Goal: Task Accomplishment & Management: Use online tool/utility

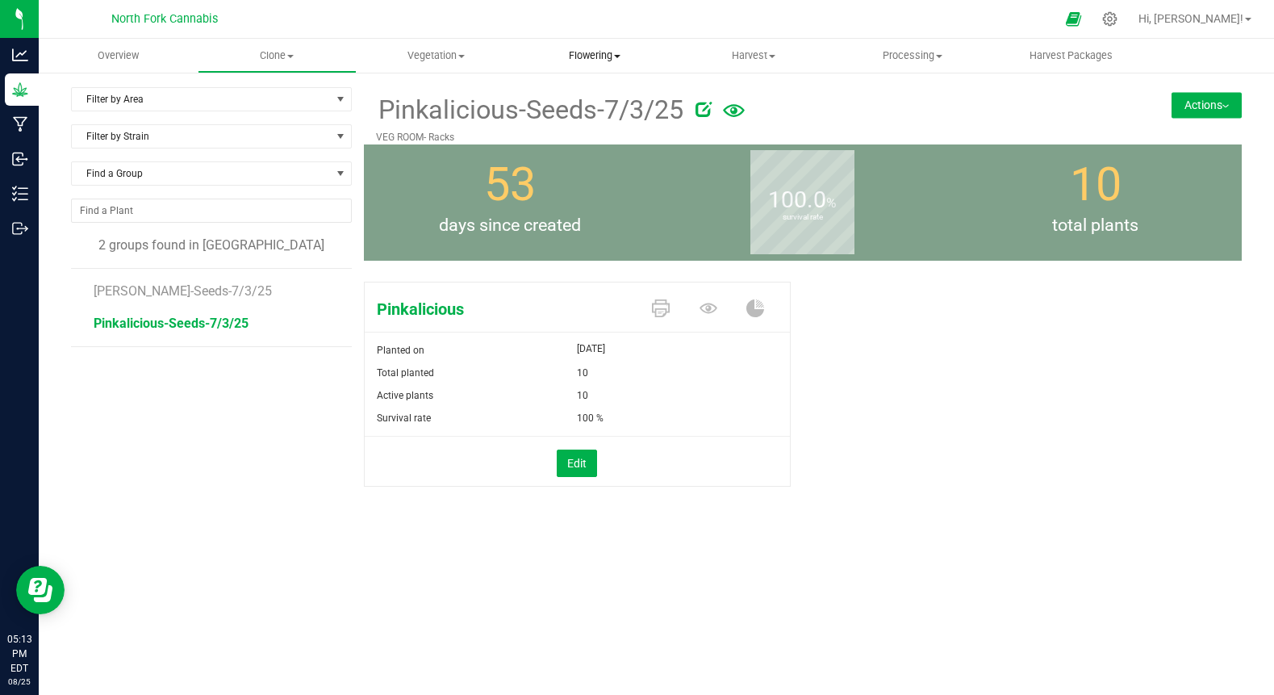
click at [590, 63] on uib-tab-heading "Flowering Create harvest Flowering groups Flowering plants Apply to plants" at bounding box center [594, 56] width 157 height 32
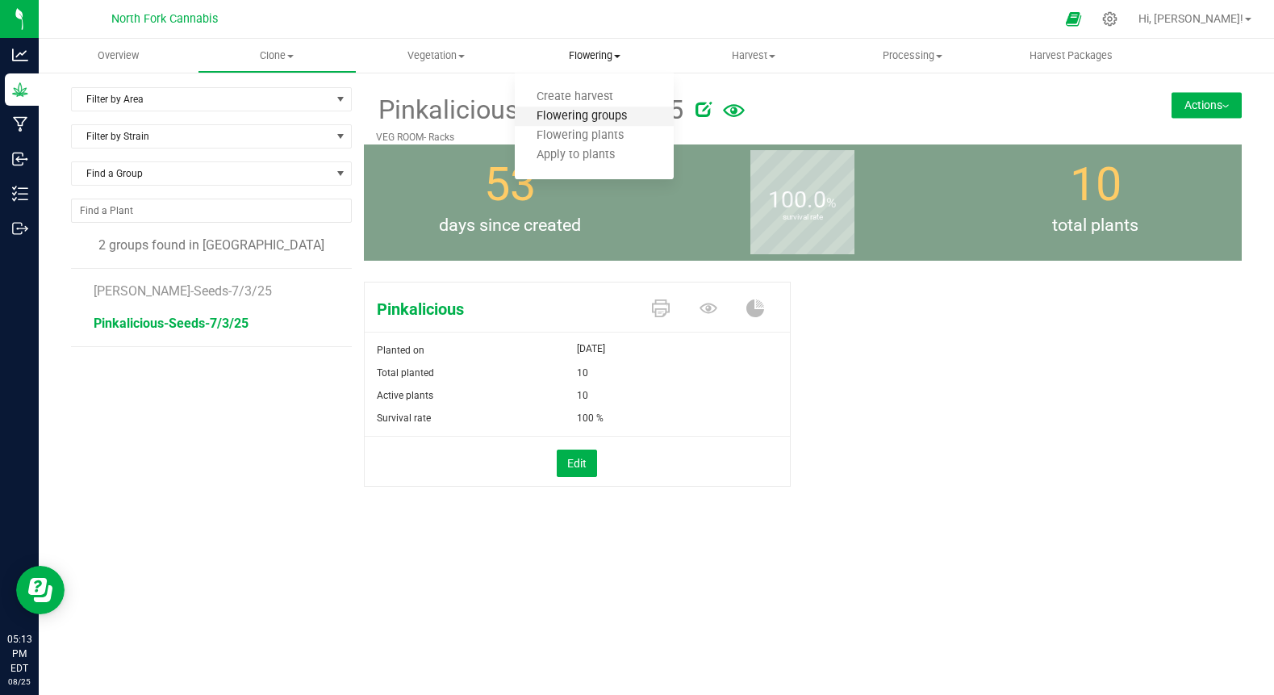
click at [565, 118] on span "Flowering groups" at bounding box center [582, 117] width 134 height 14
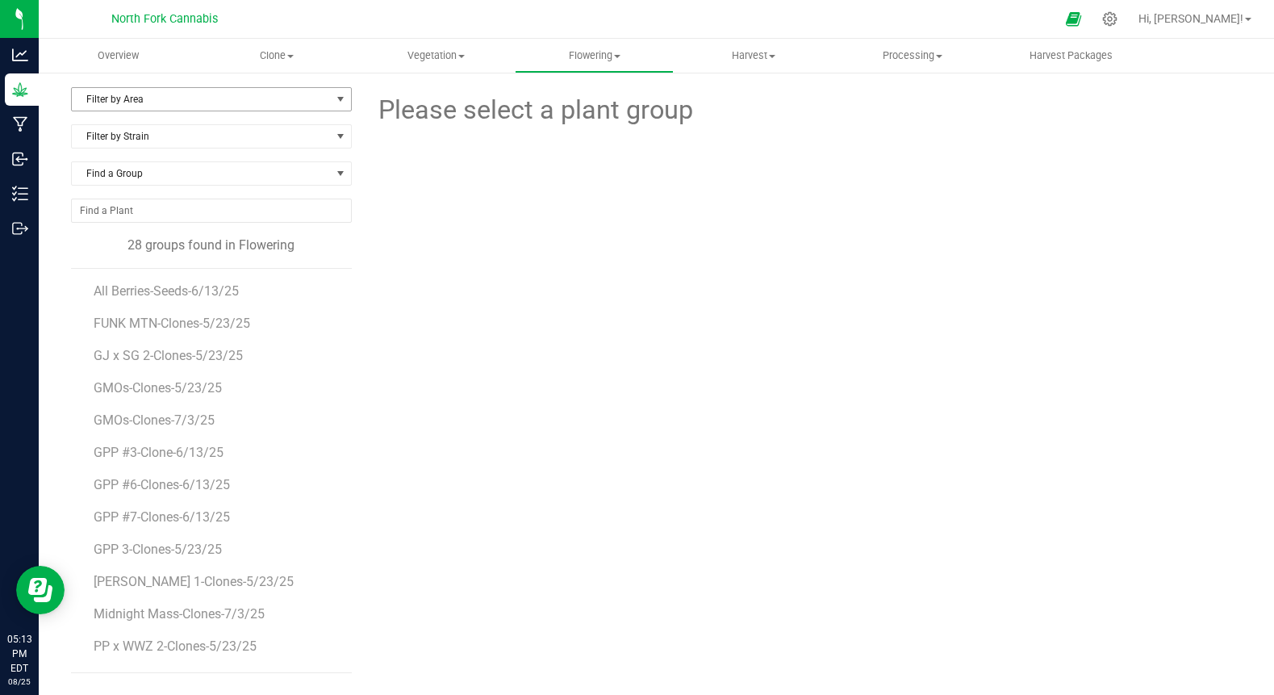
click at [264, 106] on span "Filter by Area" at bounding box center [201, 99] width 259 height 23
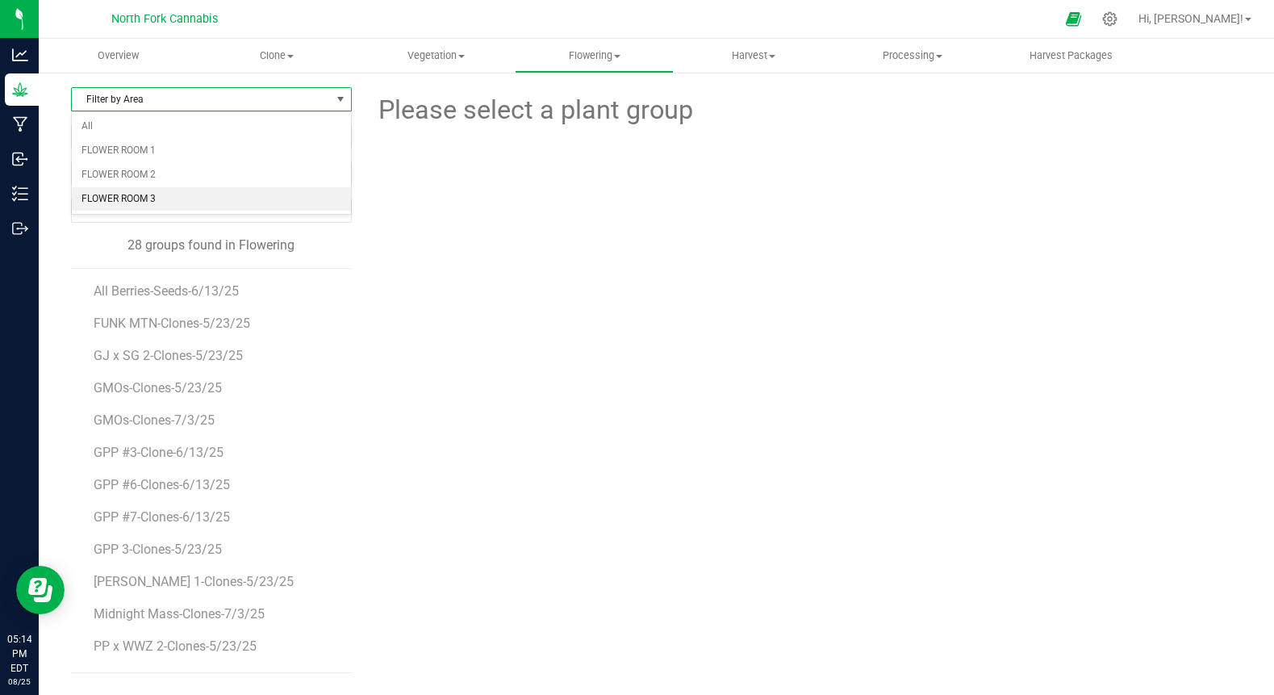
click at [167, 194] on li "FLOWER ROOM 3" at bounding box center [211, 199] width 279 height 24
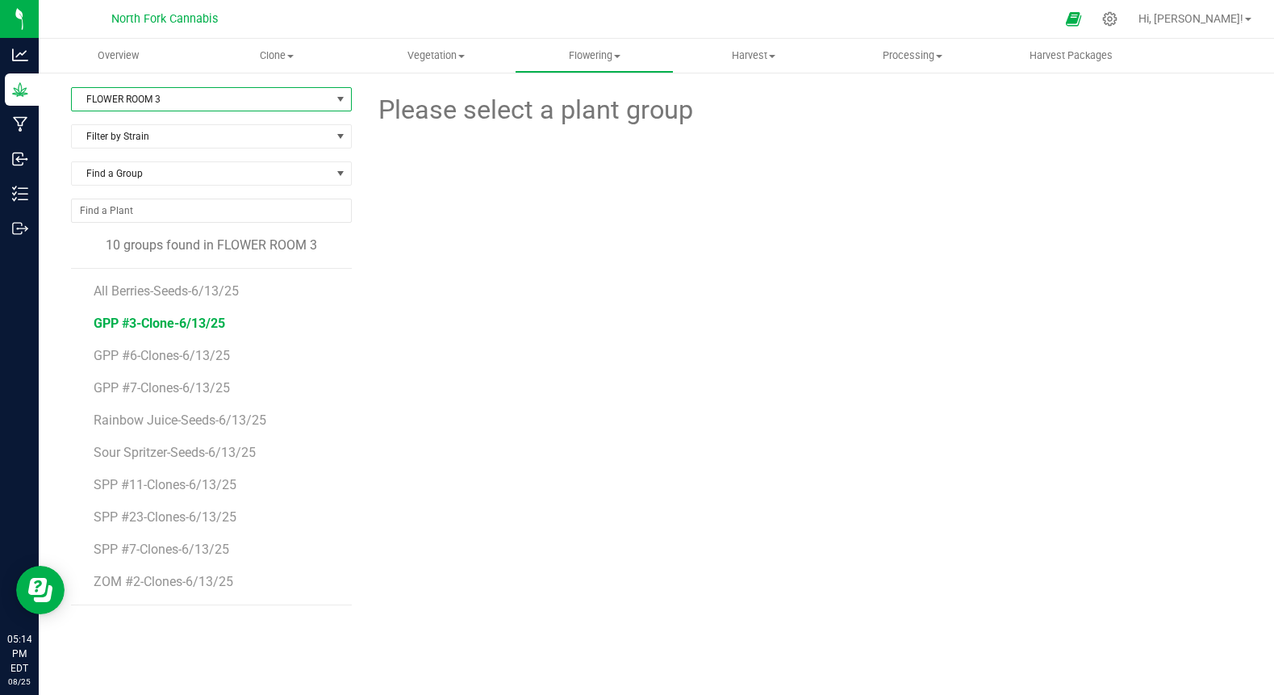
click at [182, 324] on span "GPP #3-Clone-6/13/25" at bounding box center [160, 323] width 132 height 15
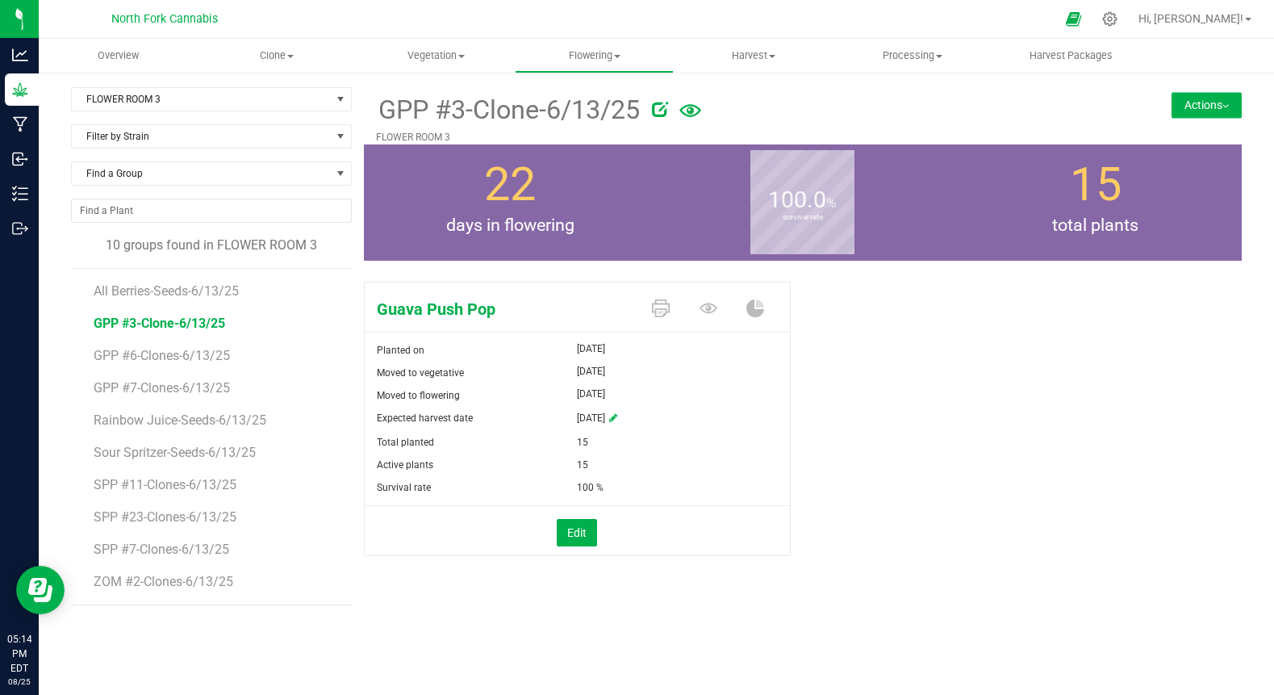
click at [1205, 104] on button "Actions" at bounding box center [1207, 105] width 70 height 26
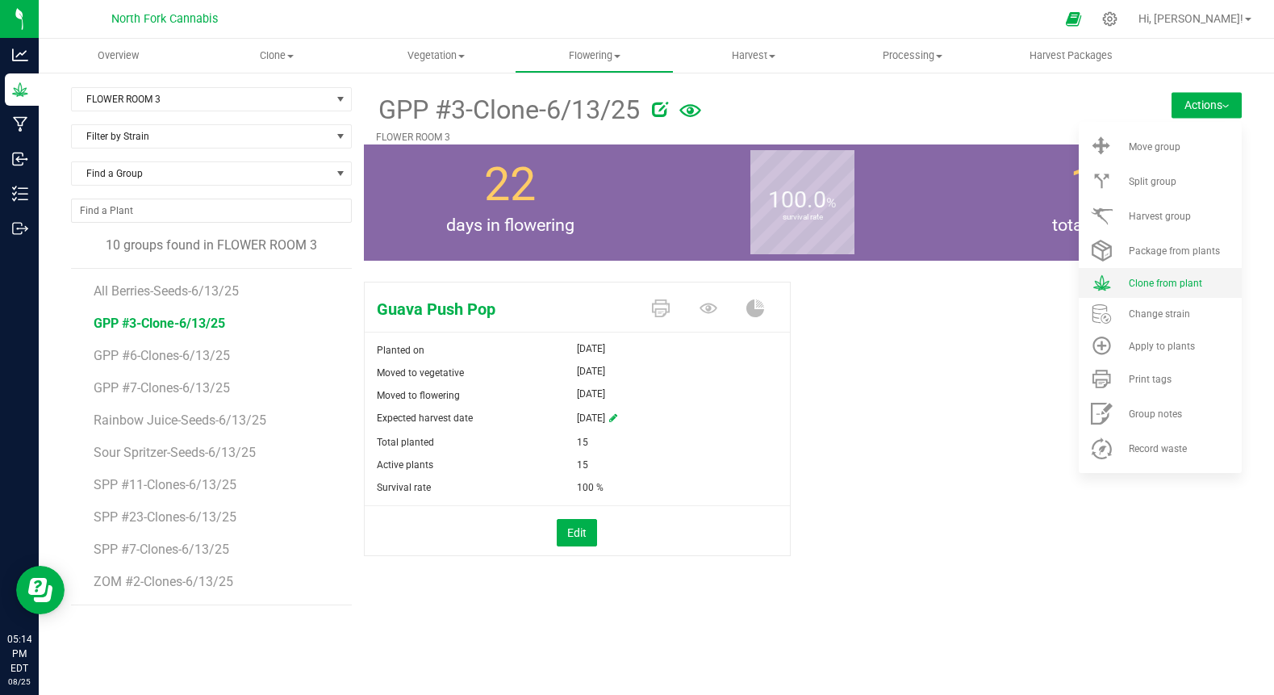
click at [1164, 286] on span "Clone from plant" at bounding box center [1165, 283] width 73 height 11
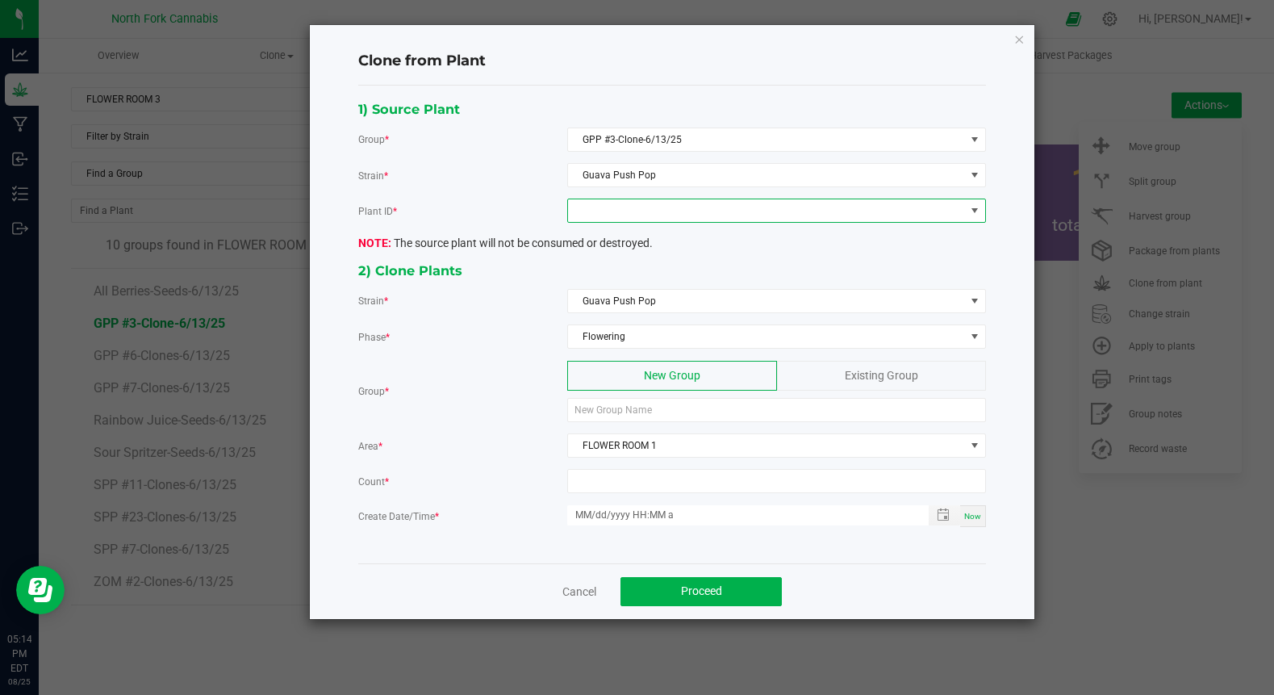
click at [754, 212] on span at bounding box center [766, 210] width 397 height 23
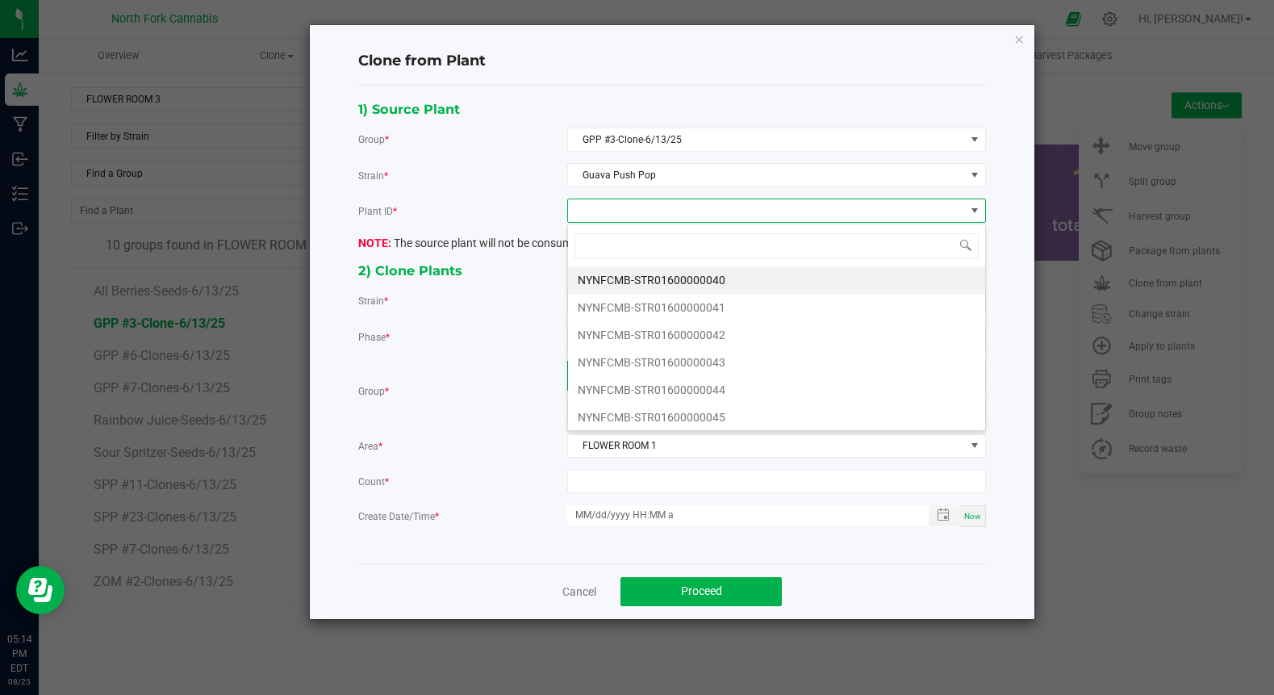
scroll to position [24, 419]
click at [708, 286] on li "NYNFCMB-STR01600000040" at bounding box center [776, 279] width 417 height 27
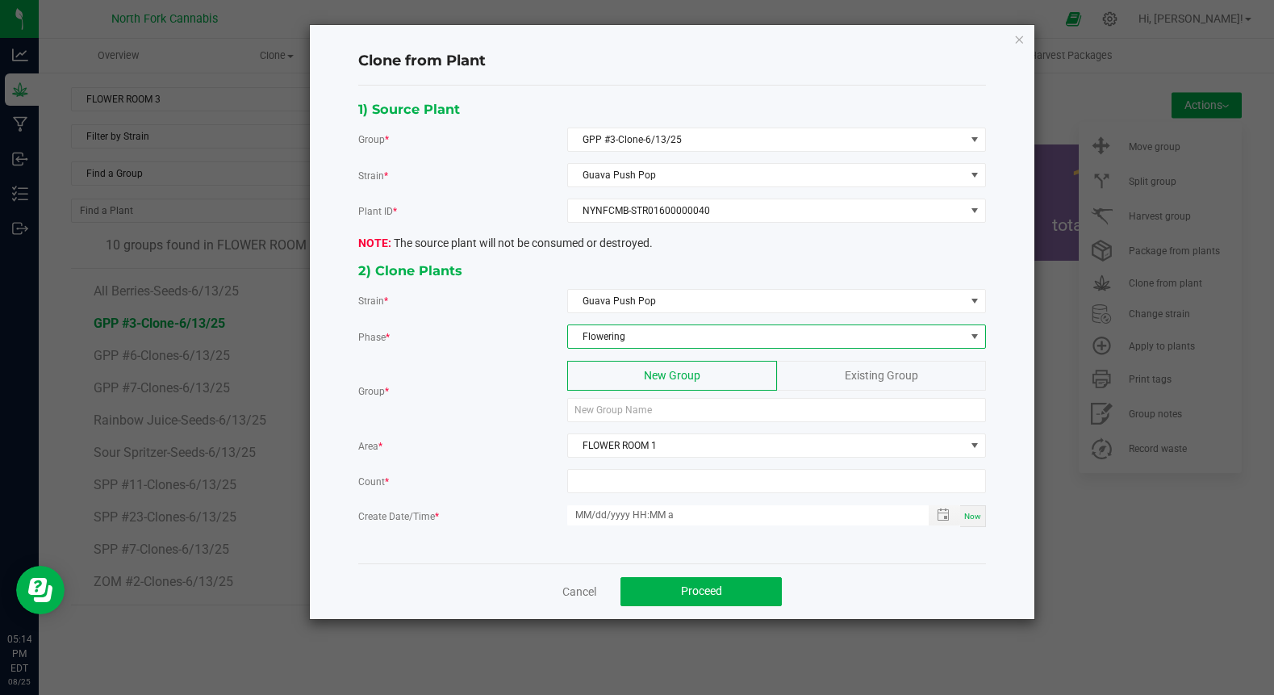
click at [684, 335] on span "Flowering" at bounding box center [766, 336] width 397 height 23
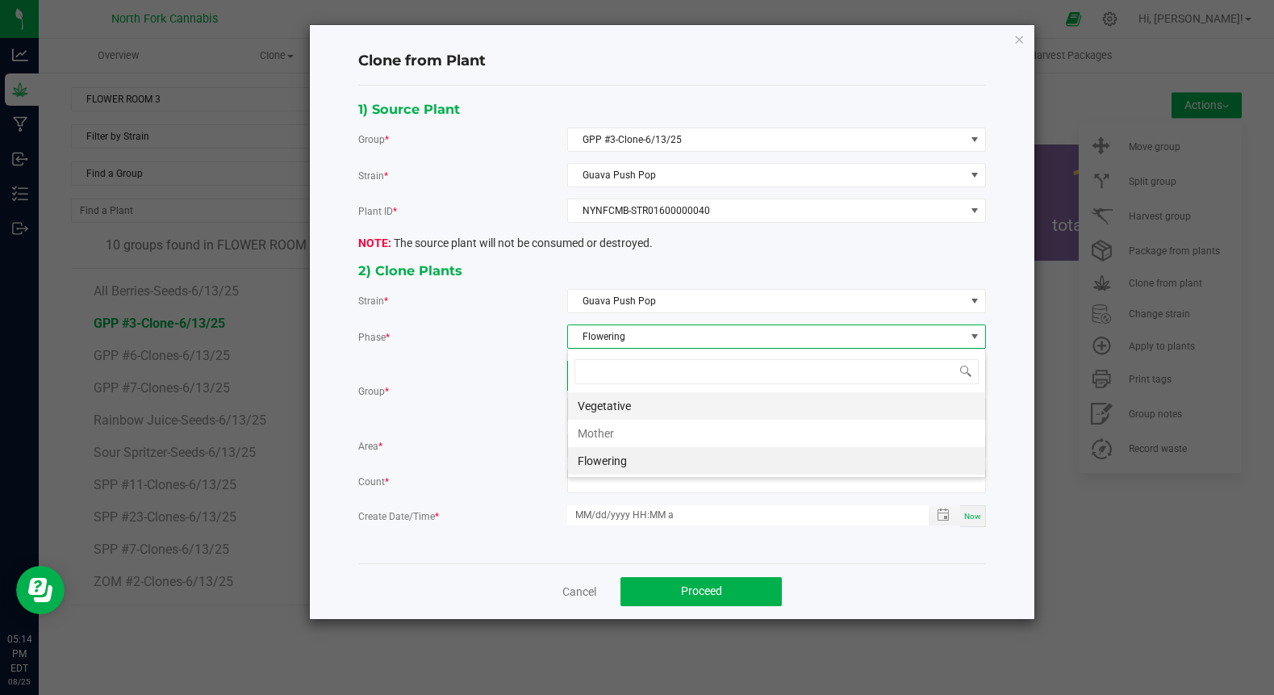
click at [634, 414] on li "Vegetative" at bounding box center [776, 405] width 417 height 27
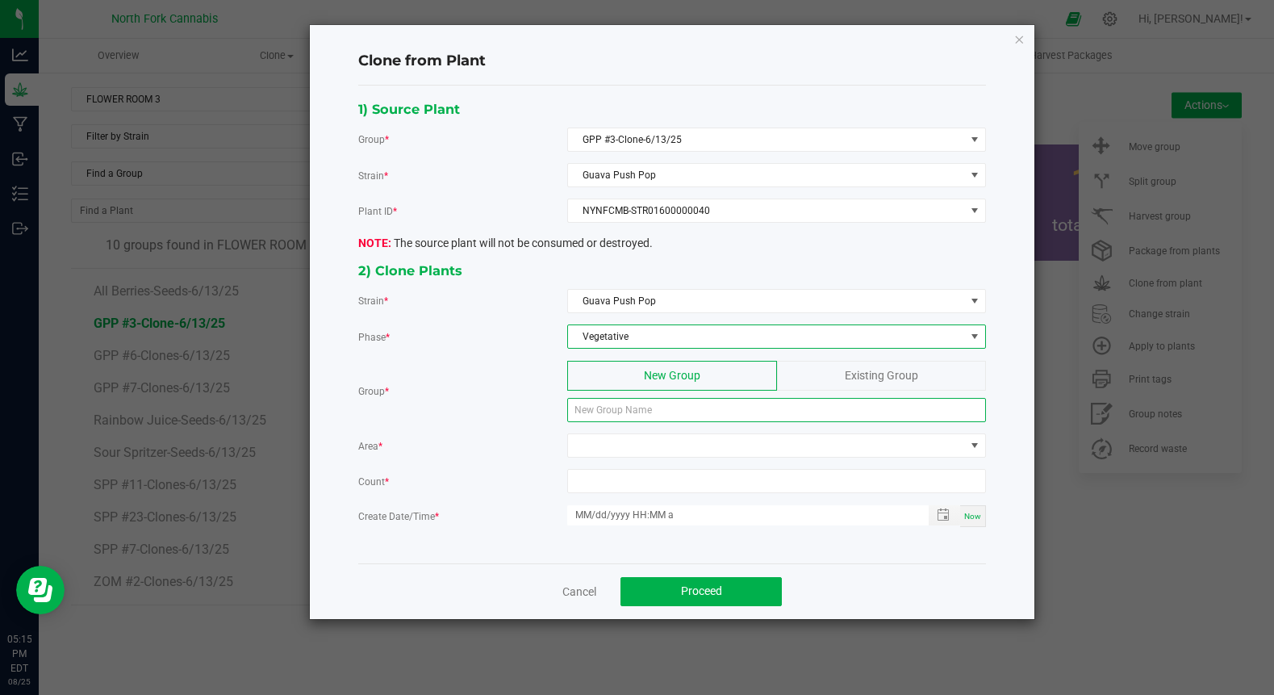
click at [627, 415] on input at bounding box center [776, 410] width 419 height 24
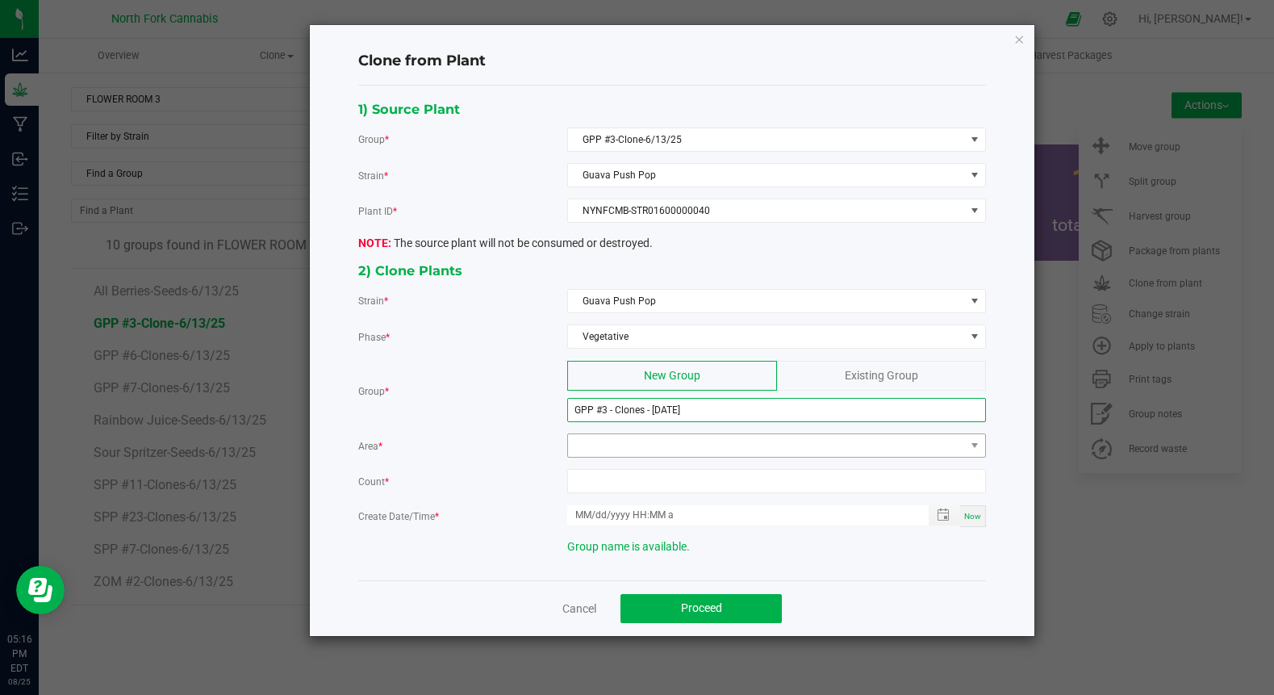
type input "GPP #3 - Clones - [DATE]"
click at [617, 442] on span at bounding box center [766, 445] width 397 height 23
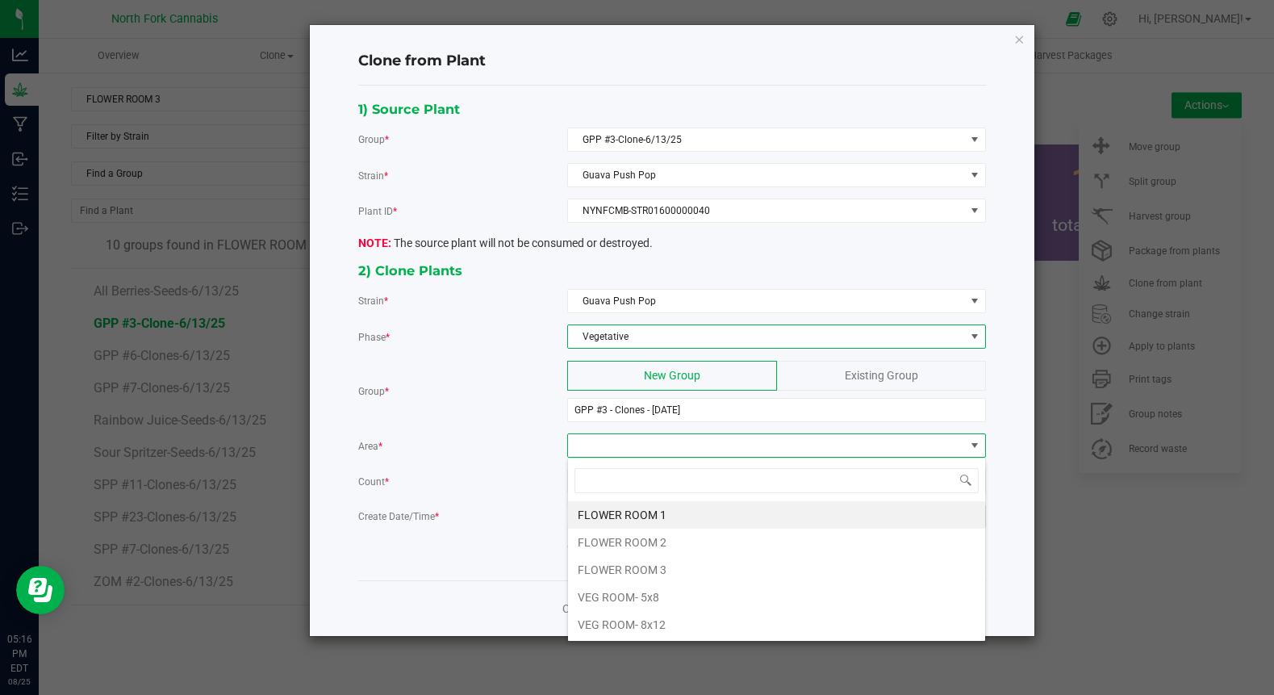
click at [671, 334] on span "Vegetative" at bounding box center [766, 336] width 397 height 23
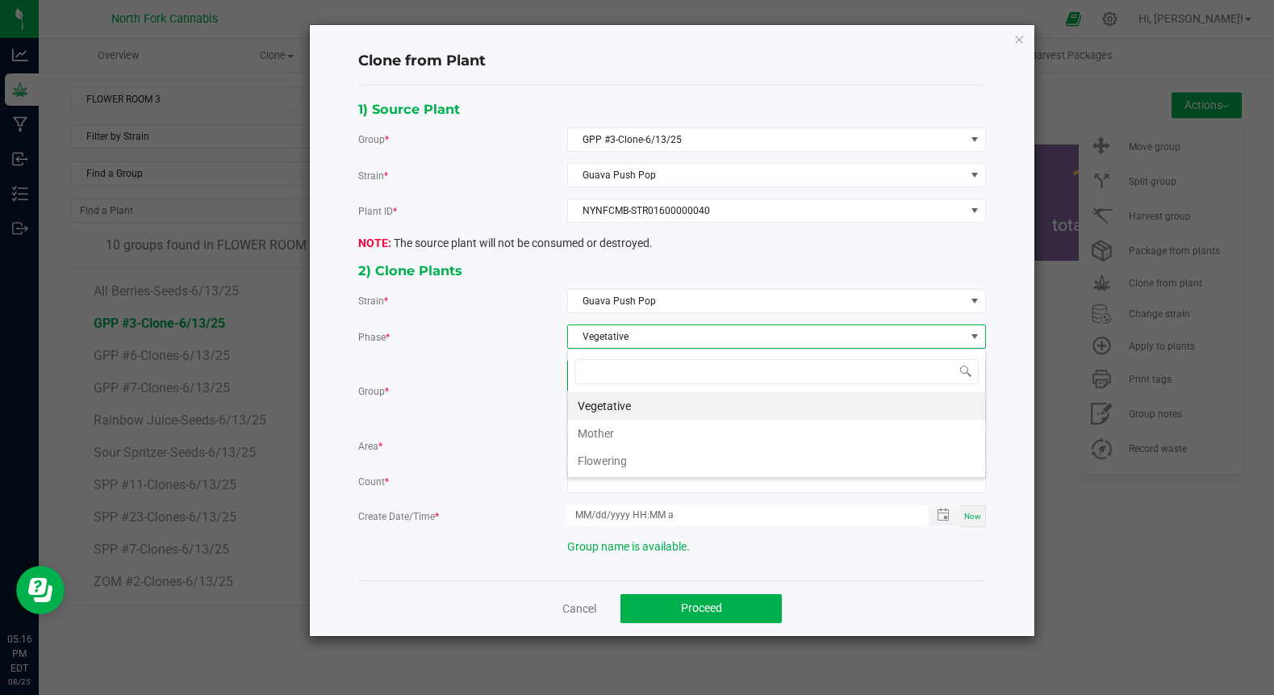
click at [642, 403] on li "Vegetative" at bounding box center [776, 405] width 417 height 27
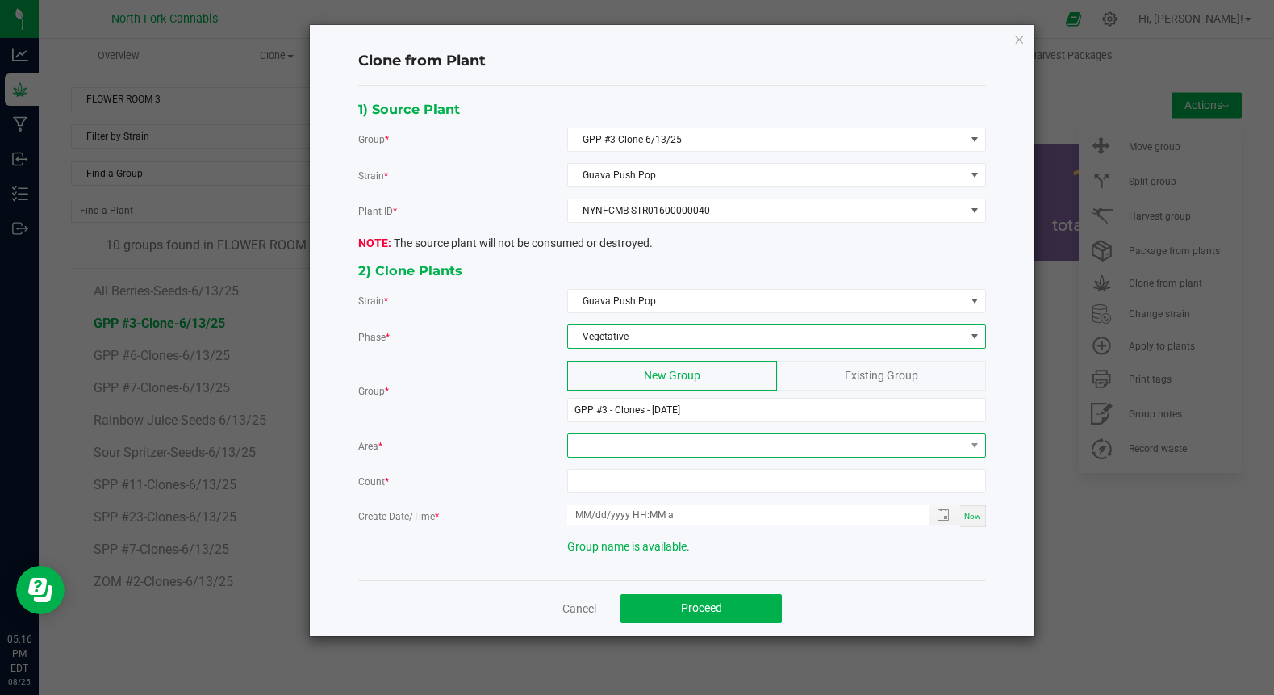
click at [629, 441] on span at bounding box center [766, 445] width 397 height 23
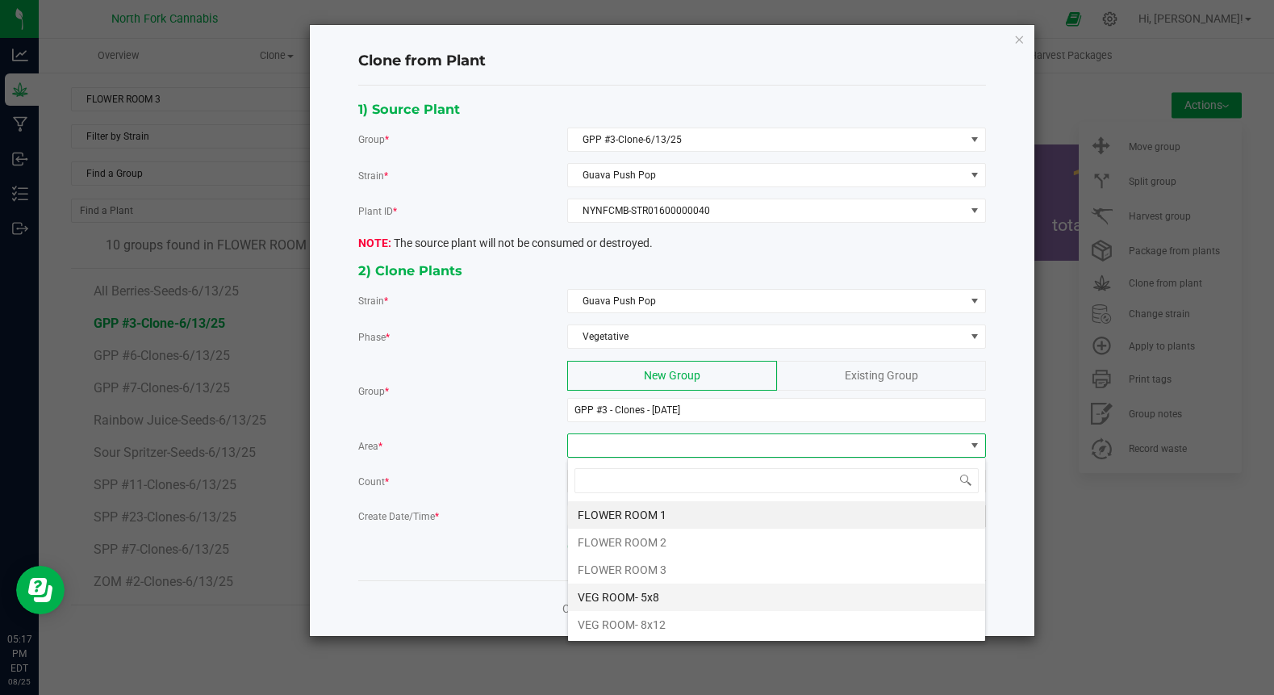
click at [608, 598] on li "VEG ROOM- 5x8" at bounding box center [776, 596] width 417 height 27
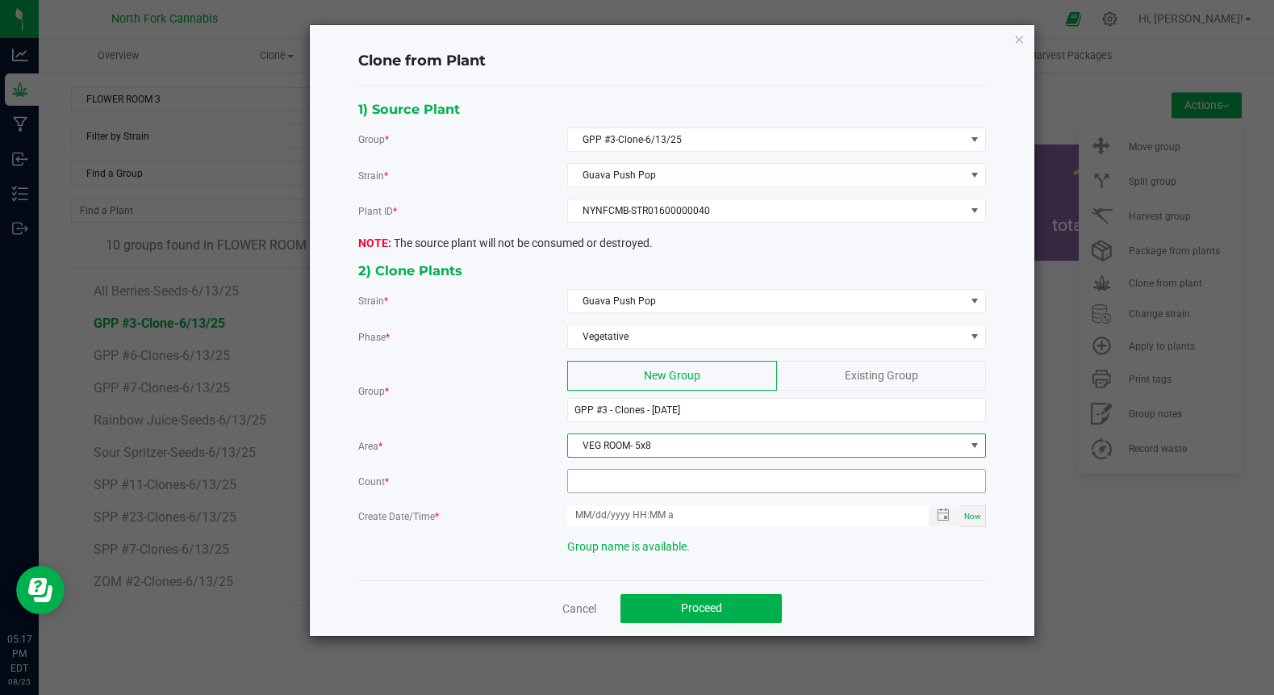
click at [608, 488] on input at bounding box center [776, 481] width 417 height 23
type input "14"
click at [770, 561] on div "2) Clone Plants Strain * Guava Push Pop Phase * Vegetative Group * New Group Ex…" at bounding box center [672, 413] width 652 height 307
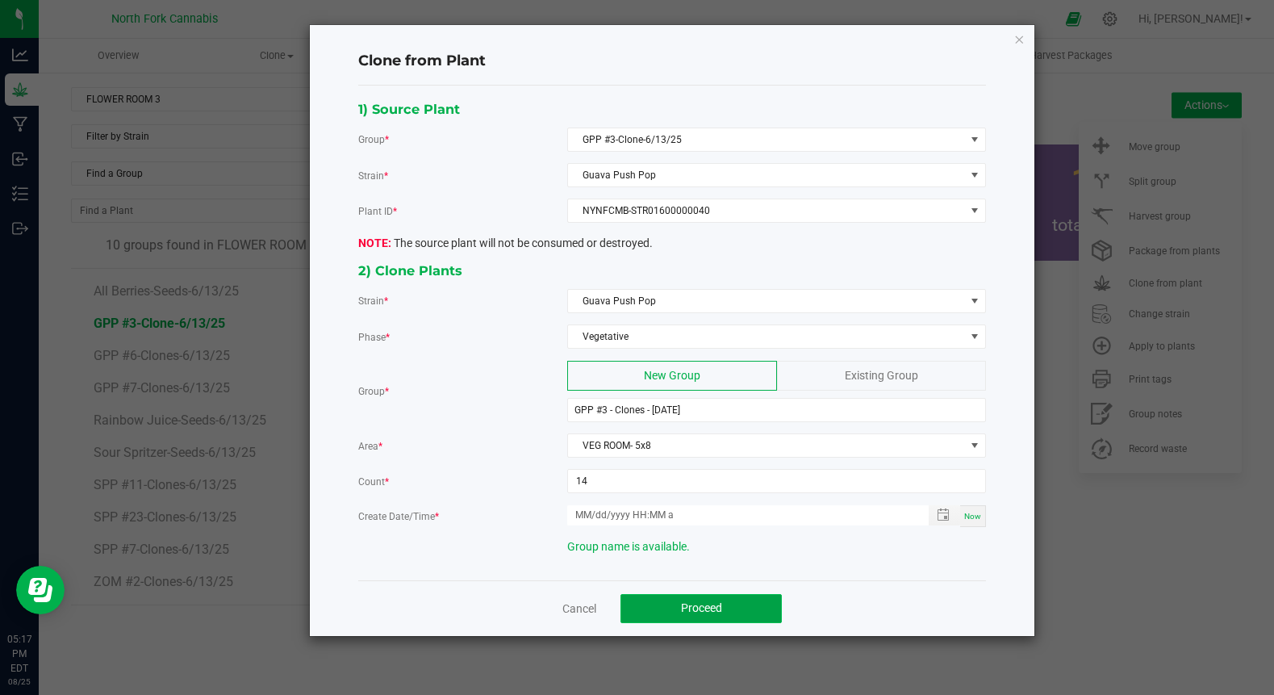
click at [732, 603] on button "Proceed" at bounding box center [701, 608] width 161 height 29
click at [938, 512] on span "Toggle popup" at bounding box center [943, 514] width 13 height 13
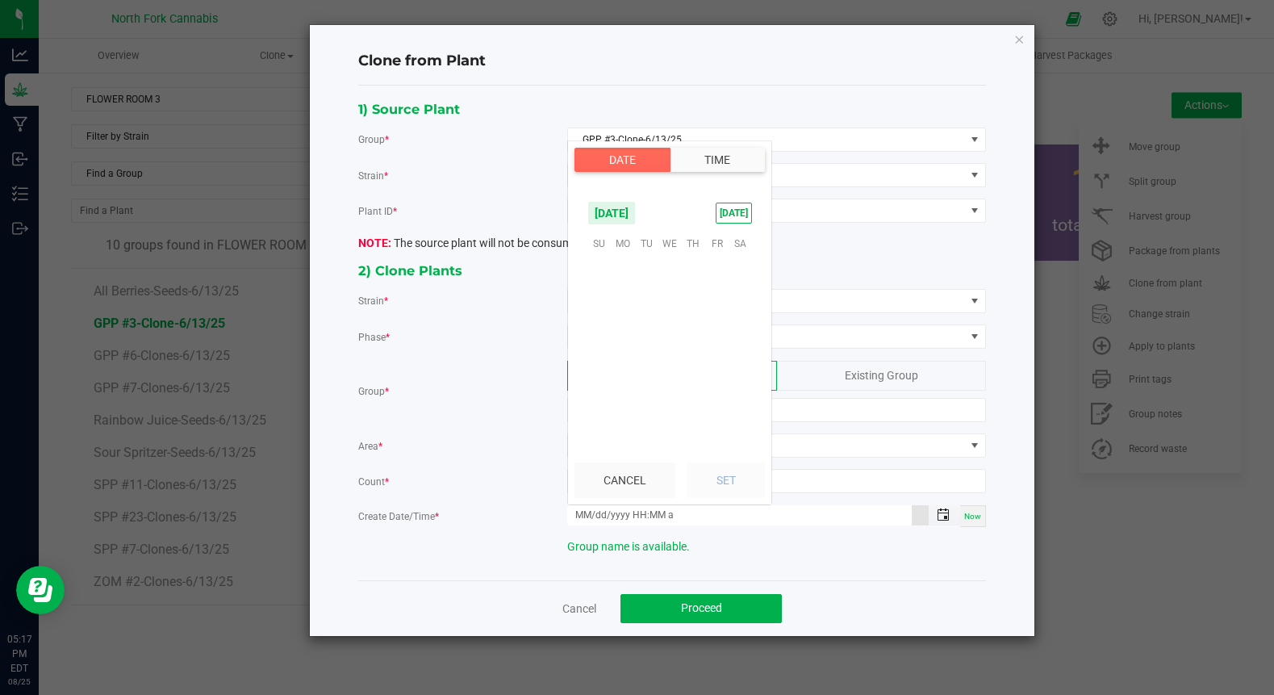
scroll to position [261576, 0]
click at [717, 265] on span "1" at bounding box center [716, 268] width 23 height 25
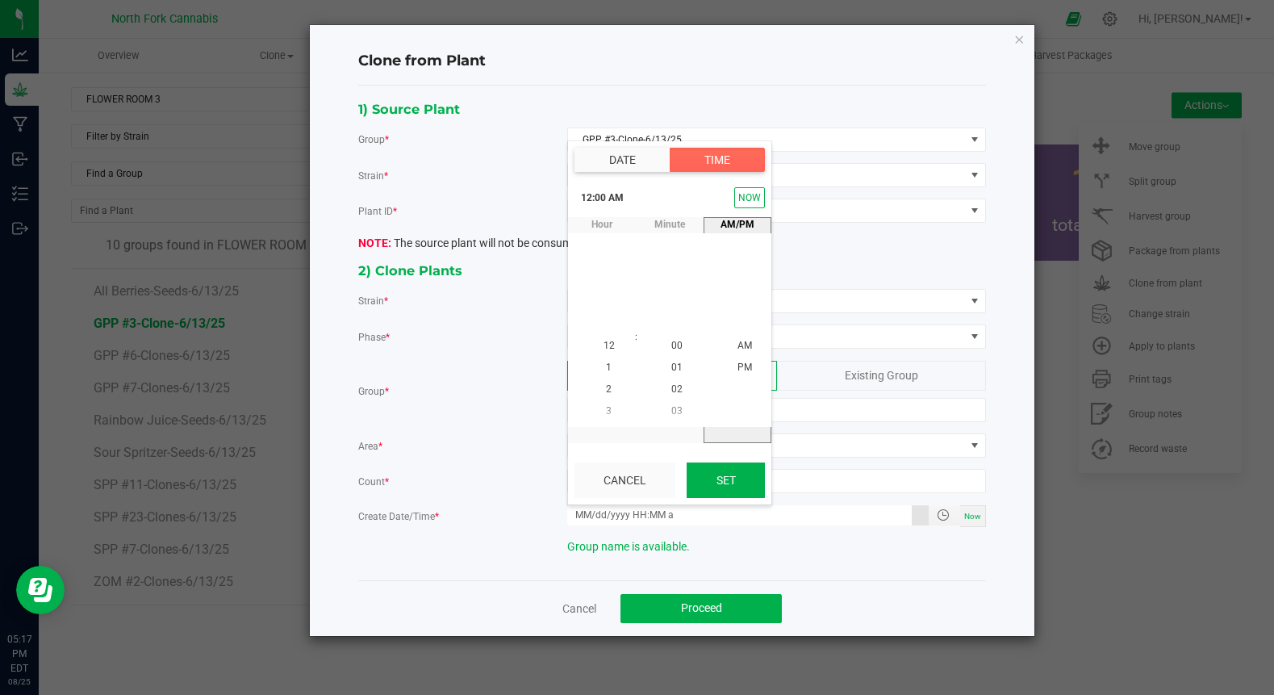
click at [713, 486] on button "Set" at bounding box center [726, 480] width 78 height 36
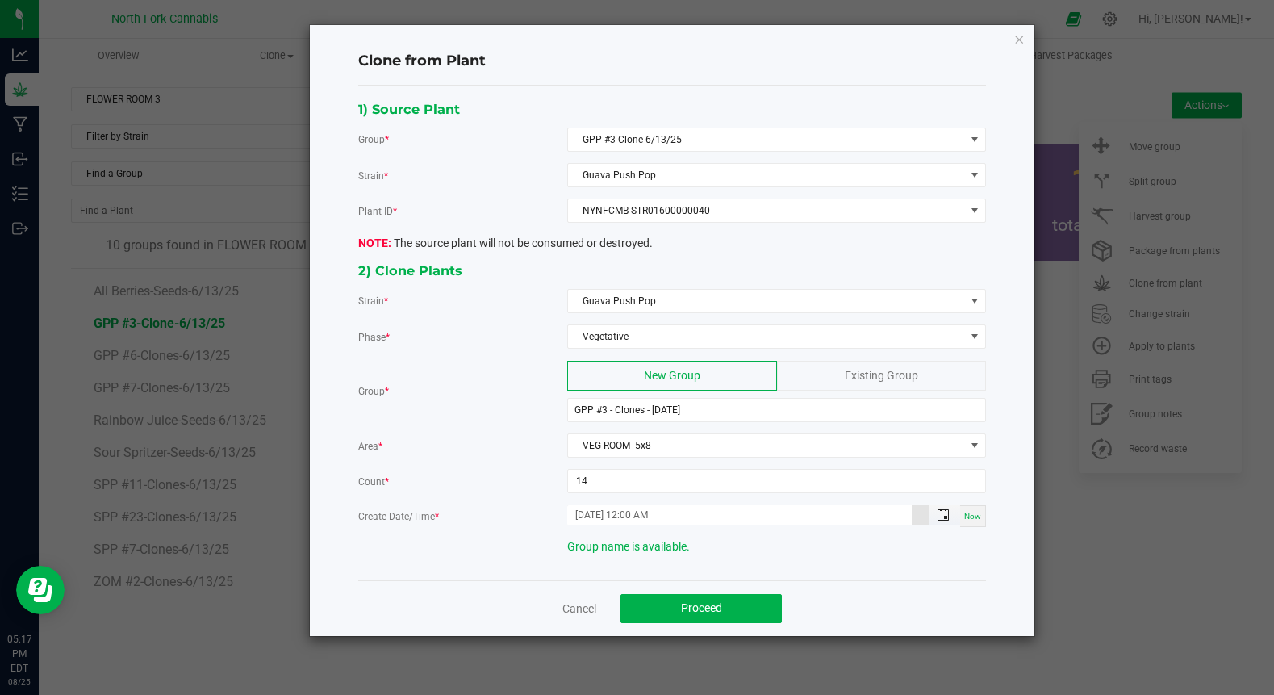
click at [936, 512] on span "Toggle popup" at bounding box center [943, 514] width 27 height 13
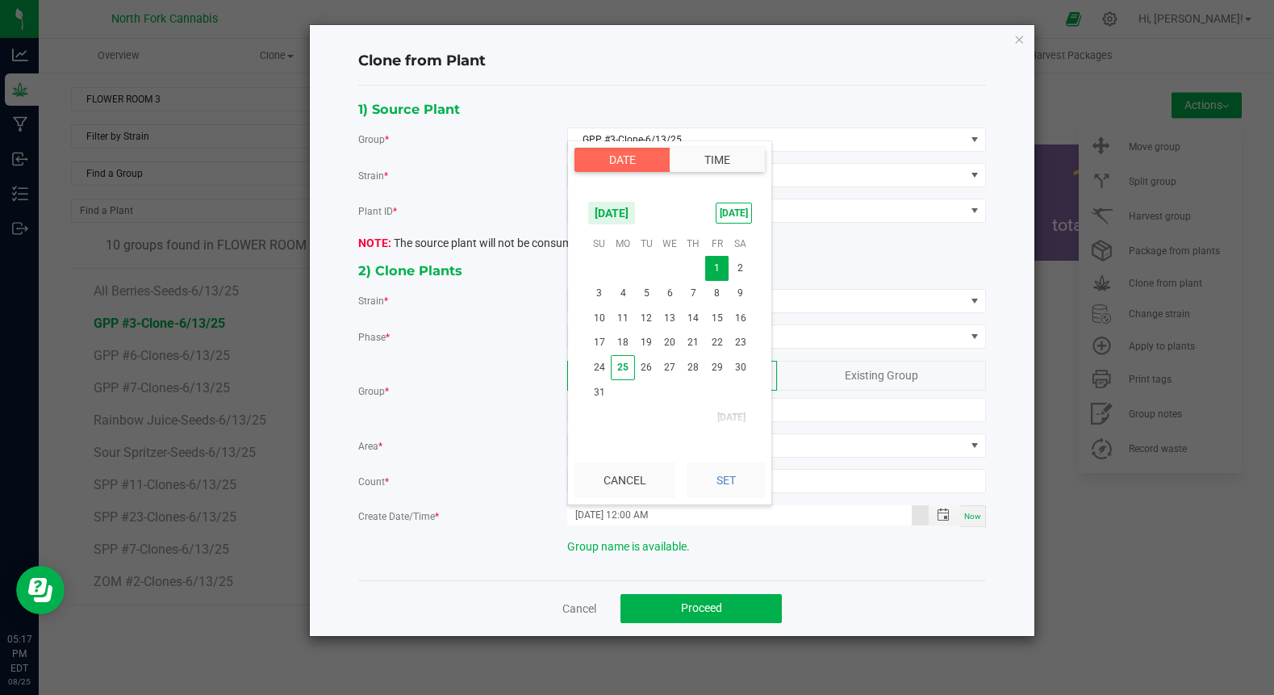
click at [706, 163] on button "Time" at bounding box center [717, 160] width 95 height 24
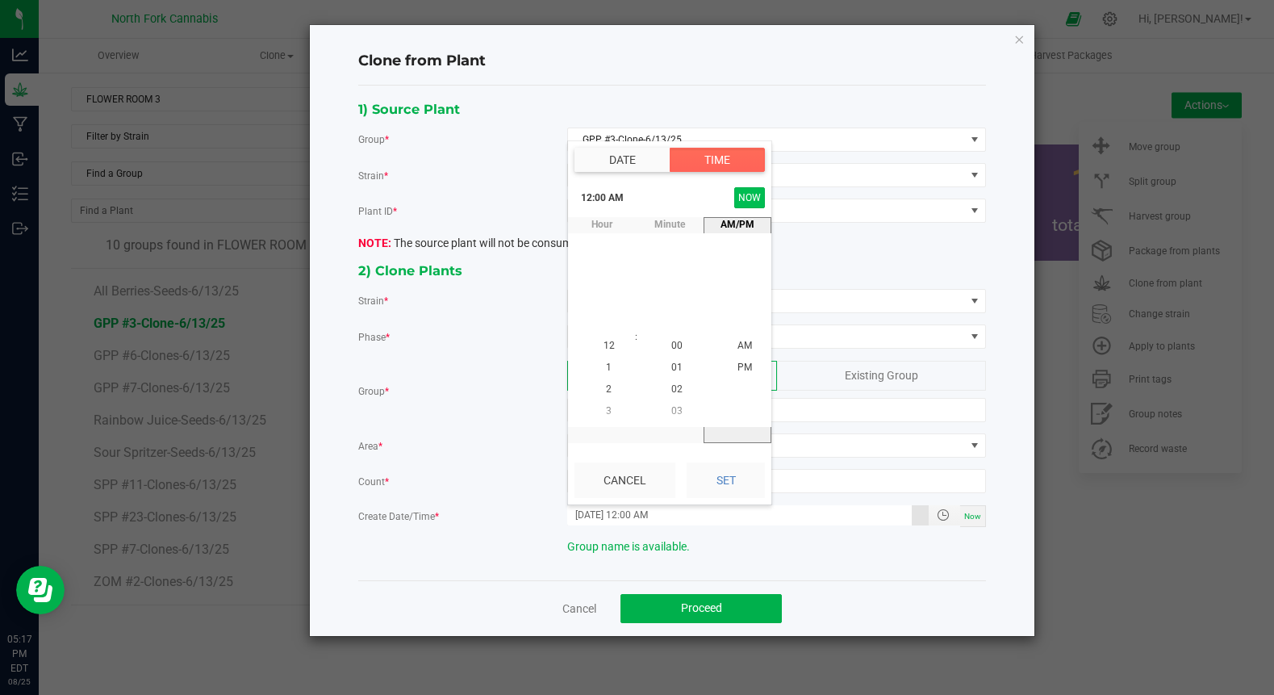
click at [749, 195] on button "NOW" at bounding box center [749, 197] width 31 height 21
click at [632, 154] on button "Date" at bounding box center [623, 160] width 96 height 24
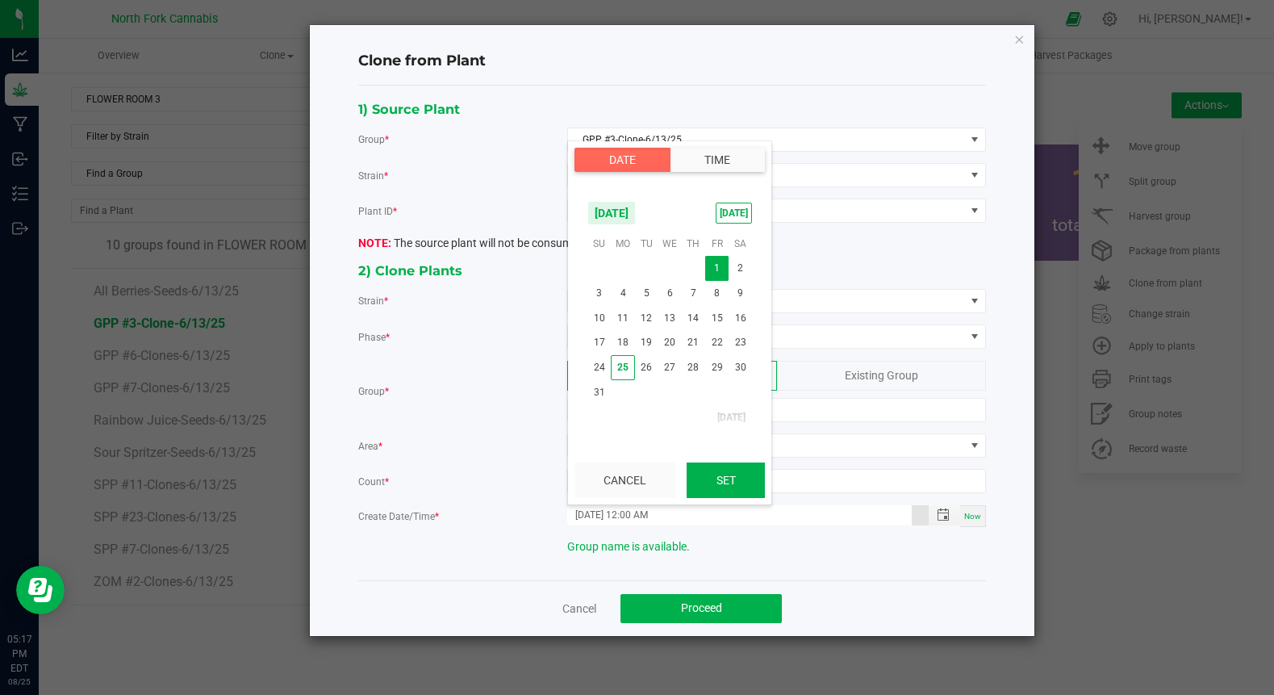
click at [724, 476] on button "Set" at bounding box center [726, 480] width 78 height 36
type input "[DATE] 5:17 PM"
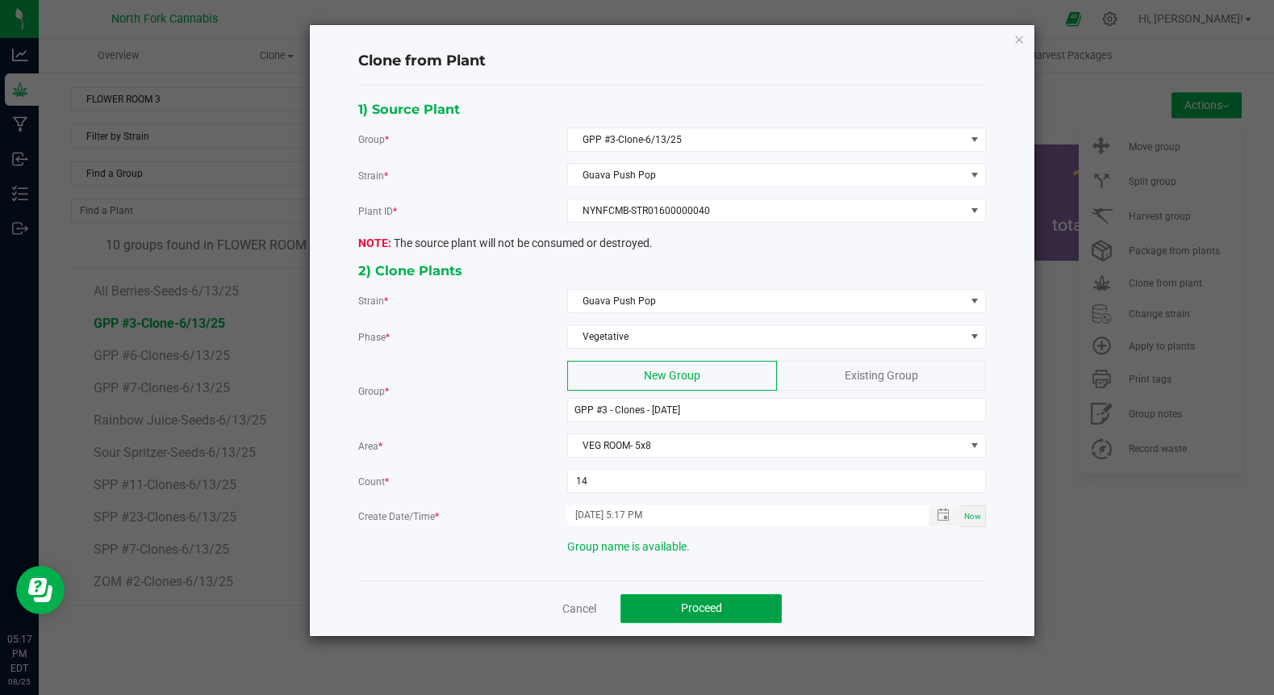
click at [674, 600] on button "Proceed" at bounding box center [701, 608] width 161 height 29
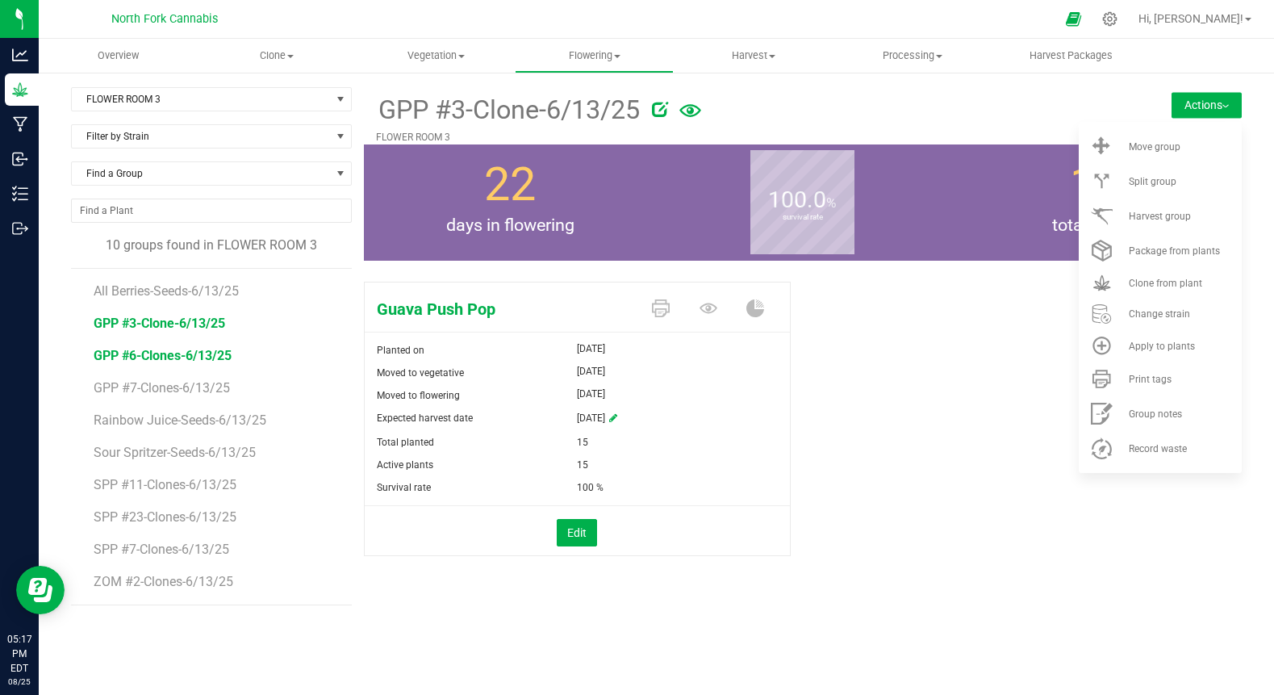
click at [196, 349] on span "GPP #6-Clones-6/13/25" at bounding box center [163, 355] width 138 height 15
click at [1151, 273] on li "Clone from plant" at bounding box center [1160, 283] width 163 height 30
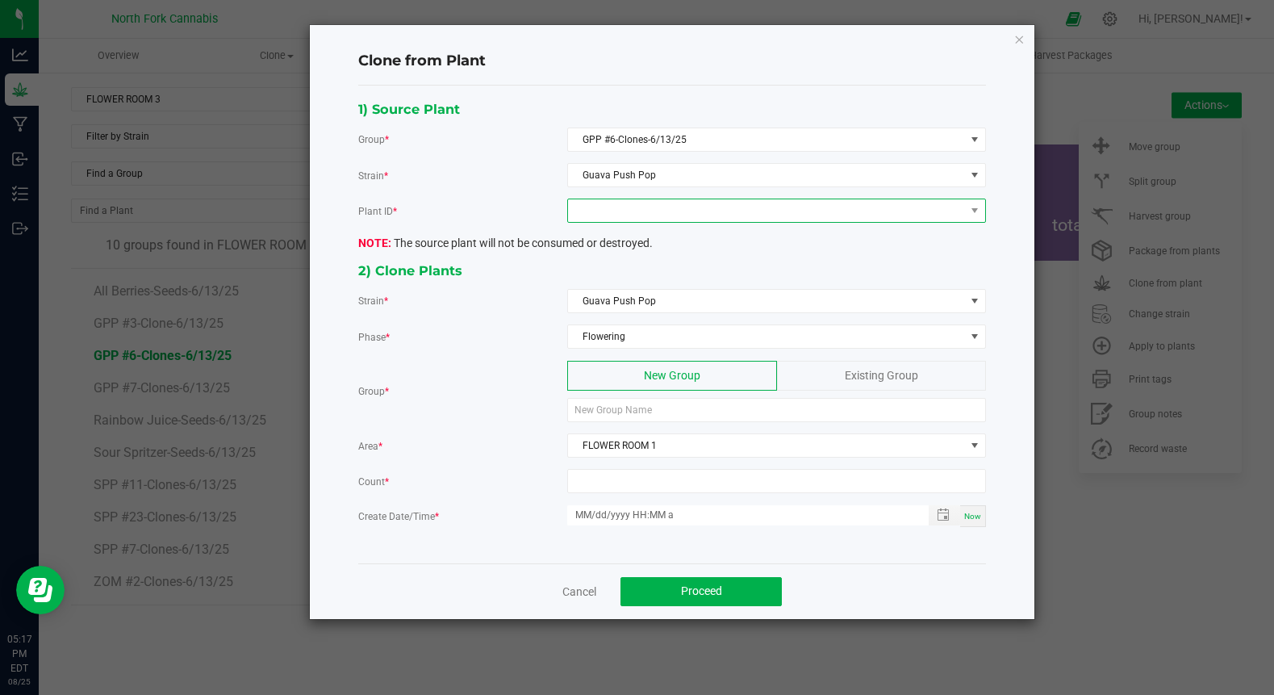
click at [721, 215] on span at bounding box center [766, 210] width 397 height 23
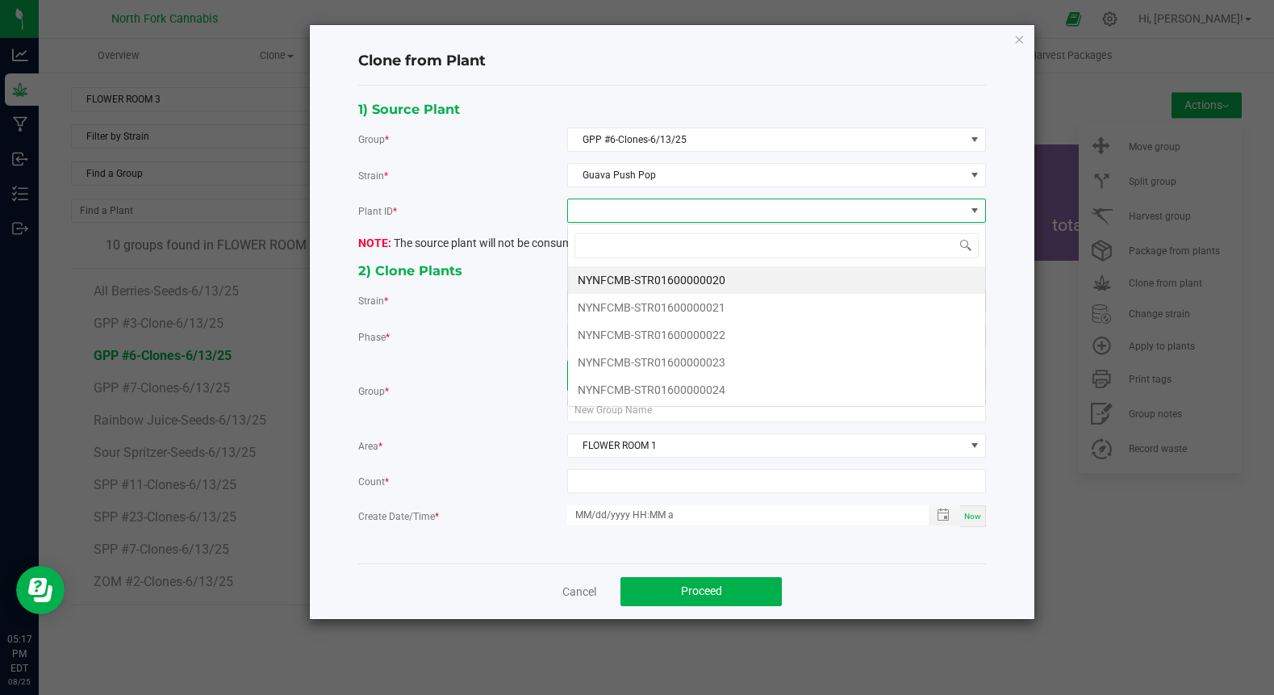
scroll to position [24, 419]
click at [682, 276] on li "NYNFCMB-STR01600000020" at bounding box center [776, 279] width 417 height 27
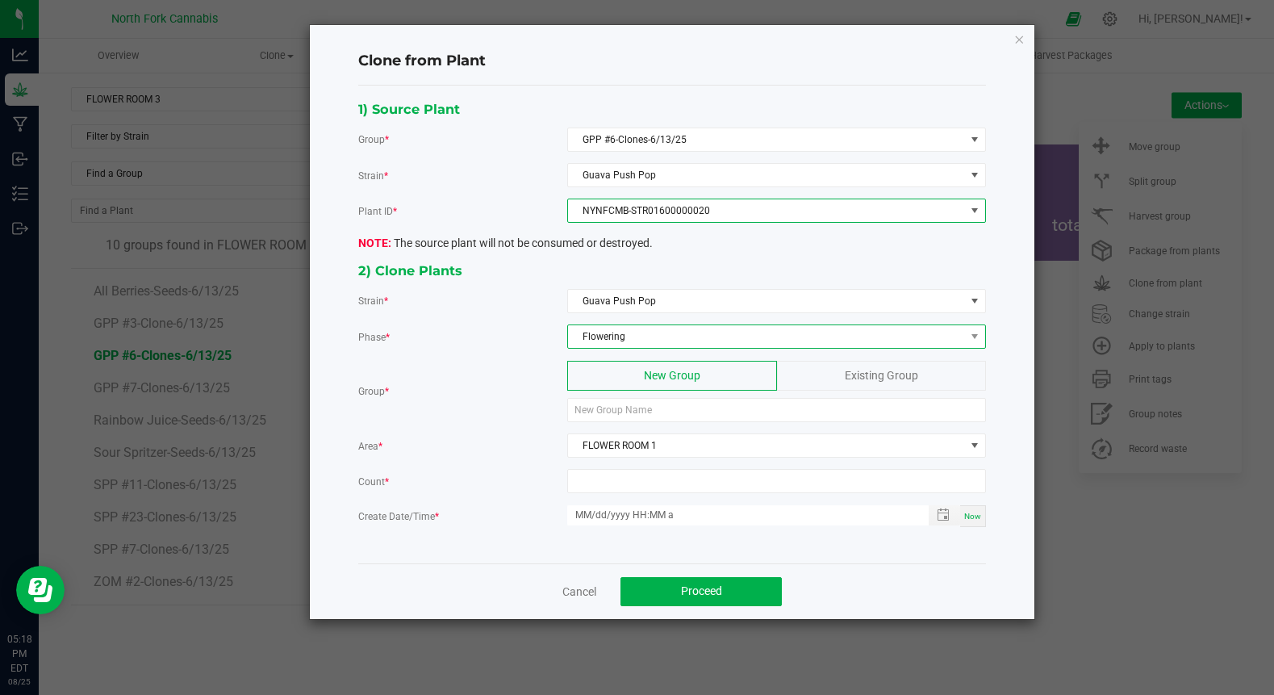
click at [643, 332] on span "Flowering" at bounding box center [766, 336] width 397 height 23
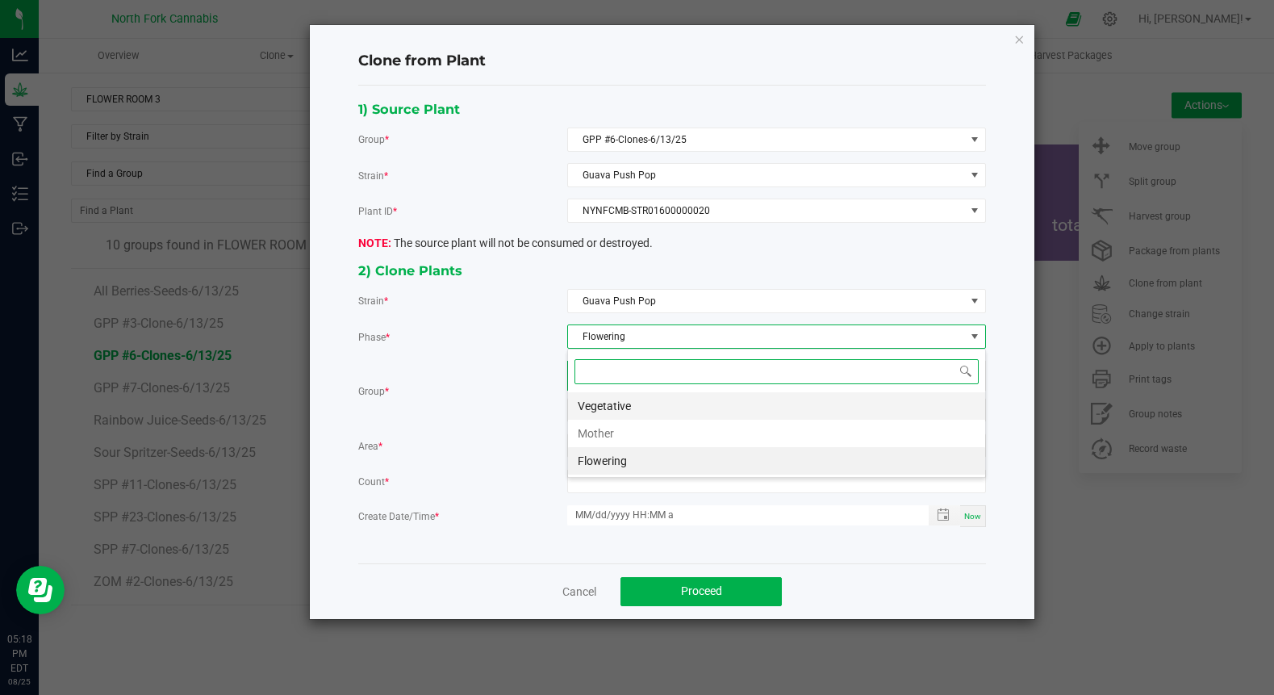
click at [616, 417] on li "Vegetative" at bounding box center [776, 405] width 417 height 27
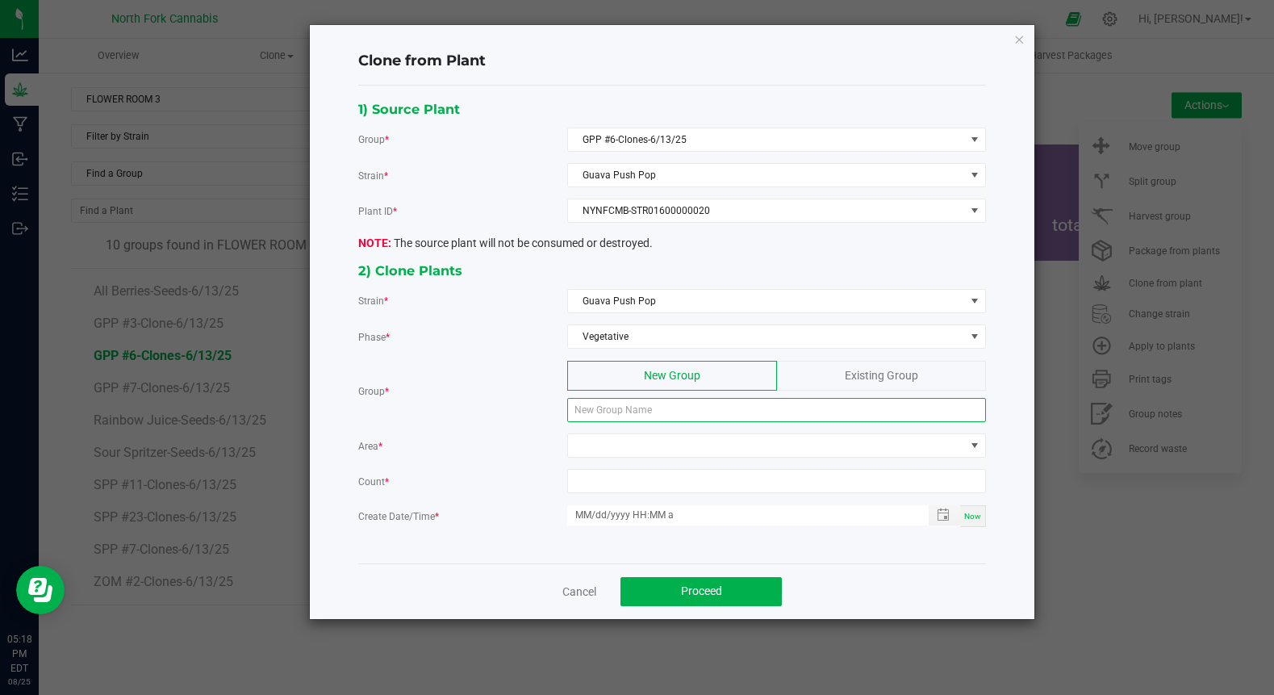
click at [618, 412] on input at bounding box center [776, 410] width 419 height 24
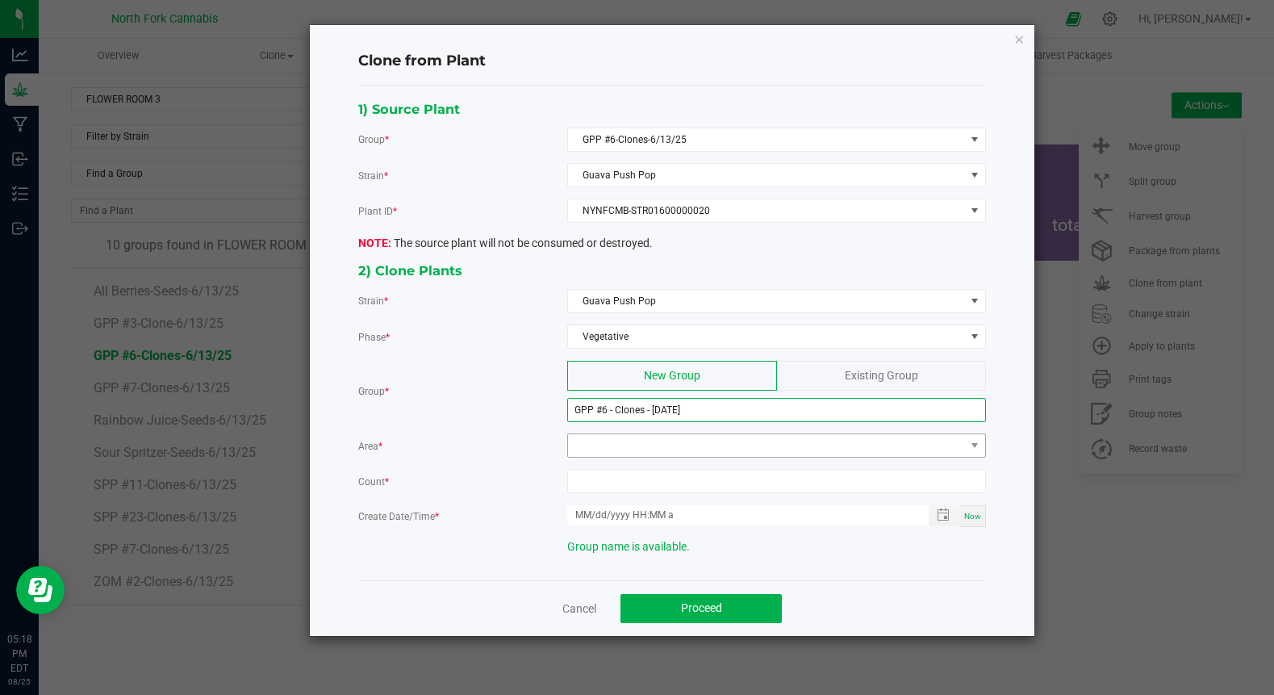
type input "GPP #6 - Clones - [DATE]"
click at [620, 438] on span at bounding box center [766, 445] width 397 height 23
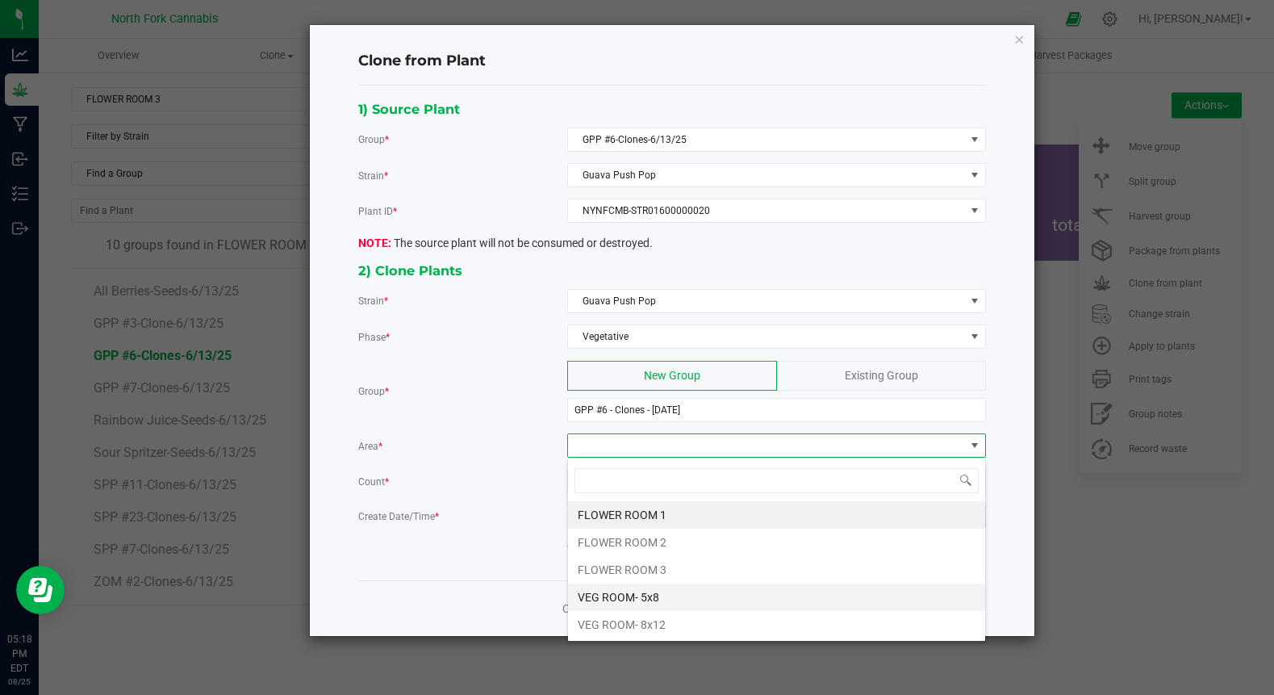
click at [613, 599] on li "VEG ROOM- 5x8" at bounding box center [776, 596] width 417 height 27
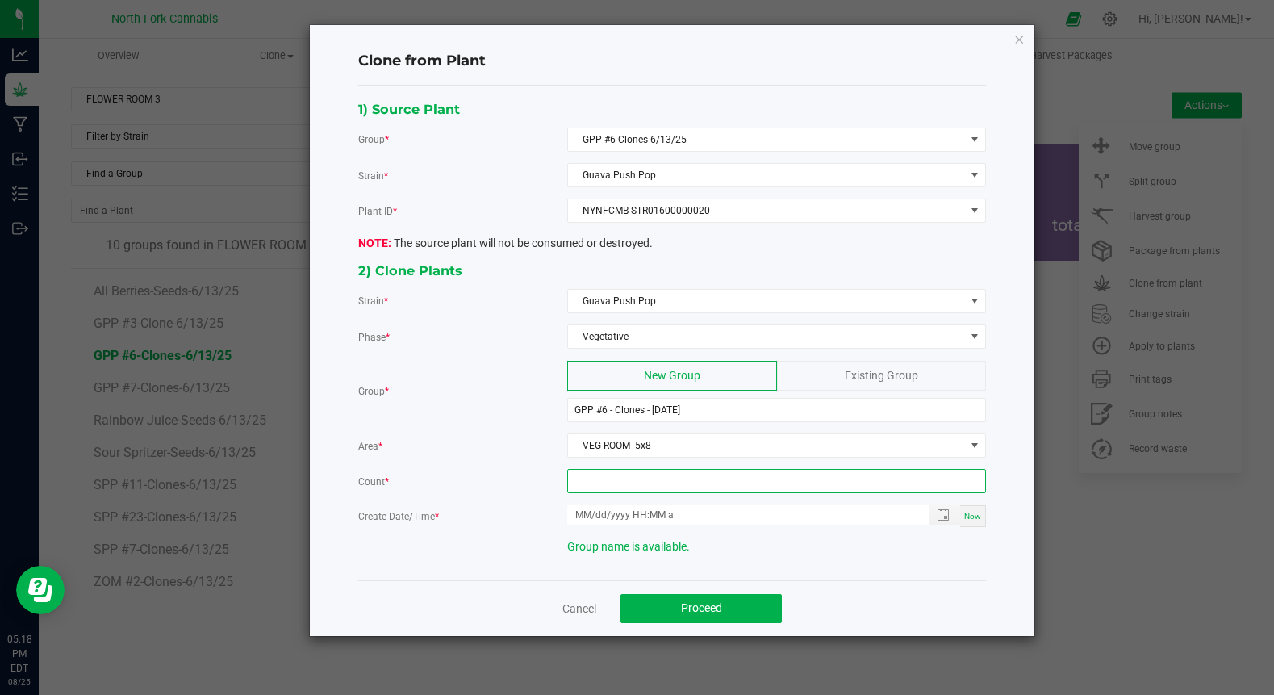
click at [616, 488] on input at bounding box center [776, 481] width 417 height 23
click at [937, 515] on span "Toggle popup" at bounding box center [943, 514] width 13 height 13
type input "4"
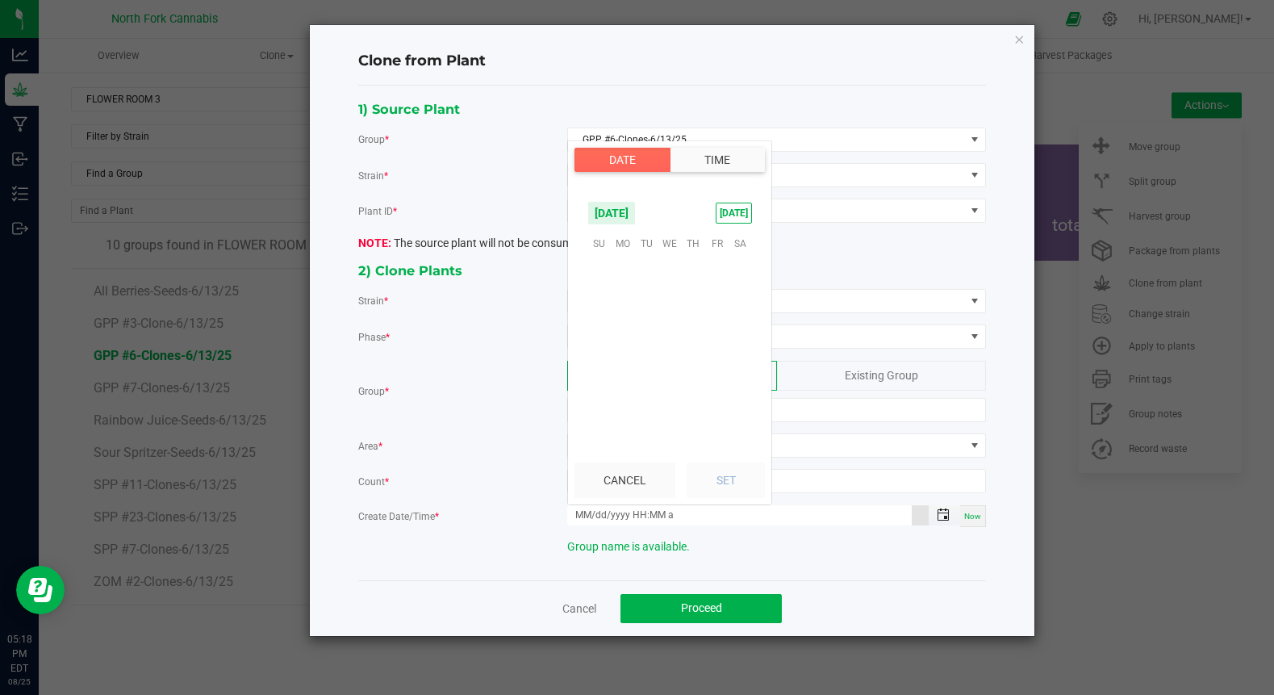
scroll to position [261576, 0]
click at [713, 263] on span "1" at bounding box center [716, 268] width 23 height 25
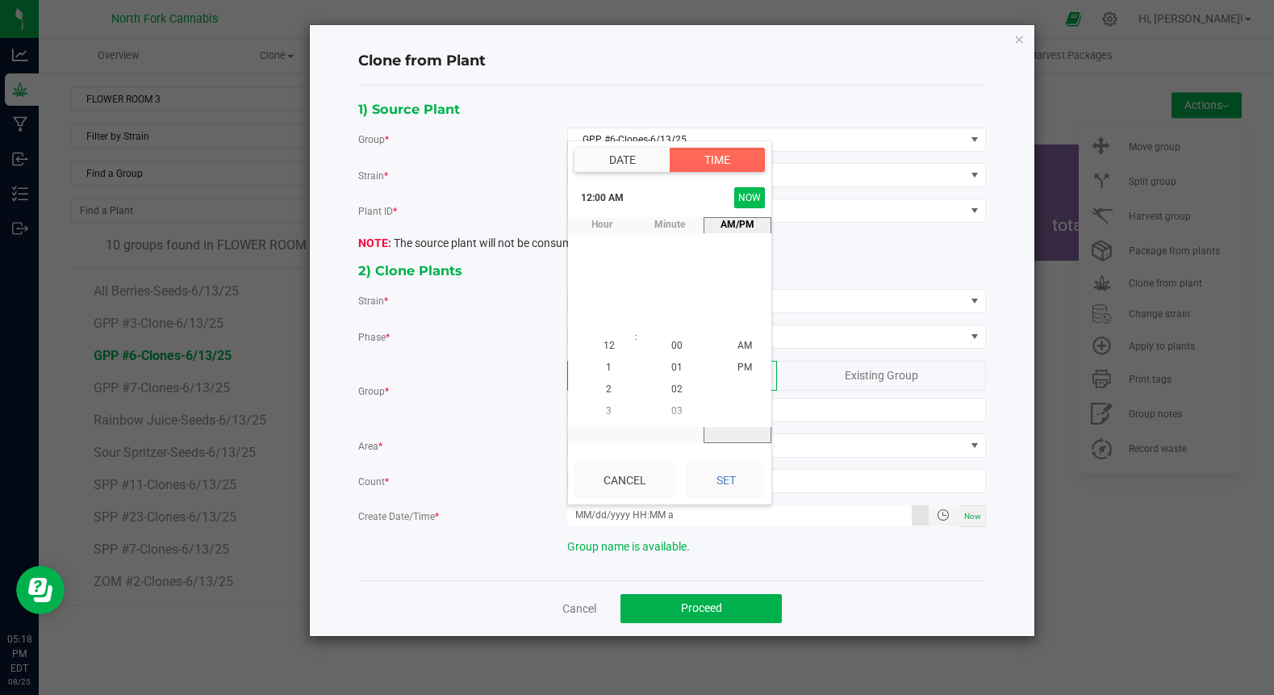
click at [746, 193] on button "NOW" at bounding box center [749, 197] width 31 height 21
click at [704, 482] on button "Set" at bounding box center [726, 480] width 78 height 36
type input "[DATE] 5:18 PM"
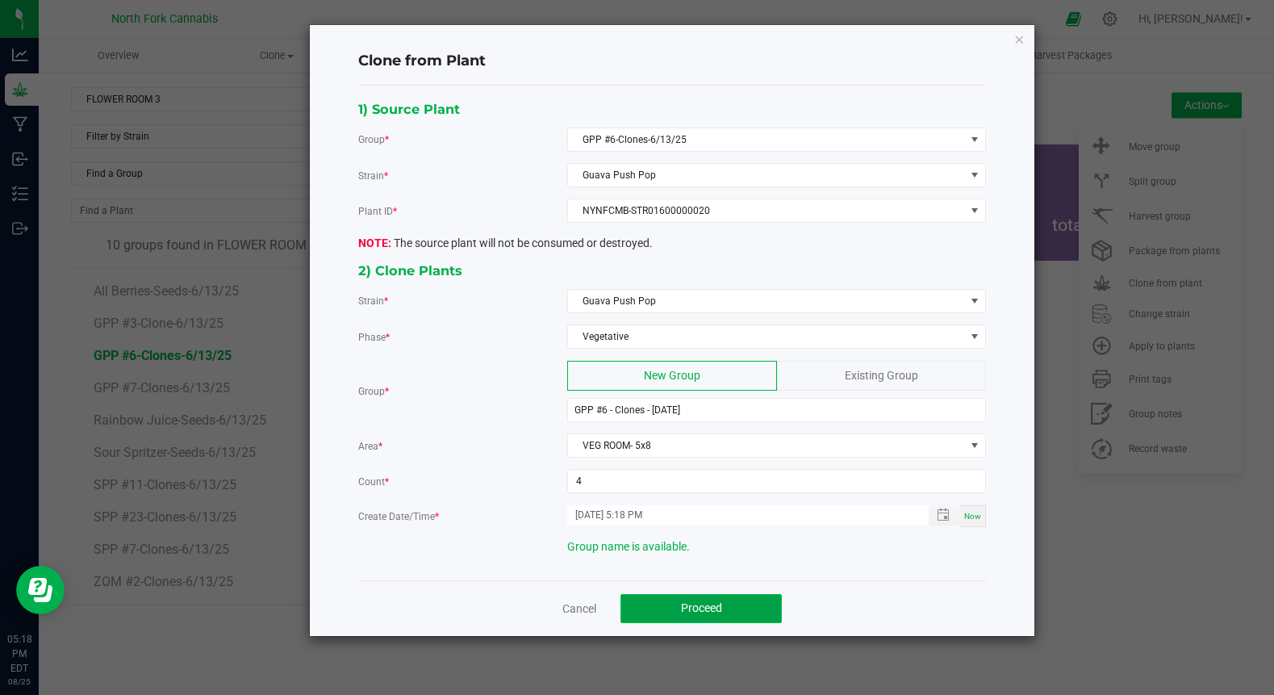
click at [679, 616] on button "Proceed" at bounding box center [701, 608] width 161 height 29
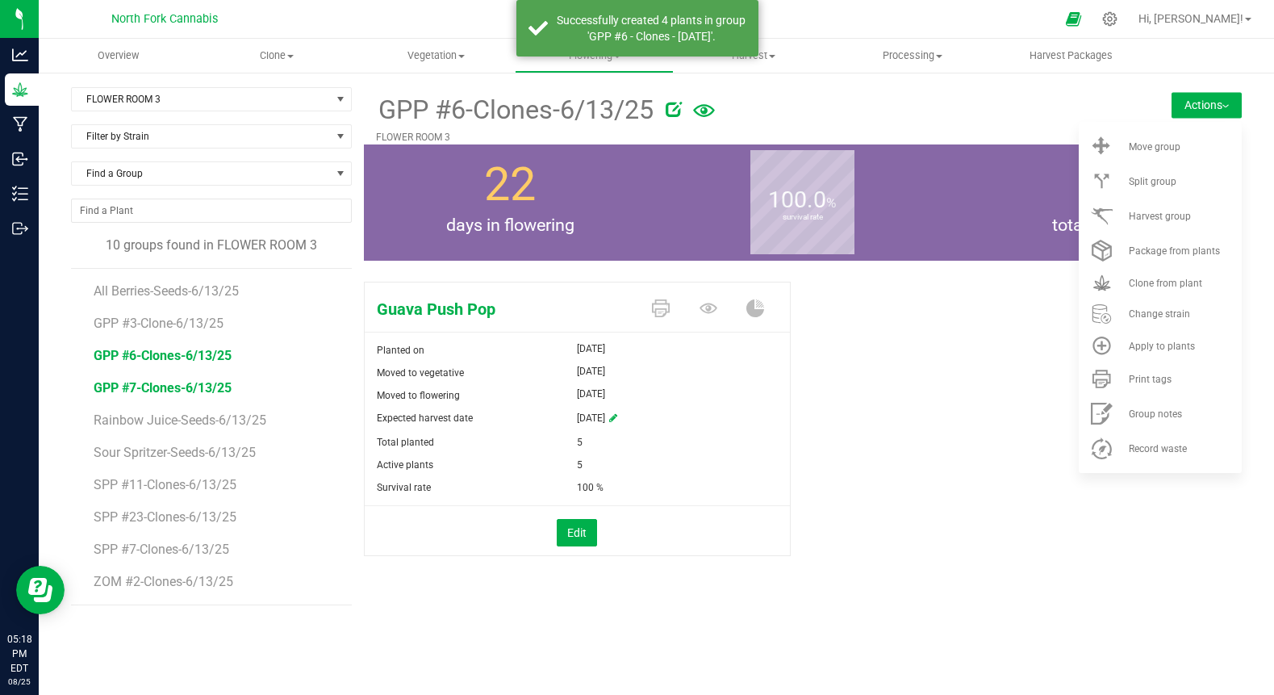
click at [186, 391] on span "GPP #7-Clones-6/13/25" at bounding box center [163, 387] width 138 height 15
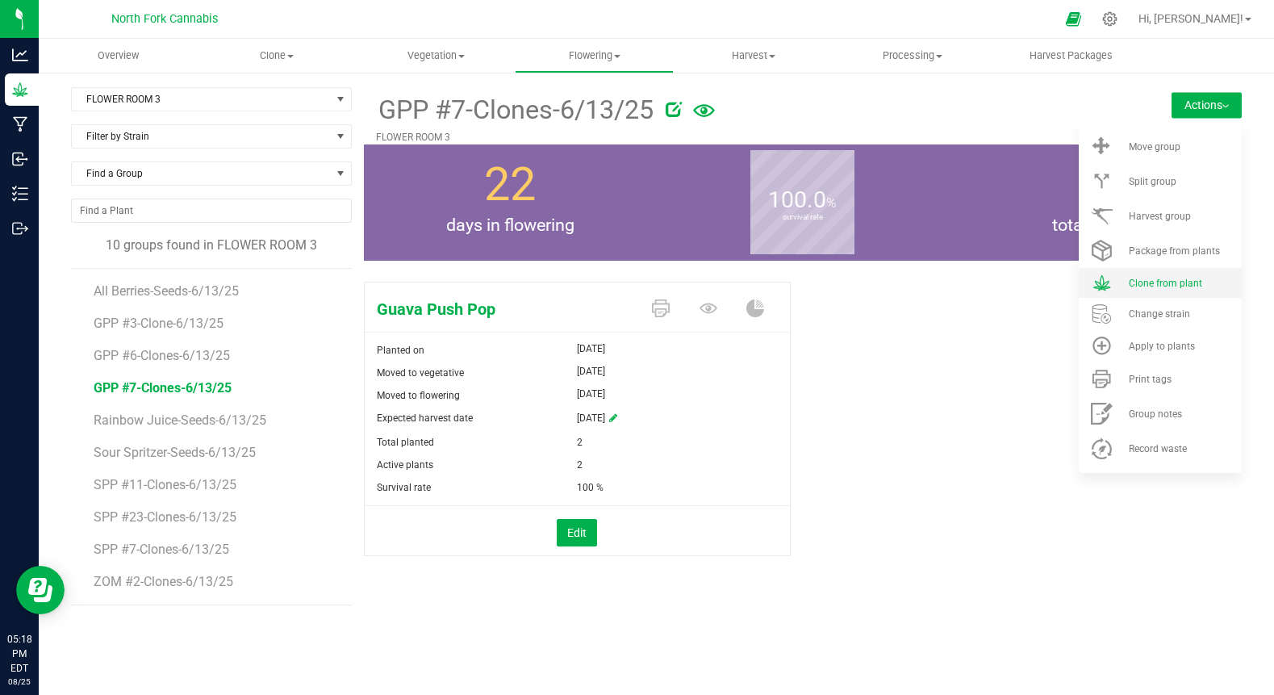
click at [1130, 285] on span "Clone from plant" at bounding box center [1165, 283] width 73 height 11
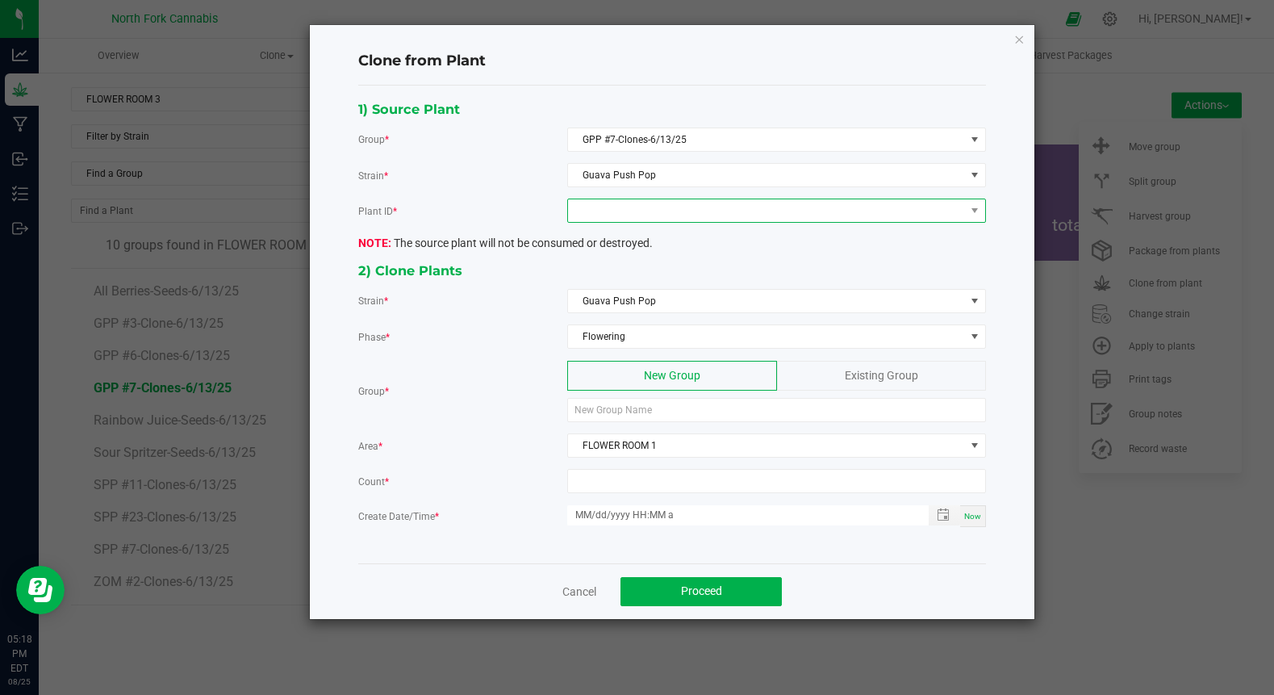
click at [614, 203] on span at bounding box center [766, 210] width 397 height 23
click at [608, 280] on li "NYNFCMB-STR01600000018" at bounding box center [776, 279] width 417 height 27
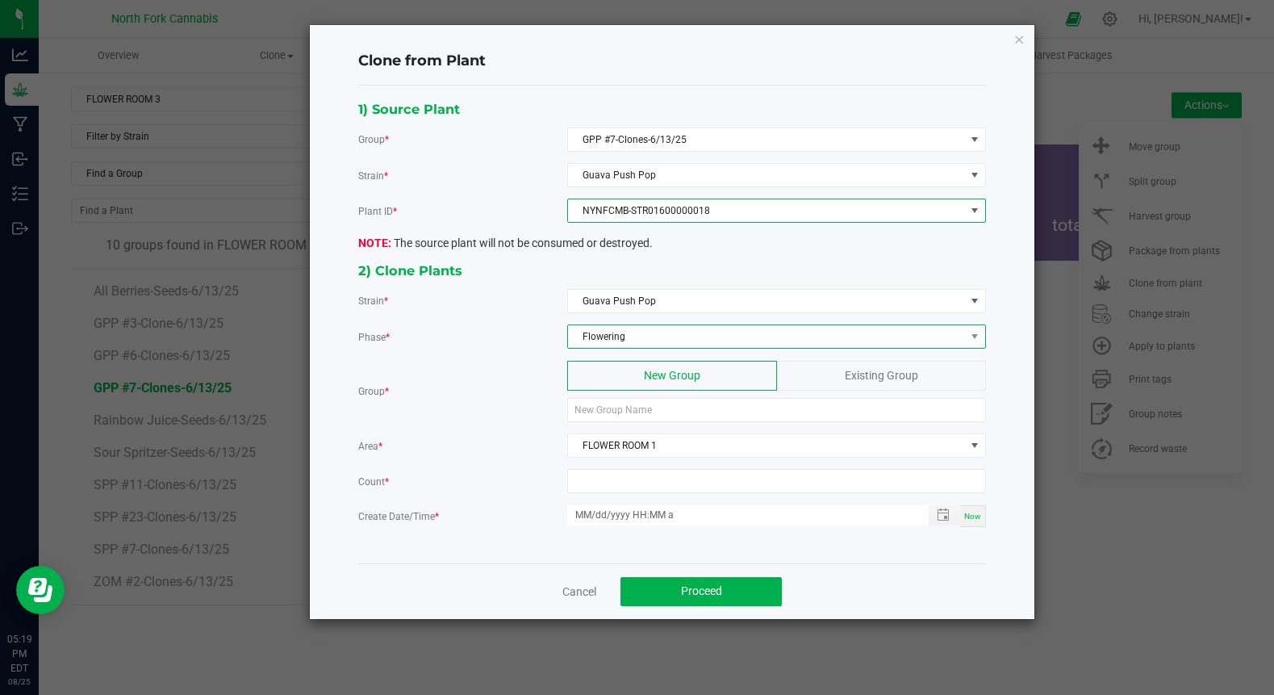
click at [629, 325] on span "Flowering" at bounding box center [766, 336] width 397 height 23
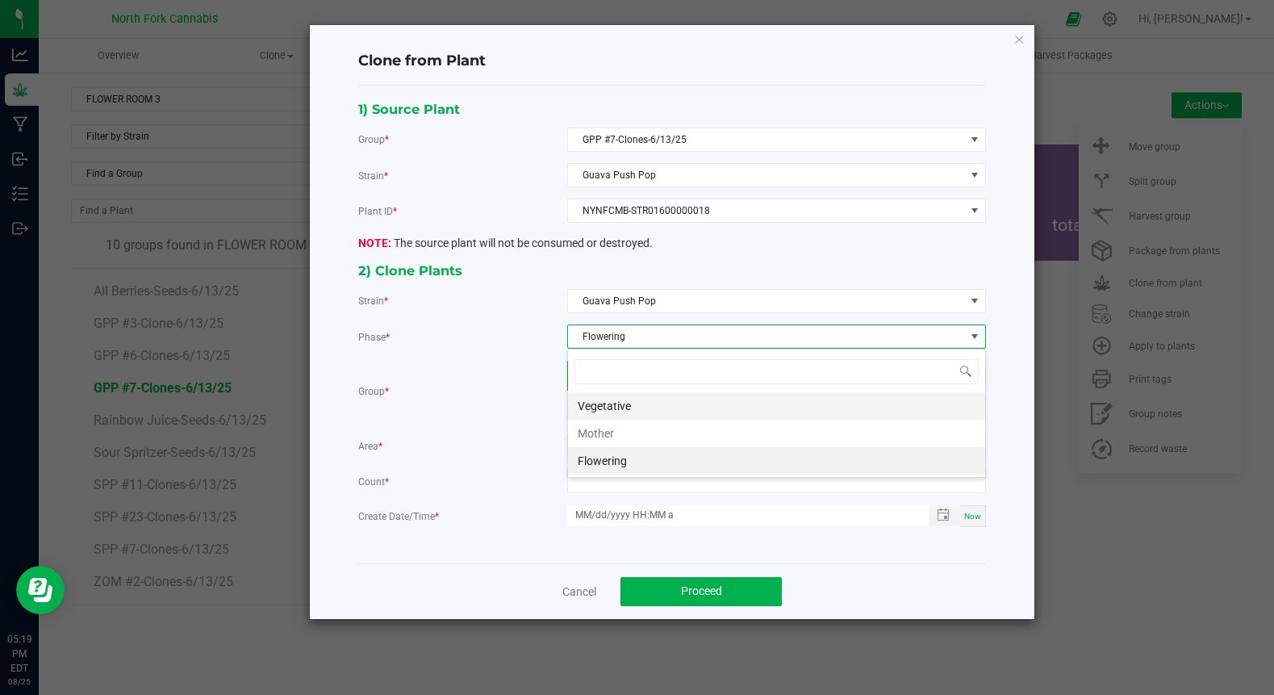
click at [619, 407] on li "Vegetative" at bounding box center [776, 405] width 417 height 27
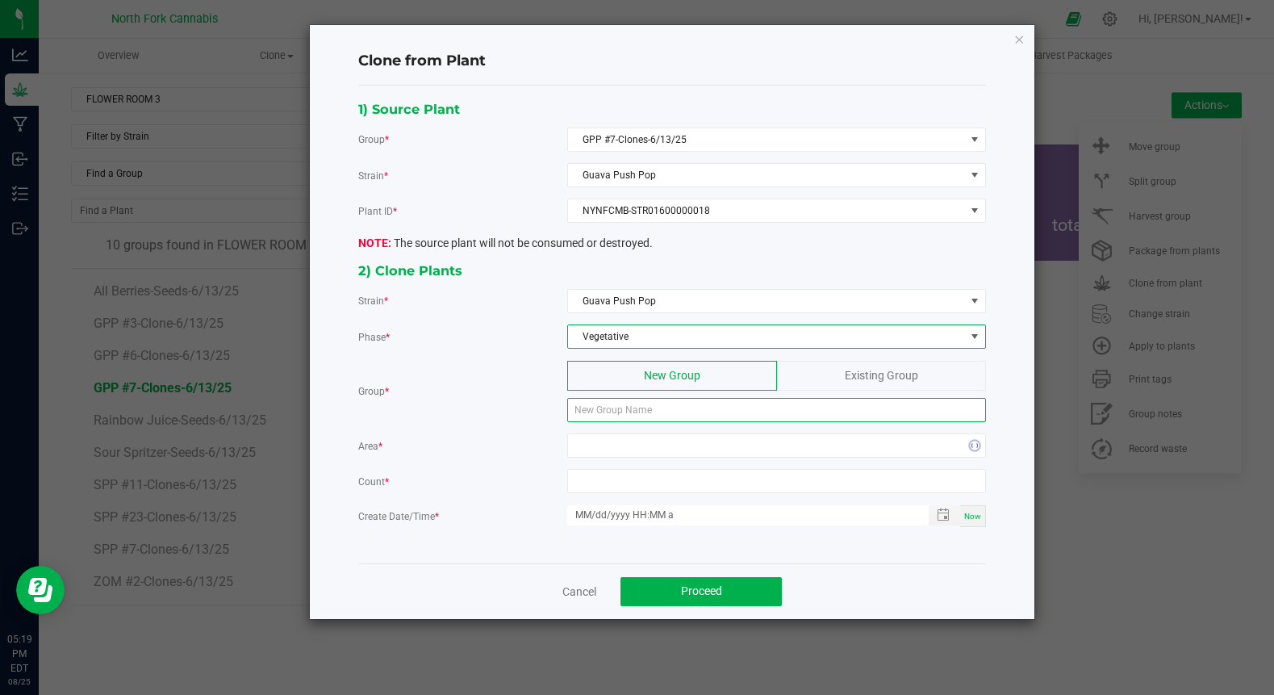
click at [619, 407] on input at bounding box center [776, 410] width 419 height 24
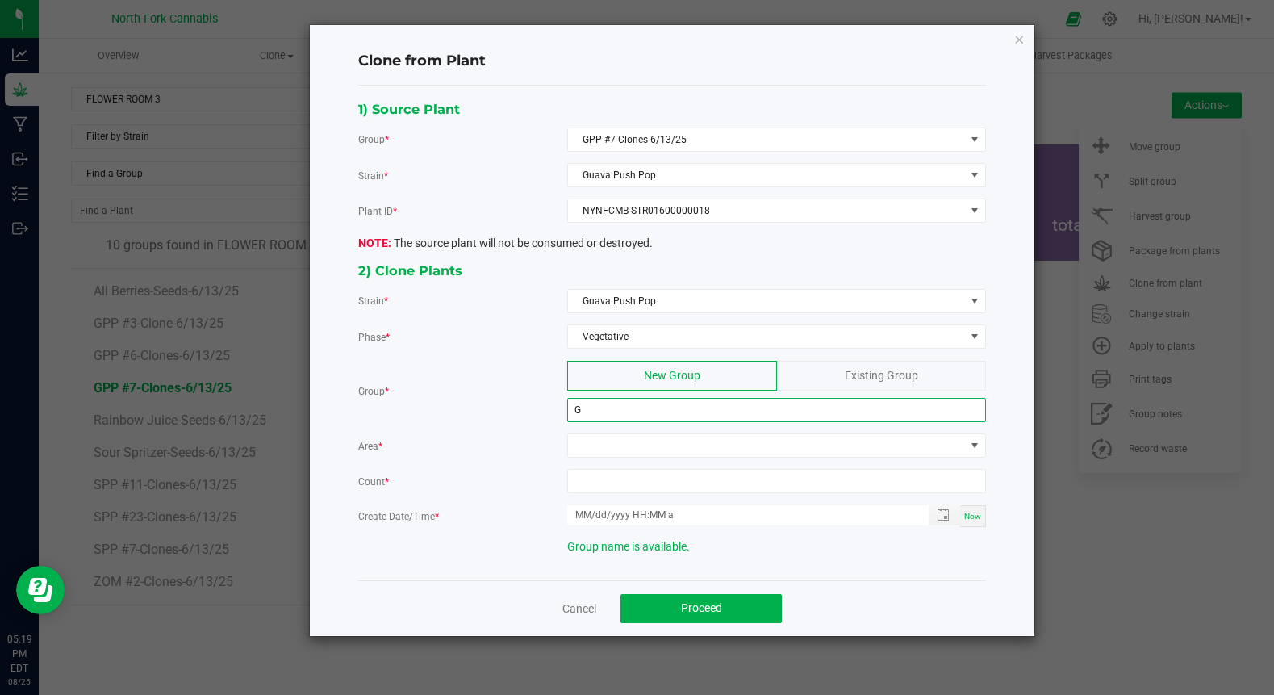
click at [619, 407] on input "G" at bounding box center [776, 410] width 419 height 24
type input "GPP #7 - Clones - [DATE]"
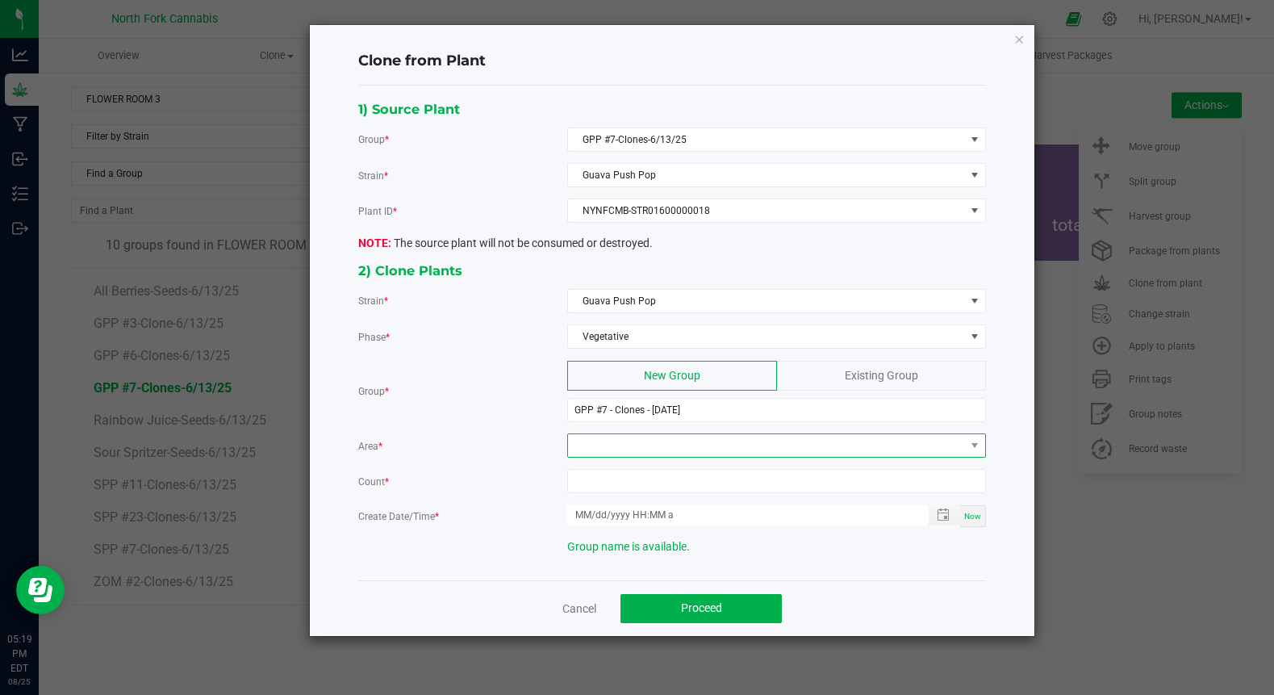
click at [618, 453] on span at bounding box center [766, 445] width 397 height 23
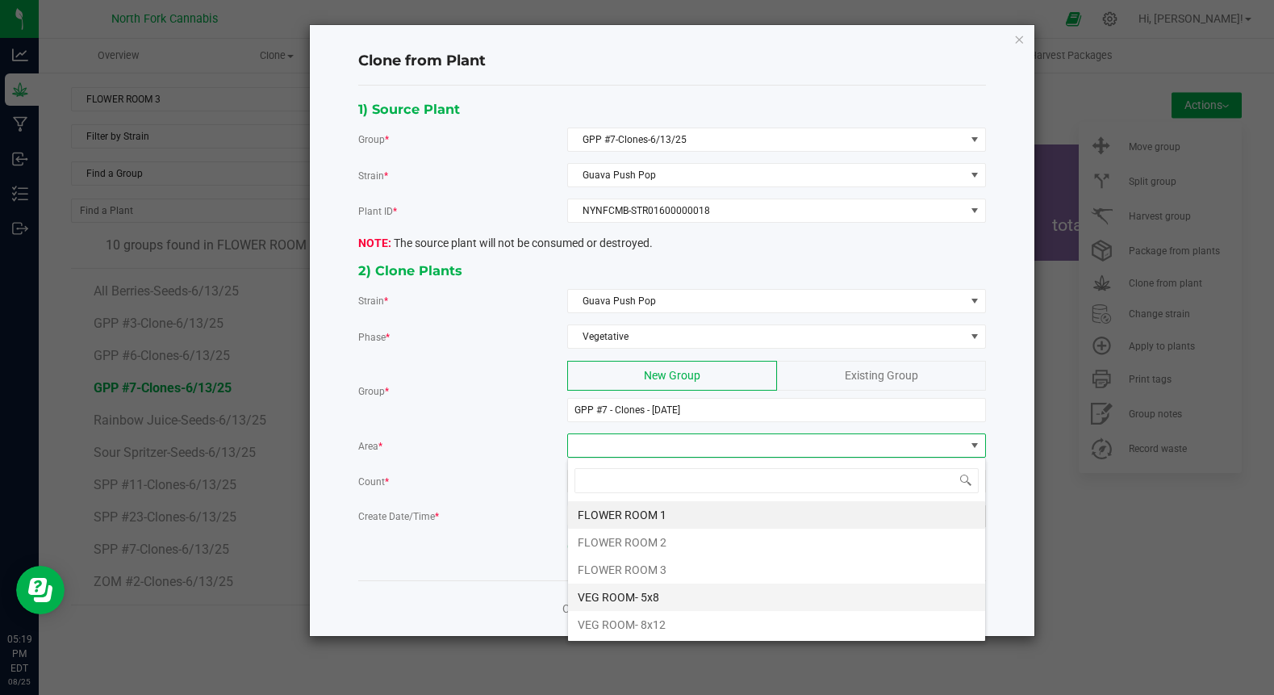
click at [604, 593] on li "VEG ROOM- 5x8" at bounding box center [776, 596] width 417 height 27
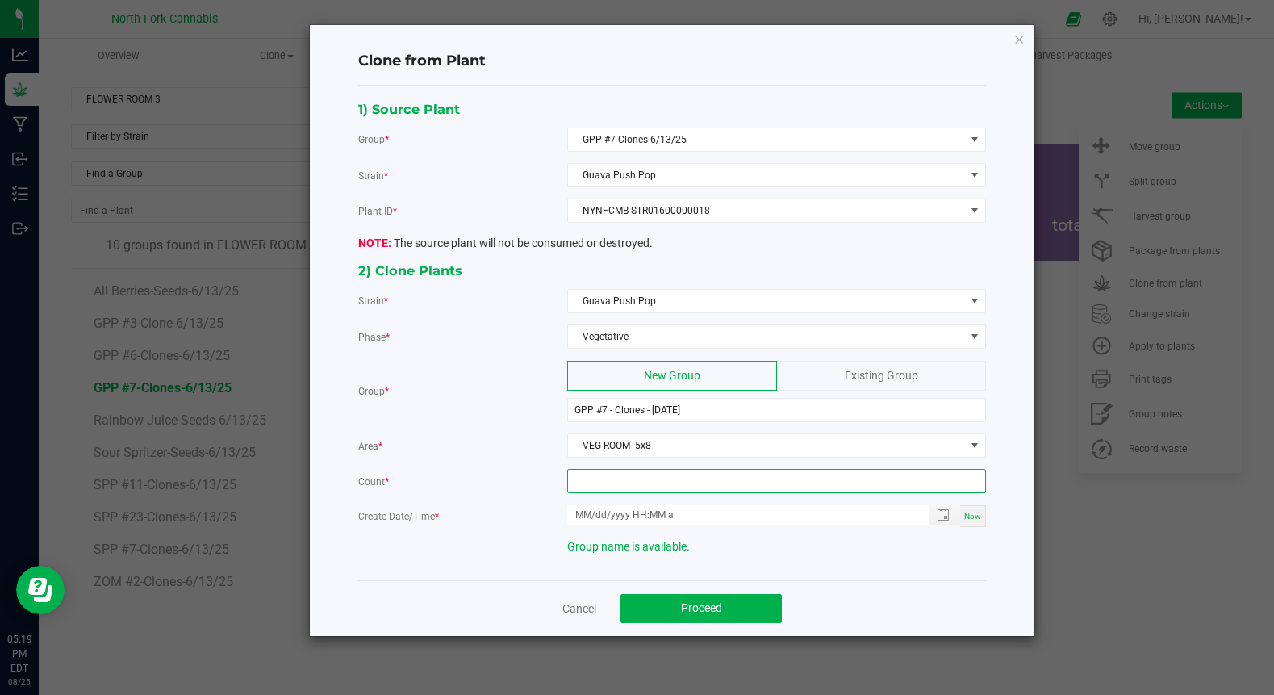
click at [629, 479] on input at bounding box center [776, 481] width 417 height 23
click at [935, 508] on span "Toggle popup" at bounding box center [943, 514] width 27 height 13
type input "2"
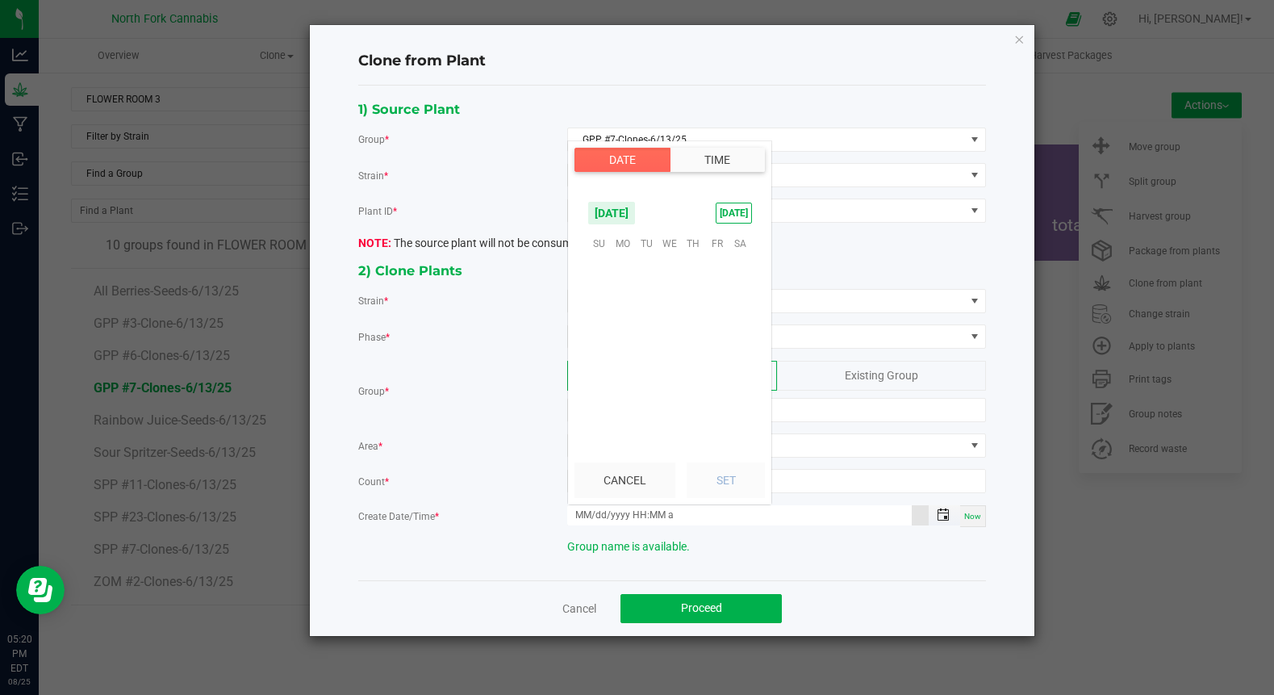
scroll to position [261576, 0]
click at [716, 271] on span "1" at bounding box center [716, 268] width 23 height 25
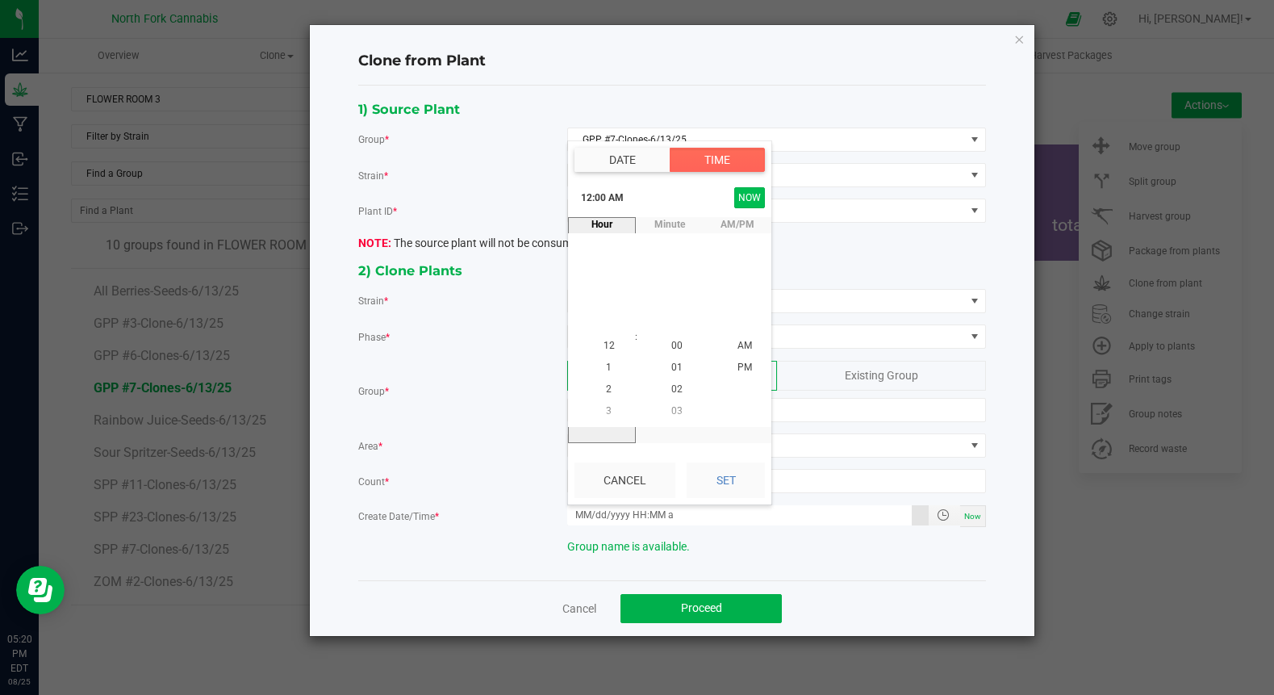
click at [746, 199] on button "NOW" at bounding box center [749, 197] width 31 height 21
click at [717, 470] on button "Set" at bounding box center [726, 480] width 78 height 36
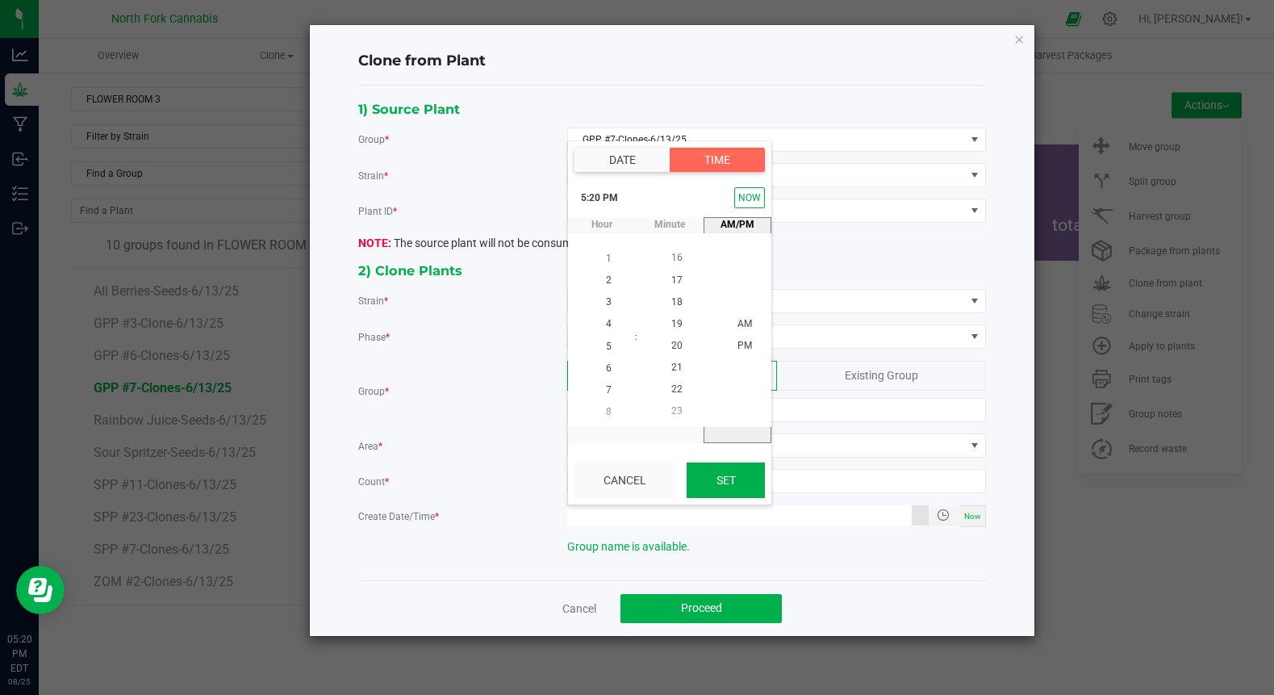
type input "[DATE] 5:20 PM"
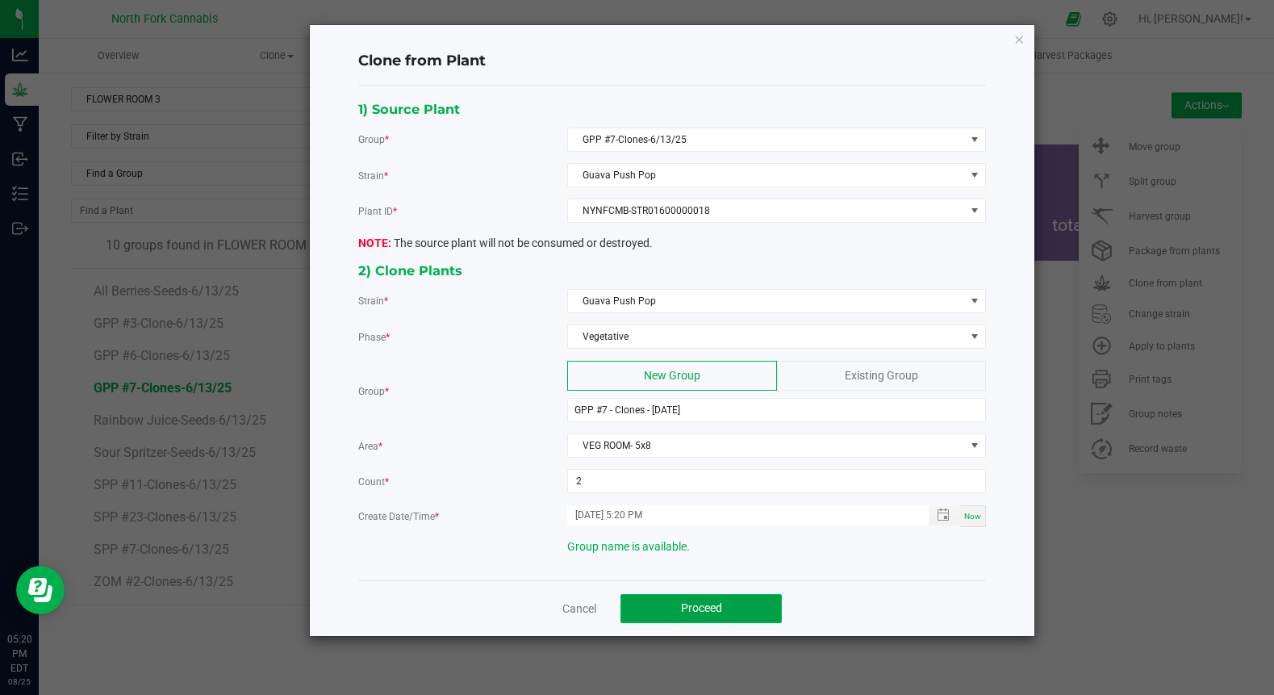
click at [672, 598] on button "Proceed" at bounding box center [701, 608] width 161 height 29
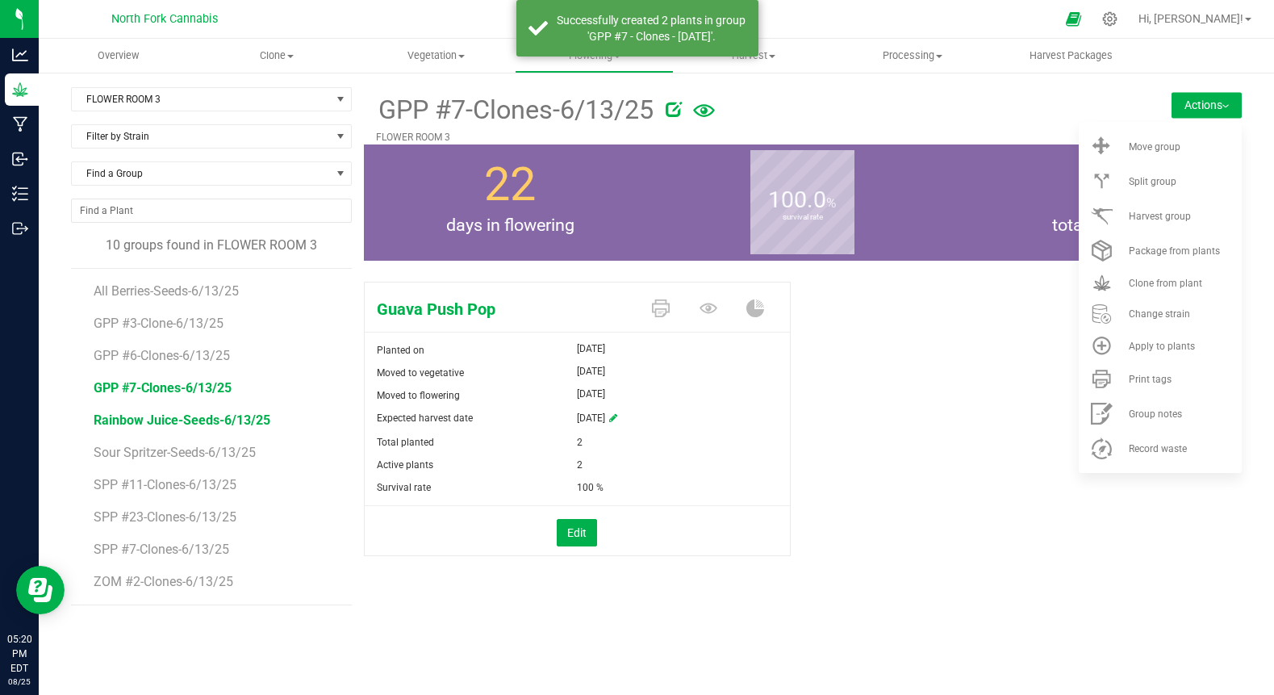
click at [246, 423] on span "Rainbow Juice-Seeds-6/13/25" at bounding box center [182, 419] width 177 height 15
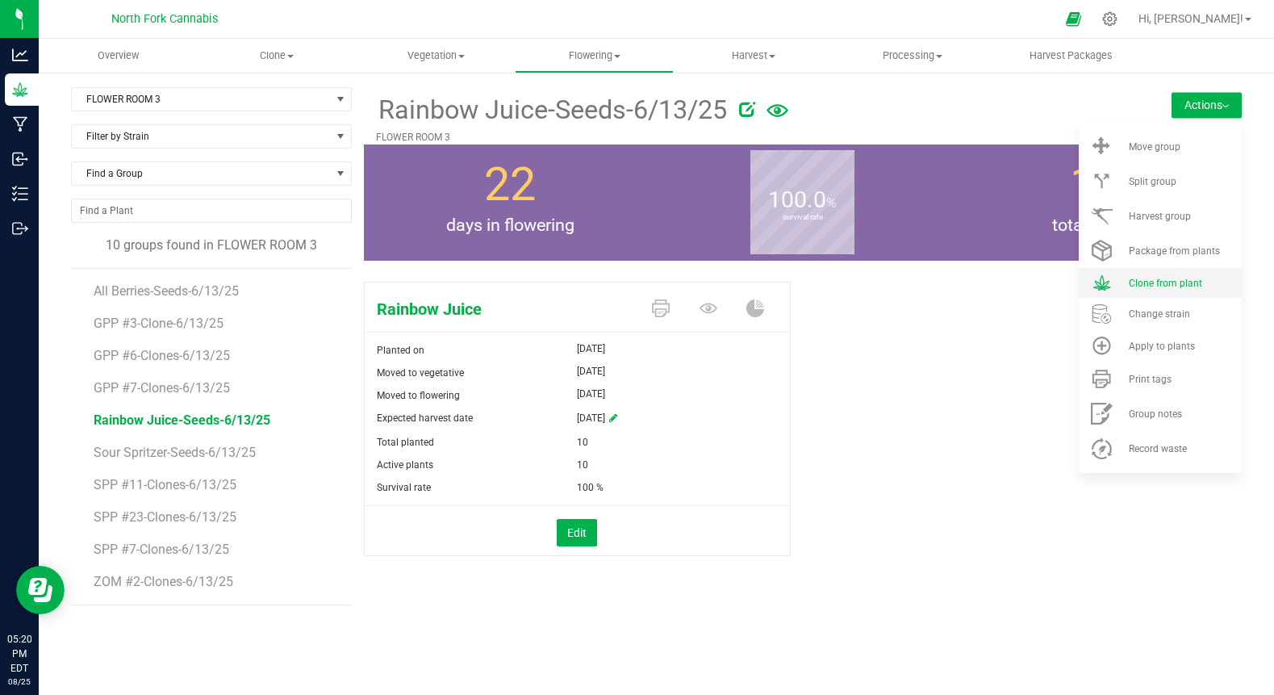
click at [1126, 279] on li "Clone from plant" at bounding box center [1160, 283] width 163 height 30
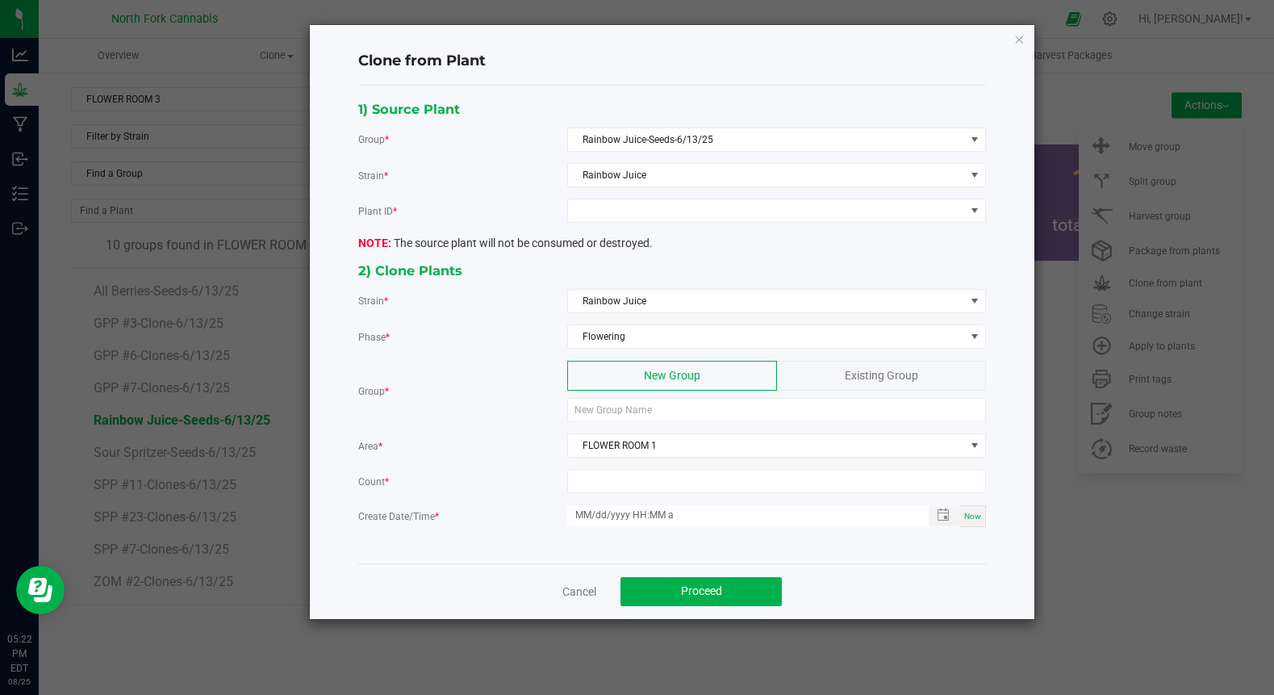
click at [11, 671] on ngb-modal-window "Clone from Plant 1) Source Plant Group * Rainbow Juice-Seeds-6/13/25 Strain * R…" at bounding box center [643, 347] width 1286 height 695
click at [817, 215] on span at bounding box center [766, 210] width 397 height 23
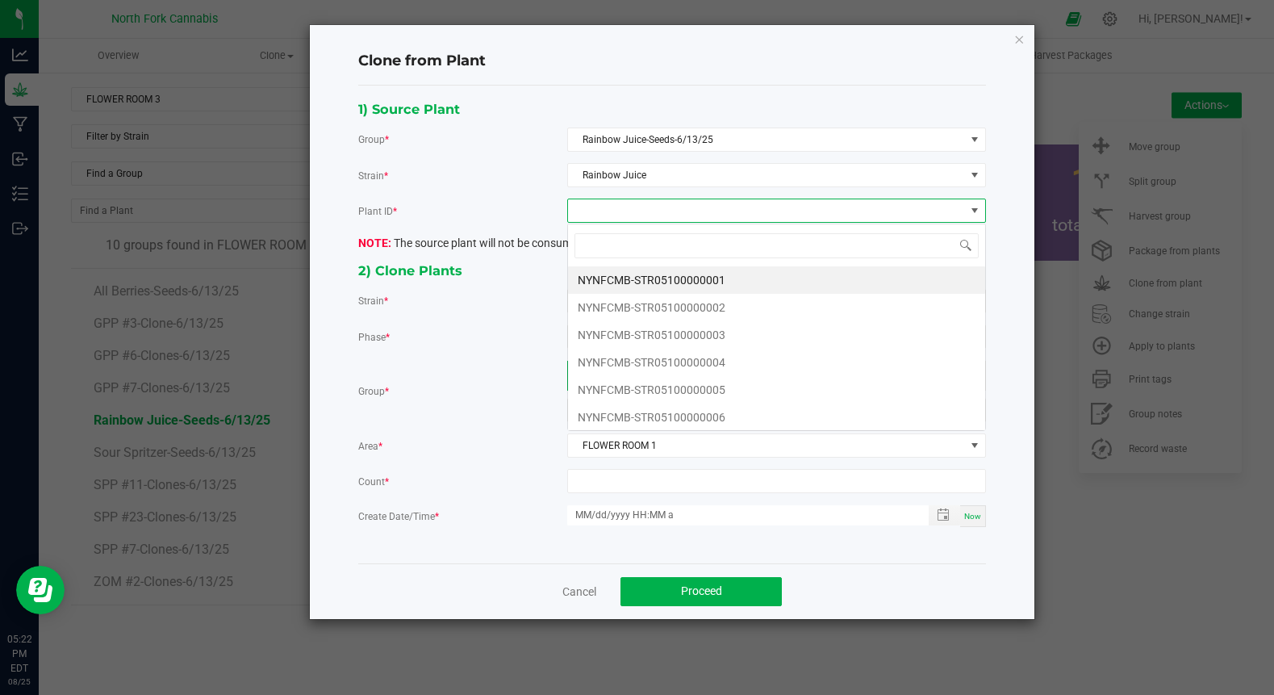
scroll to position [24, 419]
click at [744, 282] on li "NYNFCMB-STR05100000001" at bounding box center [776, 279] width 417 height 27
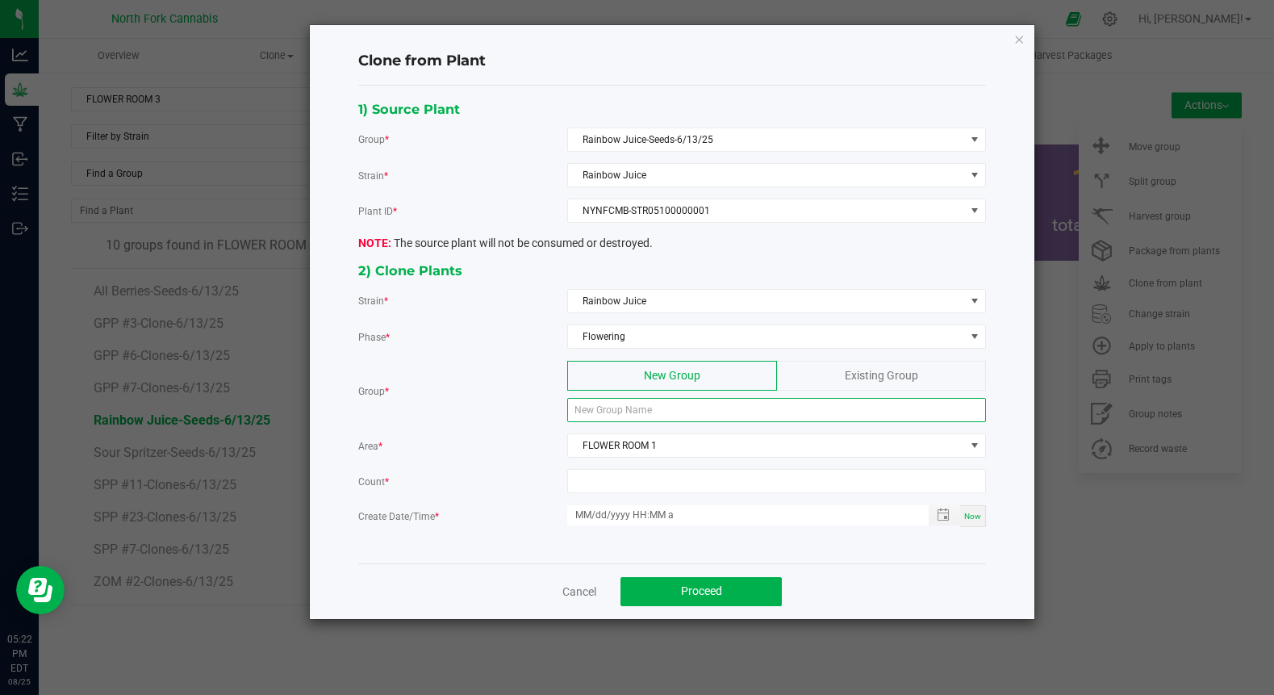
click at [639, 413] on input at bounding box center [776, 410] width 419 height 24
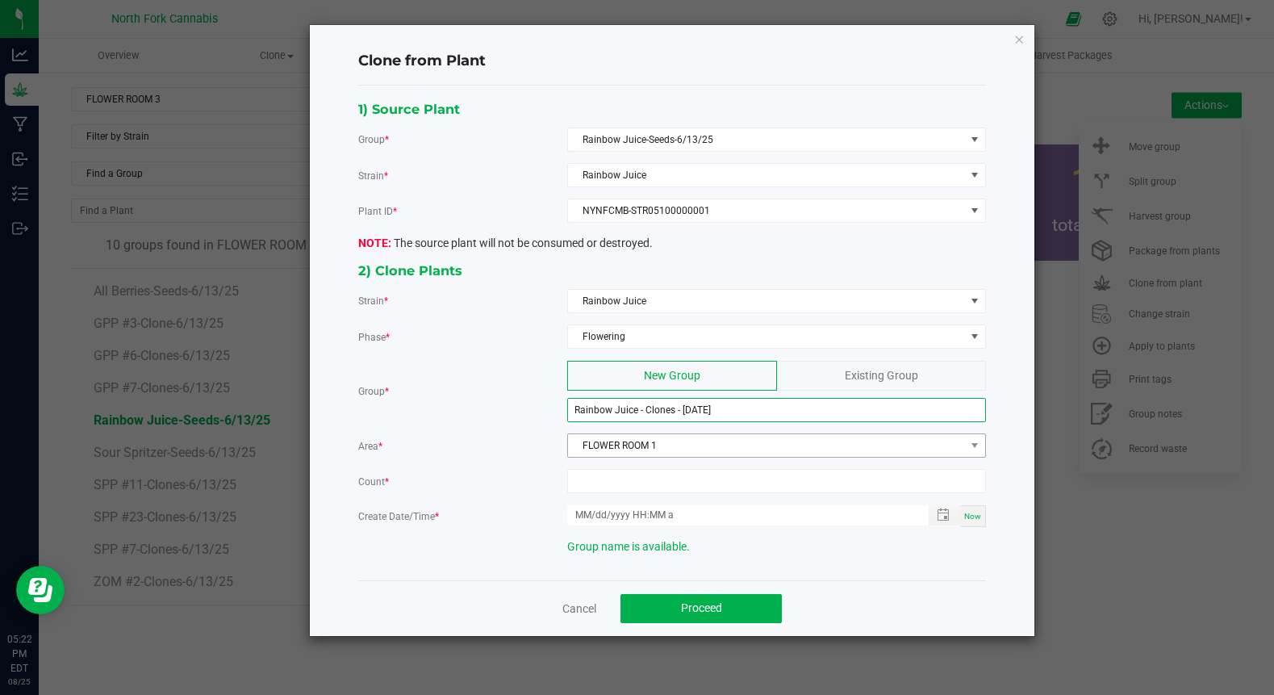
type input "Rainbow Juice - Clones - [DATE]"
click at [649, 450] on span "FLOWER ROOM 1" at bounding box center [766, 445] width 397 height 23
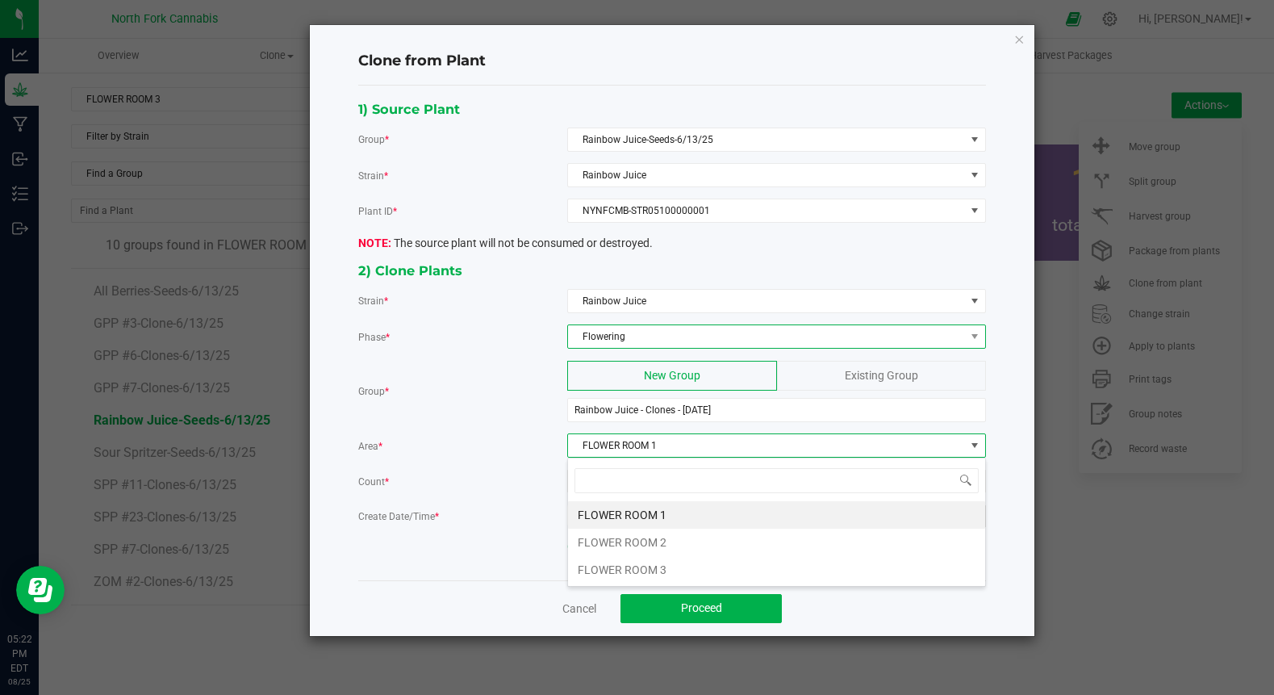
click at [656, 339] on span "Flowering" at bounding box center [766, 336] width 397 height 23
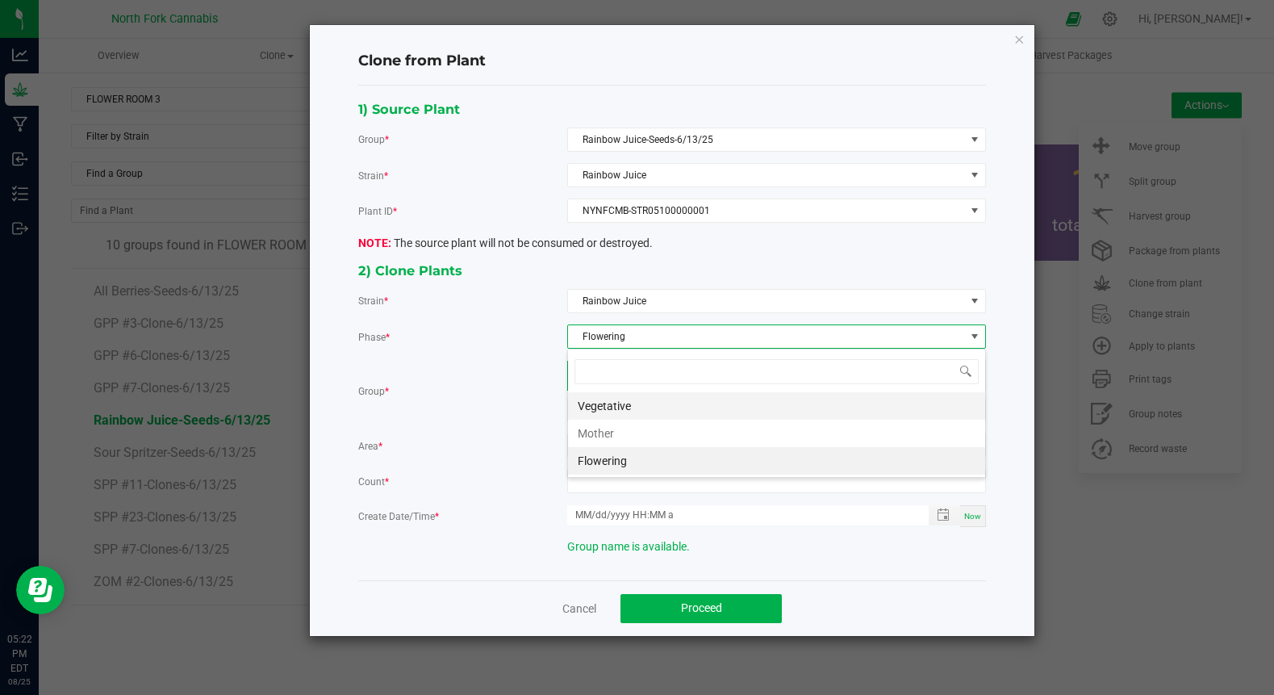
click at [625, 405] on li "Vegetative" at bounding box center [776, 405] width 417 height 27
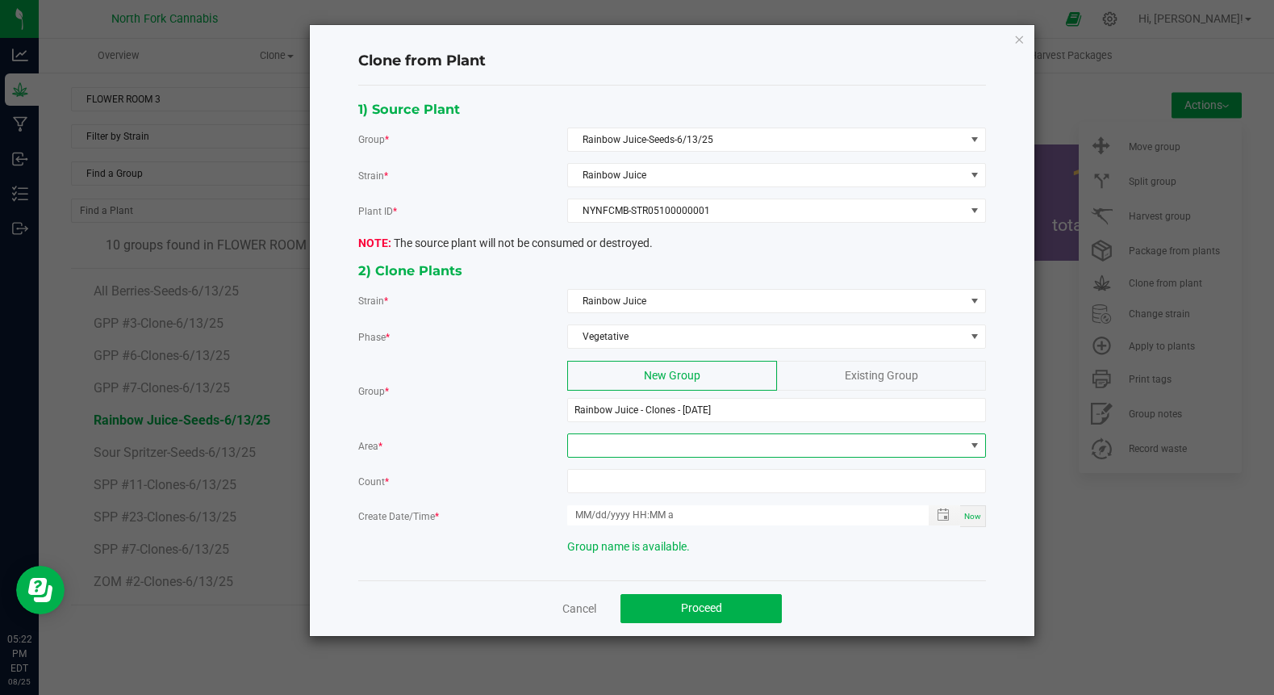
click at [616, 443] on span at bounding box center [766, 445] width 397 height 23
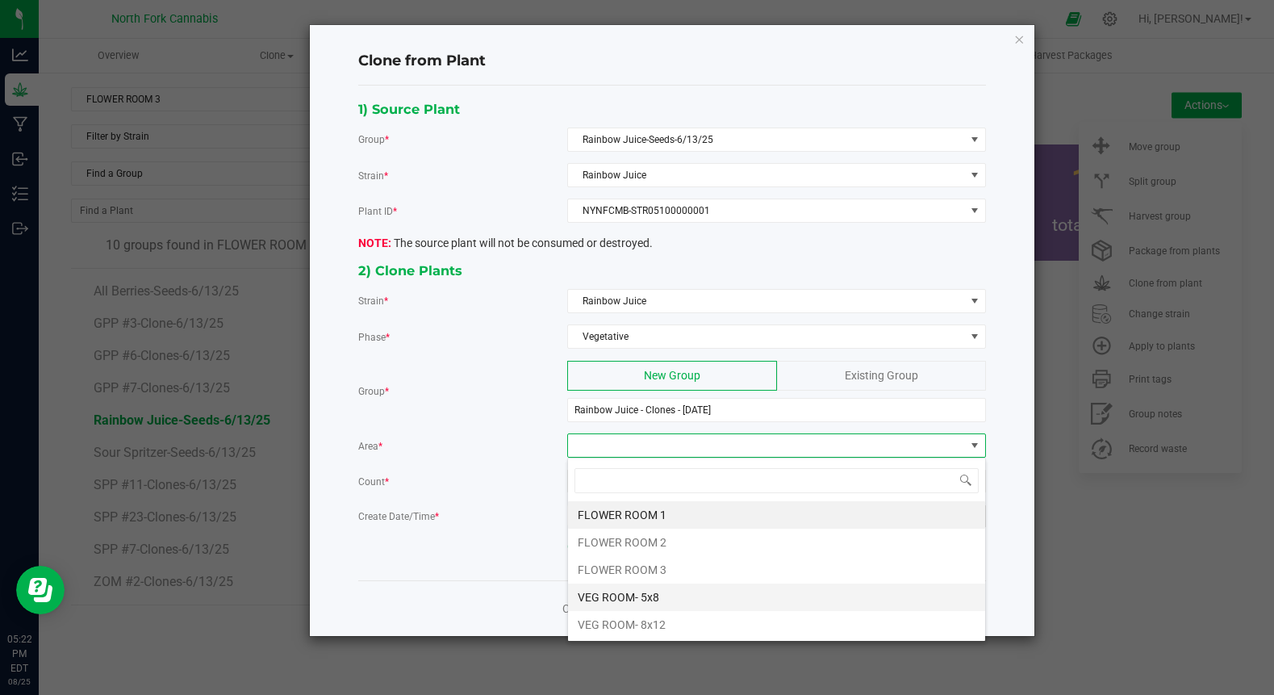
click at [600, 600] on li "VEG ROOM- 5x8" at bounding box center [776, 596] width 417 height 27
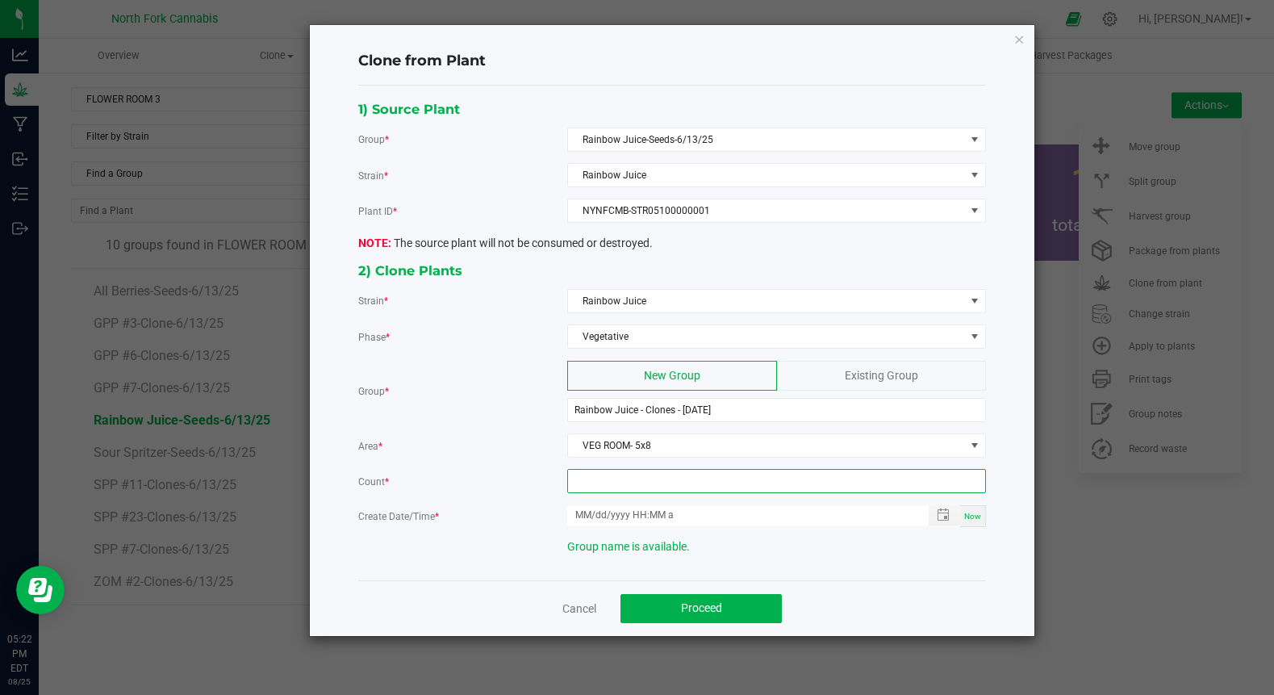
click at [650, 482] on input at bounding box center [776, 481] width 417 height 23
type input "19"
type input "month/day/year hour:minute AM"
click at [633, 514] on input "month/day/year hour:minute AM" at bounding box center [739, 515] width 345 height 20
click at [942, 524] on span "Toggle popup" at bounding box center [944, 515] width 31 height 20
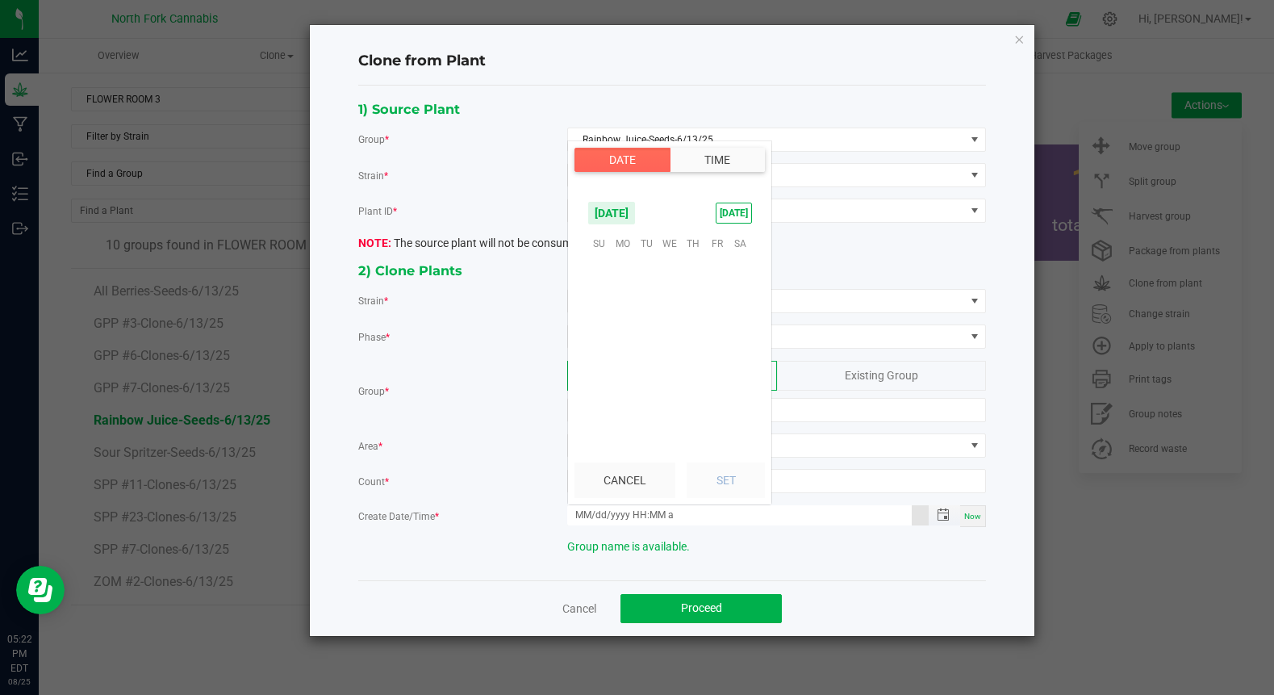
scroll to position [261576, 0]
click at [709, 268] on span "1" at bounding box center [716, 268] width 23 height 25
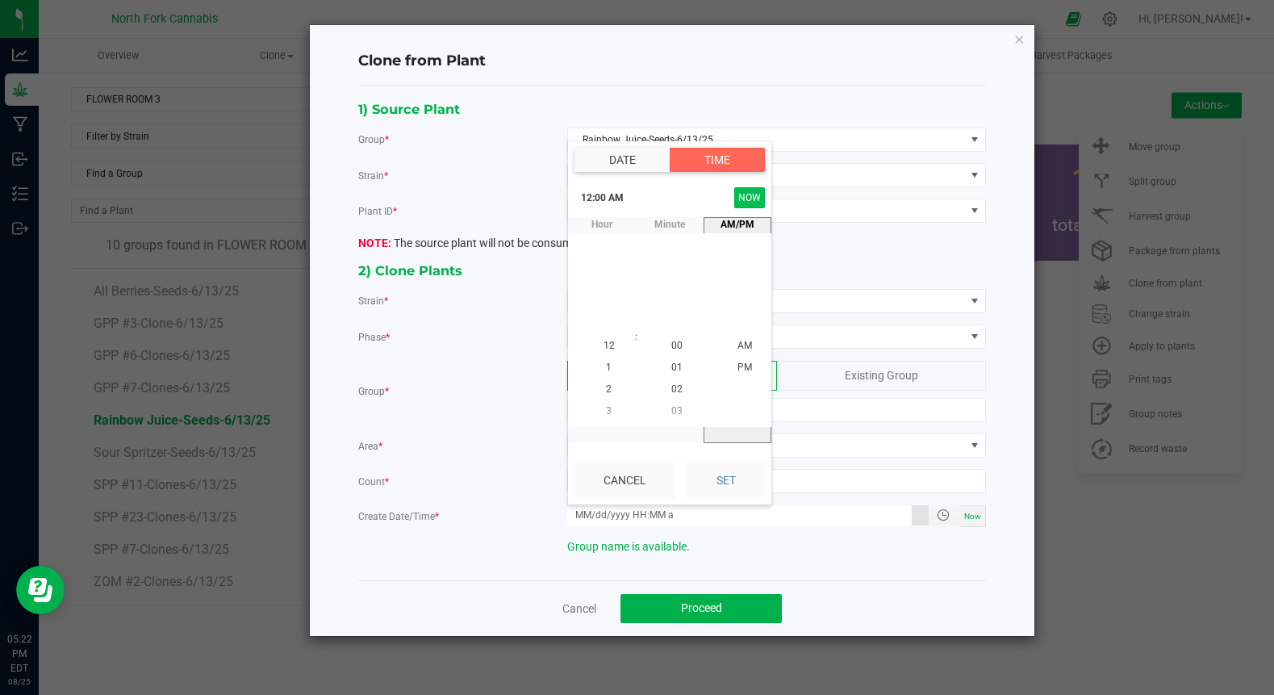
click at [754, 197] on button "NOW" at bounding box center [749, 197] width 31 height 21
click at [720, 496] on button "Set" at bounding box center [726, 480] width 78 height 36
type input "[DATE] 5:22 PM"
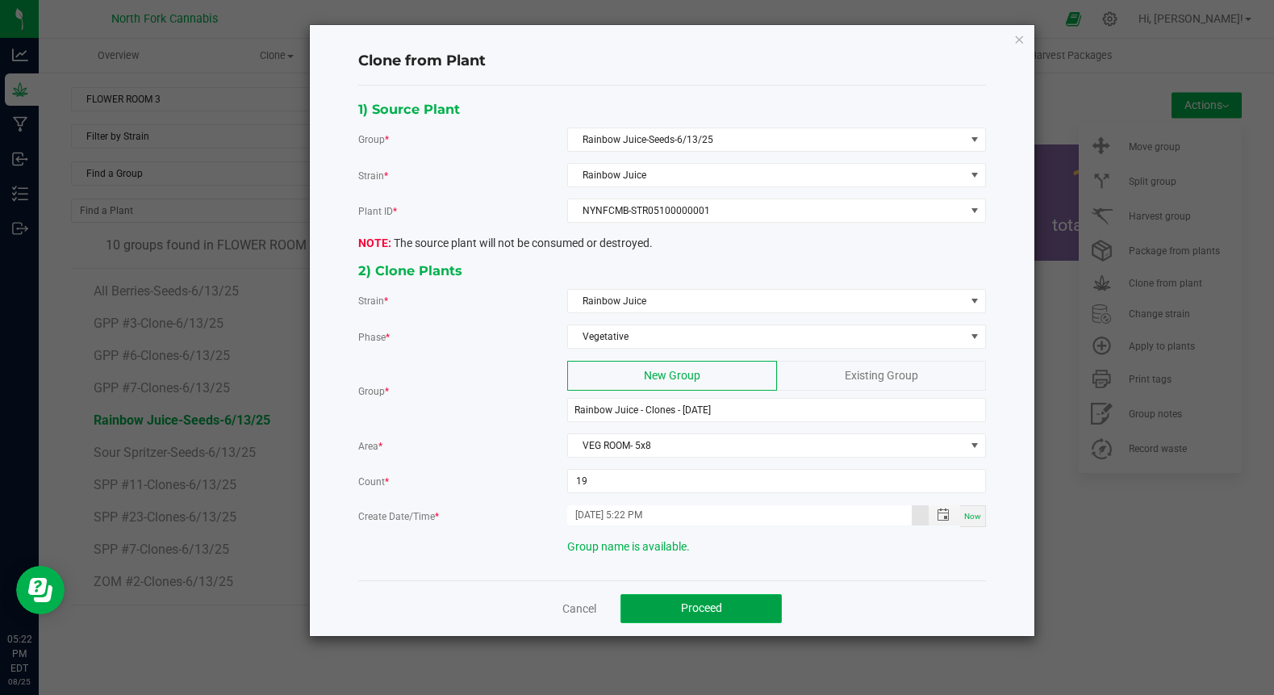
click at [684, 602] on span "Proceed" at bounding box center [701, 607] width 41 height 13
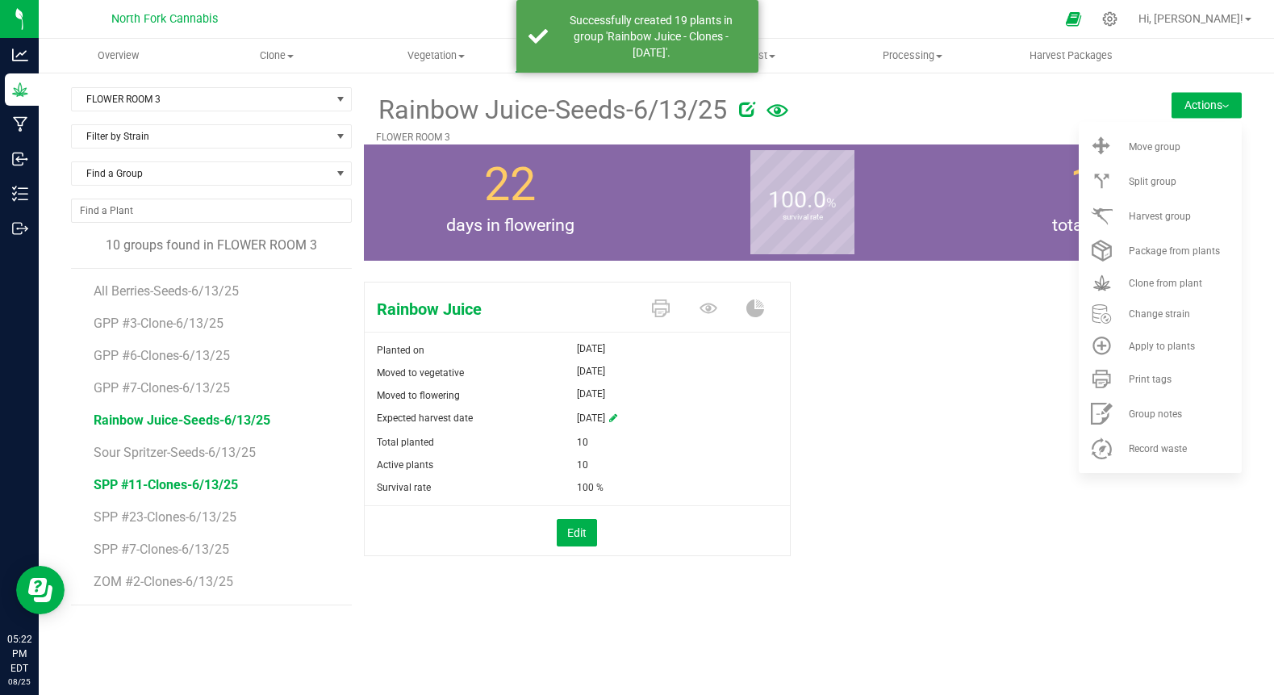
click at [197, 481] on span "SPP #11-Clones-6/13/25" at bounding box center [166, 484] width 144 height 15
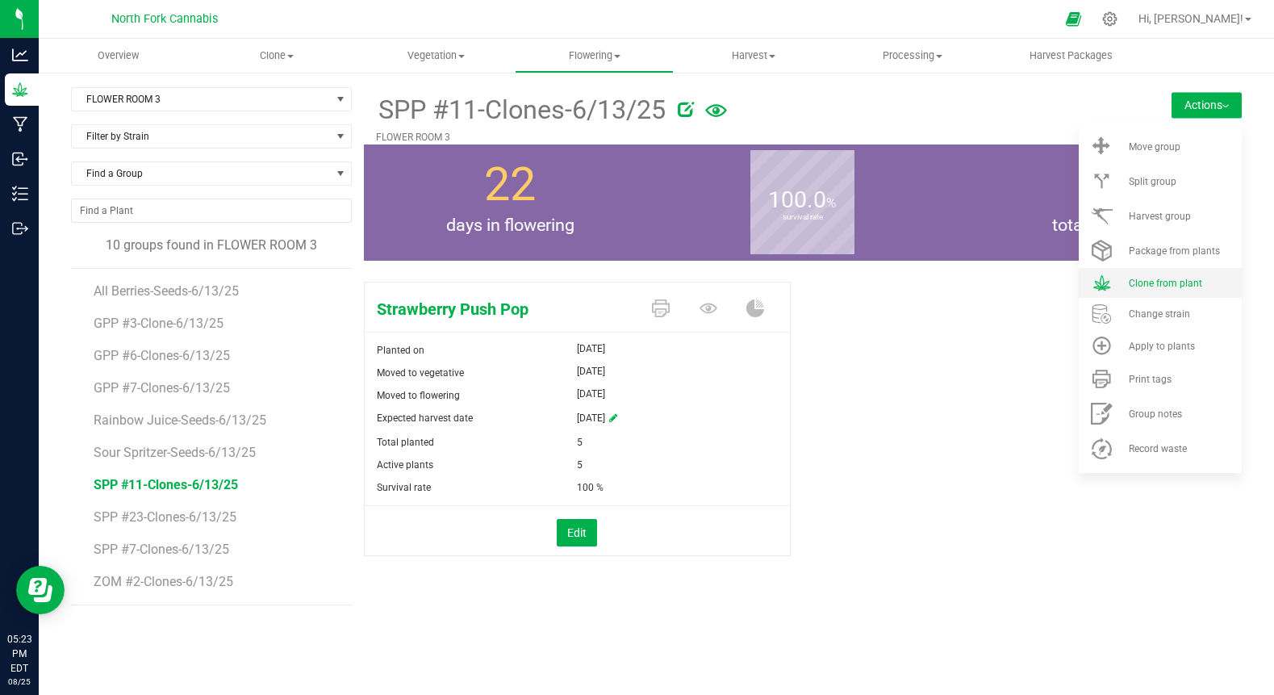
click at [1181, 288] on span "Clone from plant" at bounding box center [1165, 283] width 73 height 11
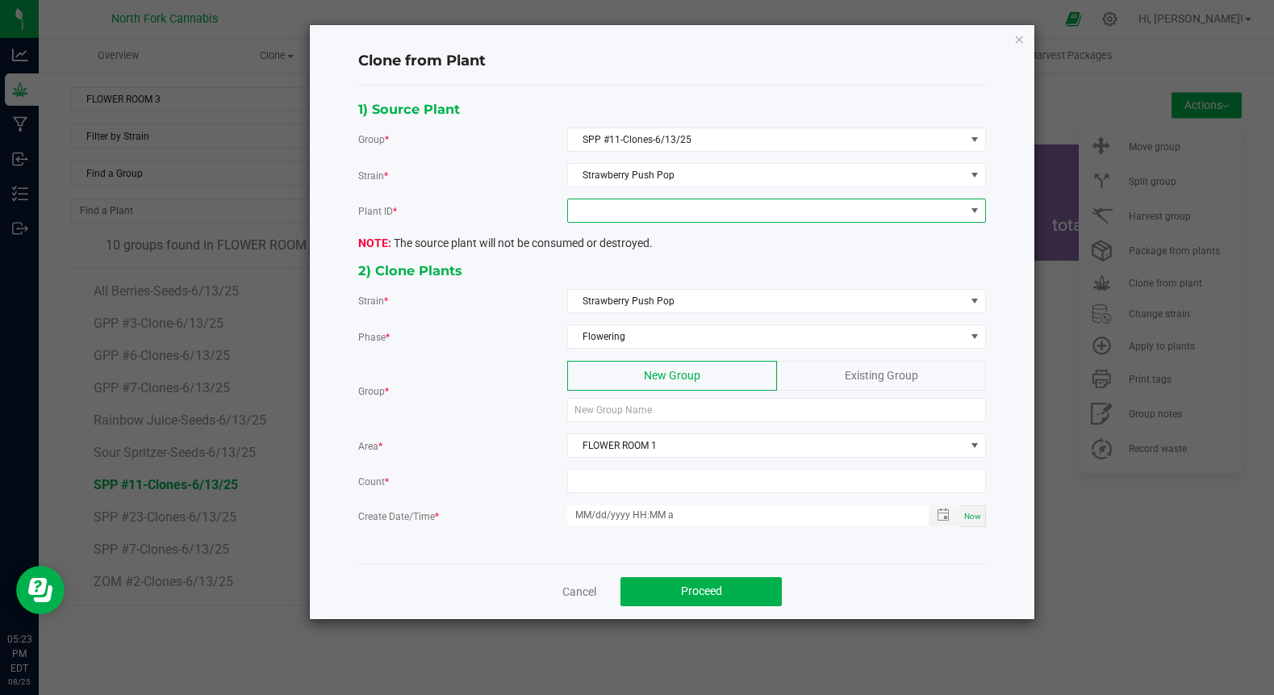
click at [627, 206] on span at bounding box center [766, 210] width 397 height 23
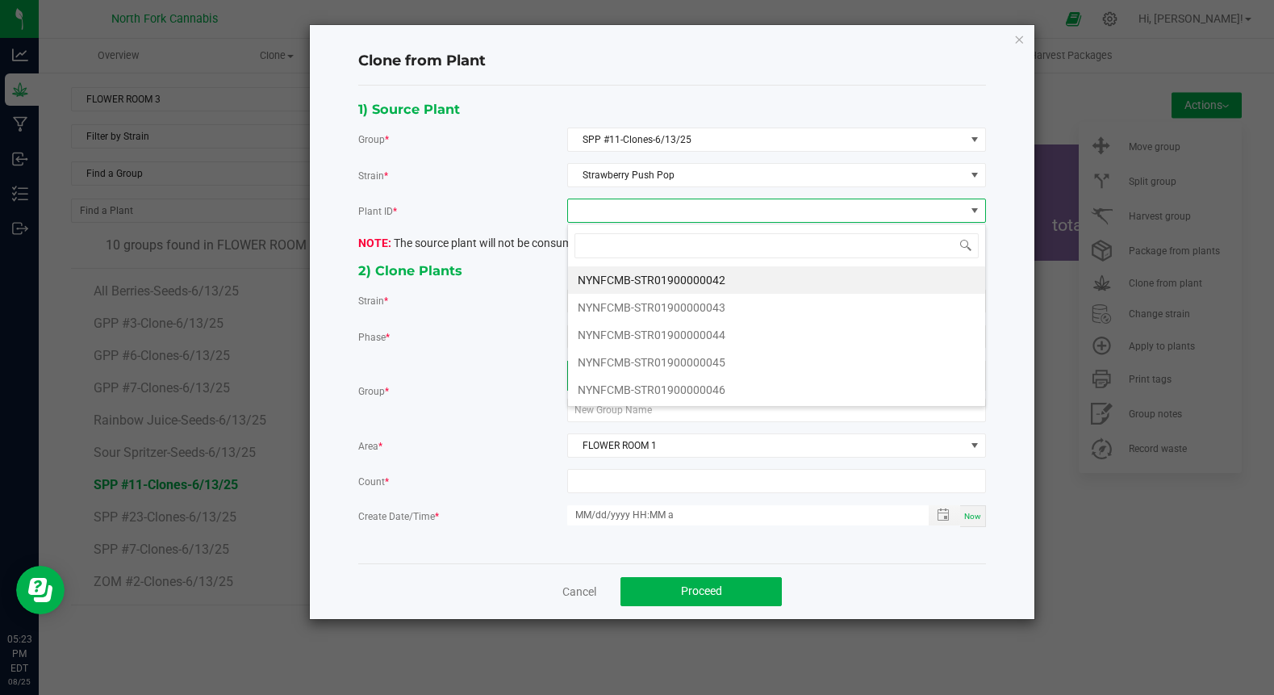
scroll to position [24, 419]
click at [617, 281] on li "NYNFCMB-STR01900000042" at bounding box center [776, 279] width 417 height 27
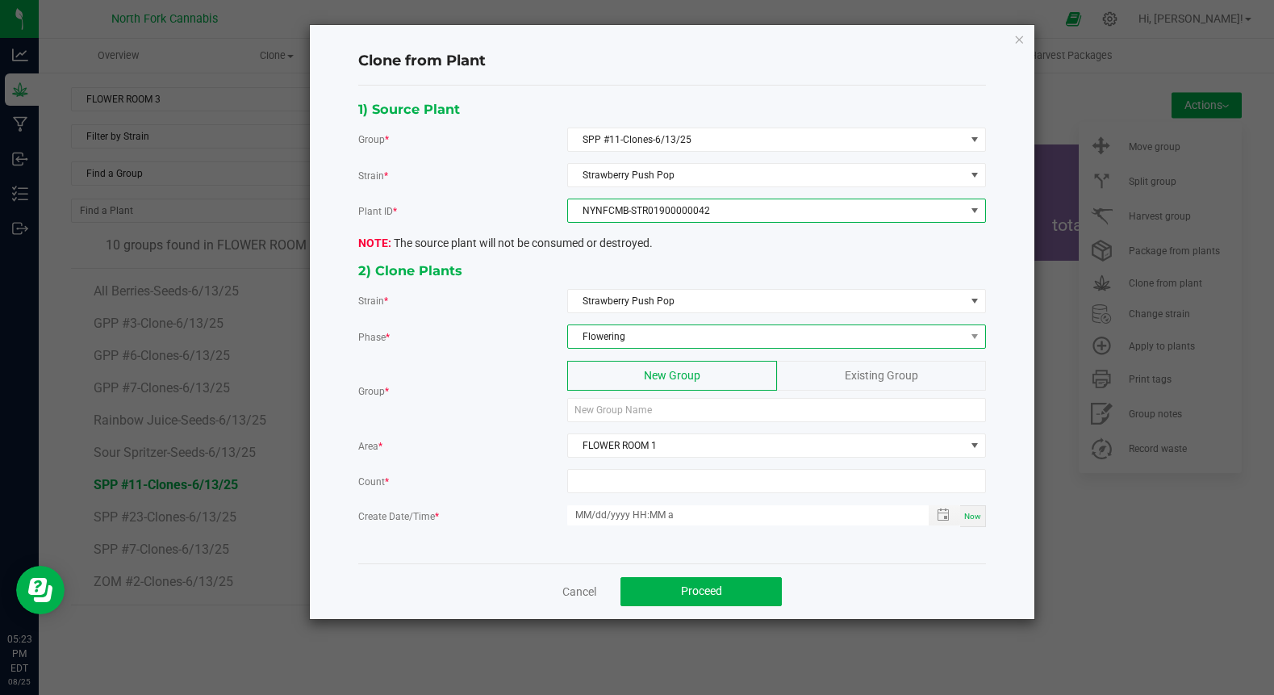
click at [628, 330] on span "Flowering" at bounding box center [766, 336] width 397 height 23
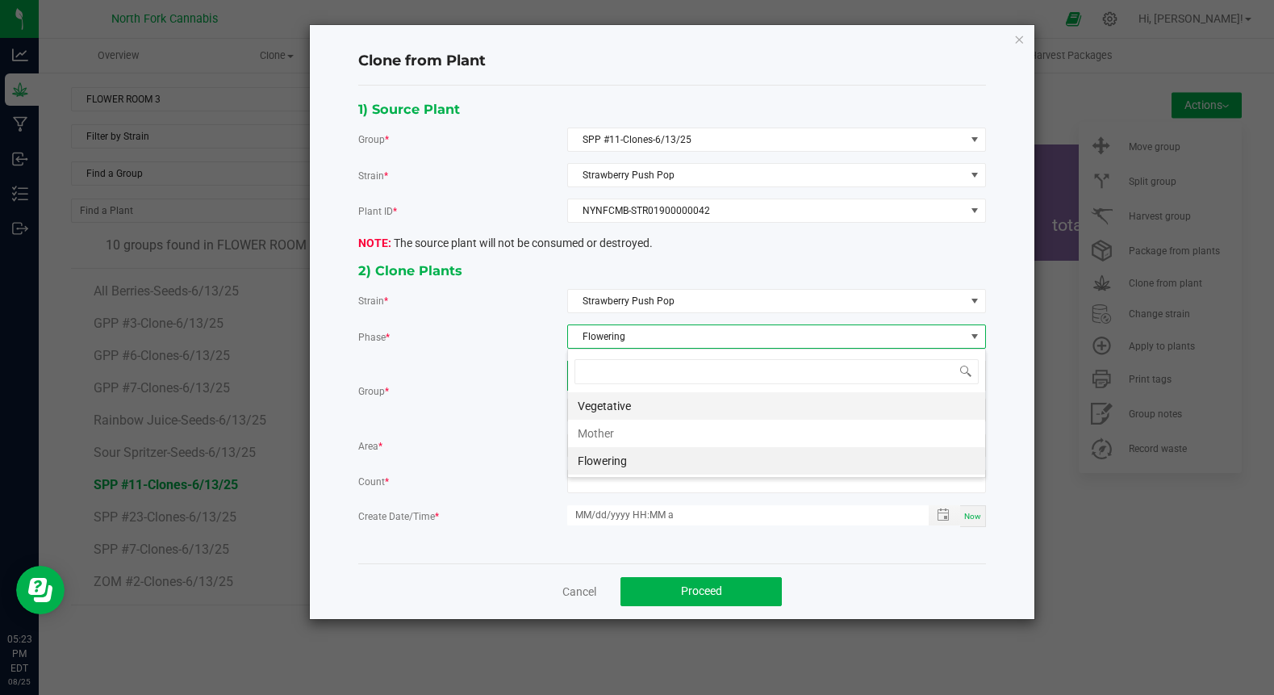
click at [621, 398] on li "Vegetative" at bounding box center [776, 405] width 417 height 27
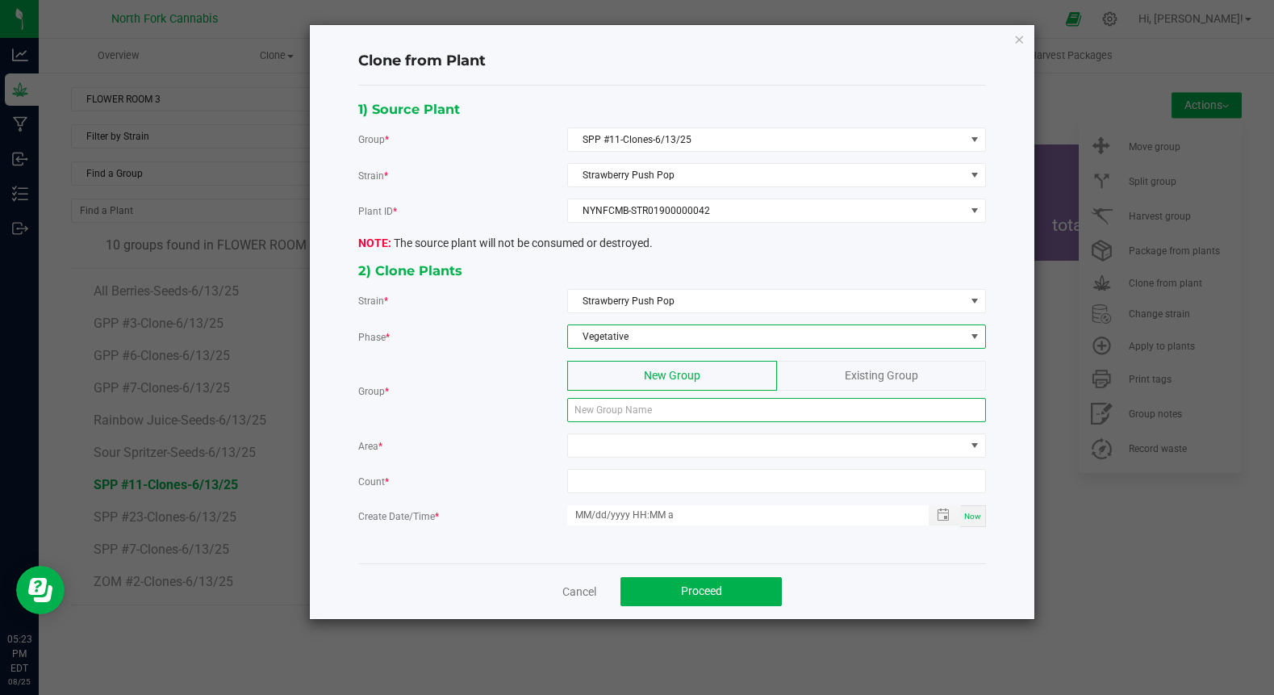
click at [614, 415] on input at bounding box center [776, 410] width 419 height 24
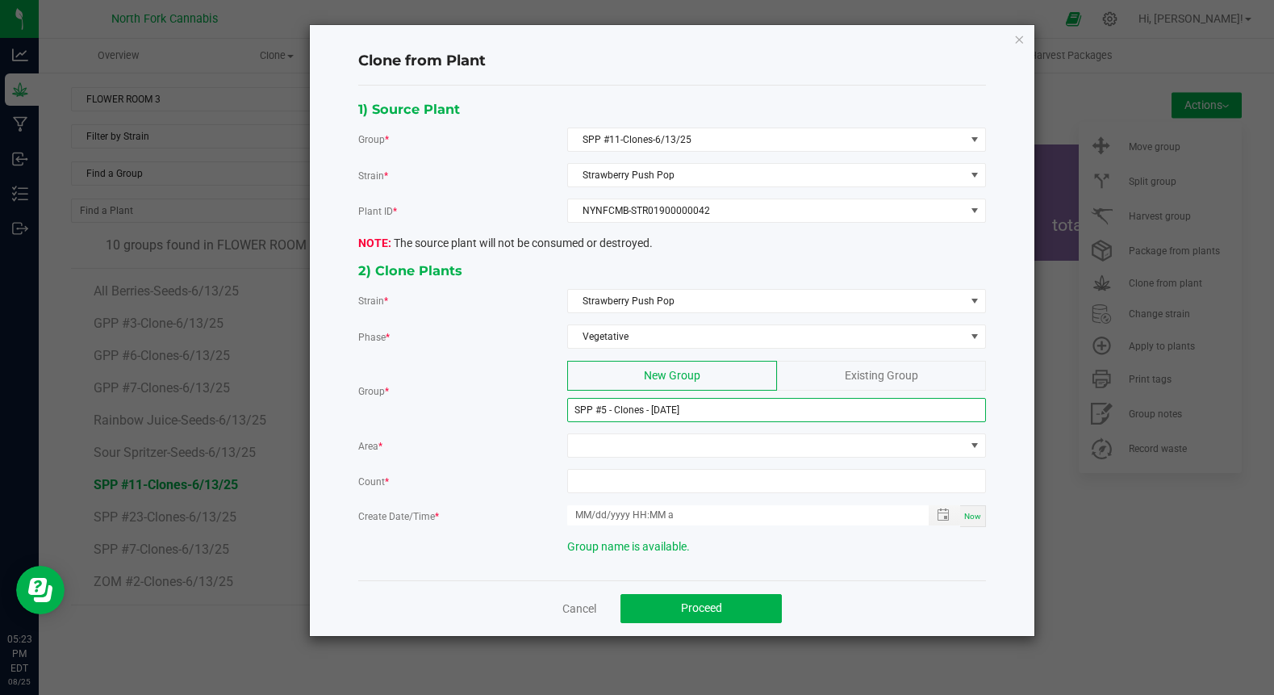
type input "SPP #5 - Clones - [DATE]"
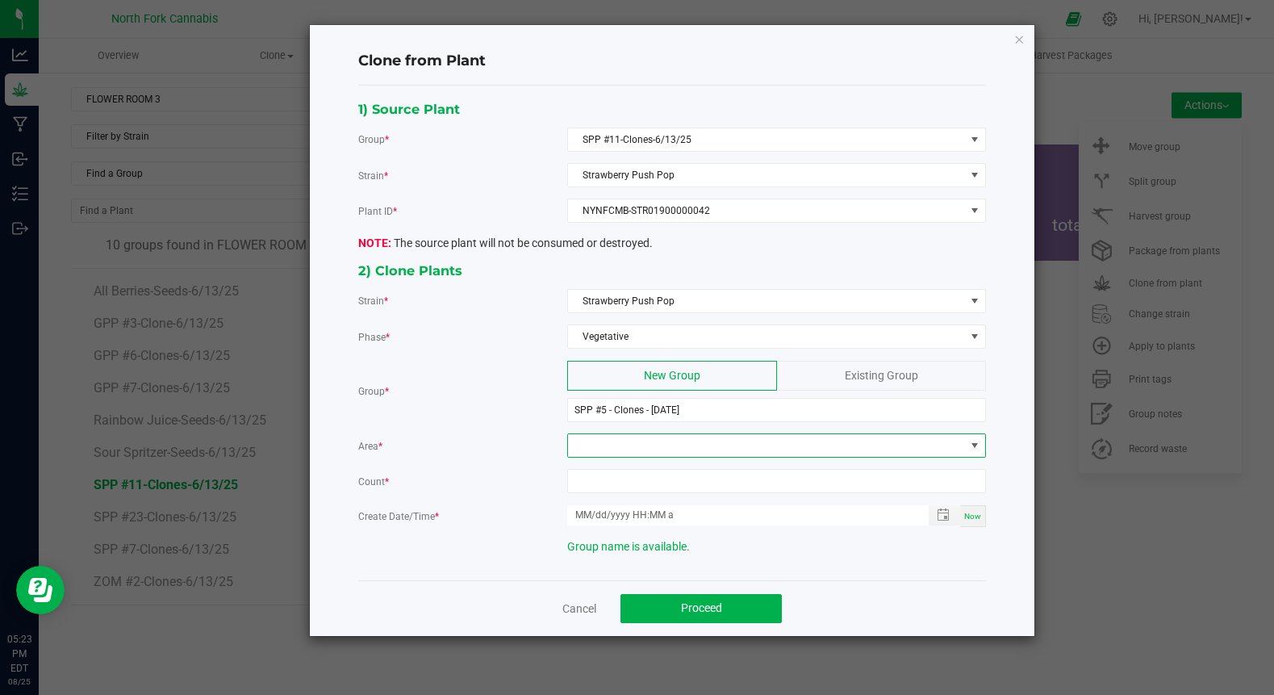
click at [608, 451] on span at bounding box center [766, 445] width 397 height 23
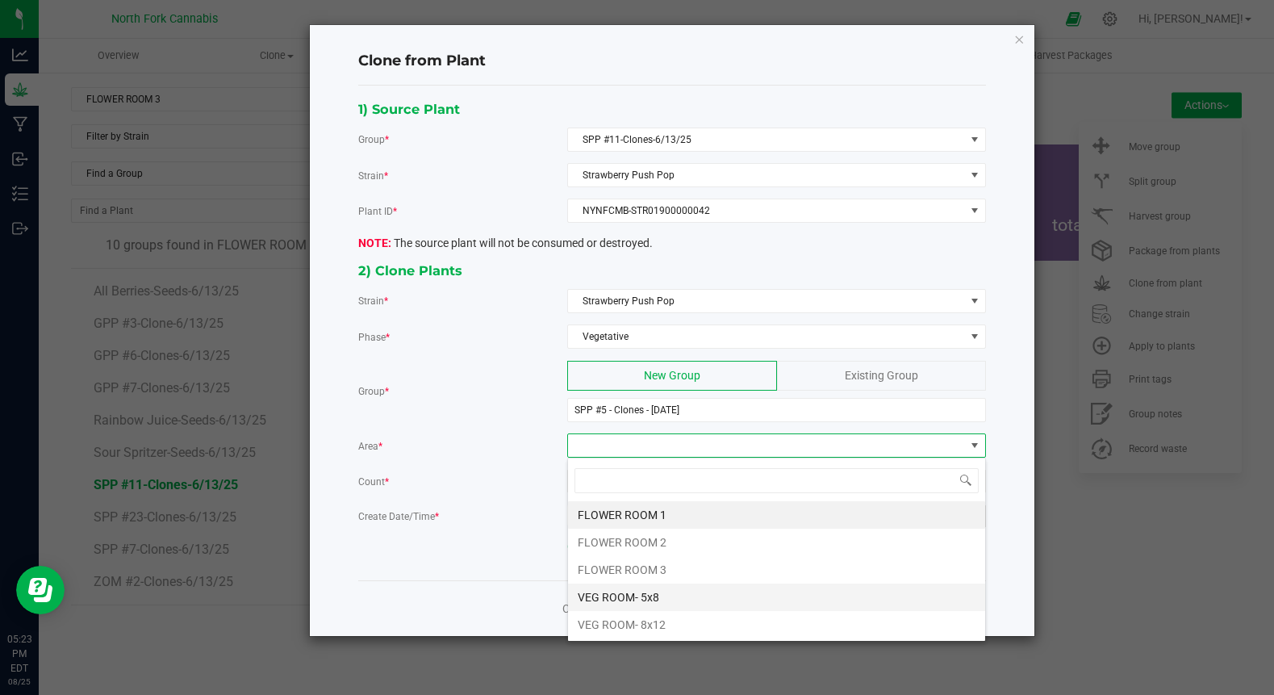
click at [660, 595] on li "VEG ROOM- 5x8" at bounding box center [776, 596] width 417 height 27
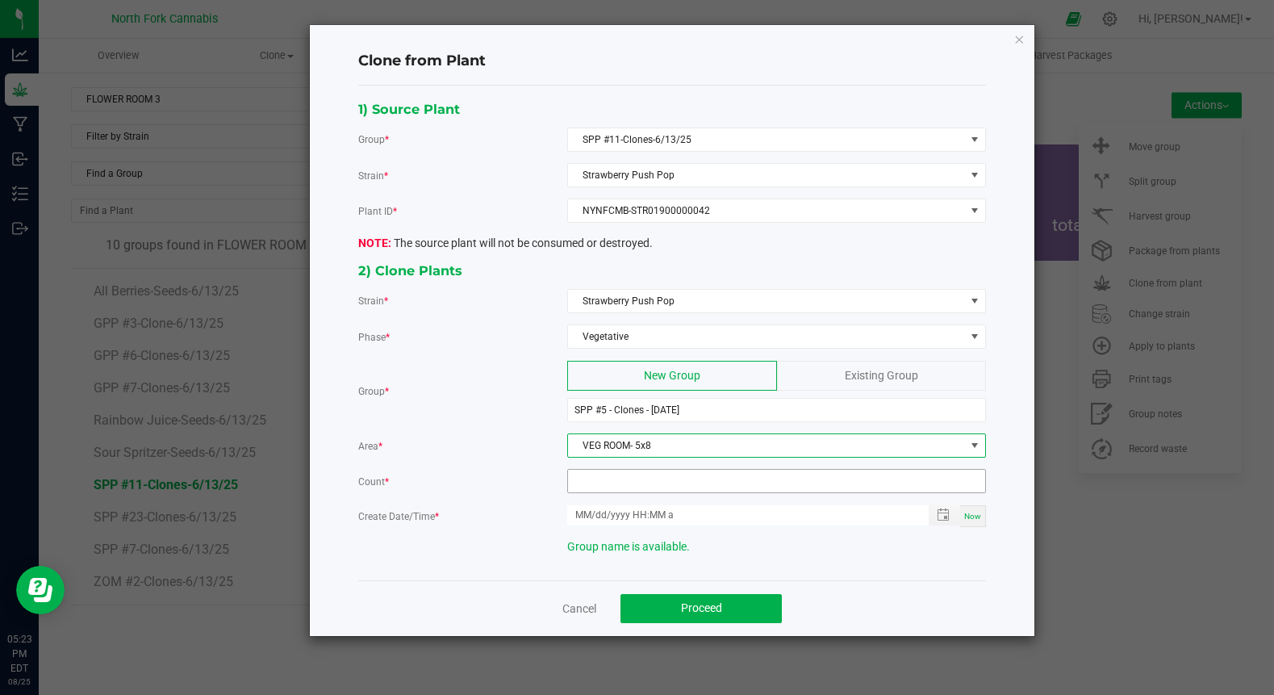
click at [632, 480] on input at bounding box center [776, 481] width 417 height 23
click at [940, 516] on span "Toggle popup" at bounding box center [943, 514] width 13 height 13
type input "5"
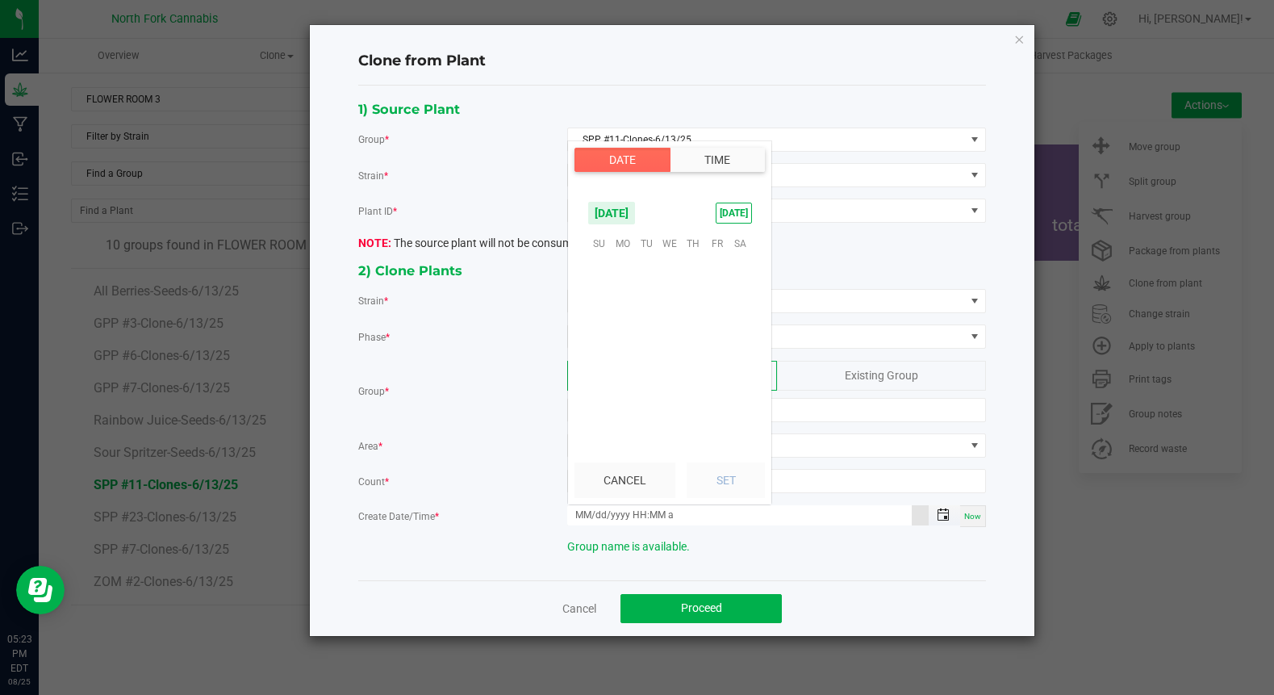
scroll to position [261576, 0]
click at [716, 259] on span "1" at bounding box center [716, 268] width 23 height 25
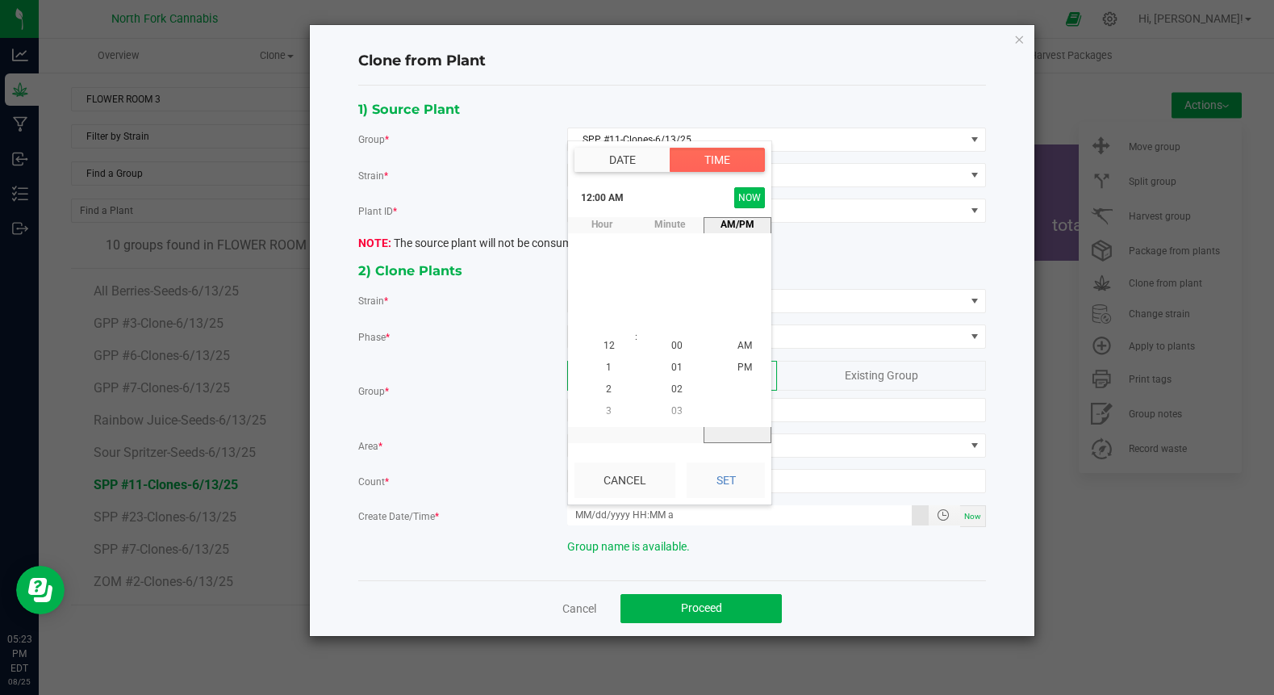
click at [751, 194] on button "NOW" at bounding box center [749, 197] width 31 height 21
click at [721, 478] on button "Set" at bounding box center [726, 480] width 78 height 36
type input "[DATE] 5:23 PM"
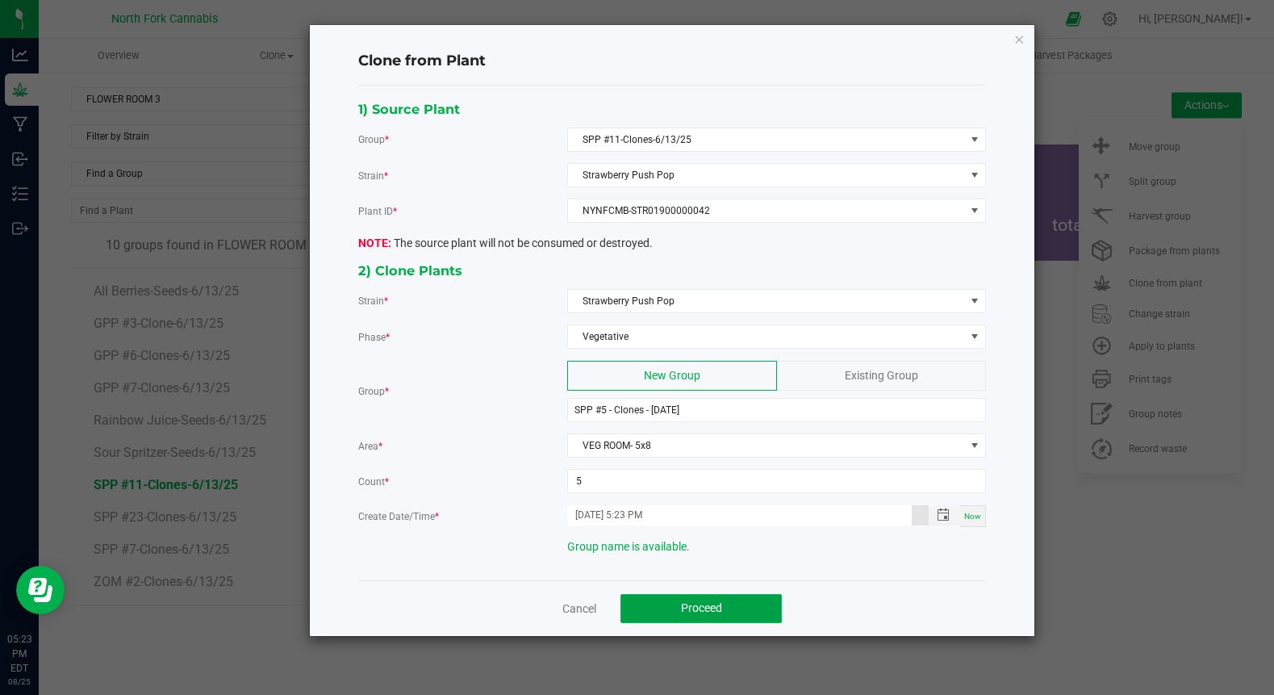
click at [696, 601] on span "Proceed" at bounding box center [701, 607] width 41 height 13
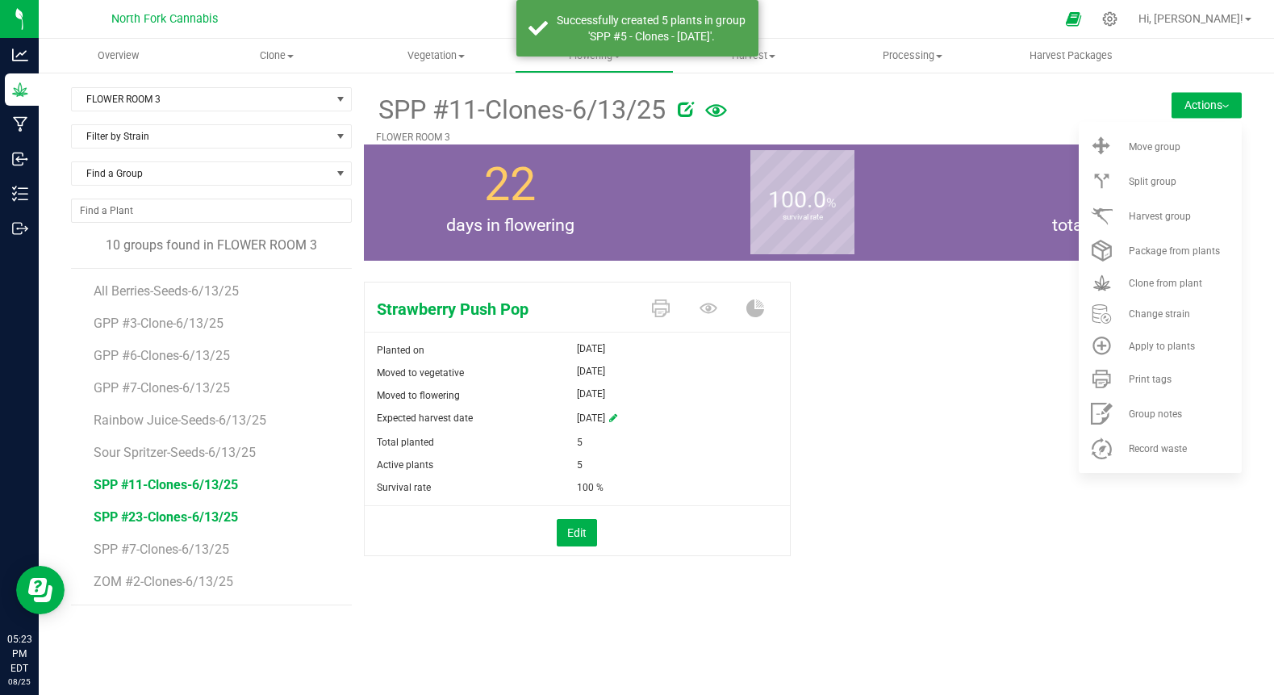
click at [154, 516] on span "SPP #23-Clones-6/13/25" at bounding box center [166, 516] width 144 height 15
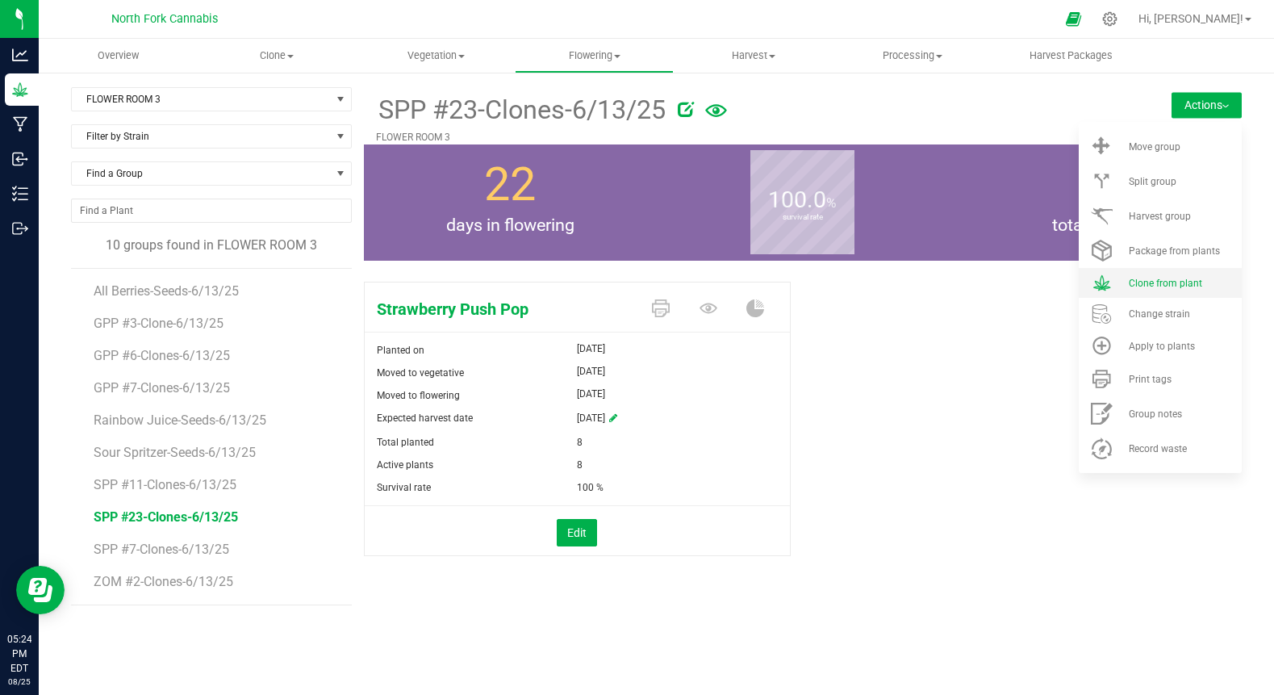
click at [1194, 280] on span "Clone from plant" at bounding box center [1165, 283] width 73 height 11
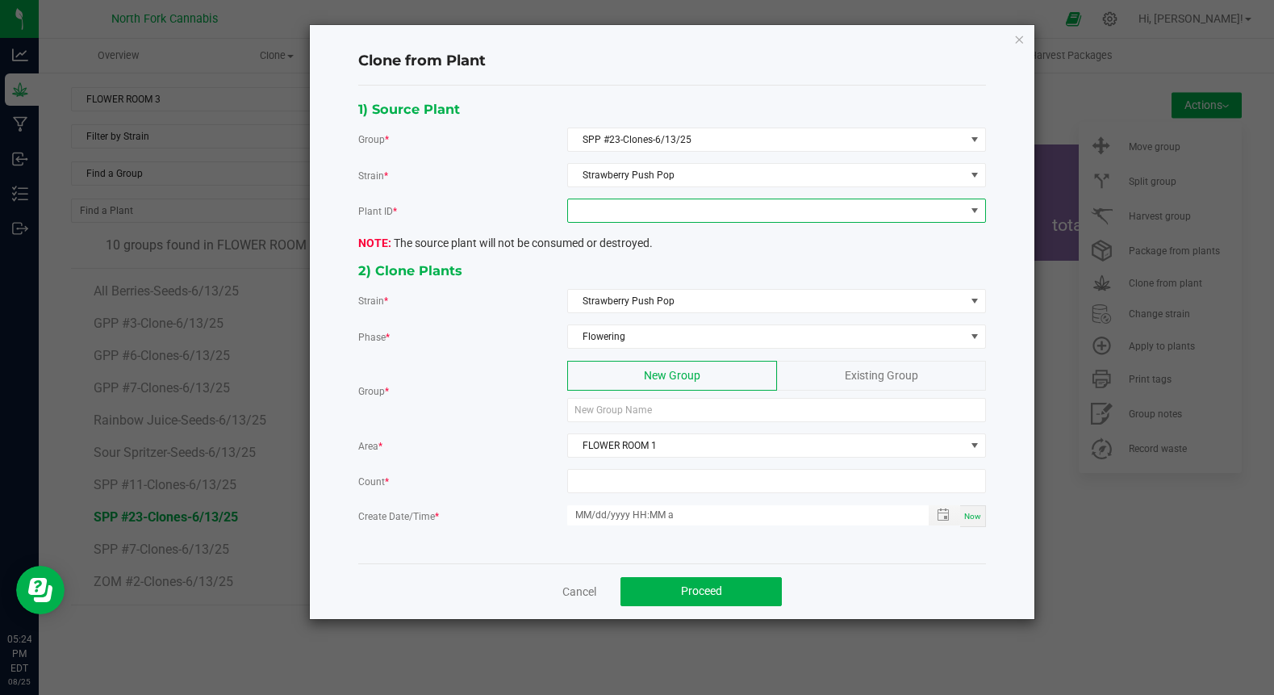
click at [732, 210] on span at bounding box center [766, 210] width 397 height 23
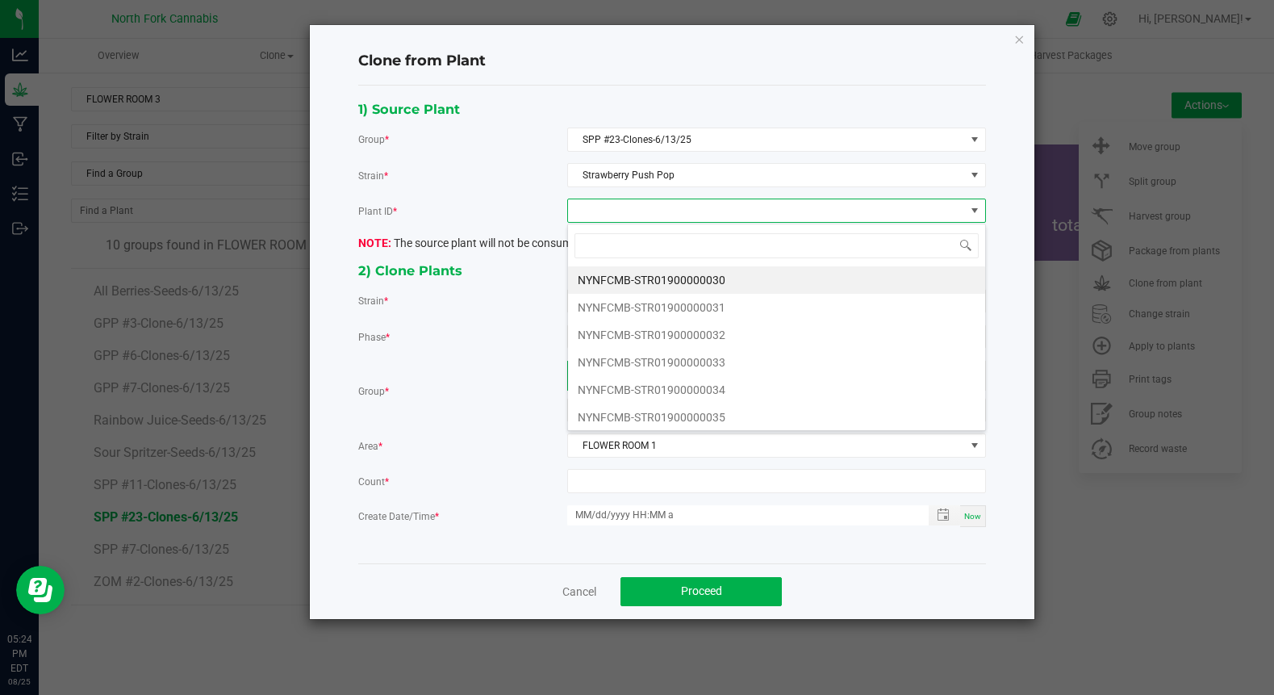
scroll to position [24, 419]
click at [661, 288] on li "NYNFCMB-STR01900000030" at bounding box center [776, 279] width 417 height 27
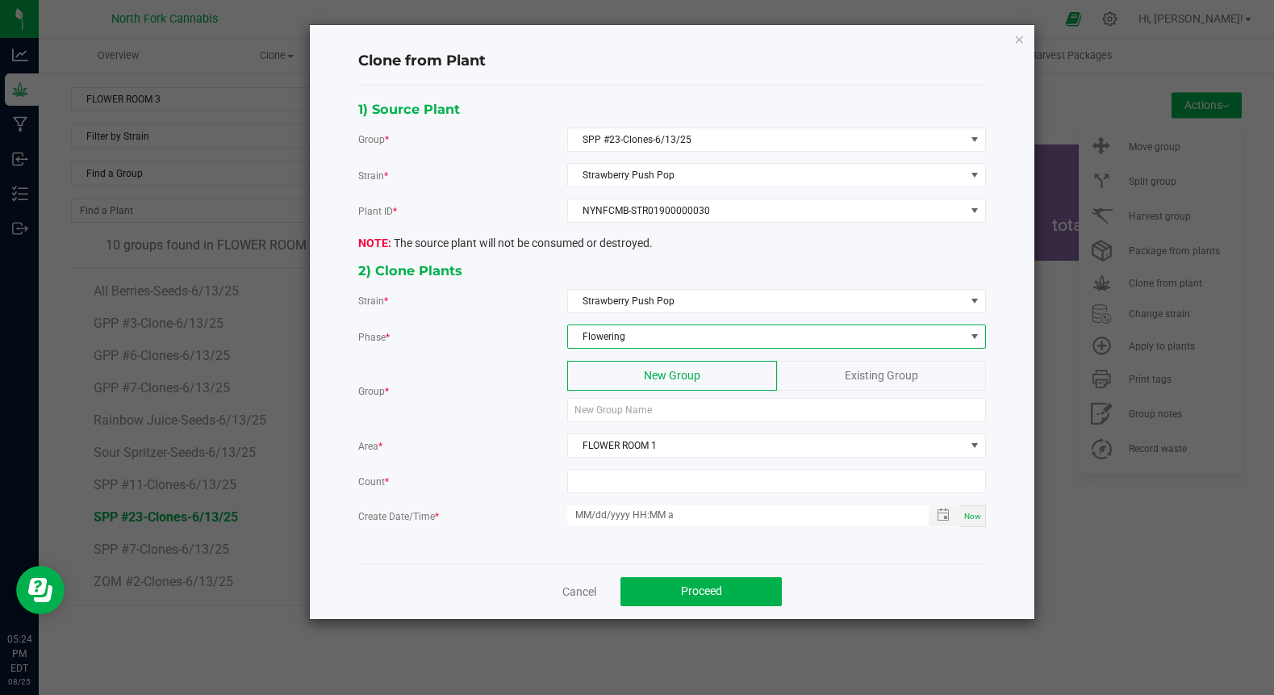
click at [632, 333] on span "Flowering" at bounding box center [766, 336] width 397 height 23
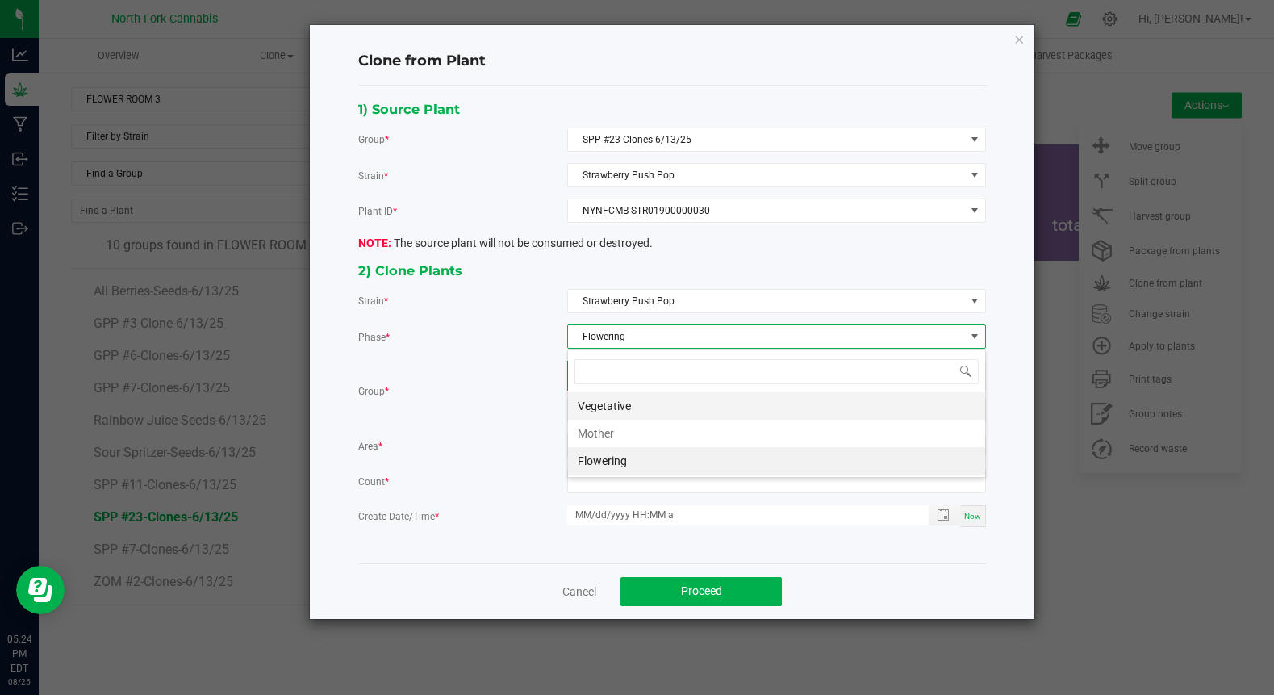
click at [610, 408] on li "Vegetative" at bounding box center [776, 405] width 417 height 27
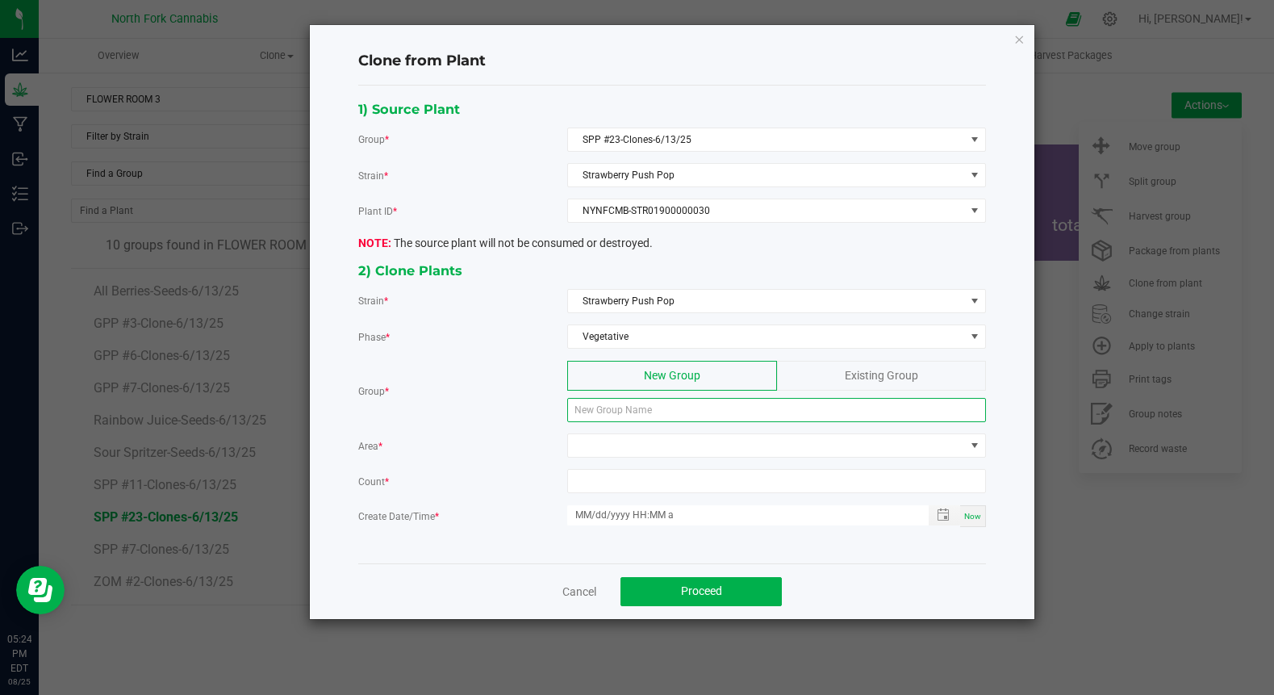
click at [610, 412] on input at bounding box center [776, 410] width 419 height 24
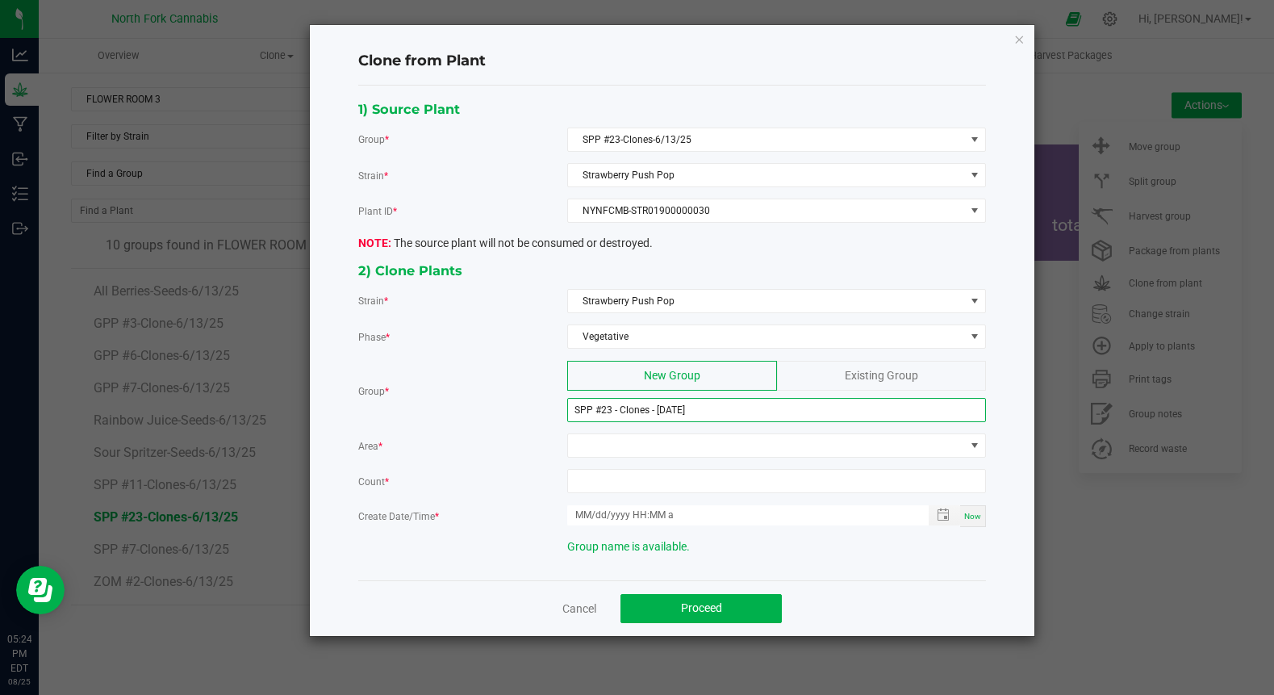
type input "SPP #23 - Clones - [DATE]"
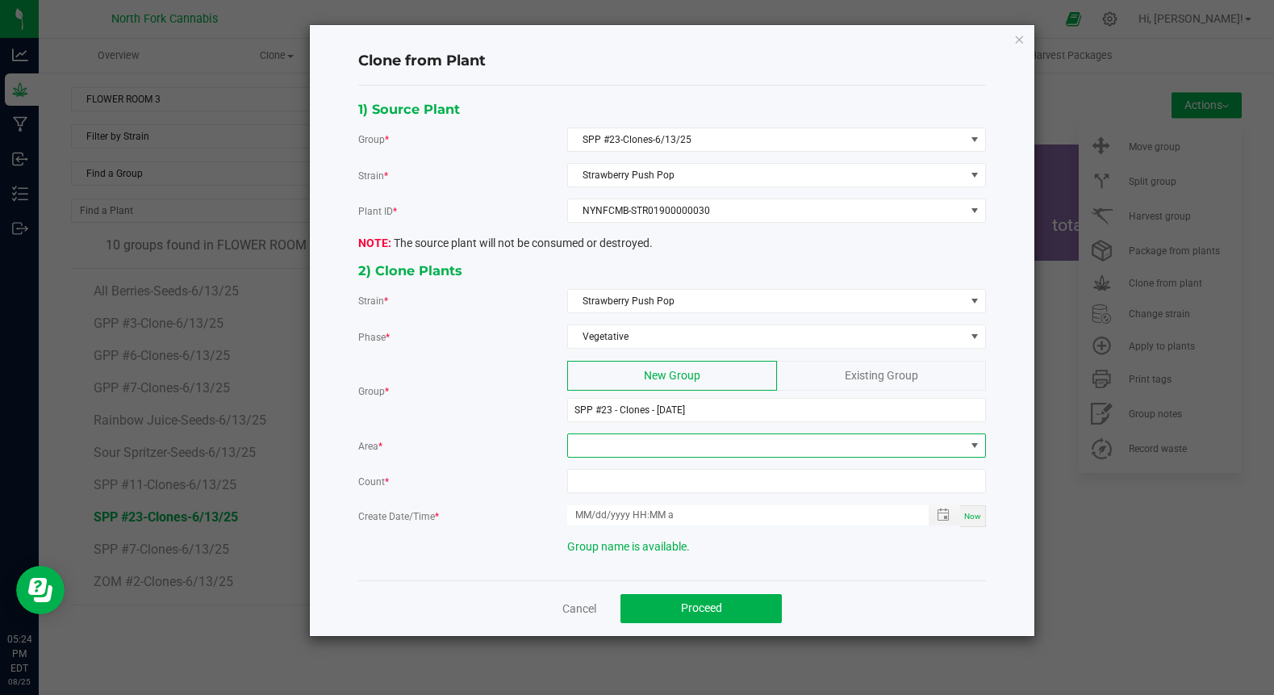
click at [609, 443] on span at bounding box center [766, 445] width 397 height 23
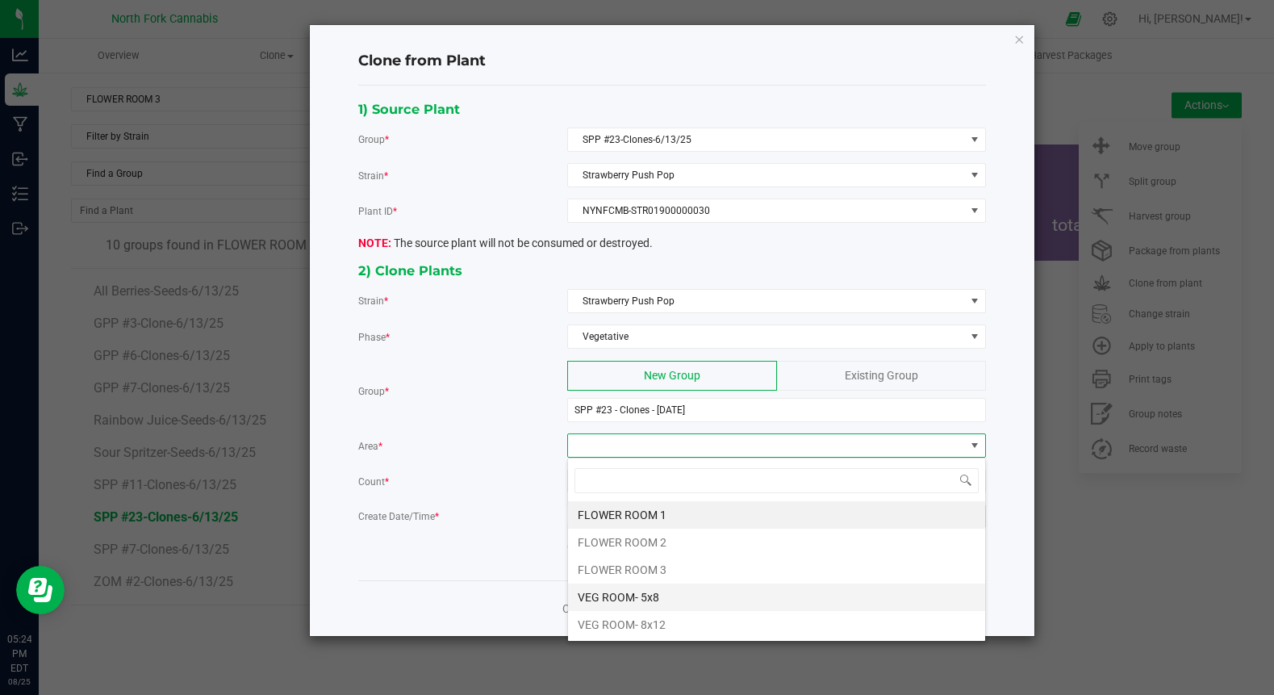
click at [624, 586] on li "VEG ROOM- 5x8" at bounding box center [776, 596] width 417 height 27
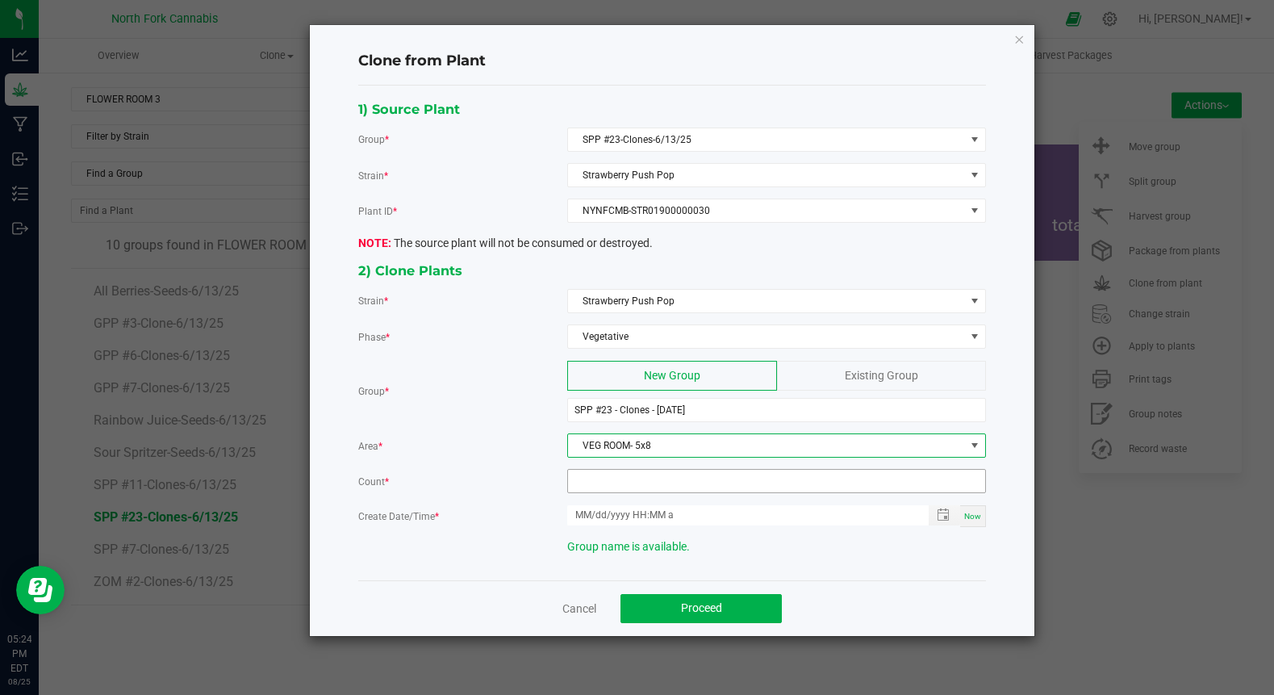
click at [628, 482] on input at bounding box center [776, 481] width 417 height 23
click at [947, 521] on span "Toggle popup" at bounding box center [944, 515] width 31 height 20
type input "15"
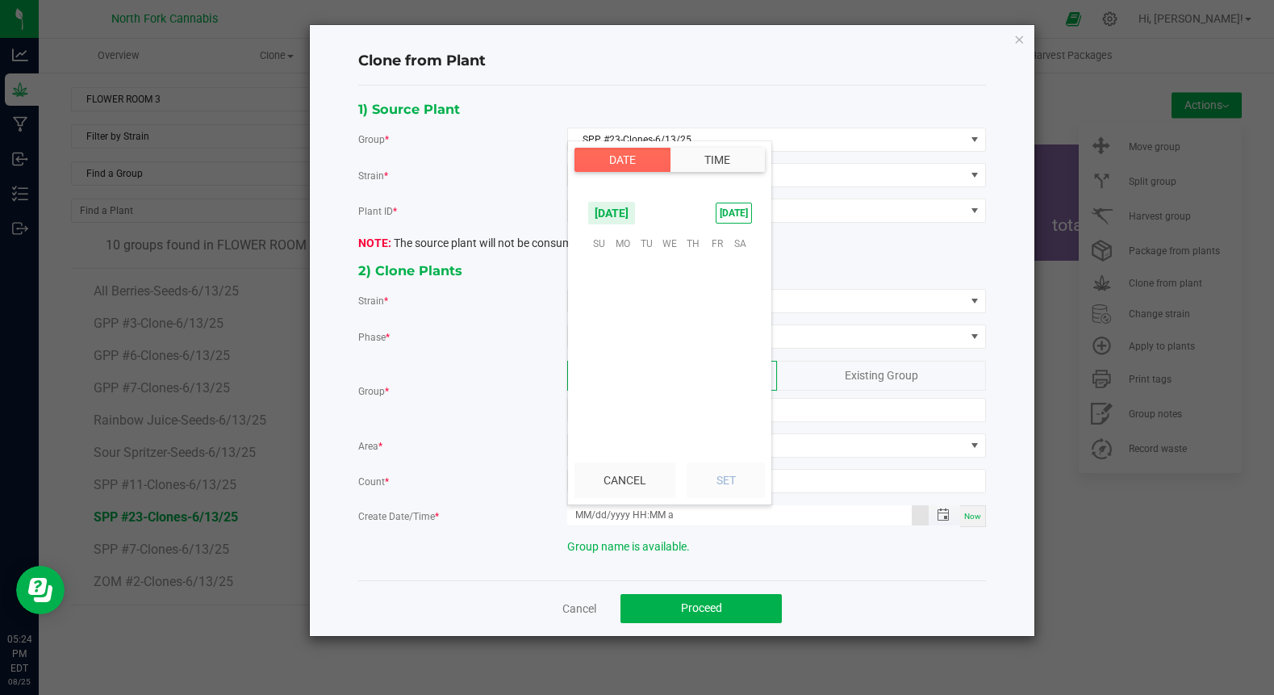
scroll to position [261576, 0]
click at [720, 256] on span "1" at bounding box center [716, 268] width 23 height 25
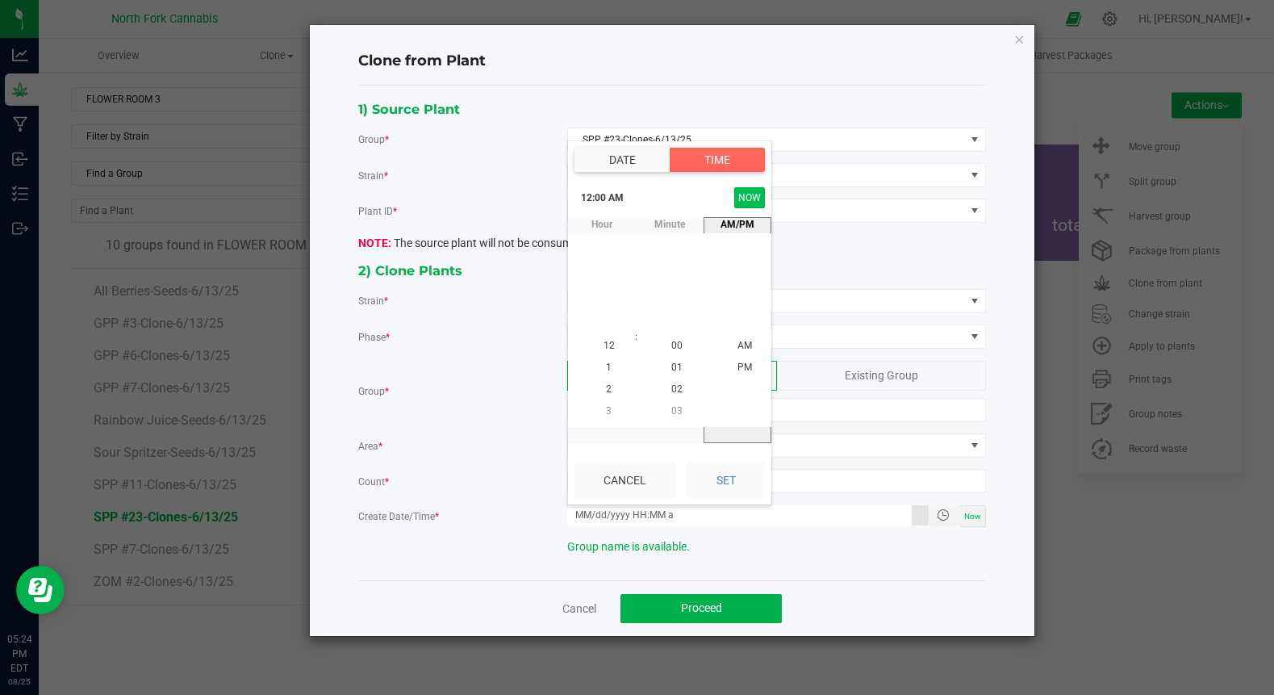
click at [746, 199] on button "NOW" at bounding box center [749, 197] width 31 height 21
click at [714, 468] on button "Set" at bounding box center [726, 480] width 78 height 36
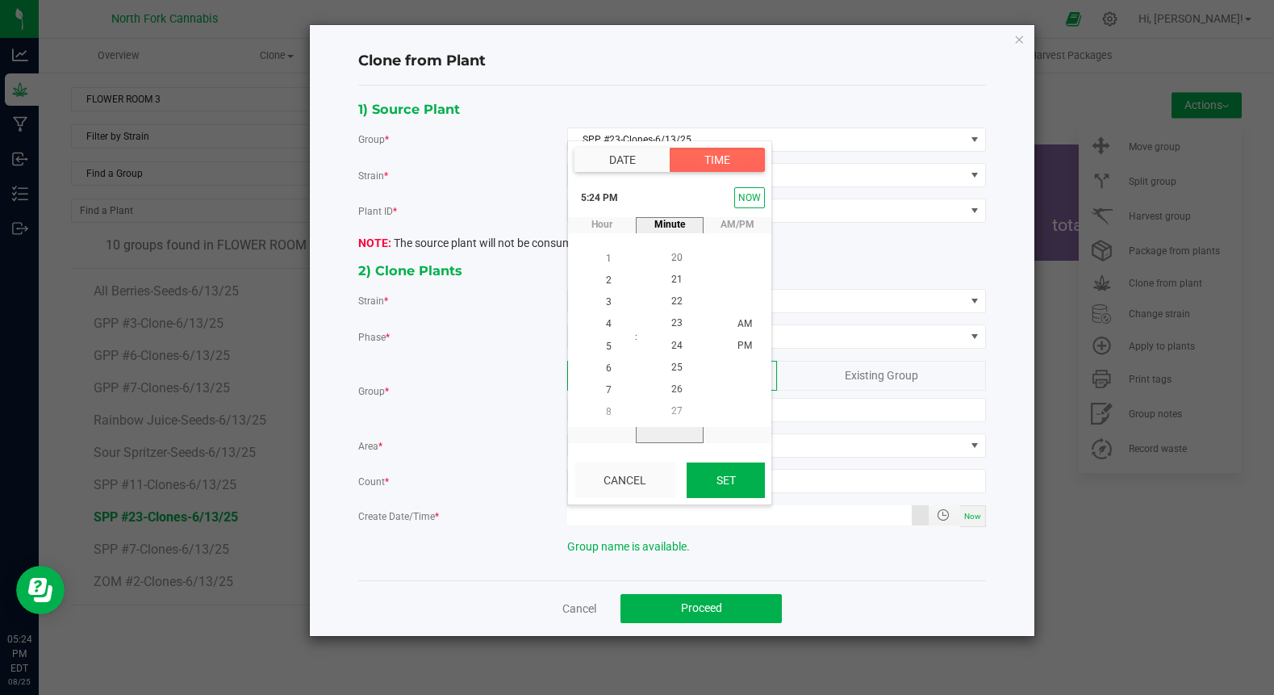
type input "[DATE] 5:24 PM"
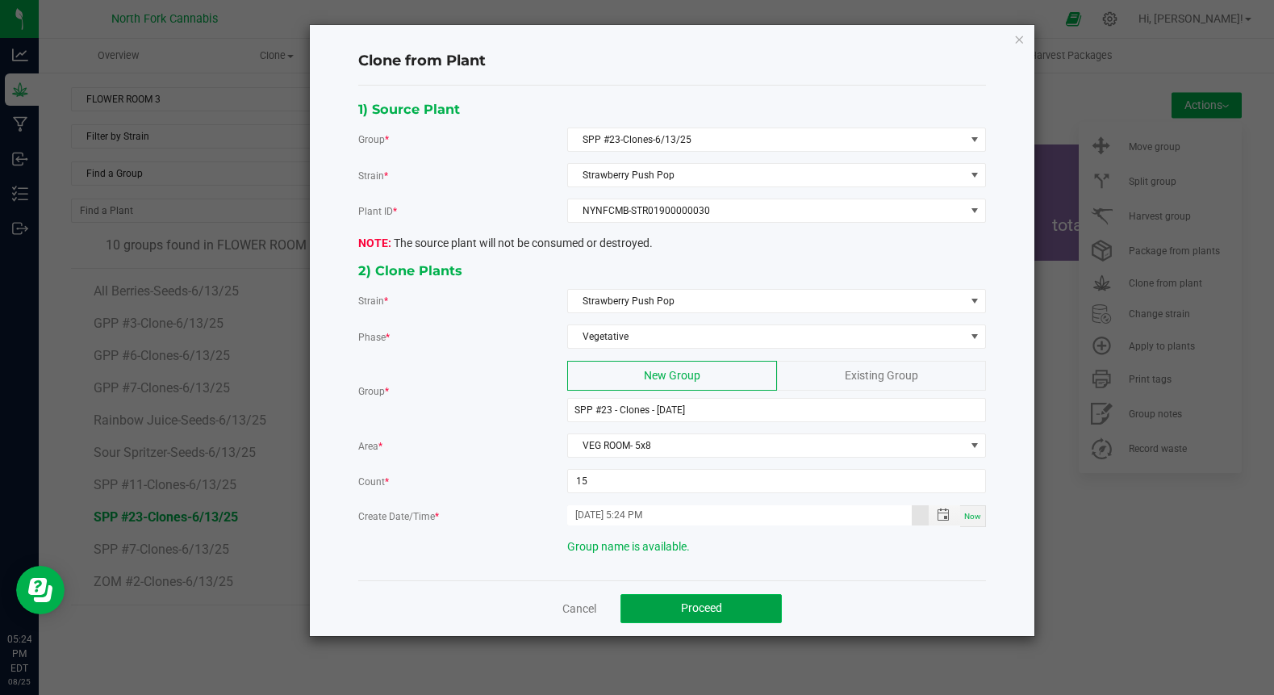
click at [706, 598] on button "Proceed" at bounding box center [701, 608] width 161 height 29
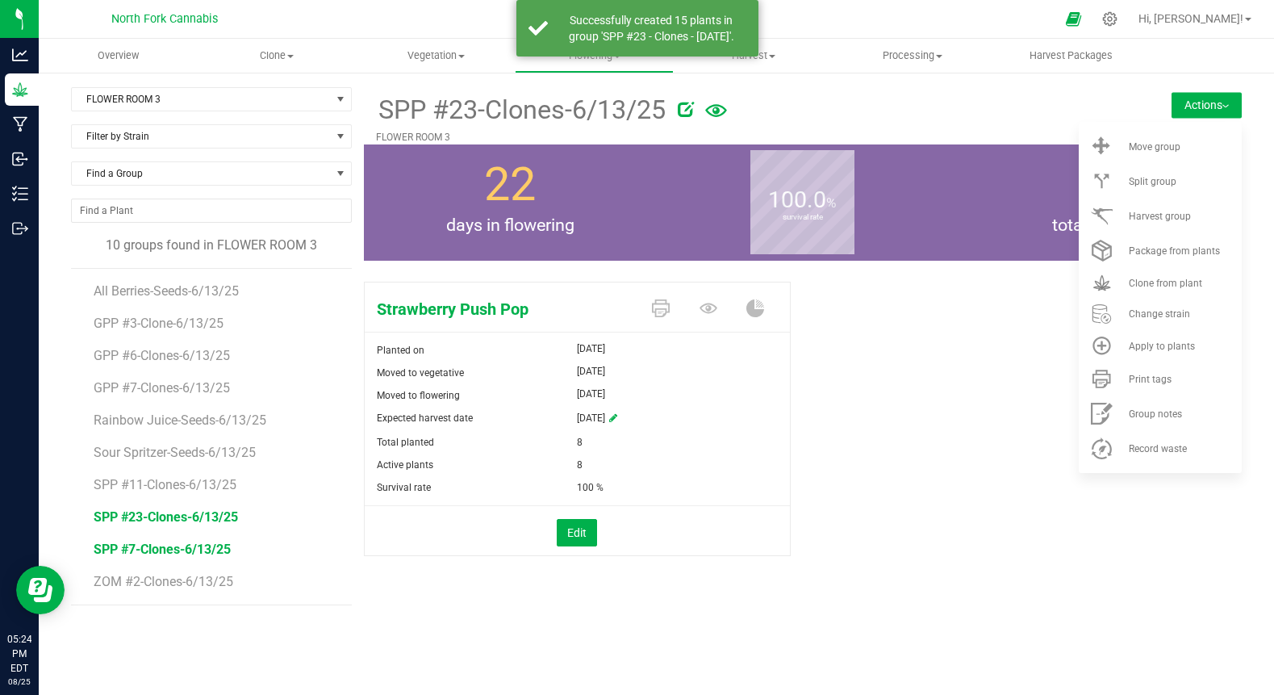
click at [160, 545] on span "SPP #7-Clones-6/13/25" at bounding box center [162, 548] width 137 height 15
click at [1126, 275] on li "Clone from plant" at bounding box center [1160, 283] width 163 height 30
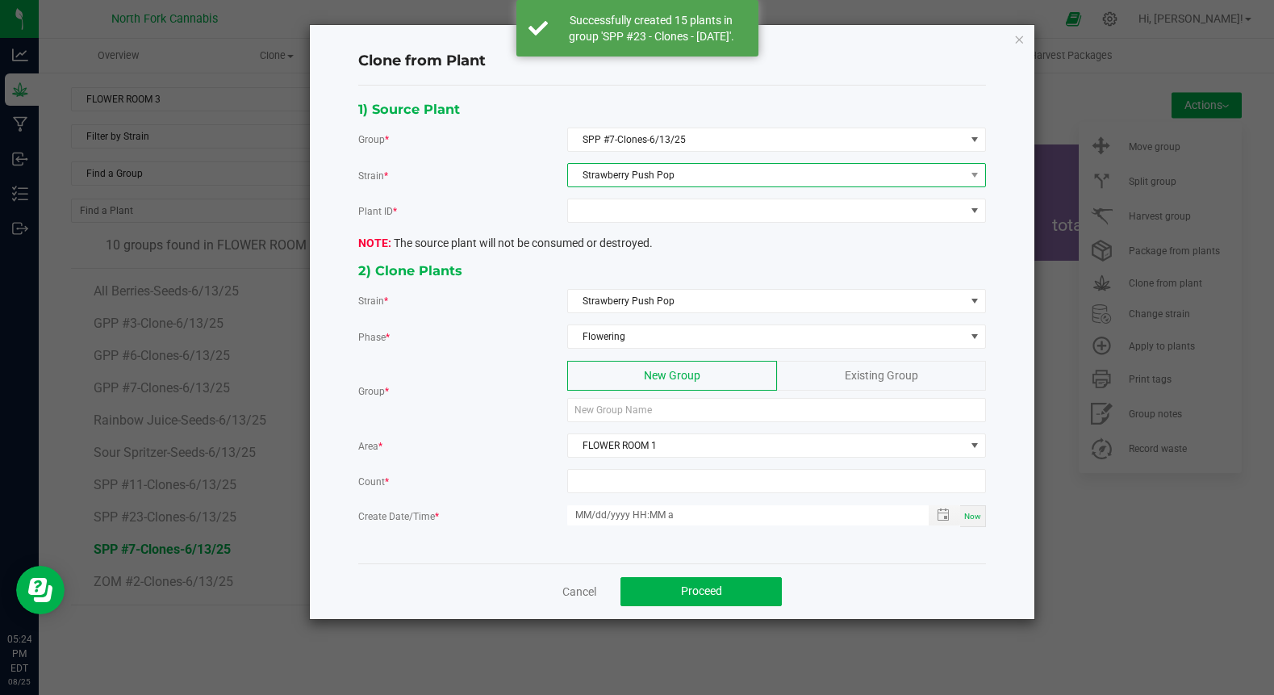
click at [637, 178] on span "Strawberry Push Pop" at bounding box center [766, 175] width 397 height 23
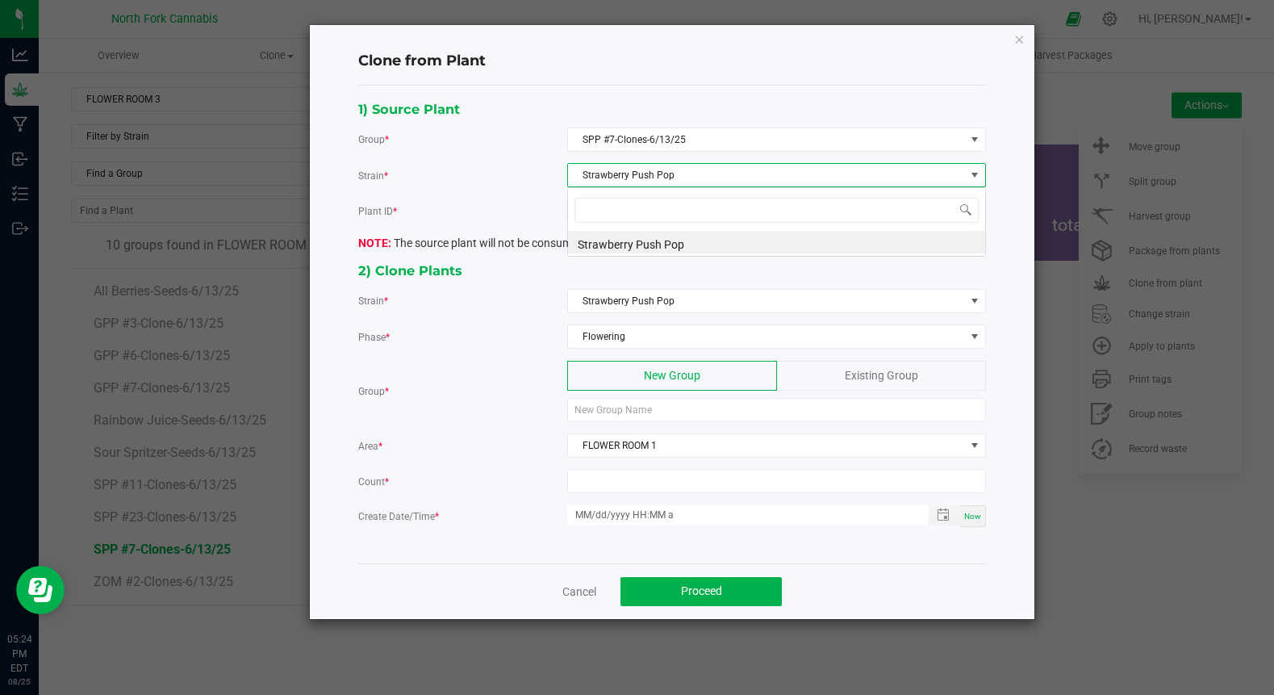
scroll to position [24, 419]
click at [485, 175] on div "Strain *" at bounding box center [462, 175] width 209 height 17
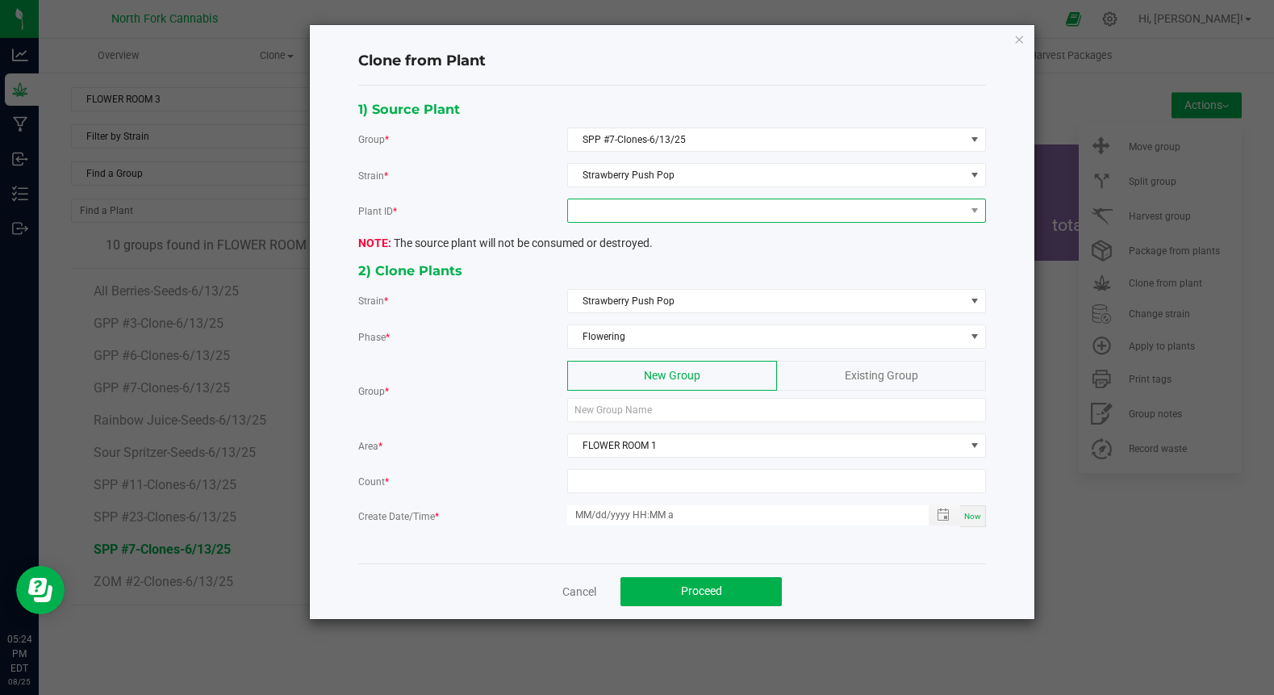
click at [637, 211] on span at bounding box center [766, 210] width 397 height 23
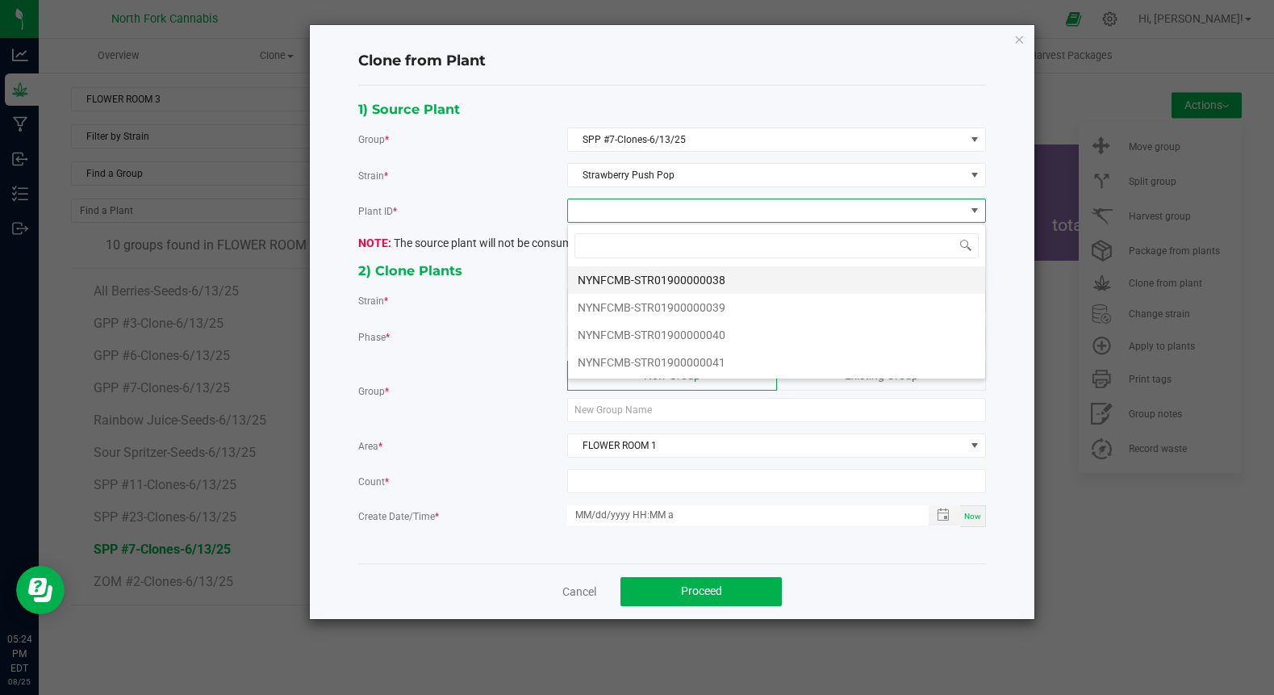
click at [629, 278] on li "NYNFCMB-STR01900000038" at bounding box center [776, 279] width 417 height 27
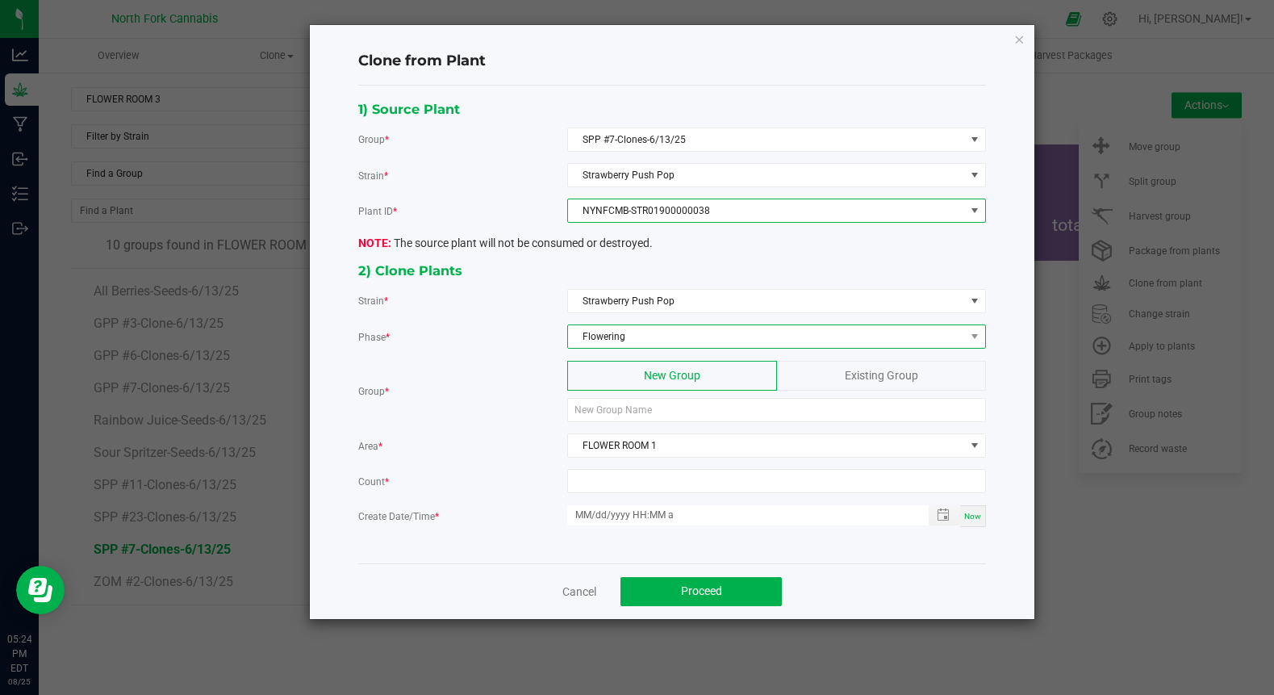
click at [616, 336] on span "Flowering" at bounding box center [766, 336] width 397 height 23
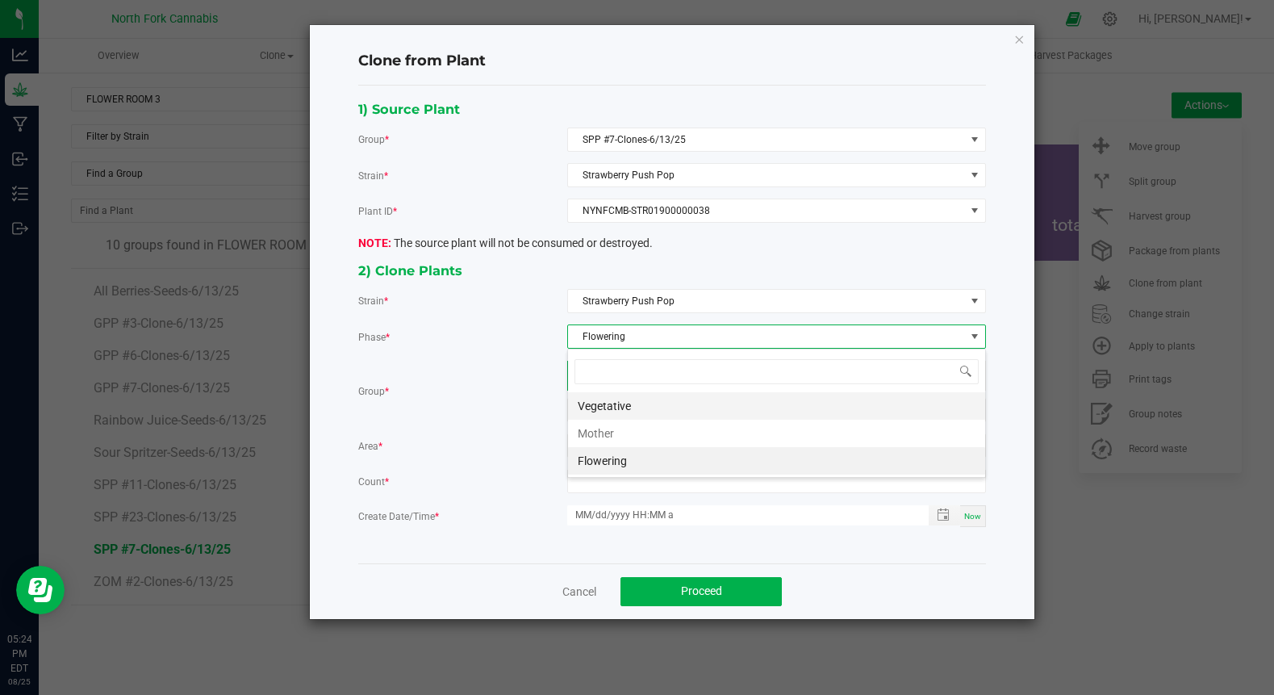
click at [625, 407] on li "Vegetative" at bounding box center [776, 405] width 417 height 27
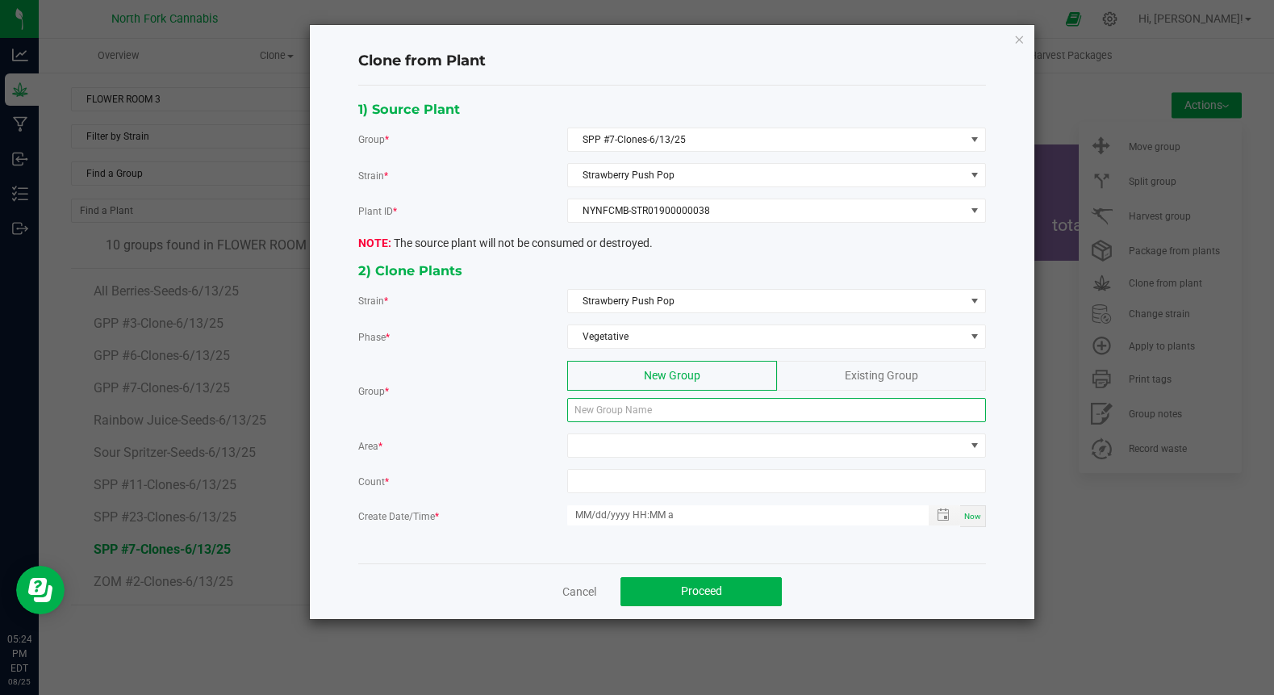
click at [625, 407] on input at bounding box center [776, 410] width 419 height 24
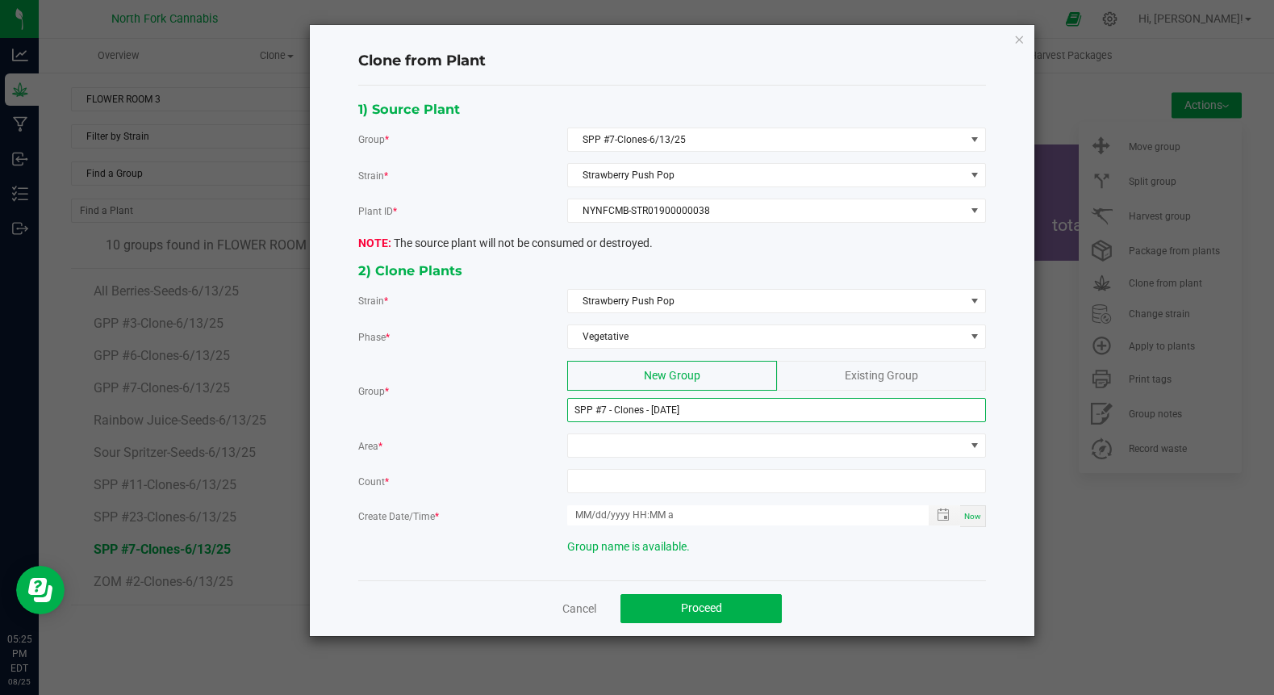
type input "SPP #7 - Clones - [DATE]"
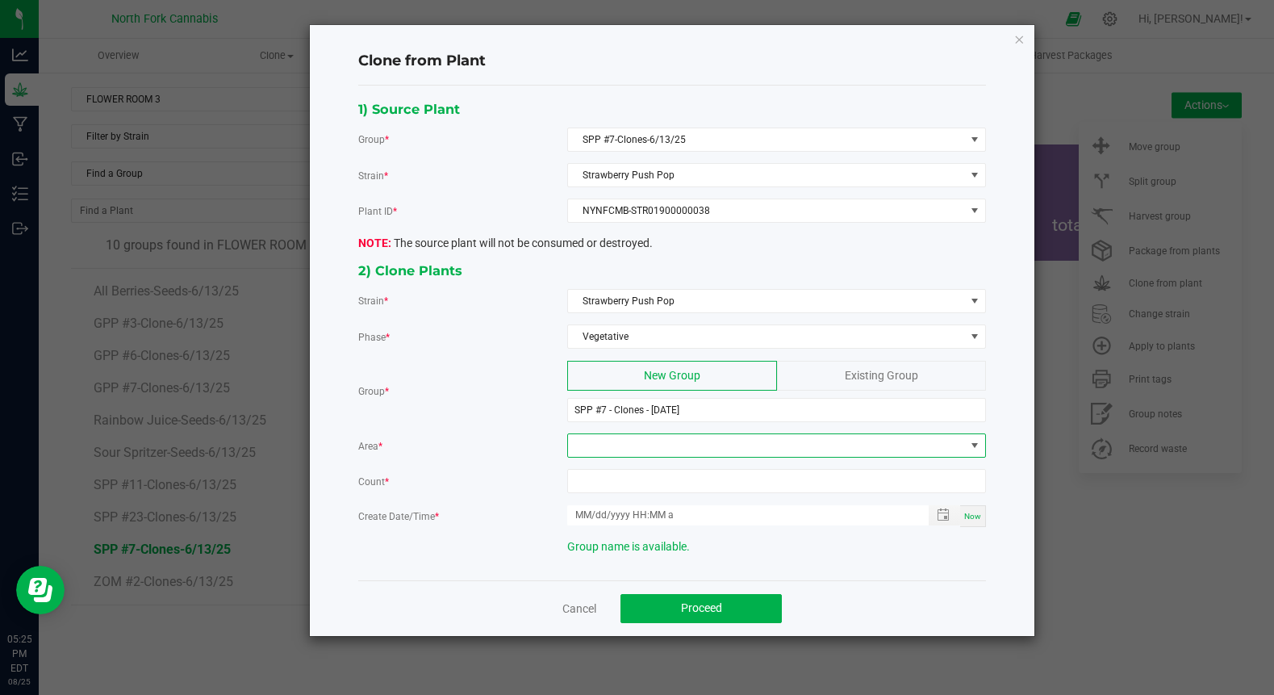
click at [625, 445] on span at bounding box center [766, 445] width 397 height 23
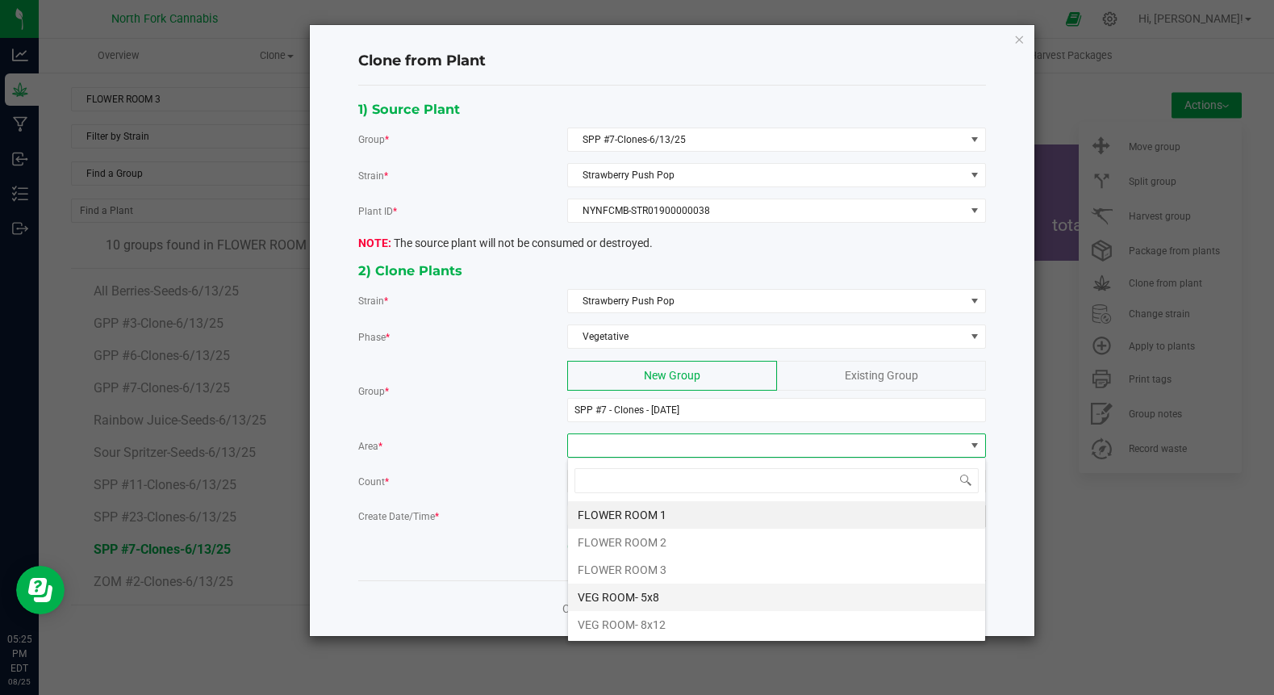
click at [617, 595] on li "VEG ROOM- 5x8" at bounding box center [776, 596] width 417 height 27
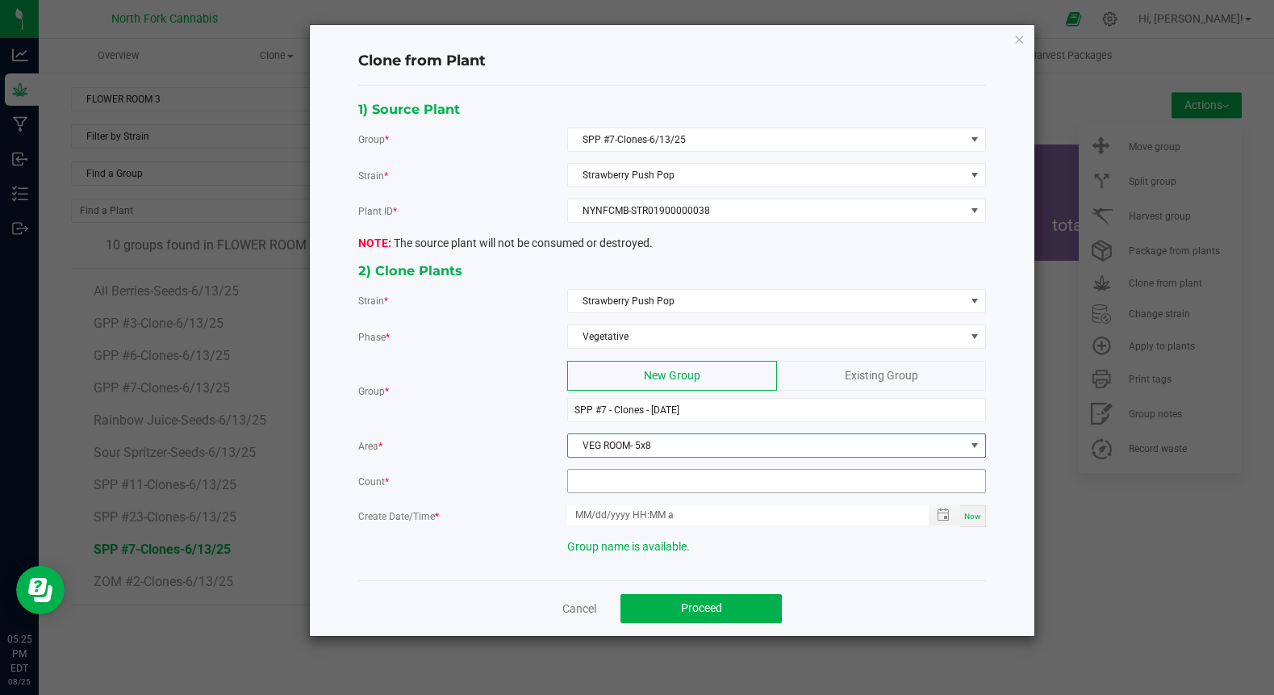
click at [633, 491] on input at bounding box center [776, 481] width 417 height 23
click at [939, 513] on span "Toggle popup" at bounding box center [943, 514] width 13 height 13
type input "9"
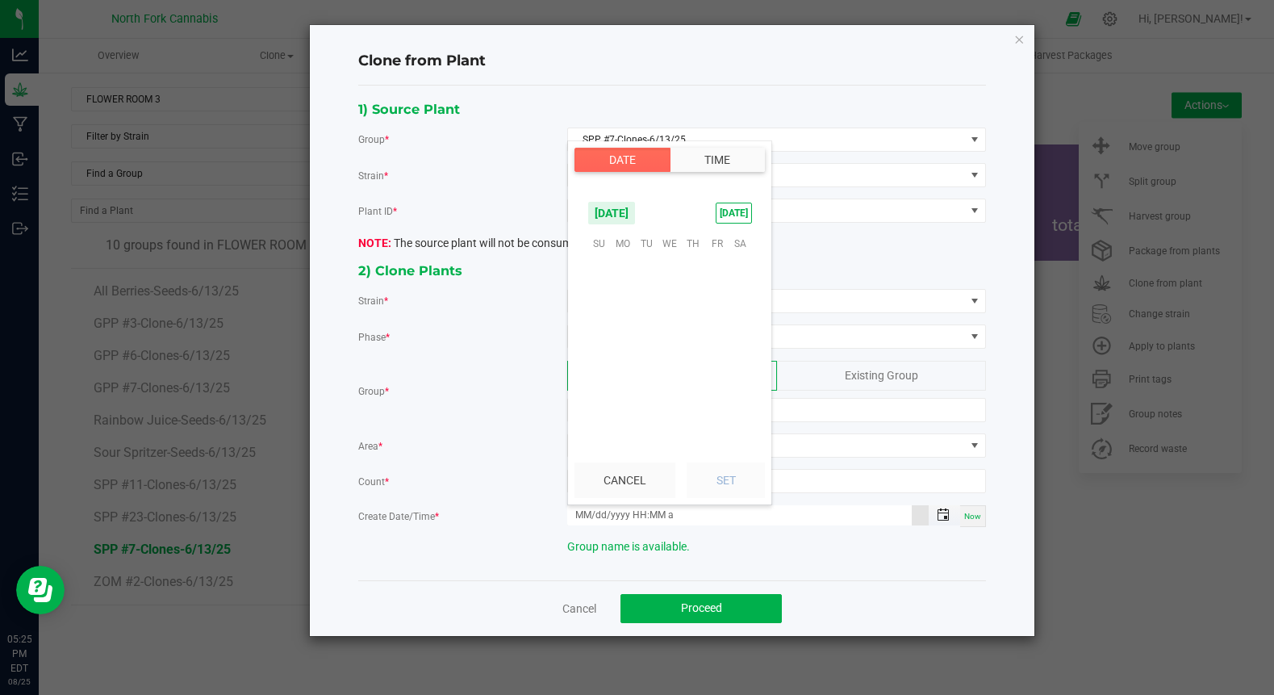
scroll to position [261576, 0]
click at [714, 264] on span "1" at bounding box center [716, 268] width 23 height 25
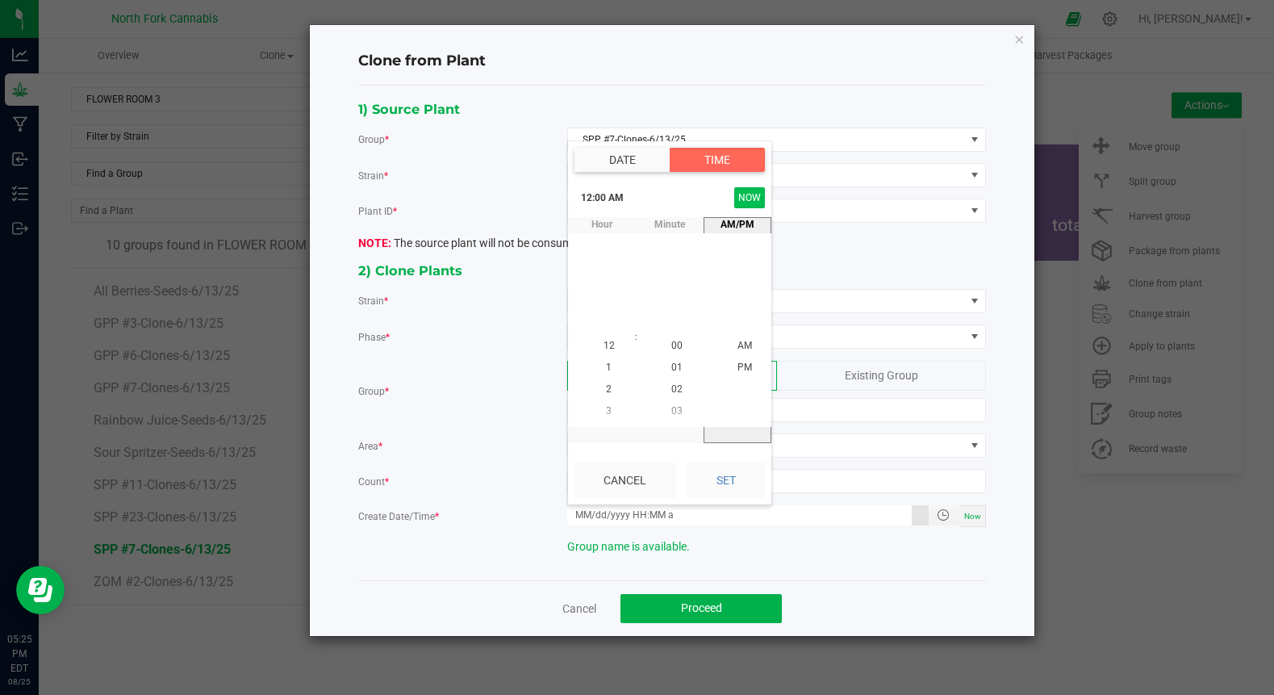
click at [748, 196] on button "NOW" at bounding box center [749, 197] width 31 height 21
click at [715, 478] on button "Set" at bounding box center [726, 480] width 78 height 36
type input "[DATE] 5:25 PM"
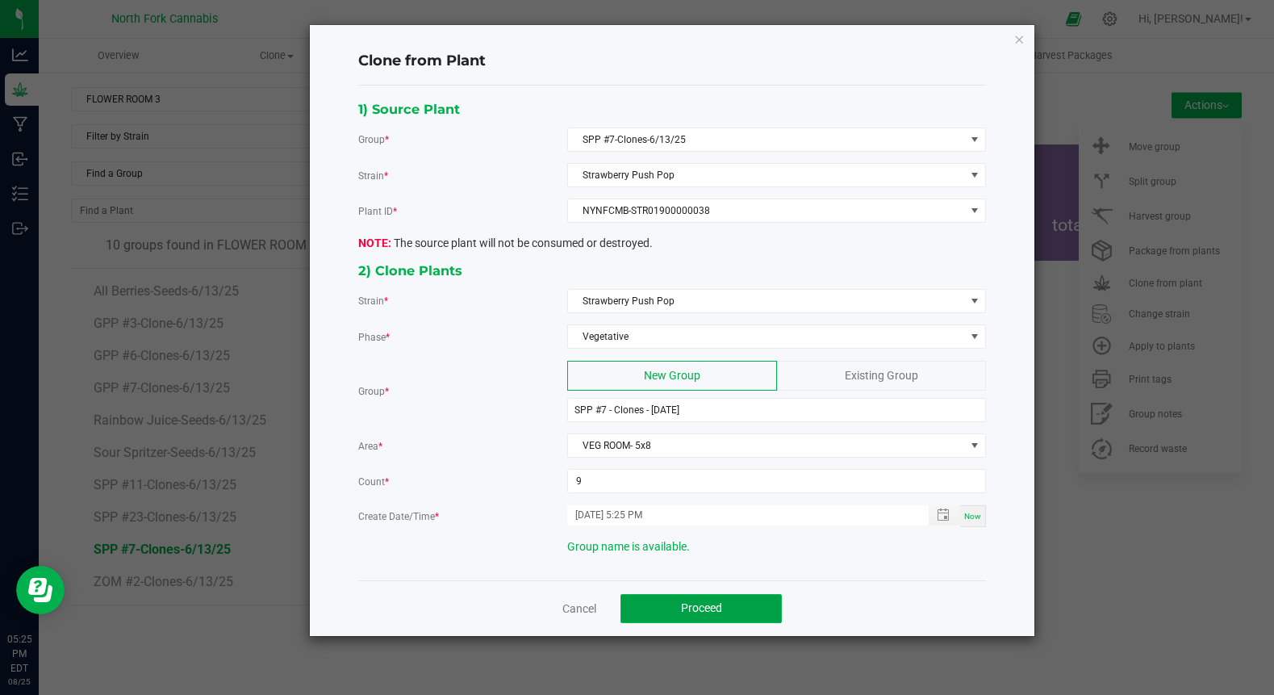
click at [698, 604] on span "Proceed" at bounding box center [701, 607] width 41 height 13
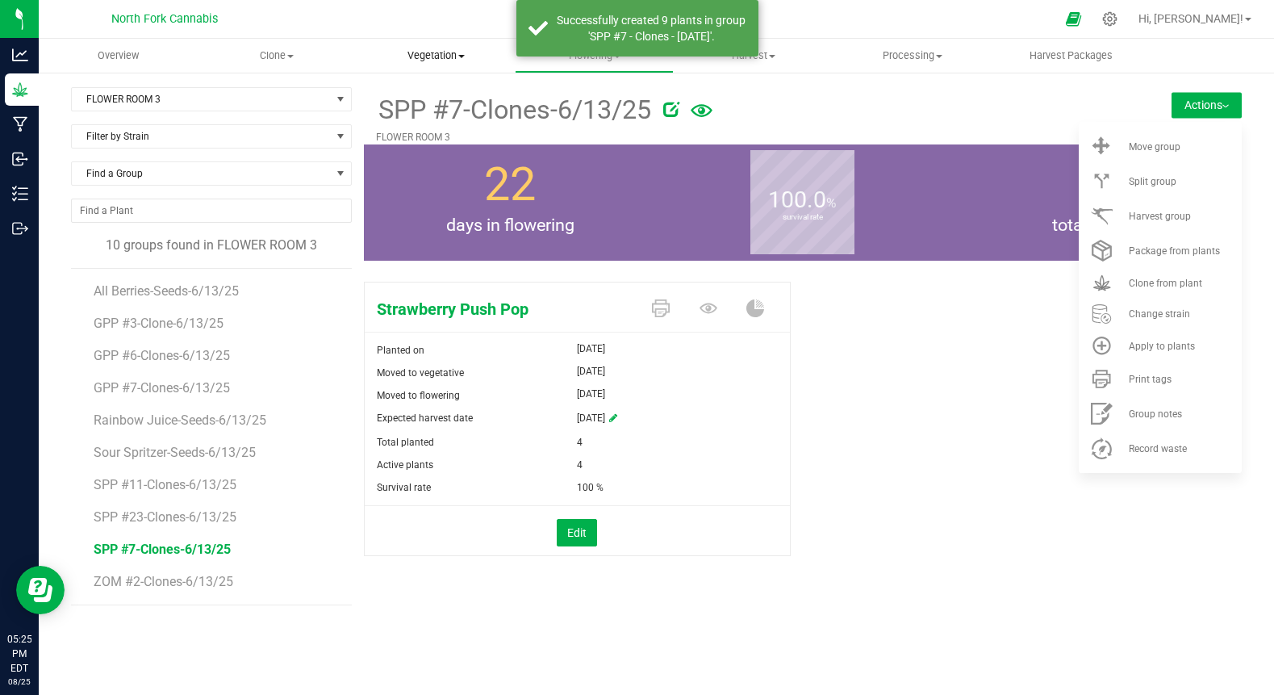
click at [447, 54] on span "Vegetation" at bounding box center [435, 55] width 157 height 15
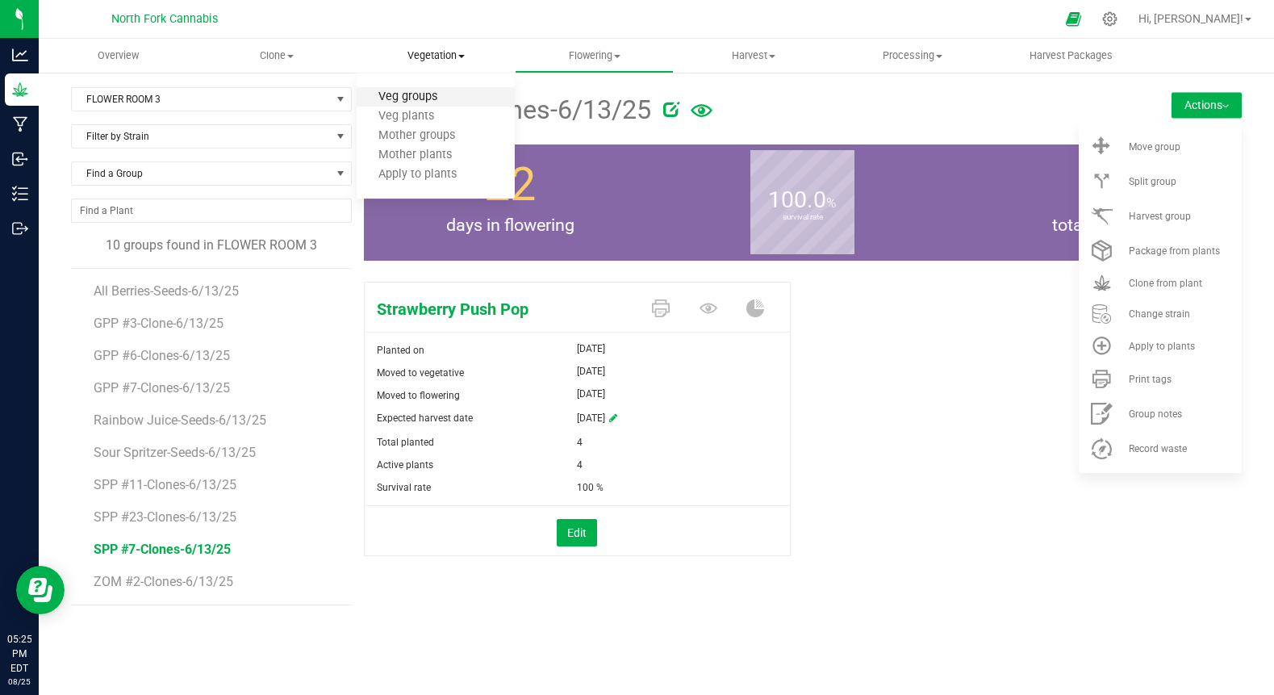
click at [435, 98] on span "Veg groups" at bounding box center [408, 97] width 102 height 14
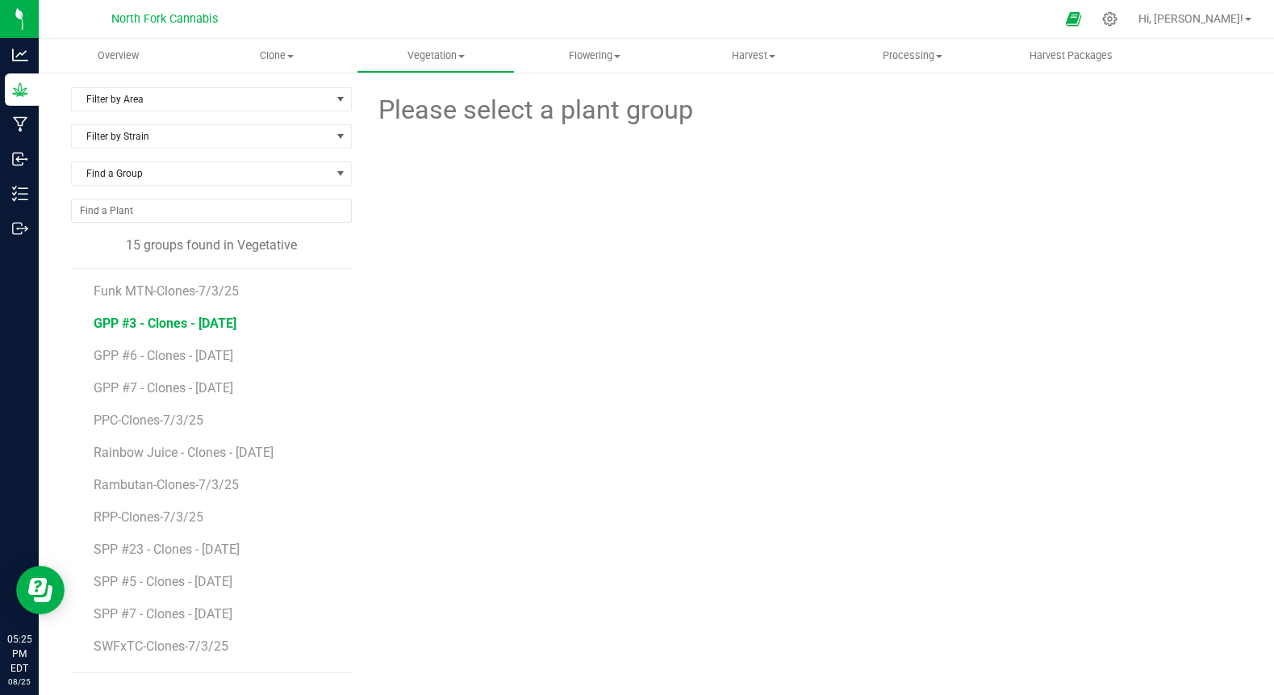
click at [217, 327] on span "GPP #3 - Clones - [DATE]" at bounding box center [165, 323] width 143 height 15
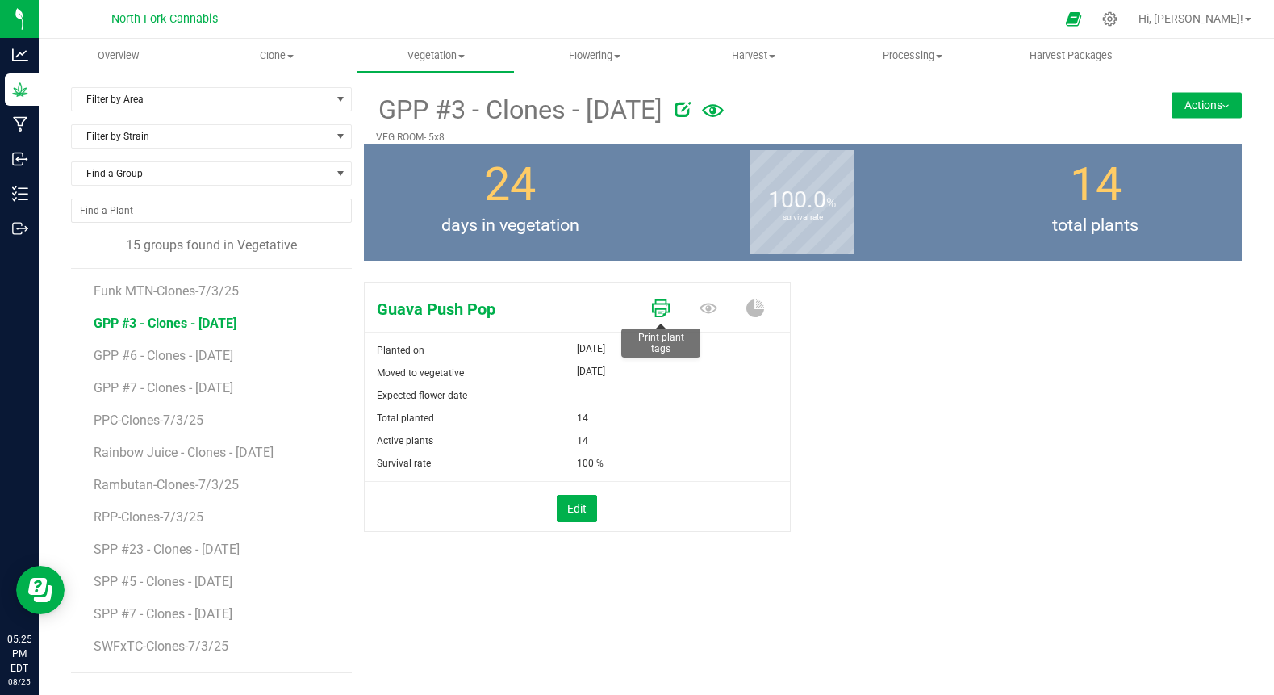
click at [667, 317] on link at bounding box center [661, 309] width 18 height 28
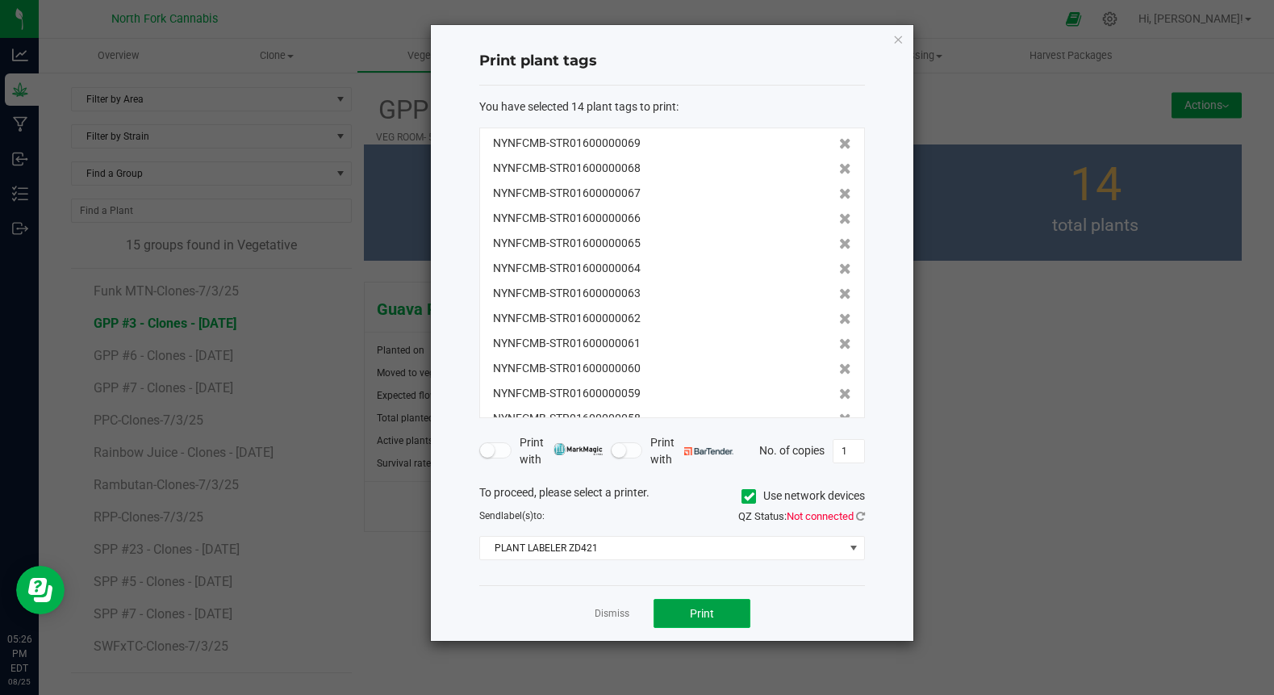
click at [709, 608] on span "Print" at bounding box center [702, 613] width 24 height 13
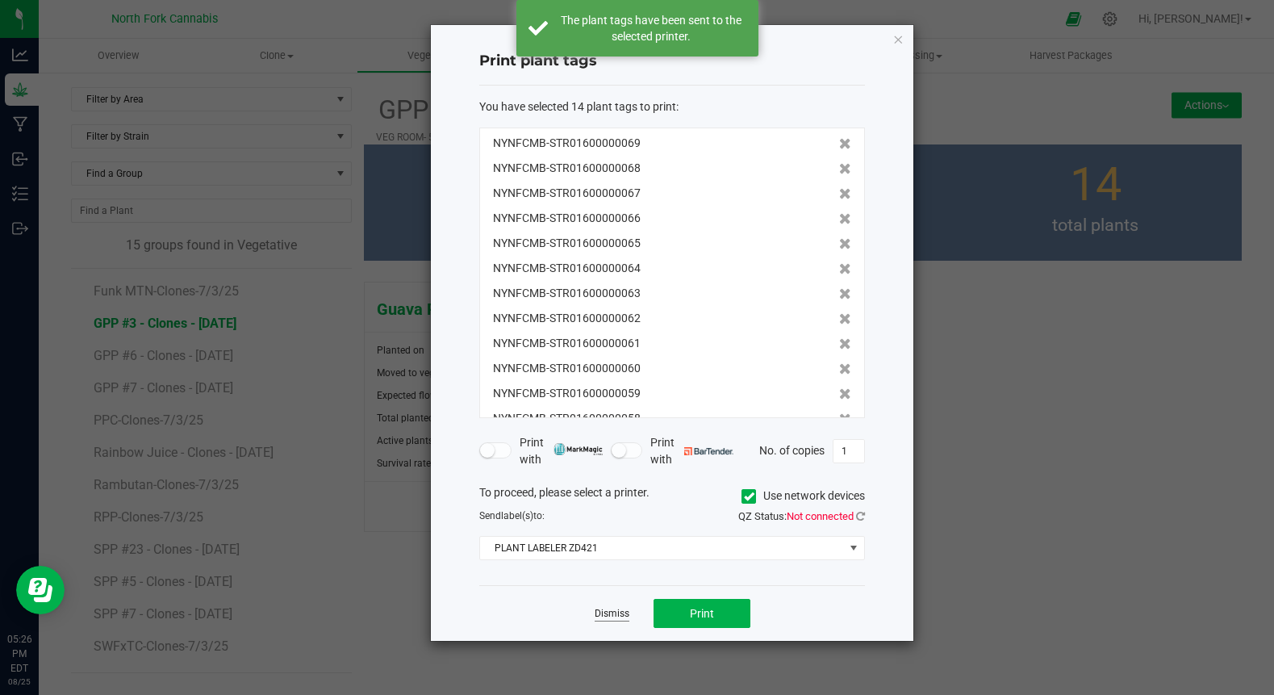
click at [606, 609] on link "Dismiss" at bounding box center [612, 614] width 35 height 14
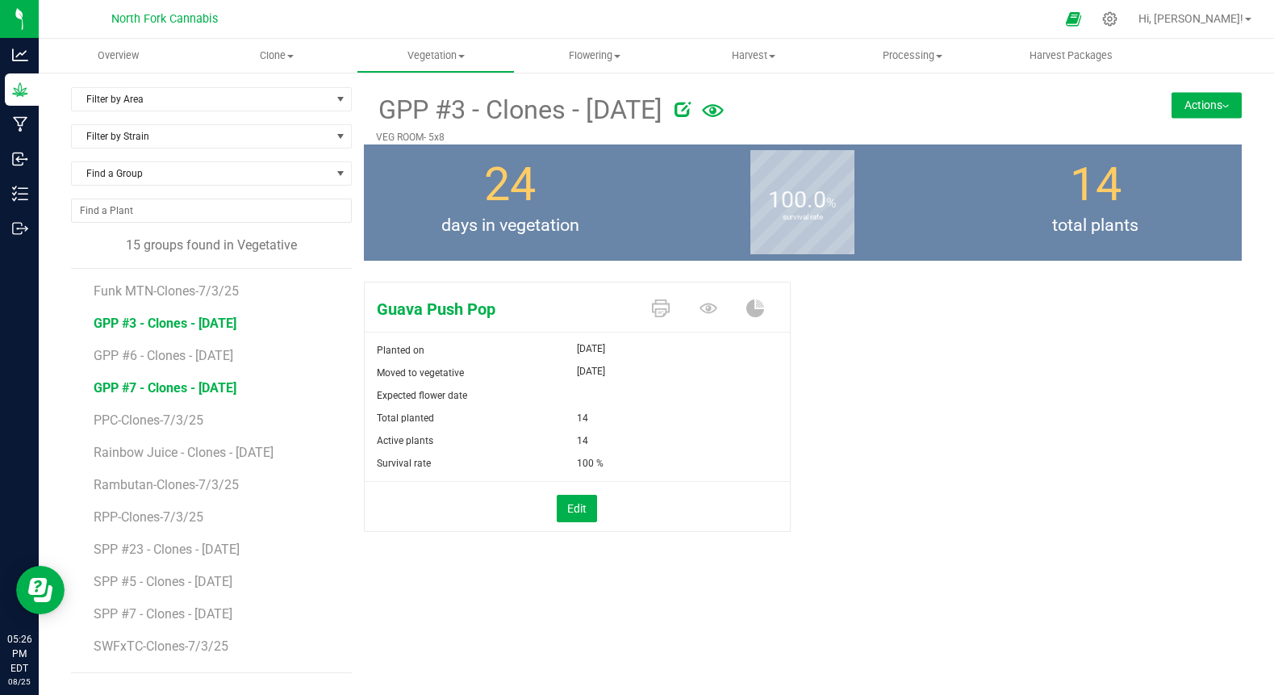
click at [169, 388] on span "GPP #7 - Clones - [DATE]" at bounding box center [165, 387] width 143 height 15
click at [237, 103] on span "Filter by Area" at bounding box center [201, 99] width 259 height 23
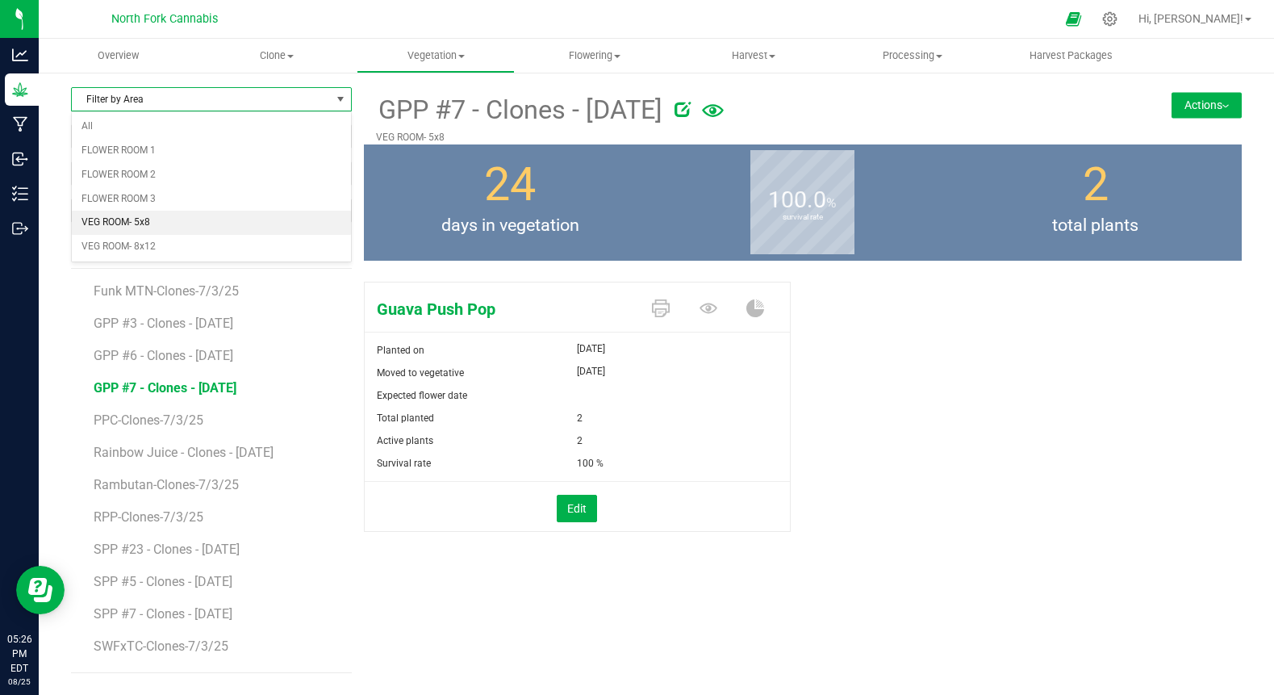
click at [187, 222] on li "VEG ROOM- 5x8" at bounding box center [211, 223] width 279 height 24
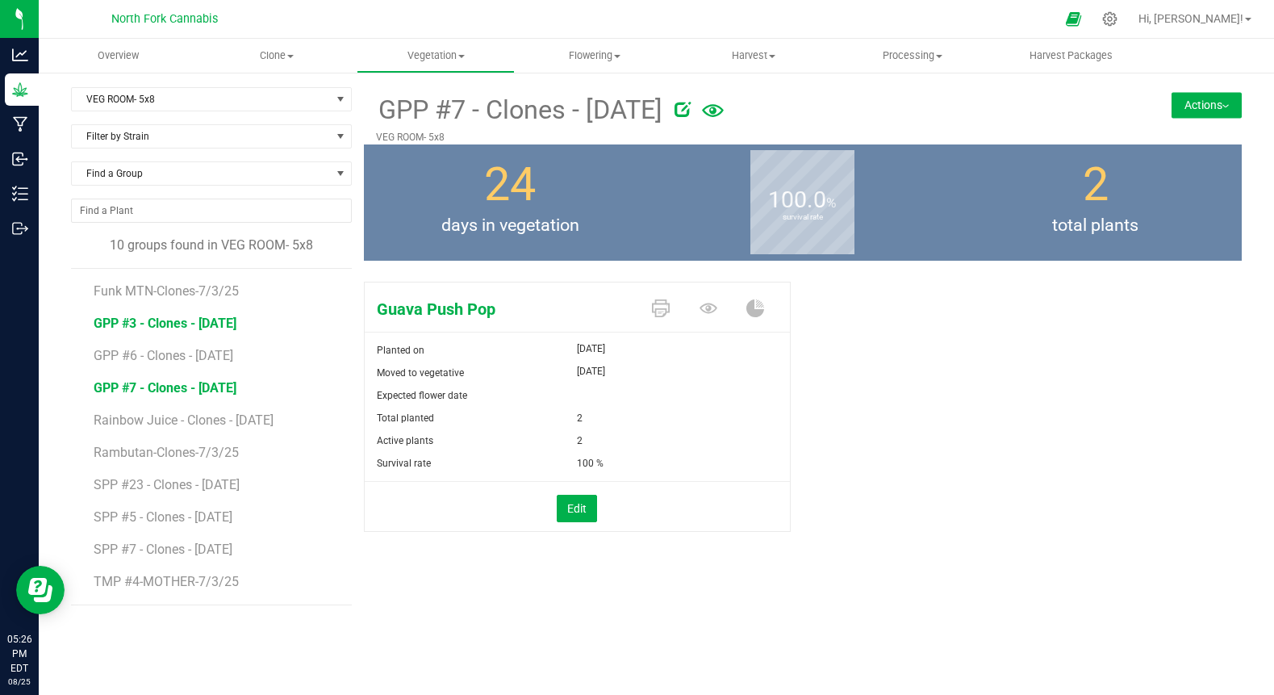
click at [200, 329] on span "GPP #3 - Clones - [DATE]" at bounding box center [165, 323] width 143 height 15
click at [190, 356] on span "GPP #6 - Clones - [DATE]" at bounding box center [165, 355] width 143 height 15
click at [586, 504] on button "Edit" at bounding box center [577, 508] width 40 height 27
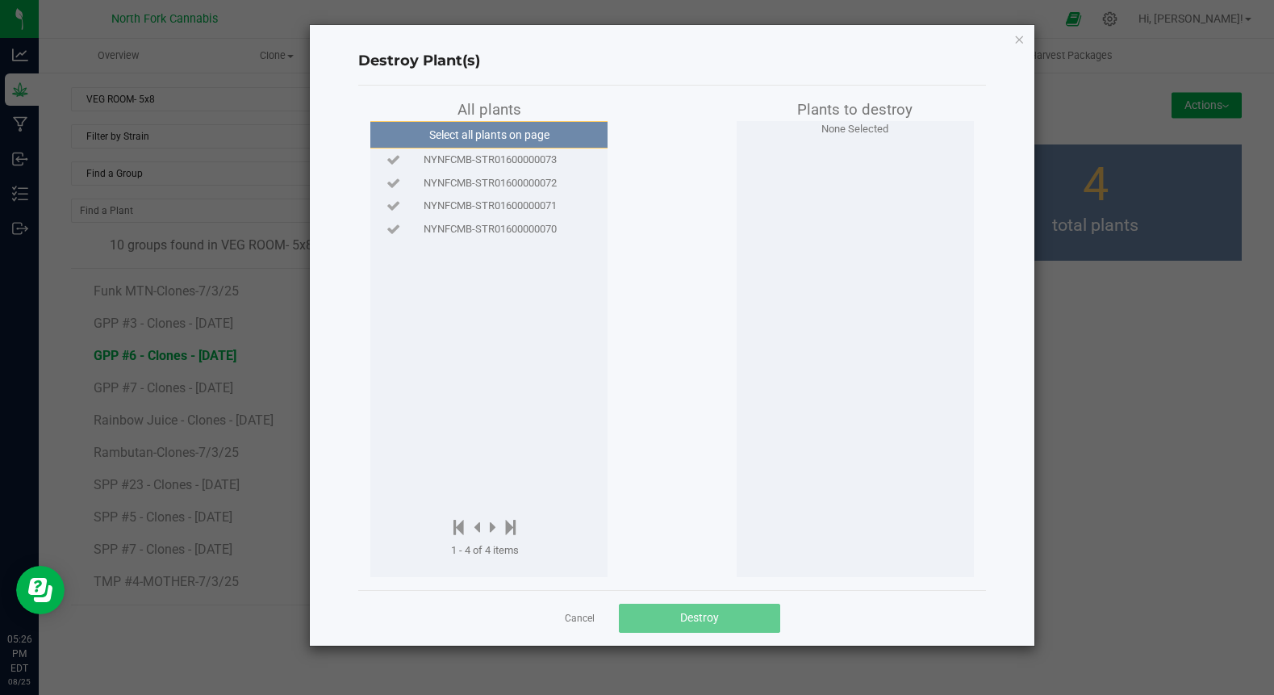
click at [576, 628] on div "Cancel Destroy" at bounding box center [672, 618] width 628 height 56
click at [579, 622] on link "Cancel" at bounding box center [580, 619] width 30 height 14
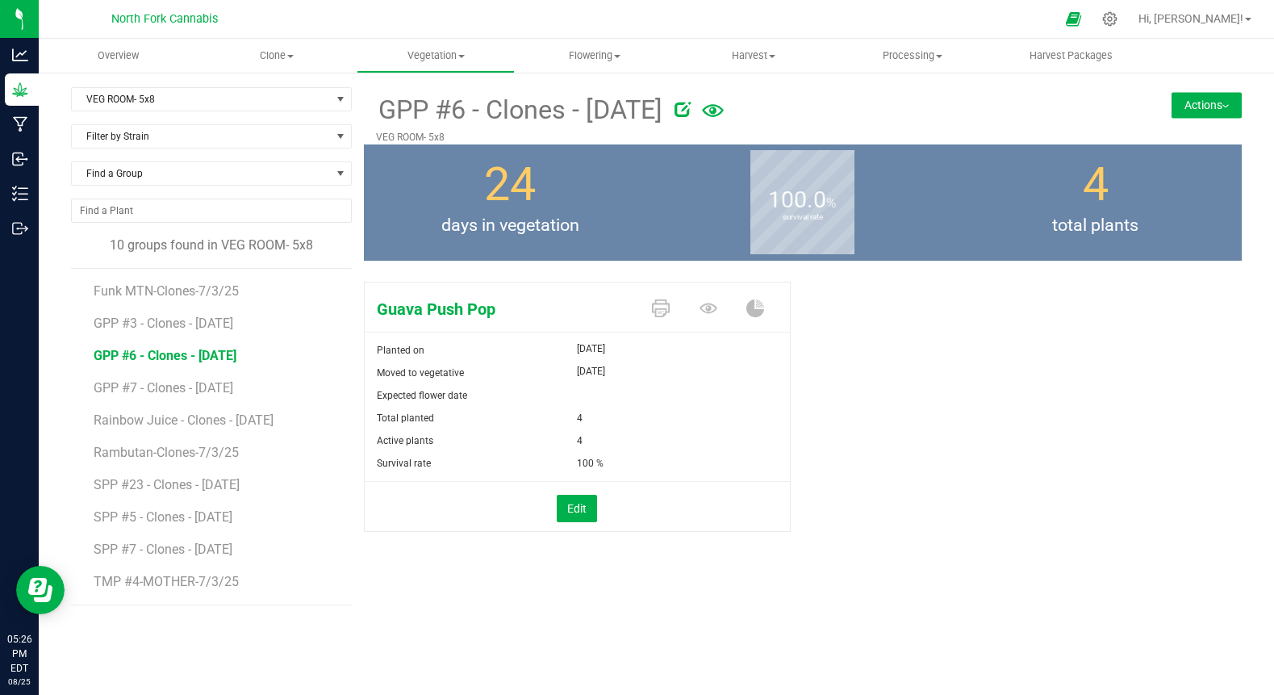
click at [691, 113] on icon at bounding box center [683, 109] width 16 height 16
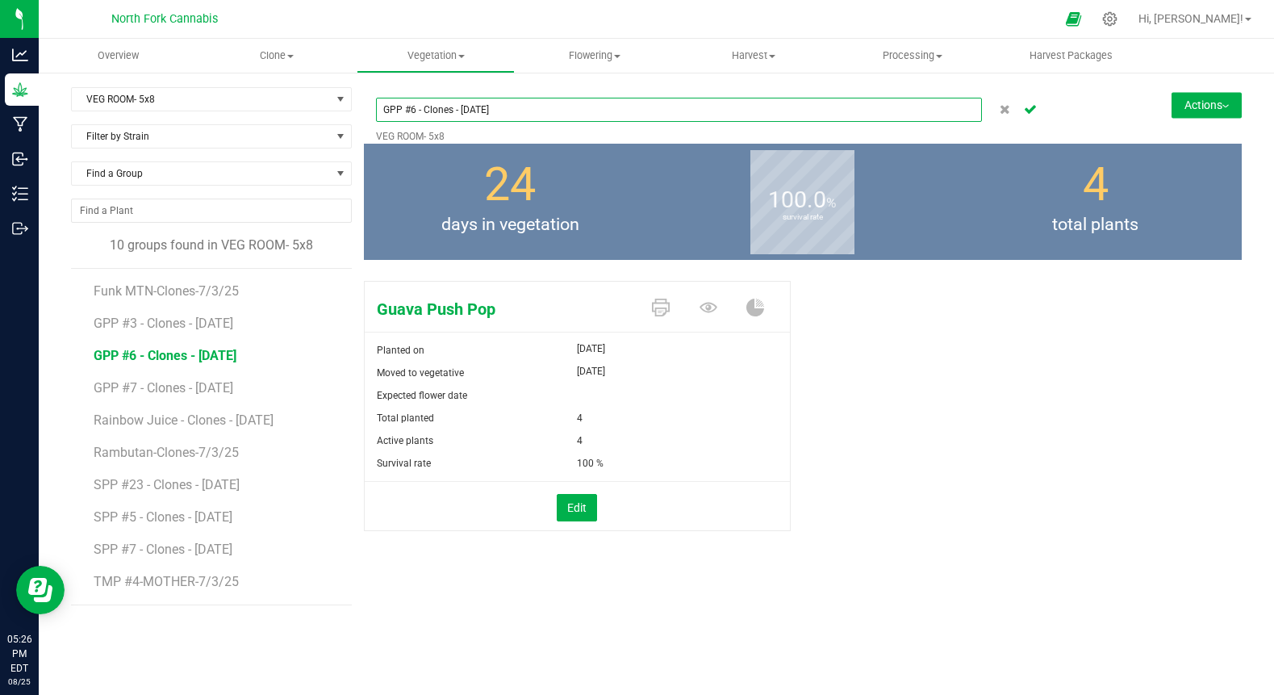
click at [477, 109] on input "GPP #6 - Clones - [DATE]" at bounding box center [679, 110] width 607 height 24
type input "GPP #6 - Clones - [DATE]"
click at [1034, 112] on icon "Cancel button" at bounding box center [1030, 108] width 13 height 10
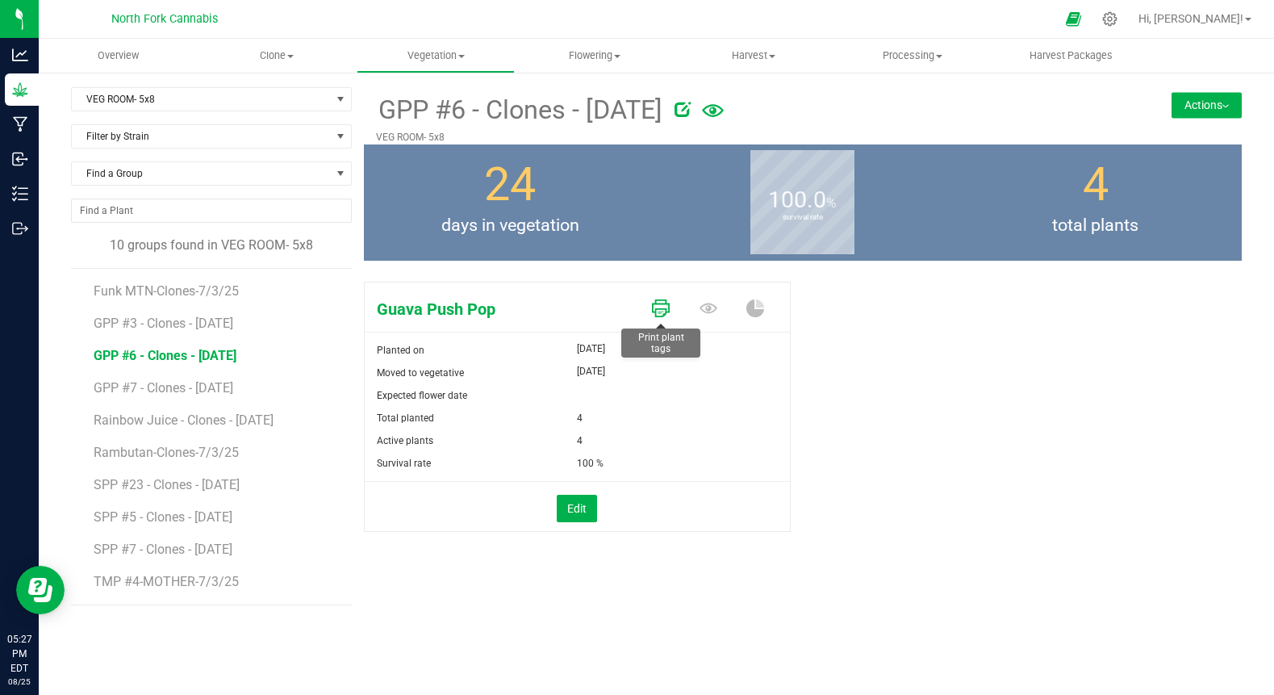
click at [654, 302] on icon at bounding box center [661, 308] width 18 height 18
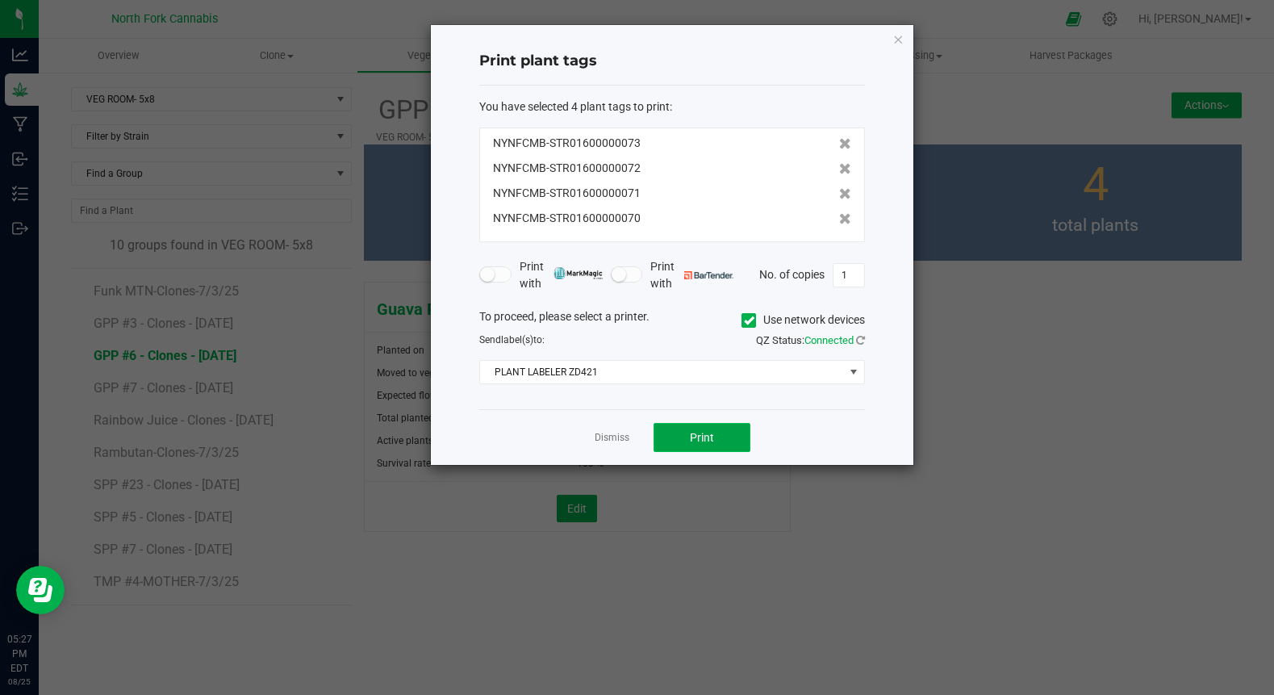
click at [679, 437] on button "Print" at bounding box center [702, 437] width 97 height 29
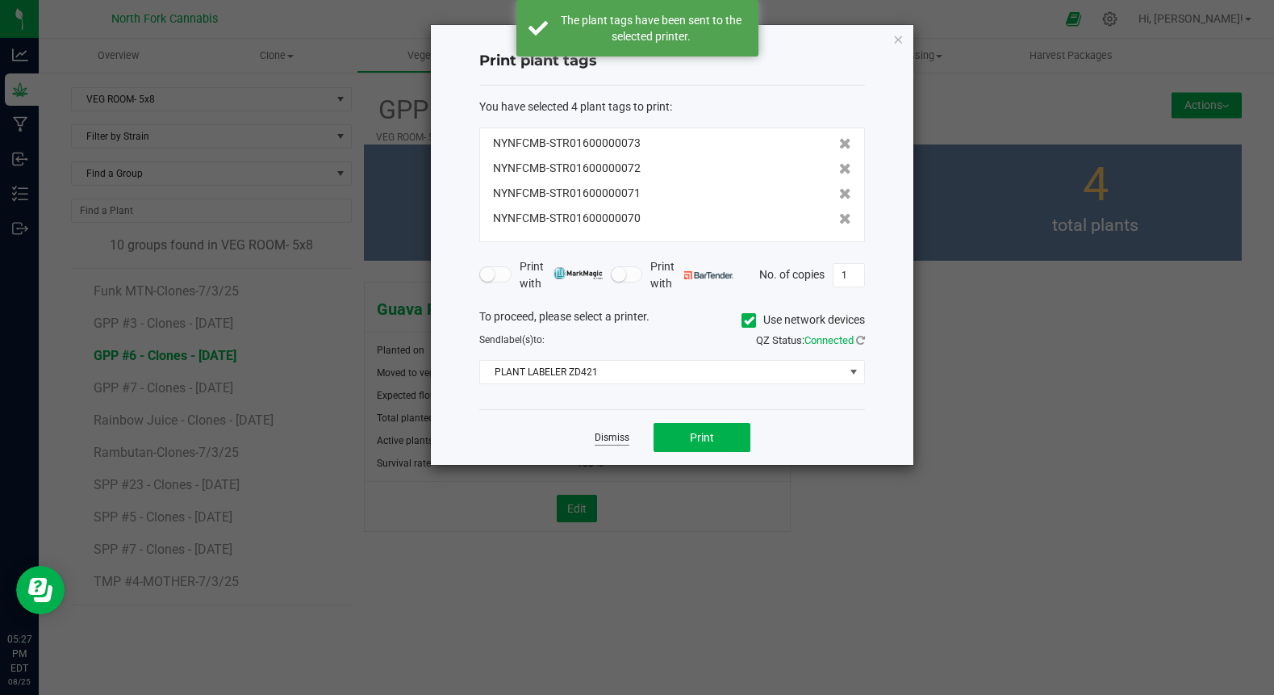
click at [610, 441] on link "Dismiss" at bounding box center [612, 438] width 35 height 14
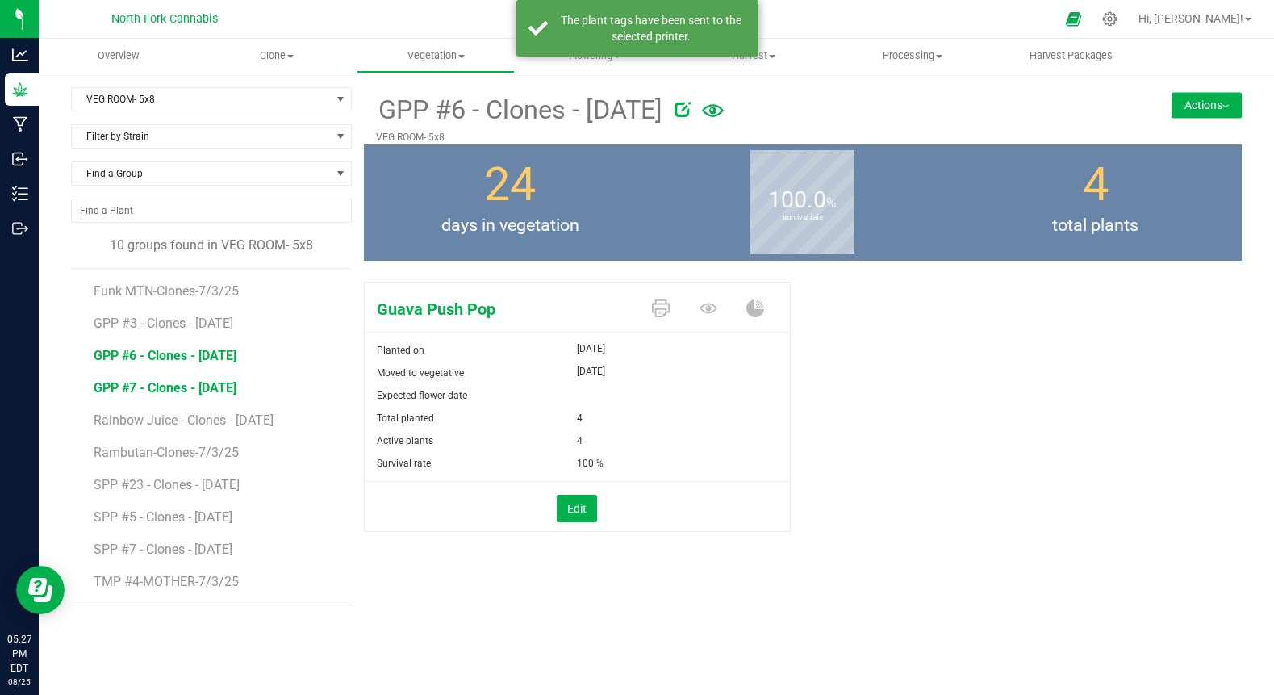
click at [134, 391] on span "GPP #7 - Clones - [DATE]" at bounding box center [165, 387] width 143 height 15
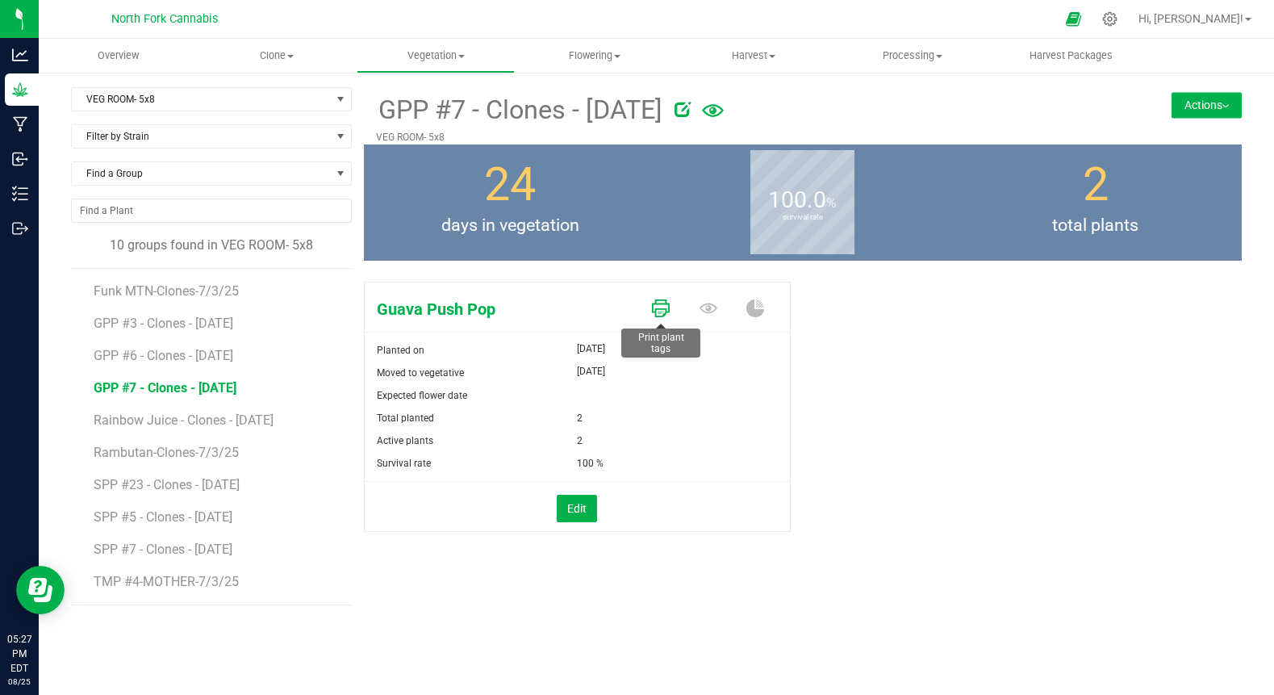
click at [661, 318] on link at bounding box center [661, 309] width 18 height 28
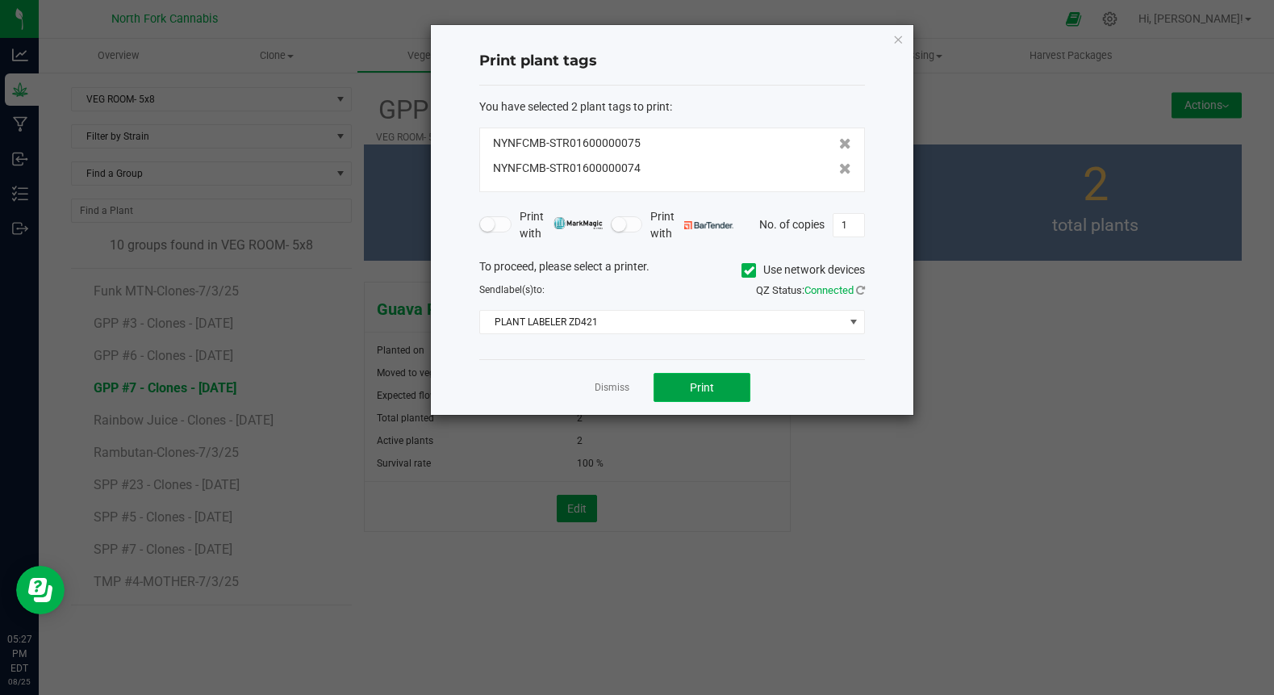
click at [674, 381] on button "Print" at bounding box center [702, 387] width 97 height 29
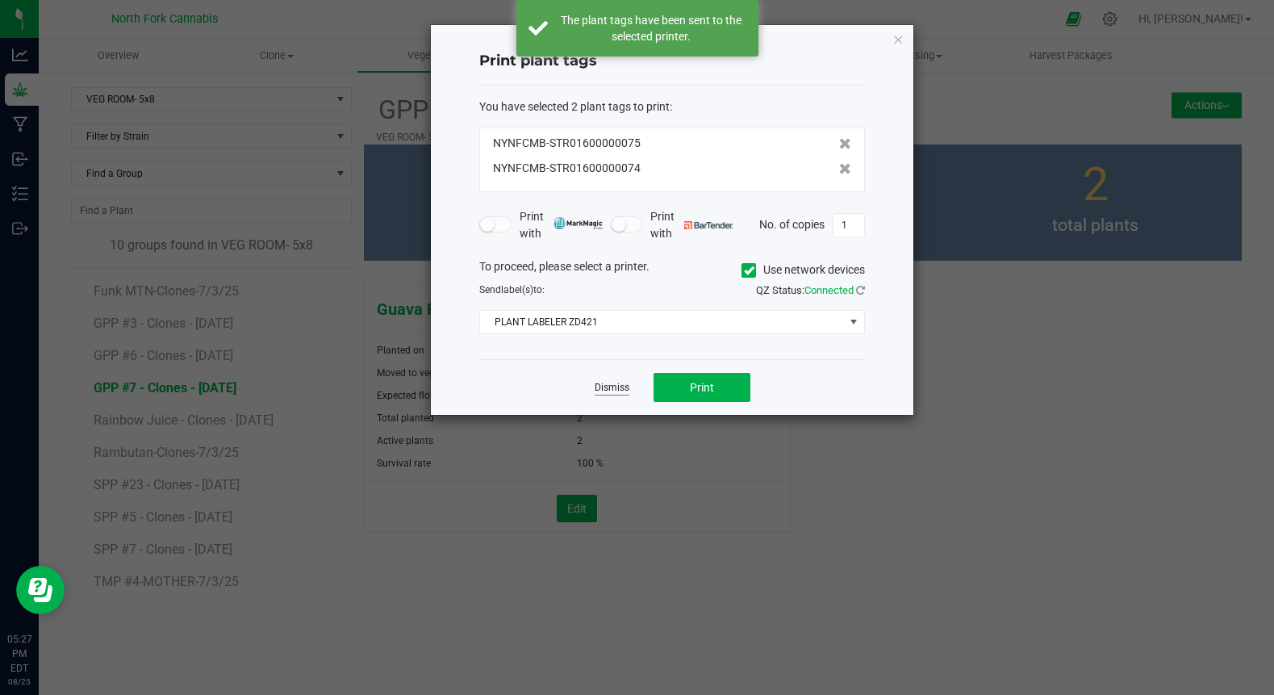
click at [622, 385] on link "Dismiss" at bounding box center [612, 388] width 35 height 14
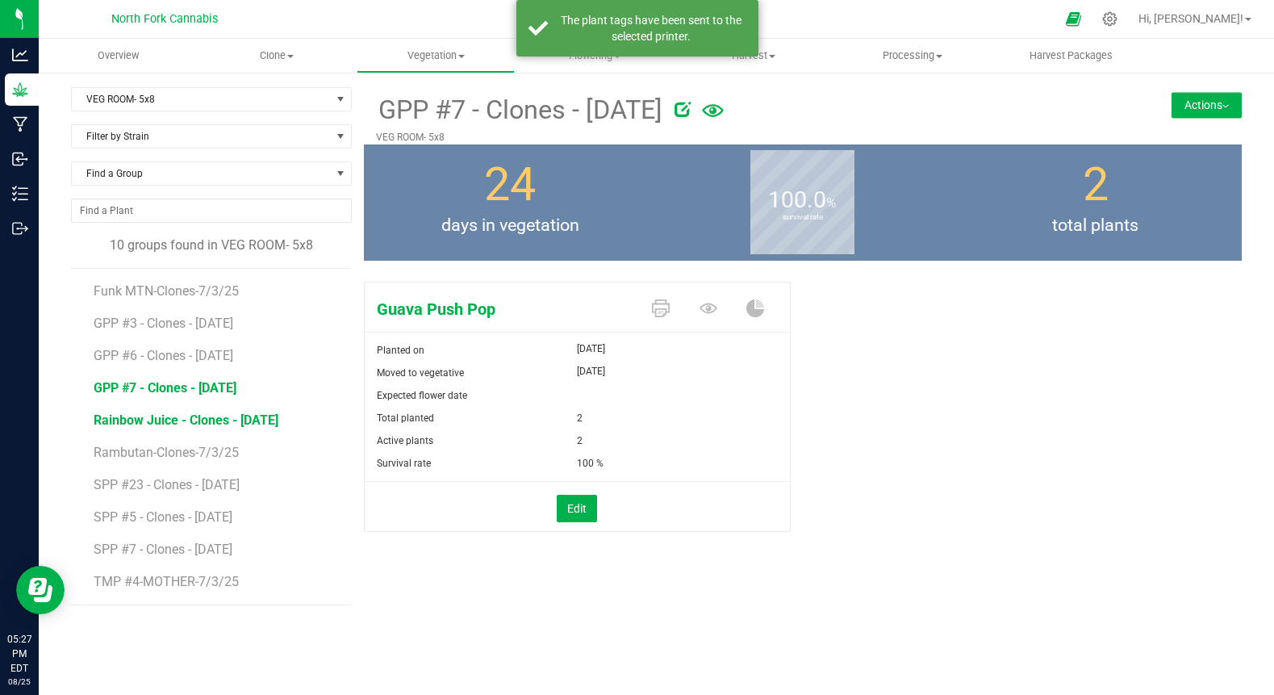
click at [257, 425] on span "Rainbow Juice - Clones - [DATE]" at bounding box center [186, 419] width 185 height 15
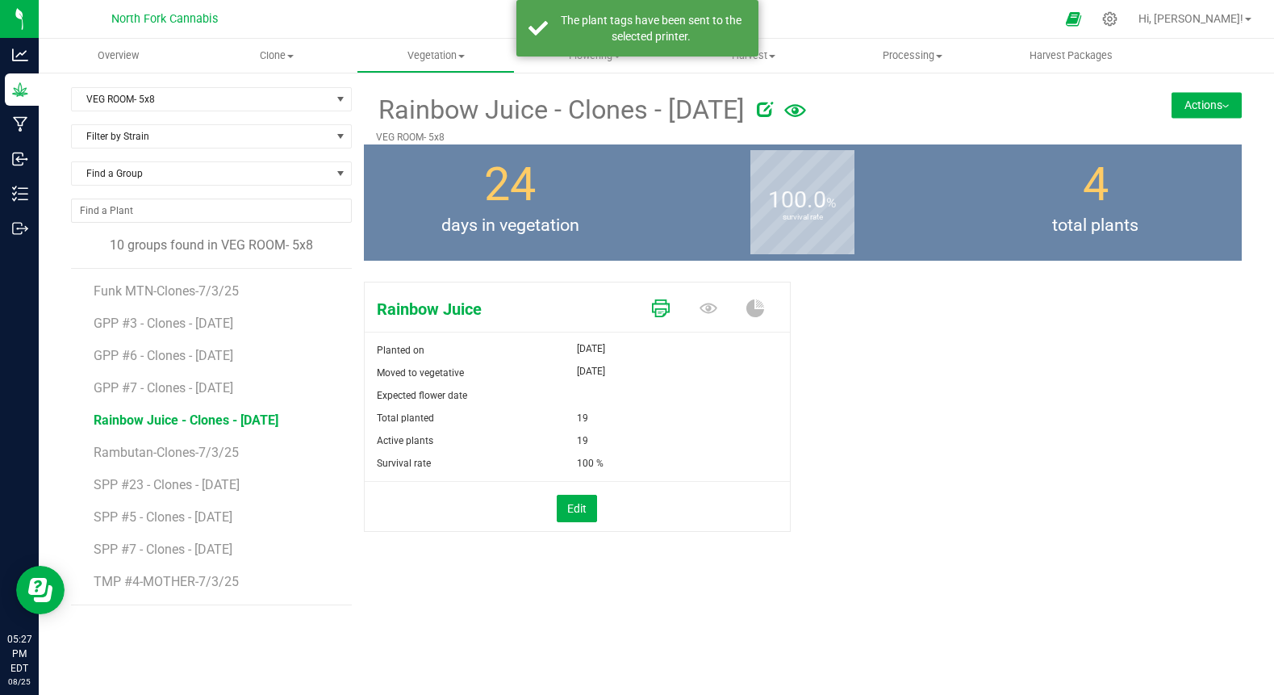
click at [665, 313] on icon at bounding box center [661, 308] width 18 height 18
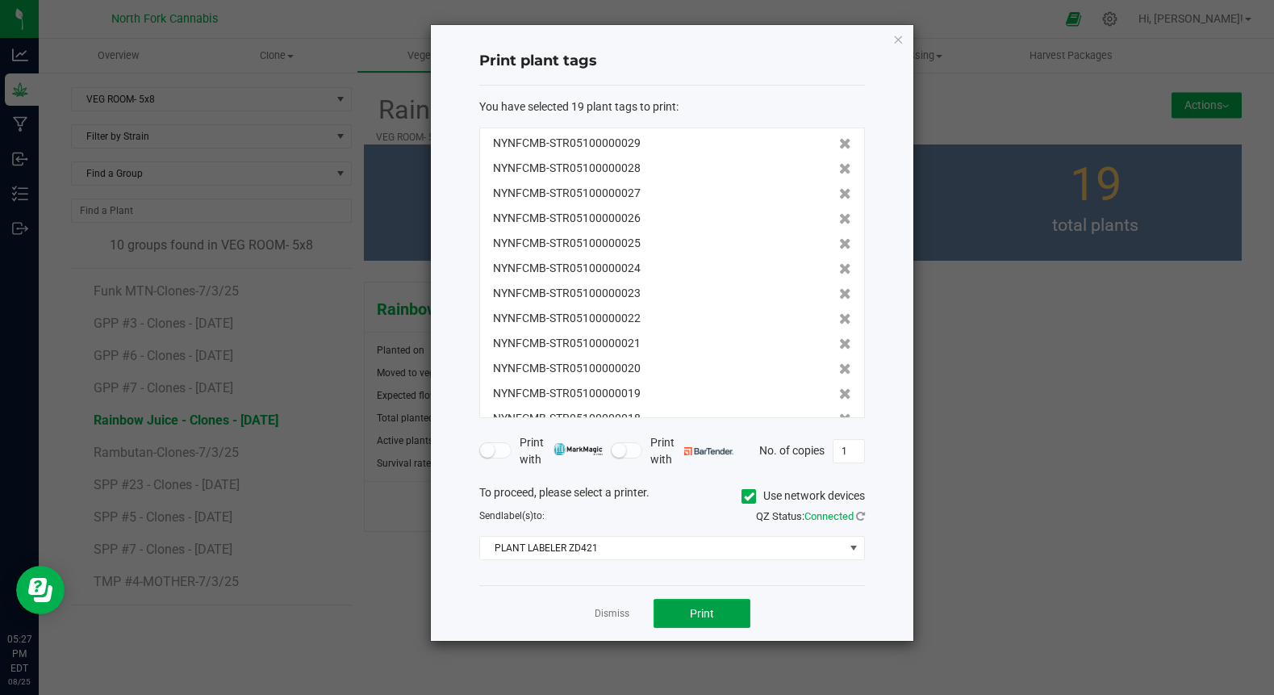
click at [689, 615] on button "Print" at bounding box center [702, 613] width 97 height 29
click at [606, 612] on link "Dismiss" at bounding box center [612, 614] width 35 height 14
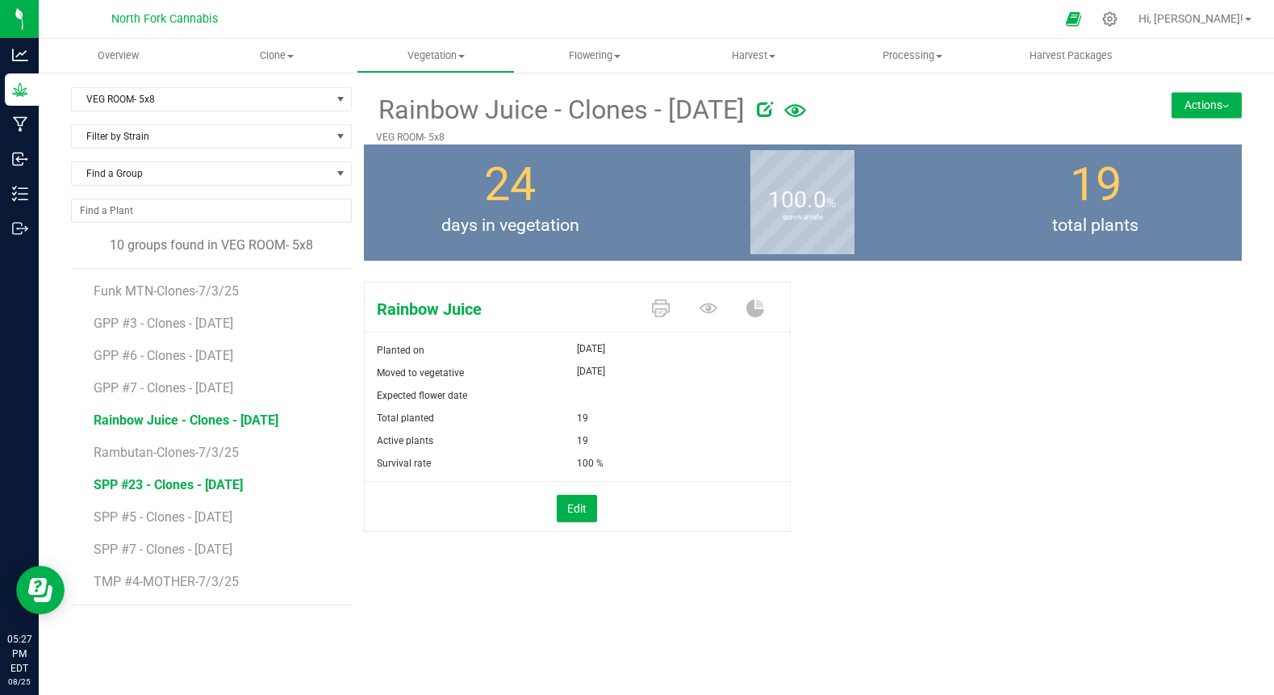
click at [203, 485] on span "SPP #23 - Clones - [DATE]" at bounding box center [168, 484] width 149 height 15
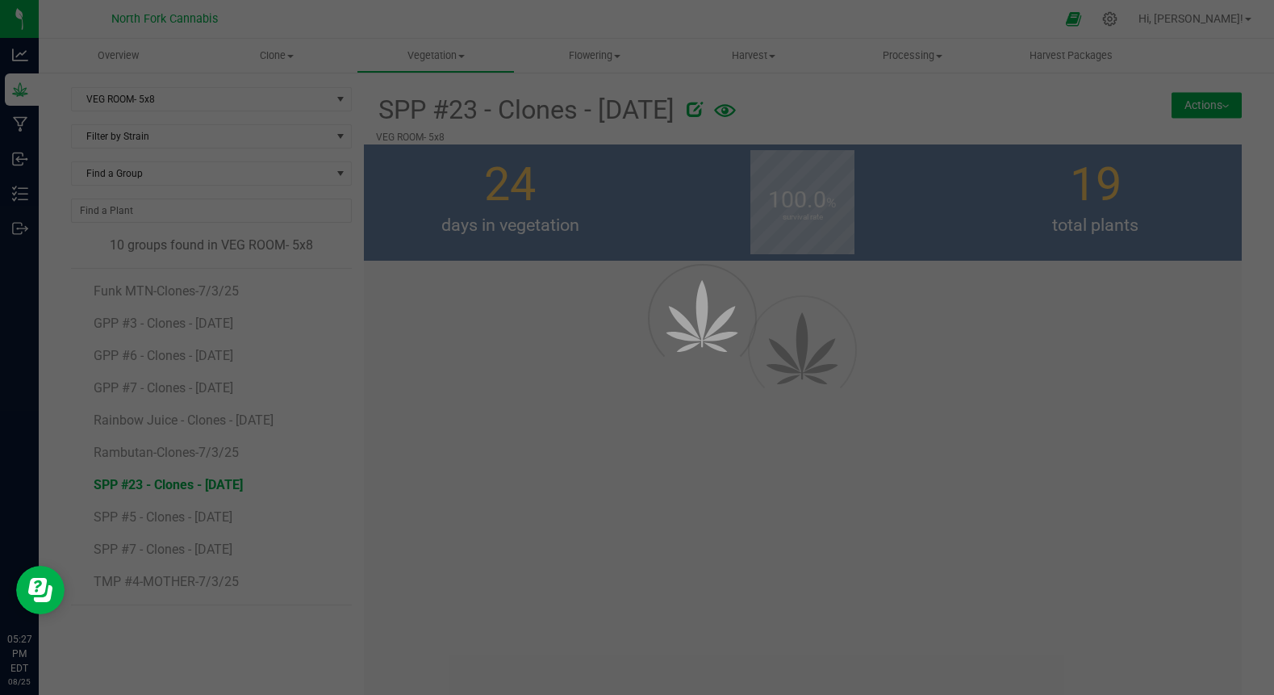
click at [203, 485] on div at bounding box center [637, 347] width 1274 height 695
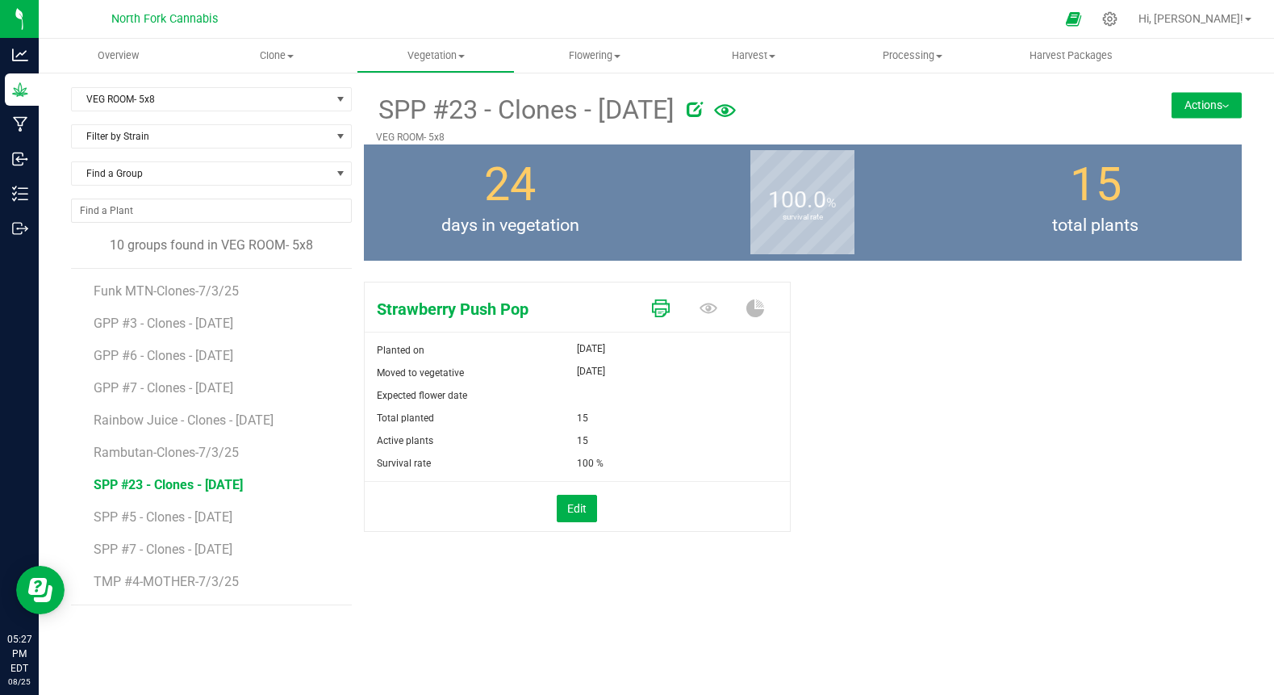
click at [662, 306] on icon at bounding box center [661, 308] width 18 height 18
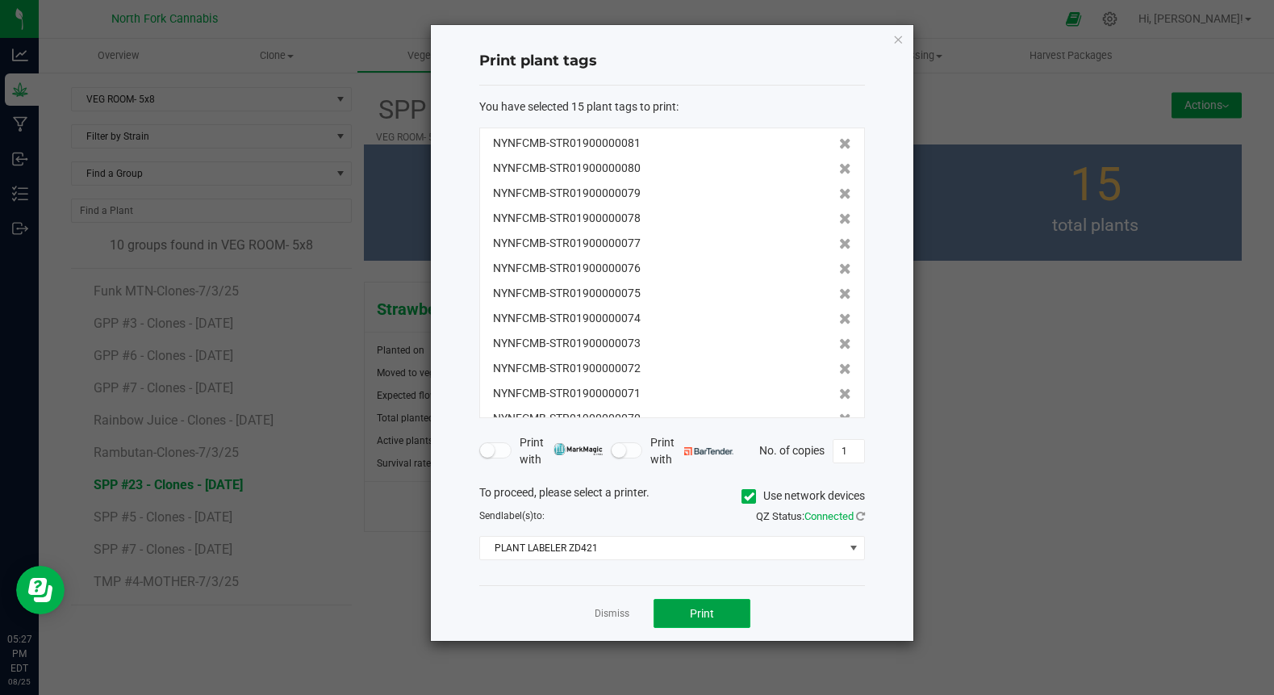
click at [687, 616] on button "Print" at bounding box center [702, 613] width 97 height 29
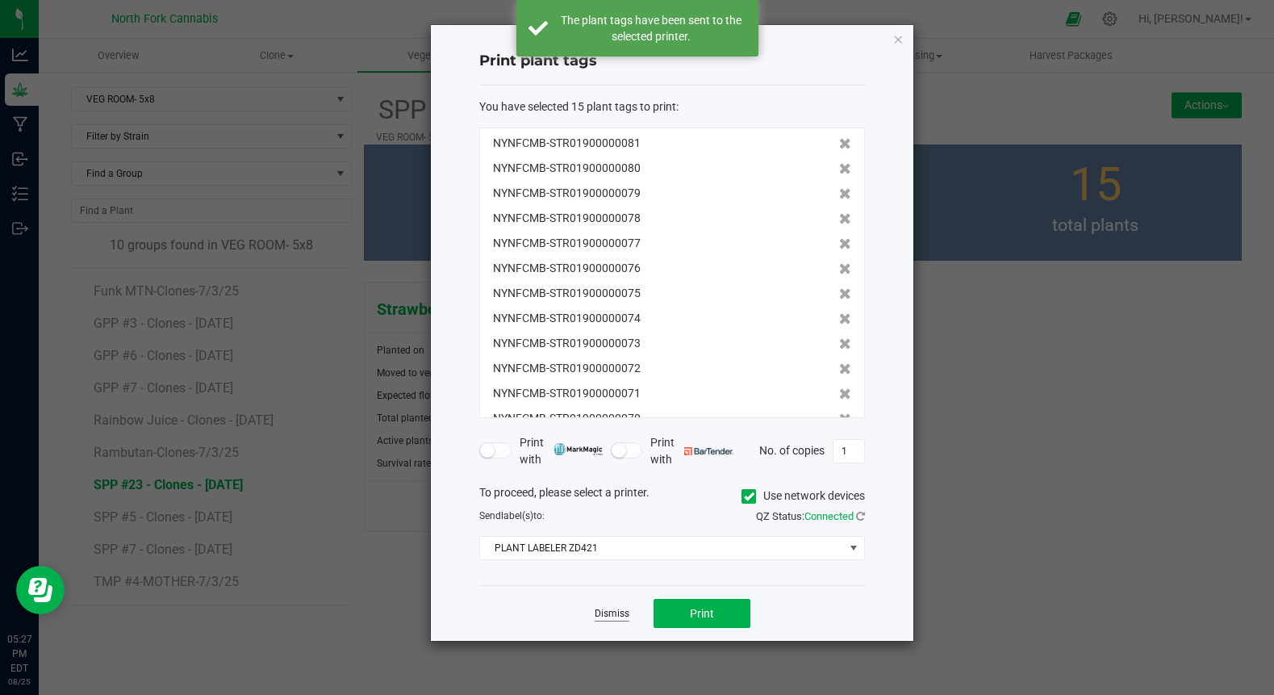
click at [616, 619] on link "Dismiss" at bounding box center [612, 614] width 35 height 14
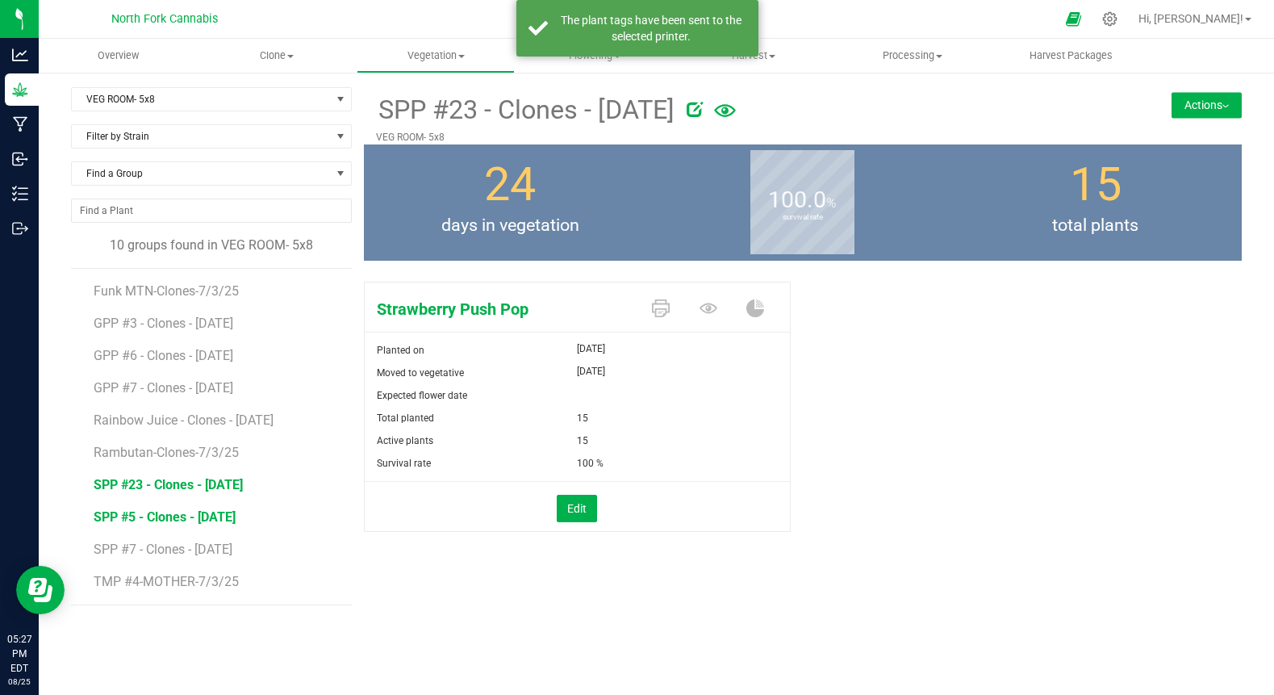
click at [186, 515] on span "SPP #5 - Clones - [DATE]" at bounding box center [165, 516] width 142 height 15
click at [667, 311] on icon at bounding box center [661, 308] width 18 height 18
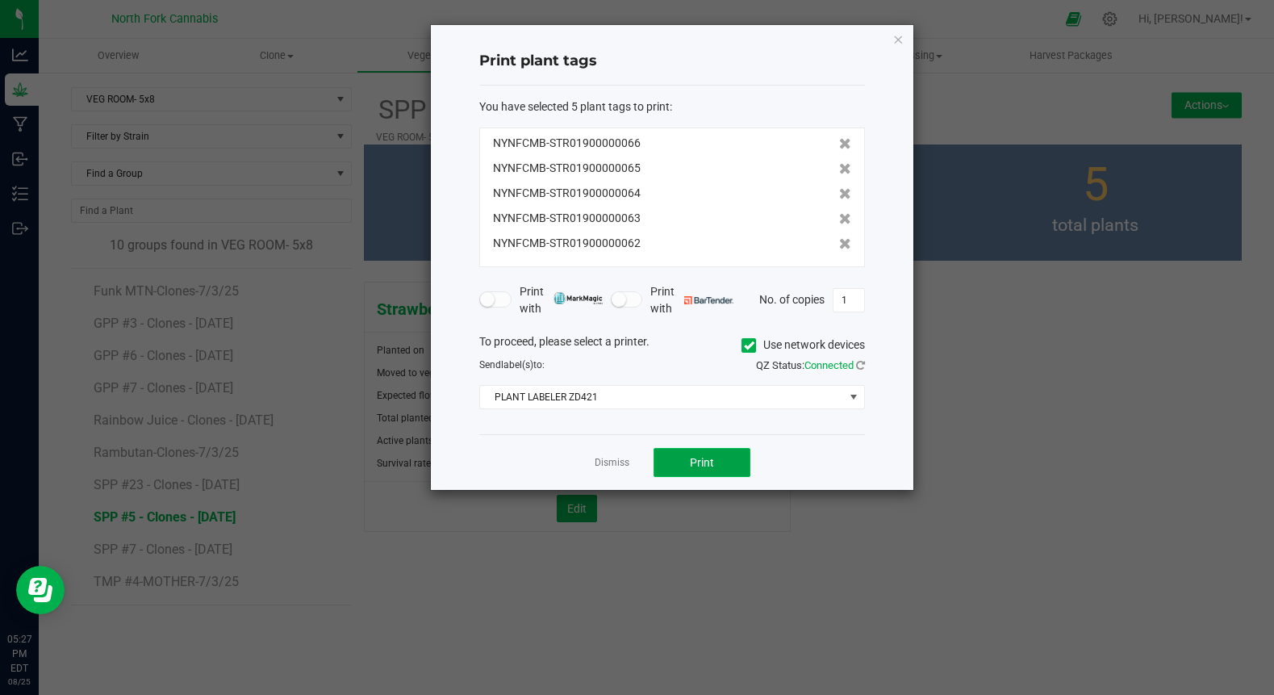
click at [700, 463] on span "Print" at bounding box center [702, 462] width 24 height 13
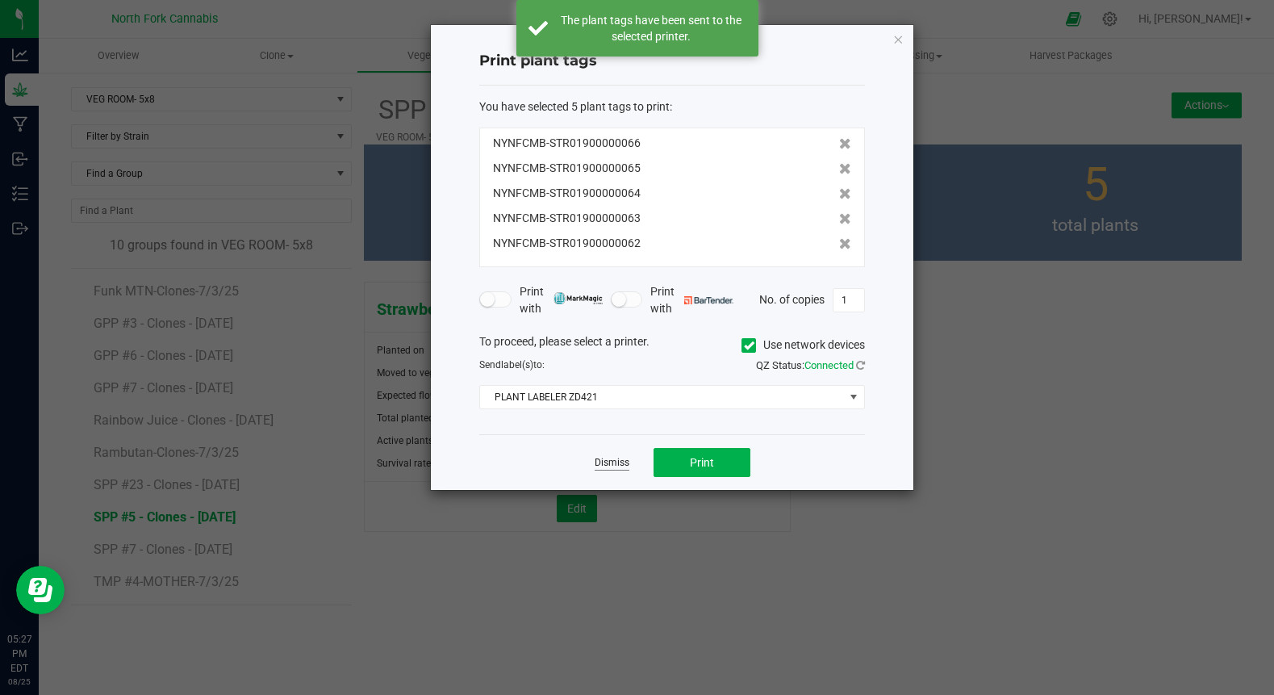
click at [618, 457] on link "Dismiss" at bounding box center [612, 463] width 35 height 14
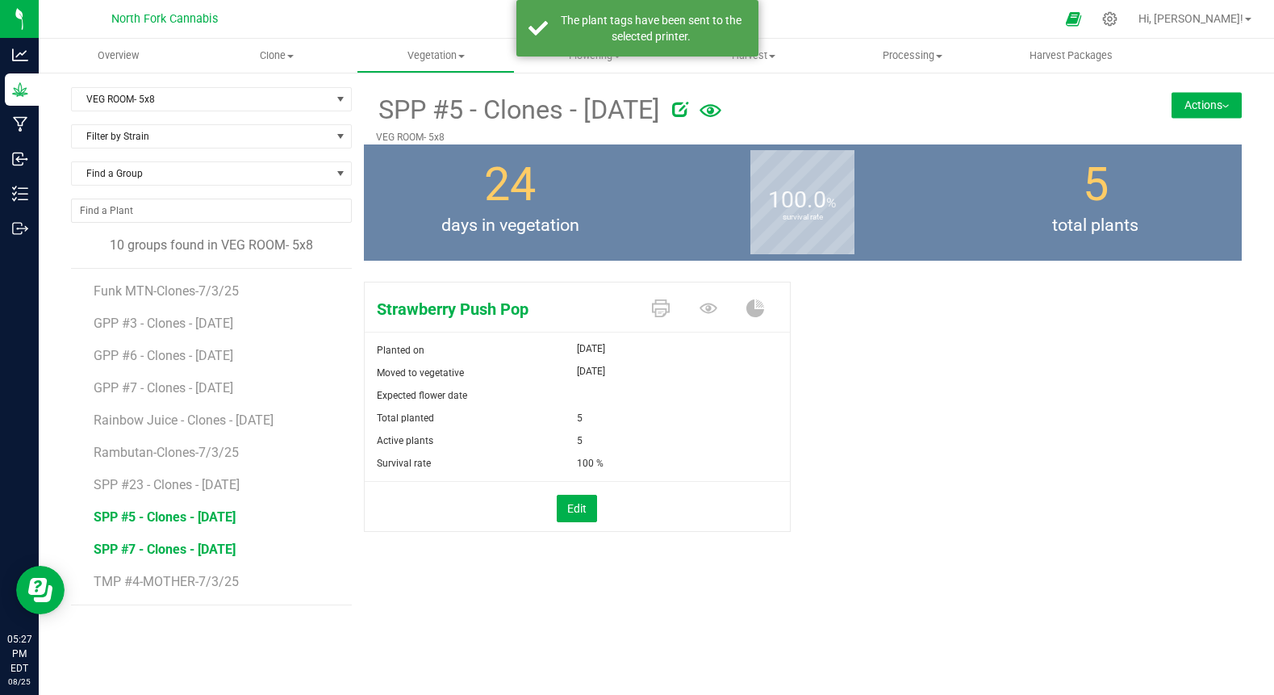
click at [167, 548] on span "SPP #7 - Clones - [DATE]" at bounding box center [165, 548] width 142 height 15
click at [657, 306] on icon at bounding box center [661, 308] width 18 height 18
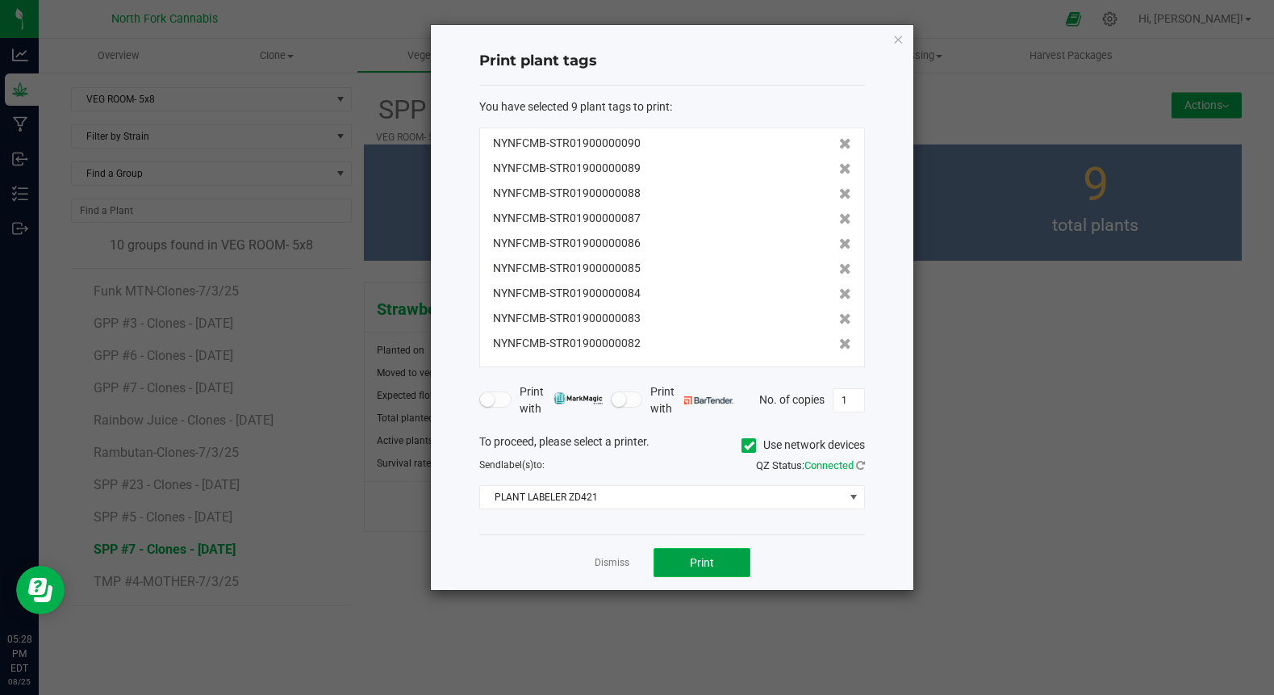
click at [692, 554] on button "Print" at bounding box center [702, 562] width 97 height 29
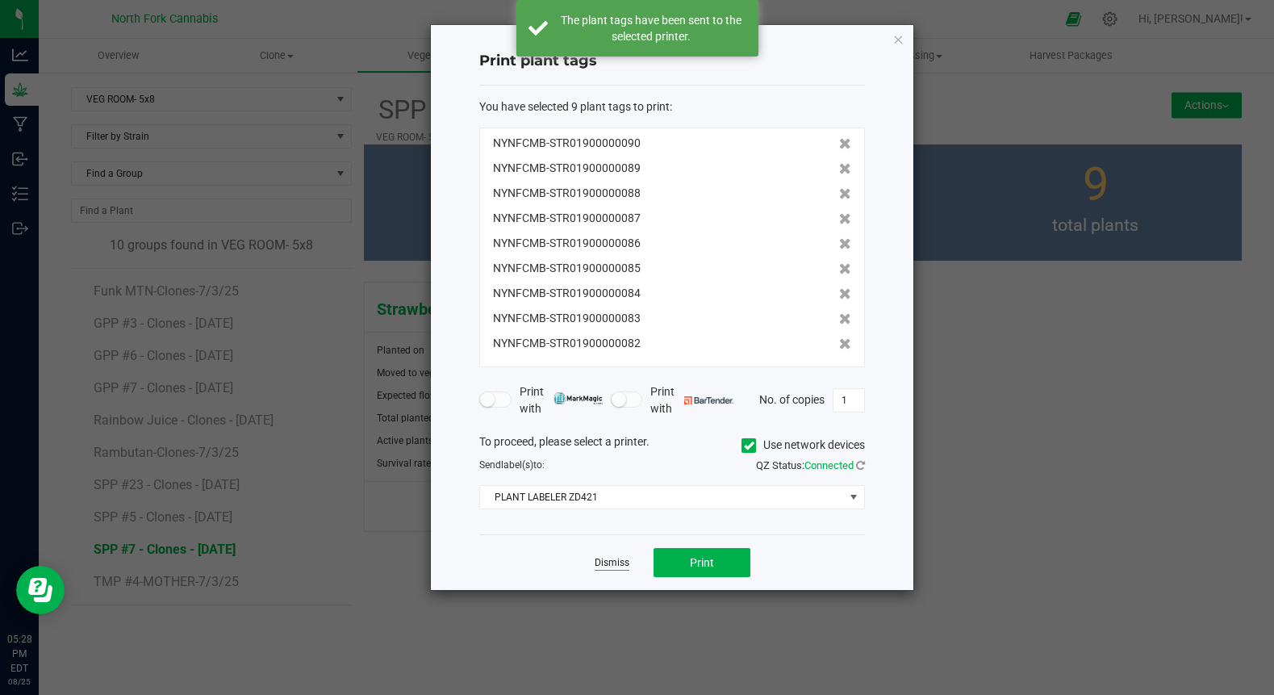
click at [618, 564] on link "Dismiss" at bounding box center [612, 563] width 35 height 14
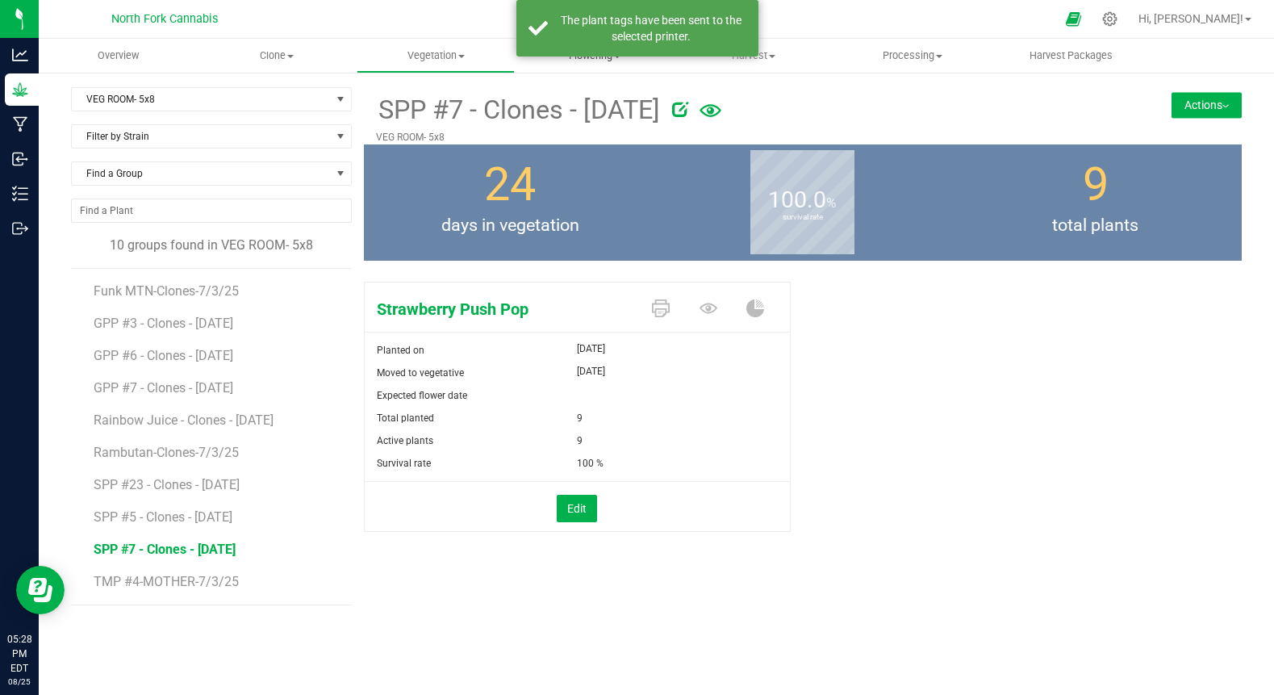
click at [590, 61] on span "Flowering" at bounding box center [594, 55] width 157 height 15
click at [580, 114] on span "Flowering groups" at bounding box center [582, 117] width 134 height 14
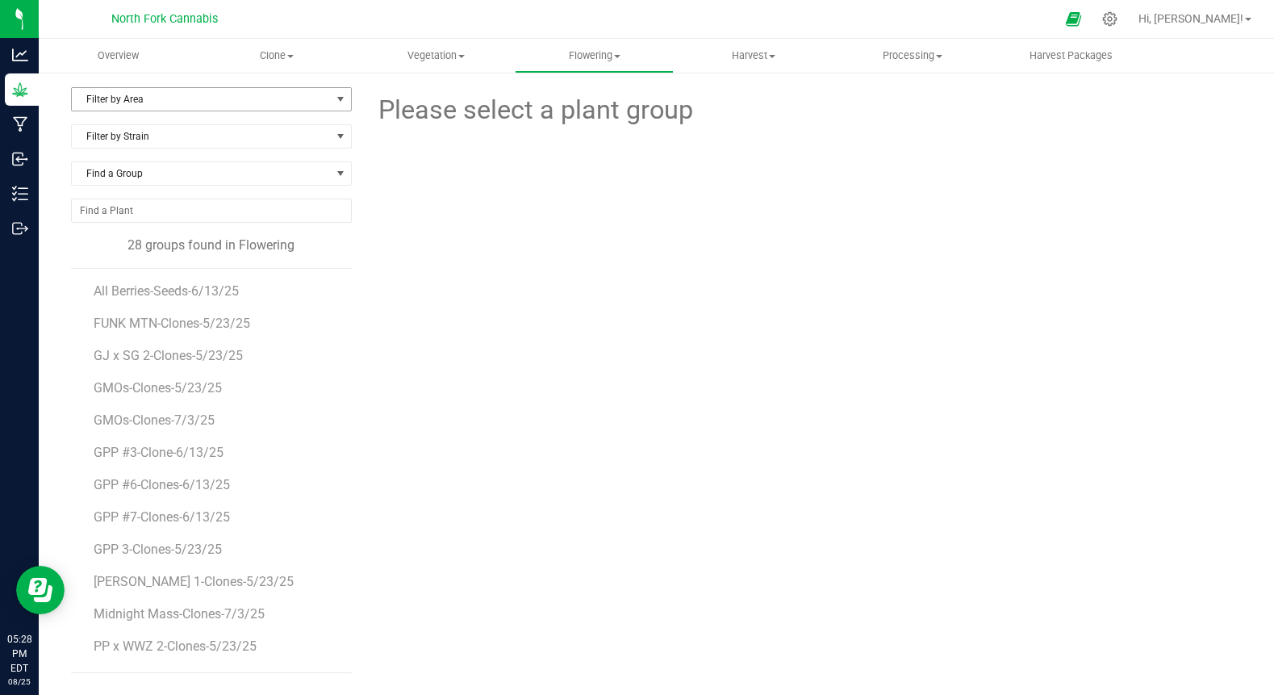
click at [224, 106] on span "Filter by Area" at bounding box center [201, 99] width 259 height 23
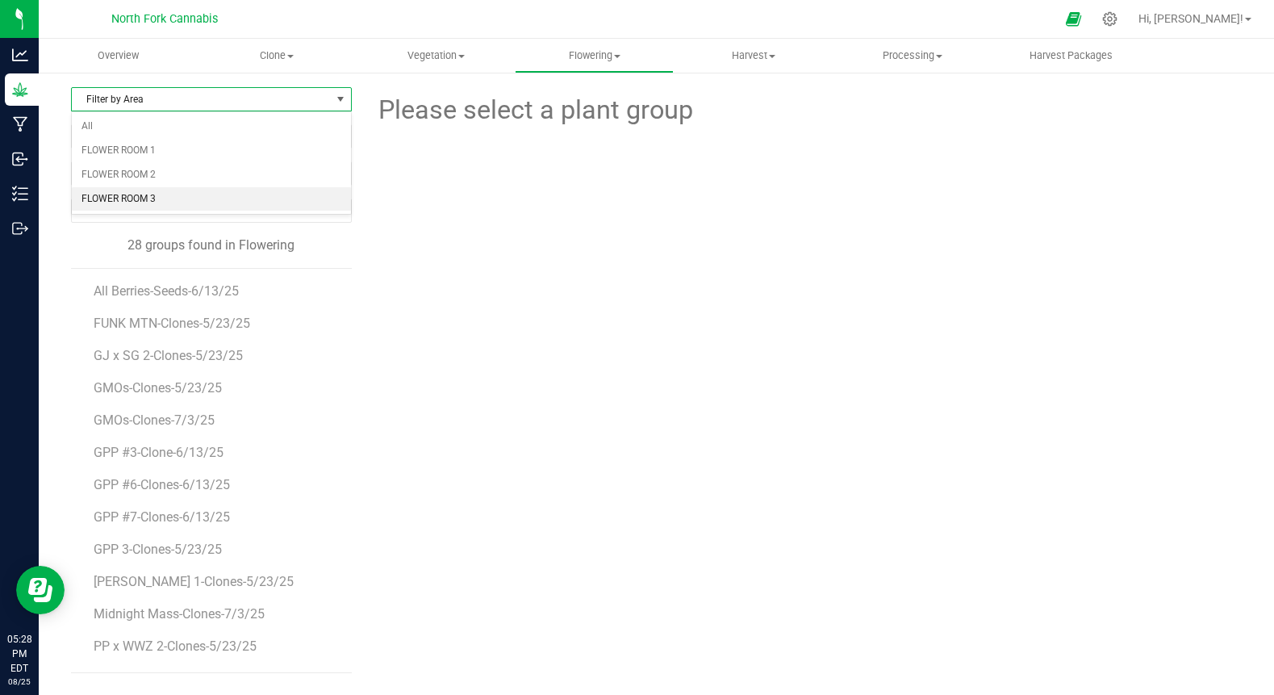
click at [182, 197] on li "FLOWER ROOM 3" at bounding box center [211, 199] width 279 height 24
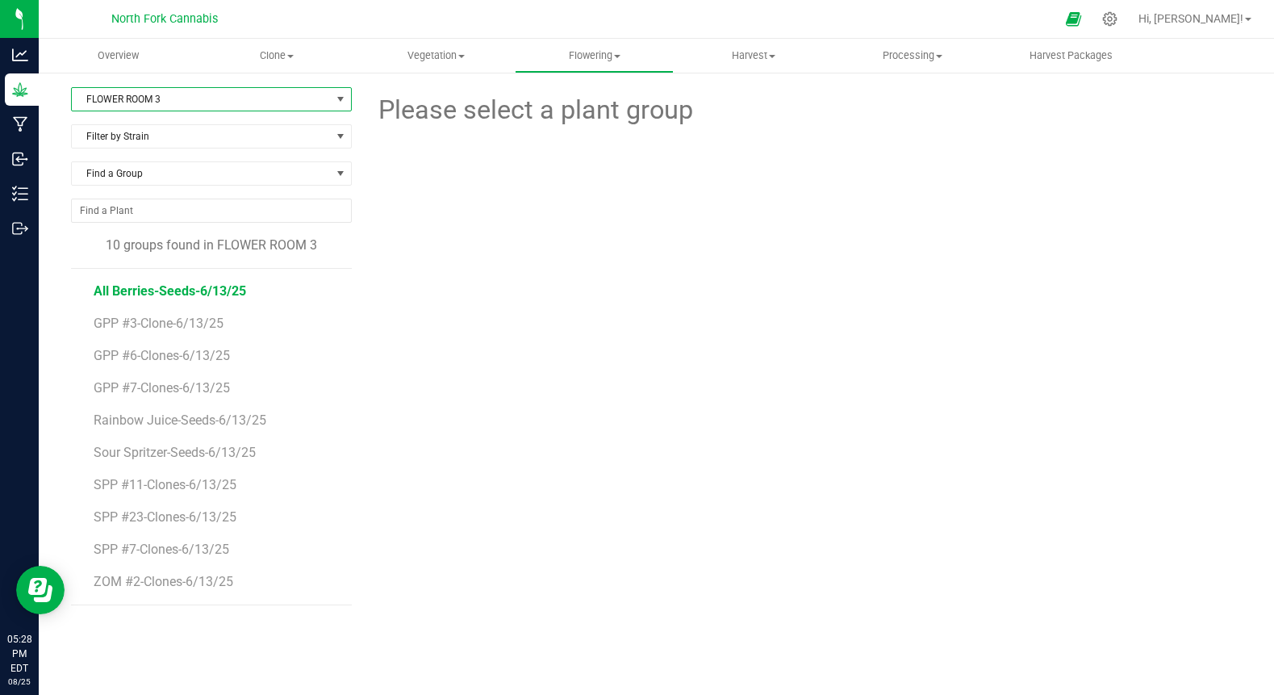
click at [165, 290] on span "All Berries-Seeds-6/13/25" at bounding box center [170, 290] width 153 height 15
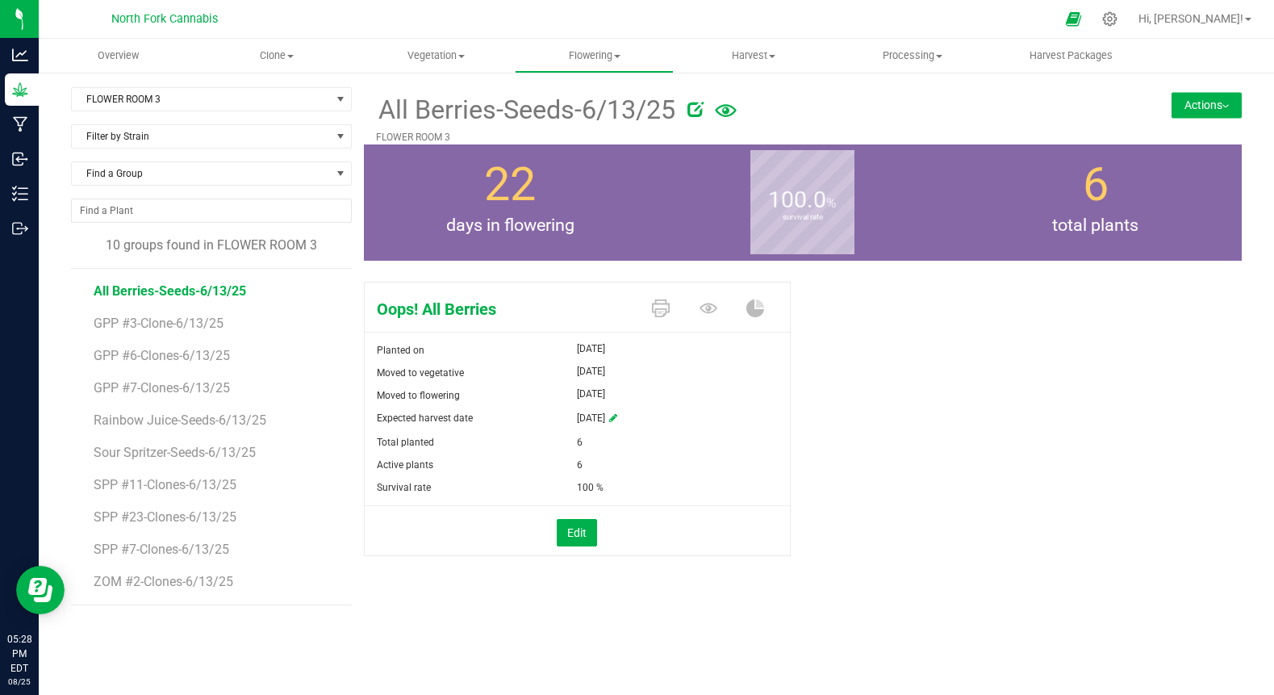
click at [1197, 106] on button "Actions" at bounding box center [1207, 105] width 70 height 26
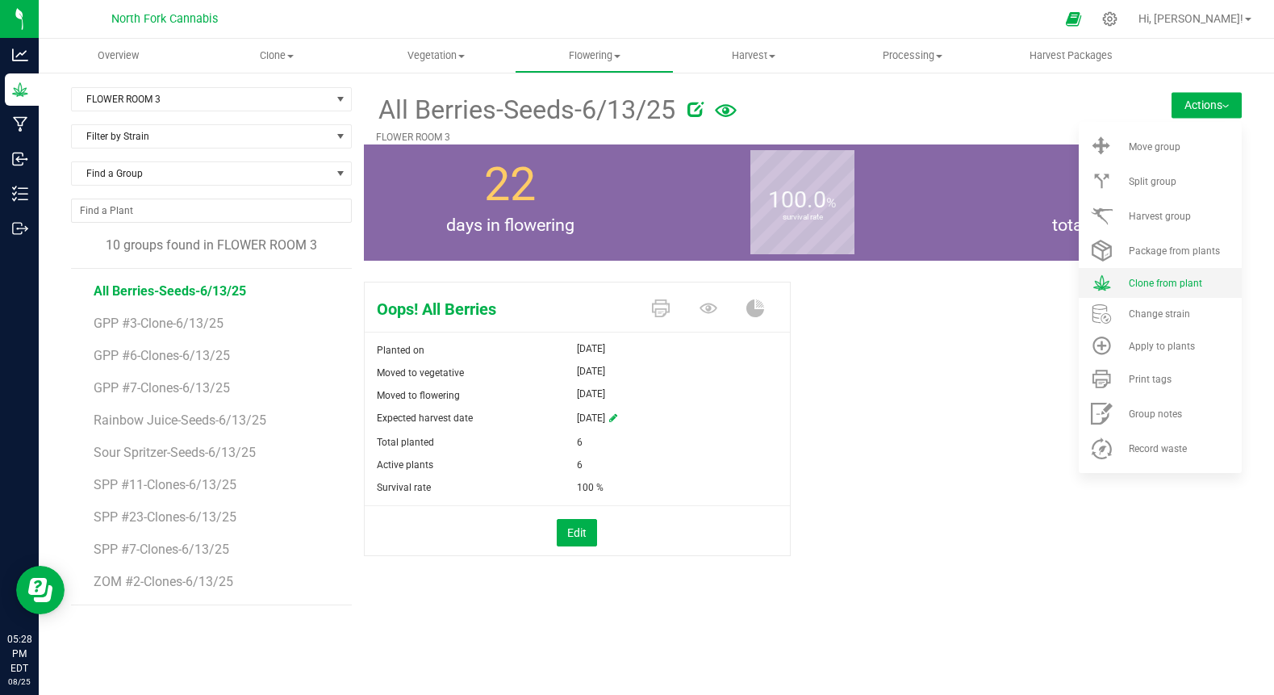
click at [1167, 273] on li "Clone from plant" at bounding box center [1160, 283] width 163 height 30
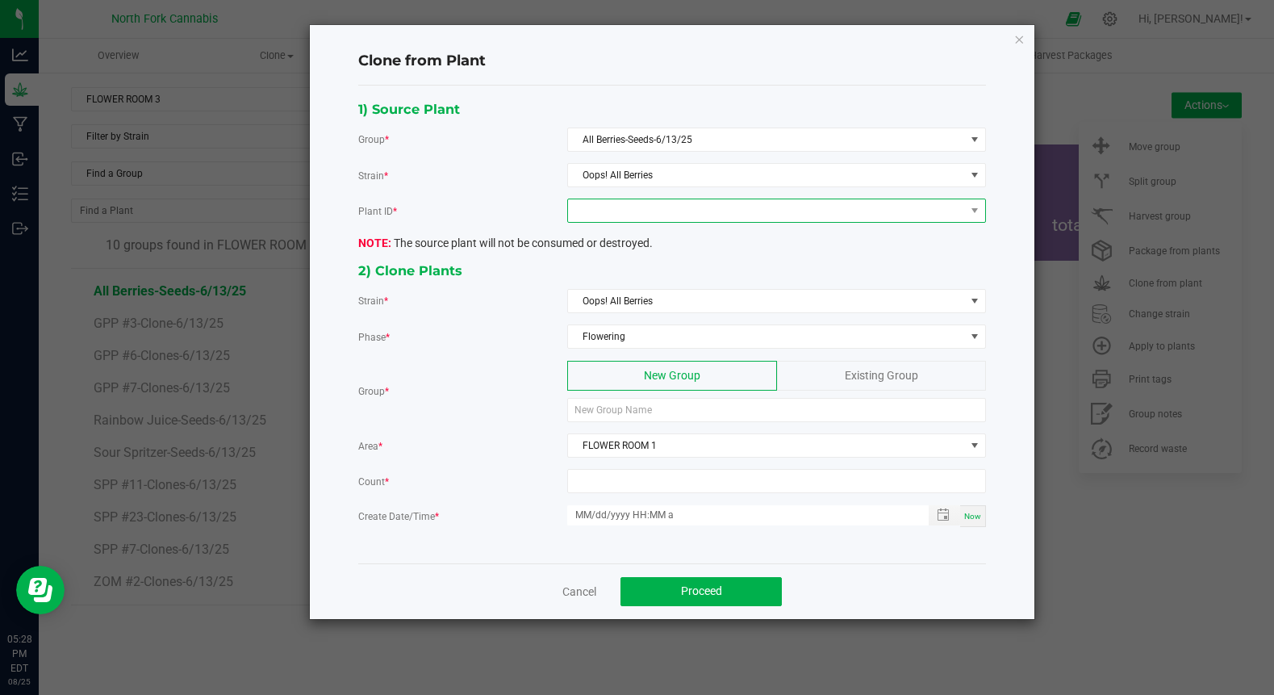
click at [658, 208] on span at bounding box center [766, 210] width 397 height 23
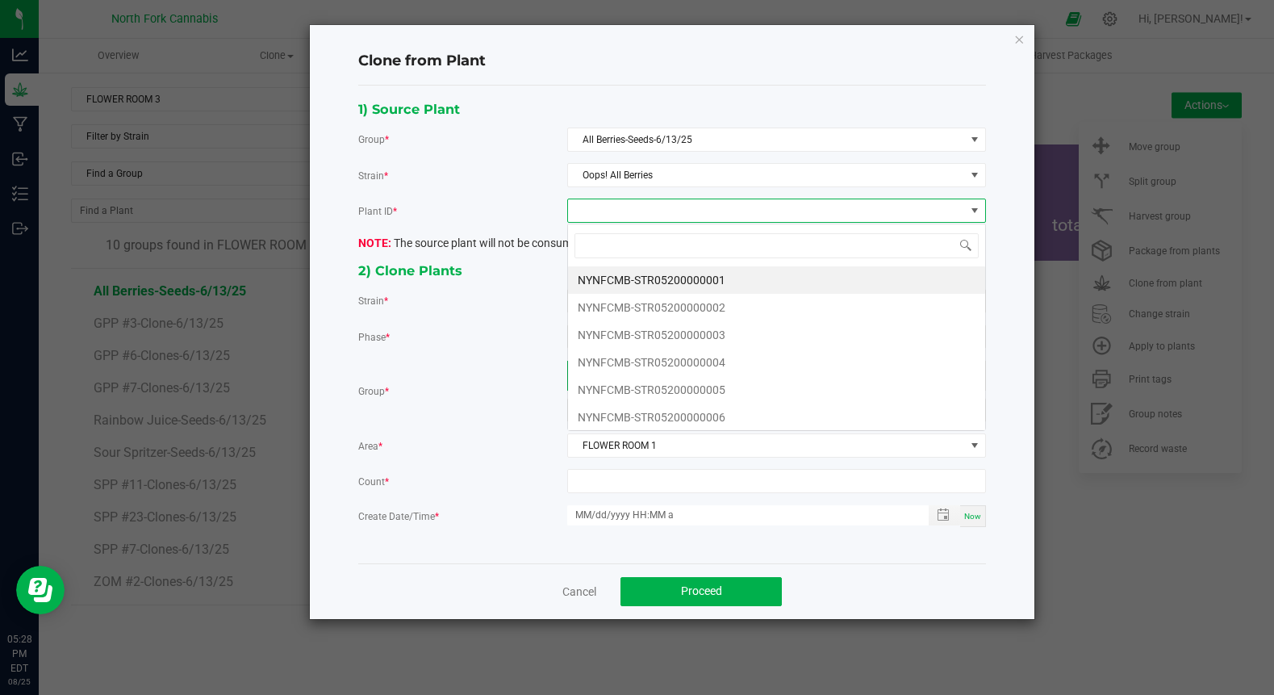
scroll to position [24, 419]
click at [634, 278] on li "NYNFCMB-STR05200000001" at bounding box center [776, 279] width 417 height 27
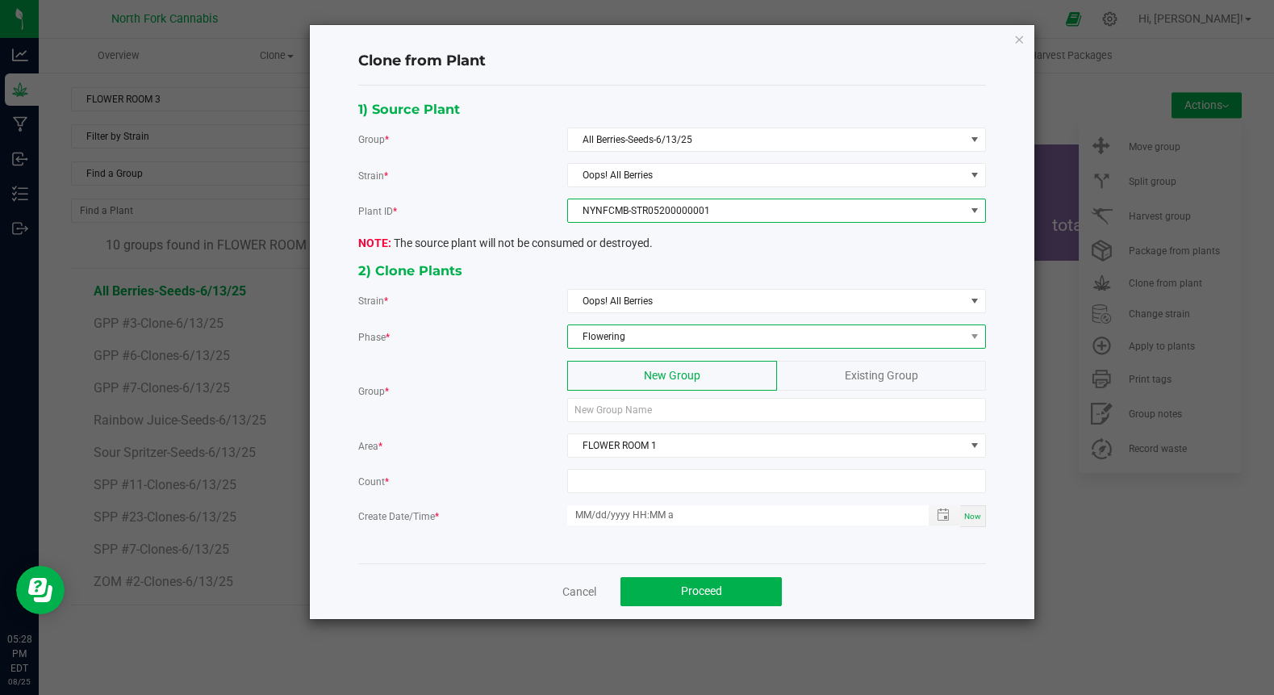
click at [641, 330] on span "Flowering" at bounding box center [766, 336] width 397 height 23
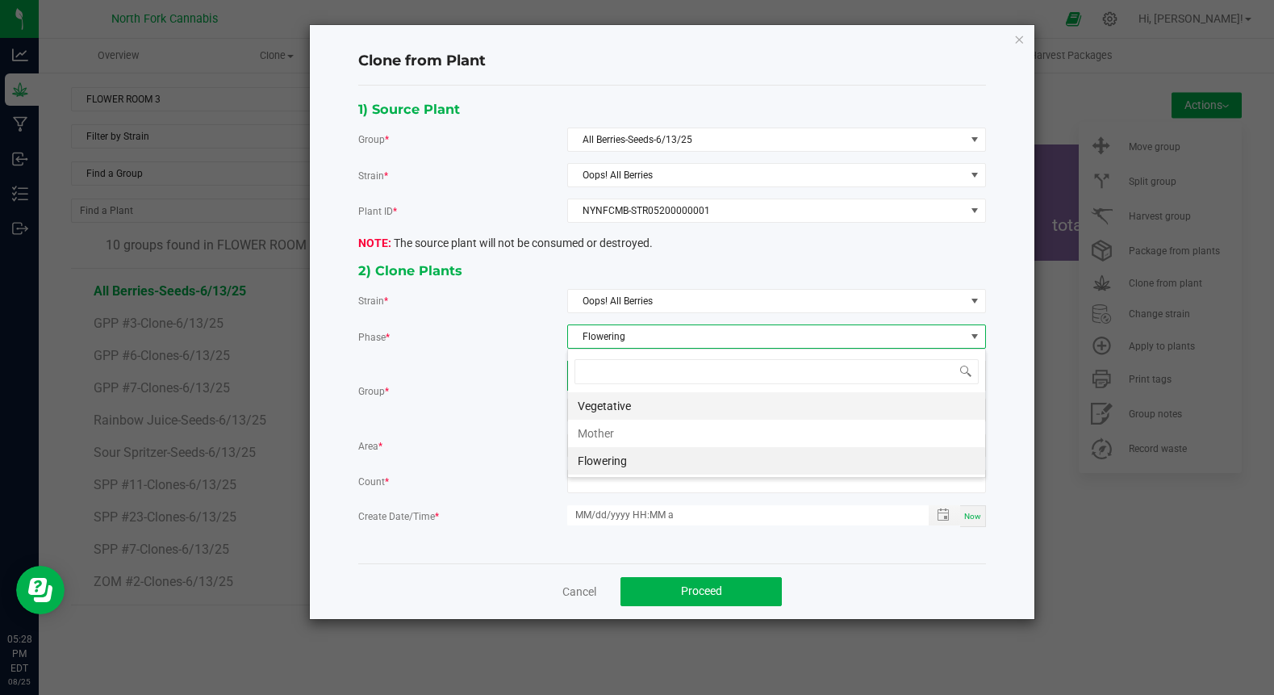
click at [633, 407] on li "Vegetative" at bounding box center [776, 405] width 417 height 27
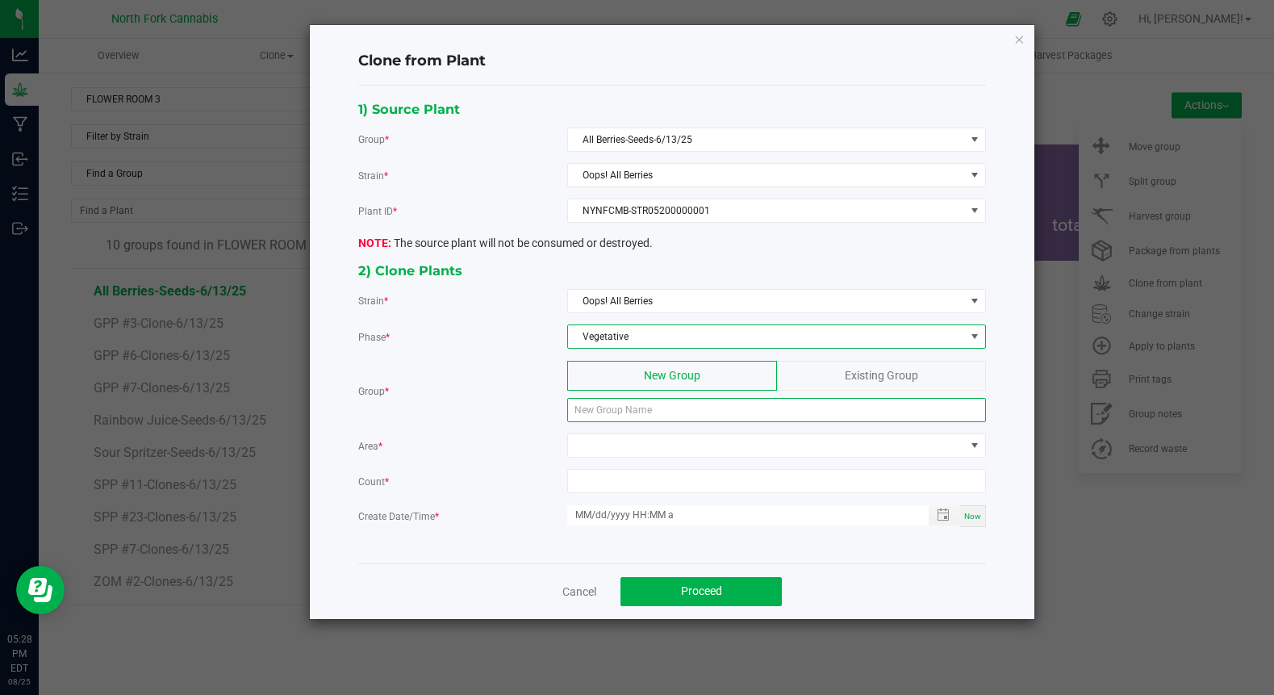
click at [633, 414] on input at bounding box center [776, 410] width 419 height 24
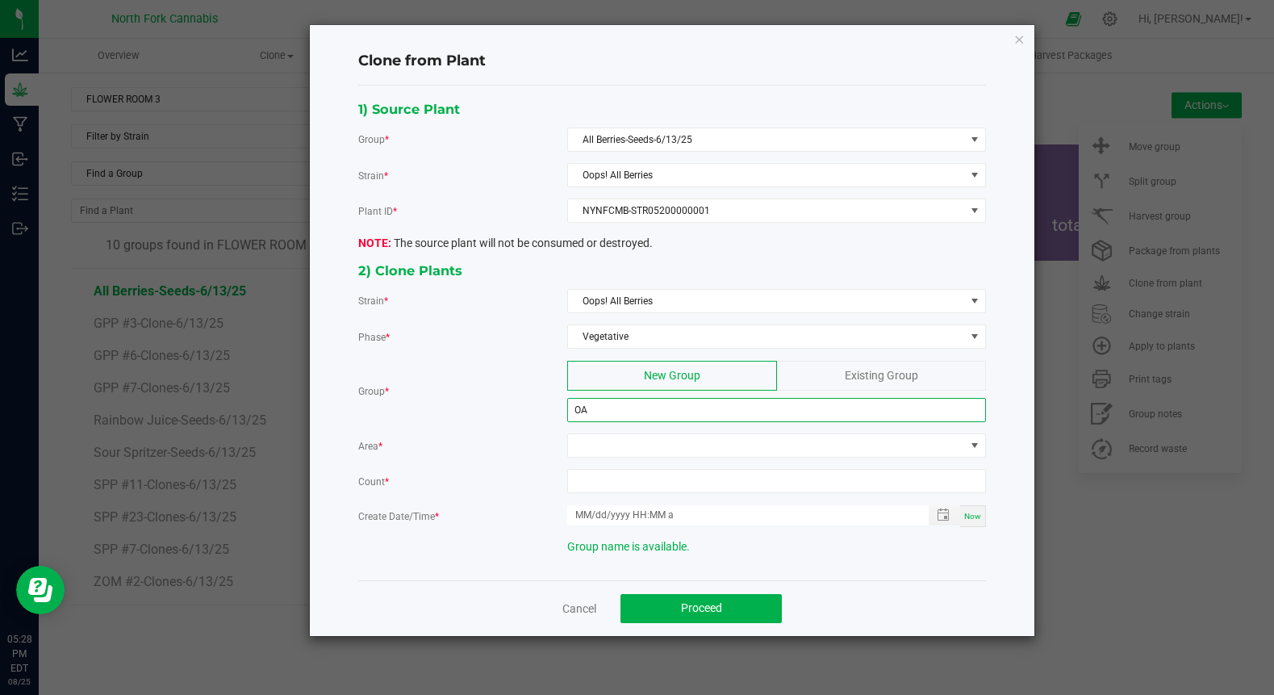
type input "O"
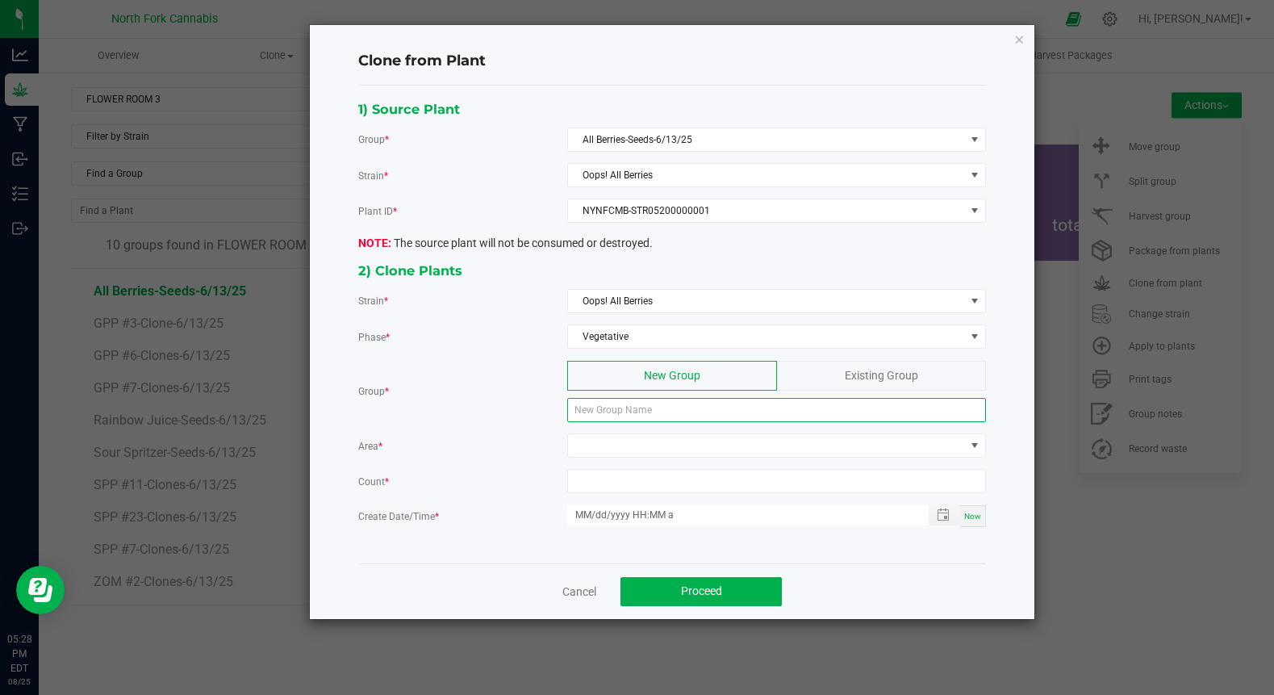
type input "O"
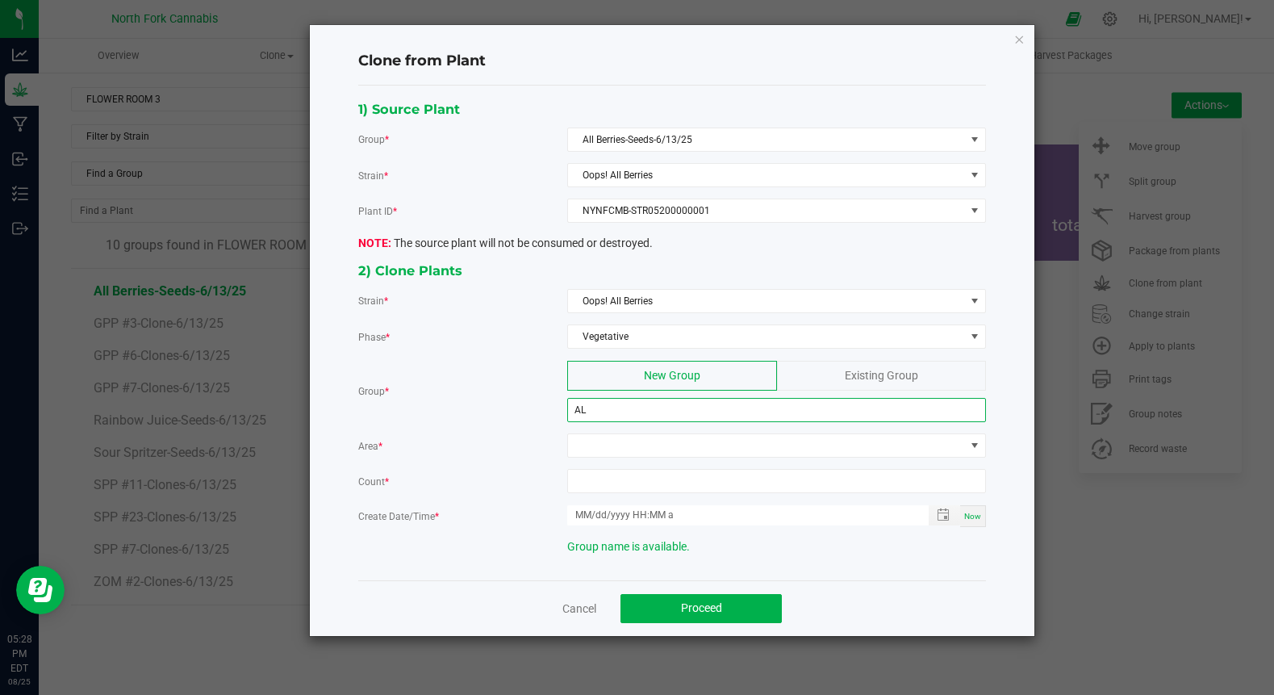
type input "A"
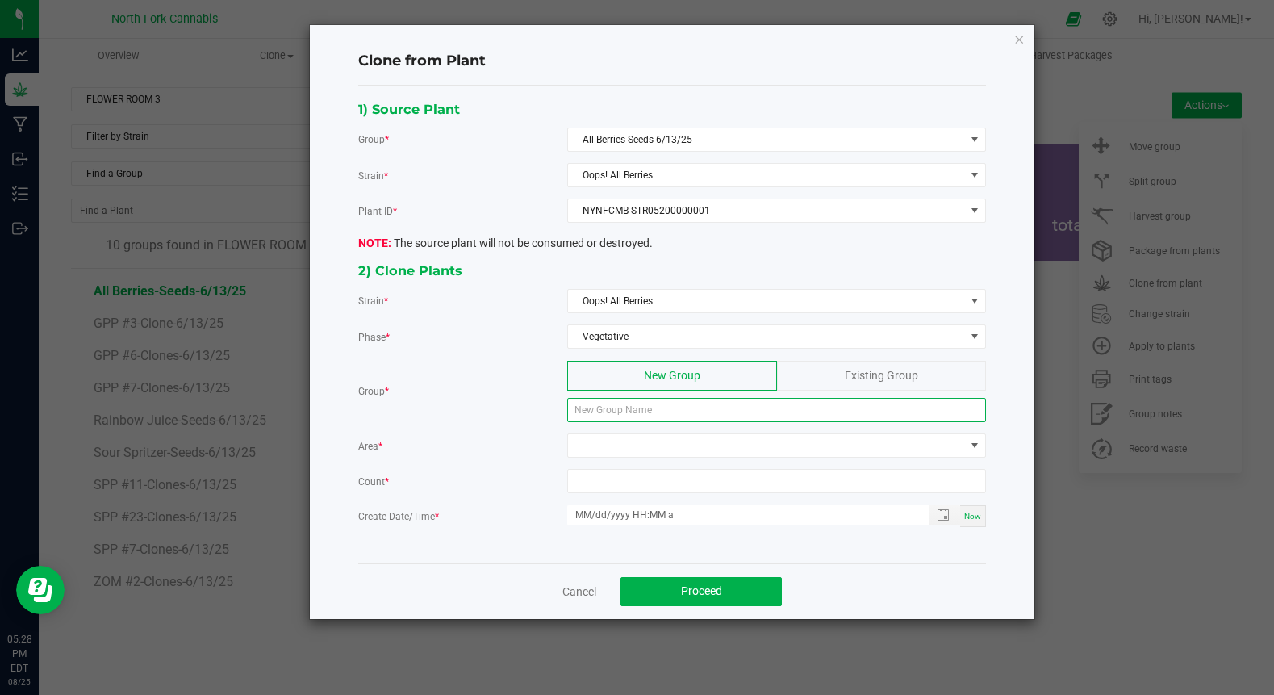
type input "O"
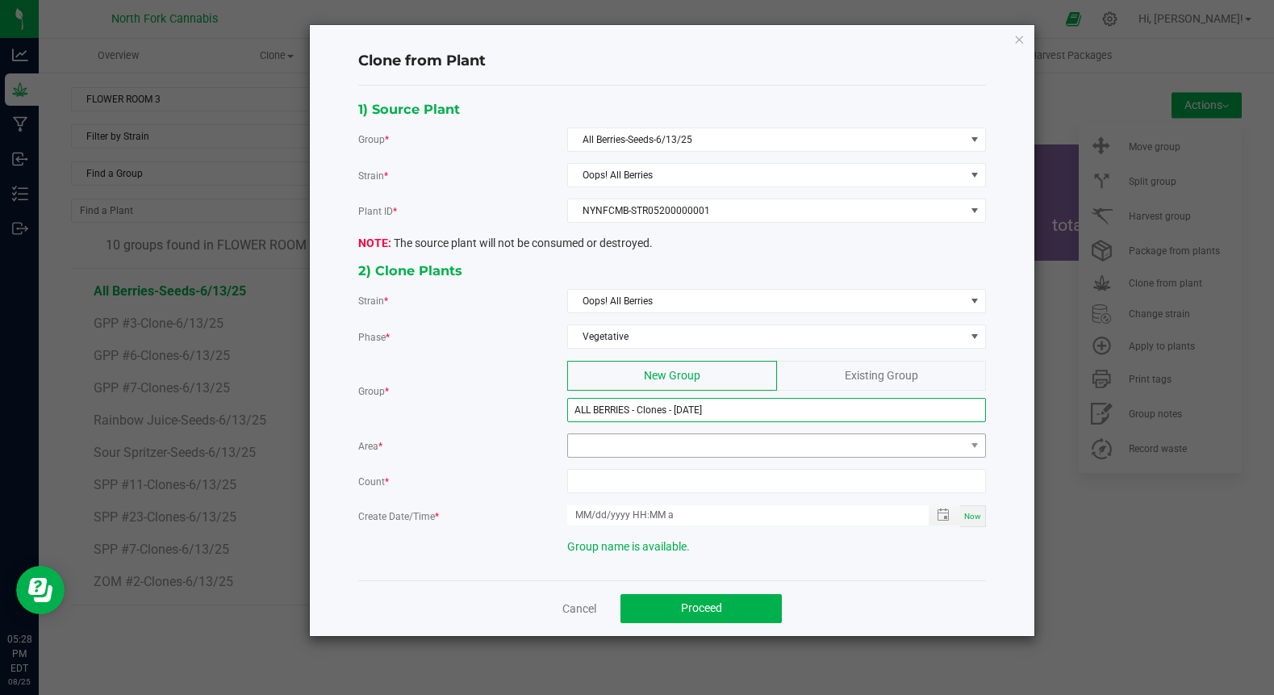
type input "ALL BERRIES - Clones - [DATE]"
click at [624, 449] on span at bounding box center [766, 445] width 397 height 23
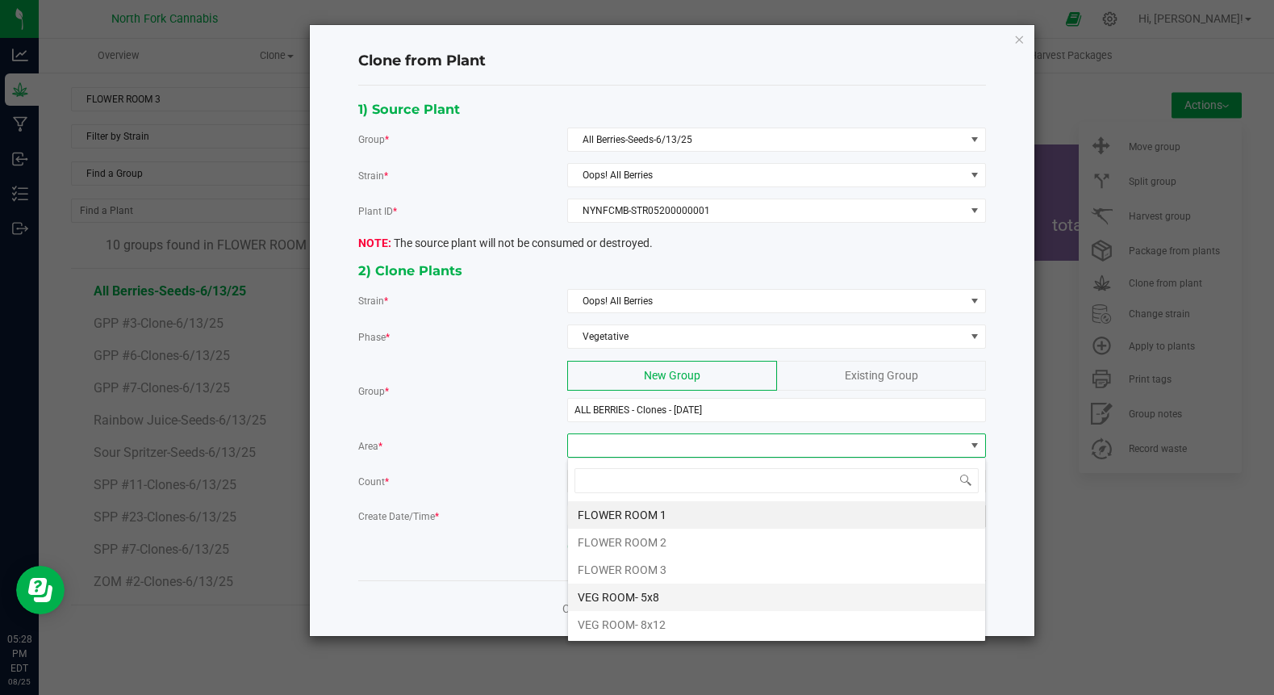
click at [605, 589] on li "VEG ROOM- 5x8" at bounding box center [776, 596] width 417 height 27
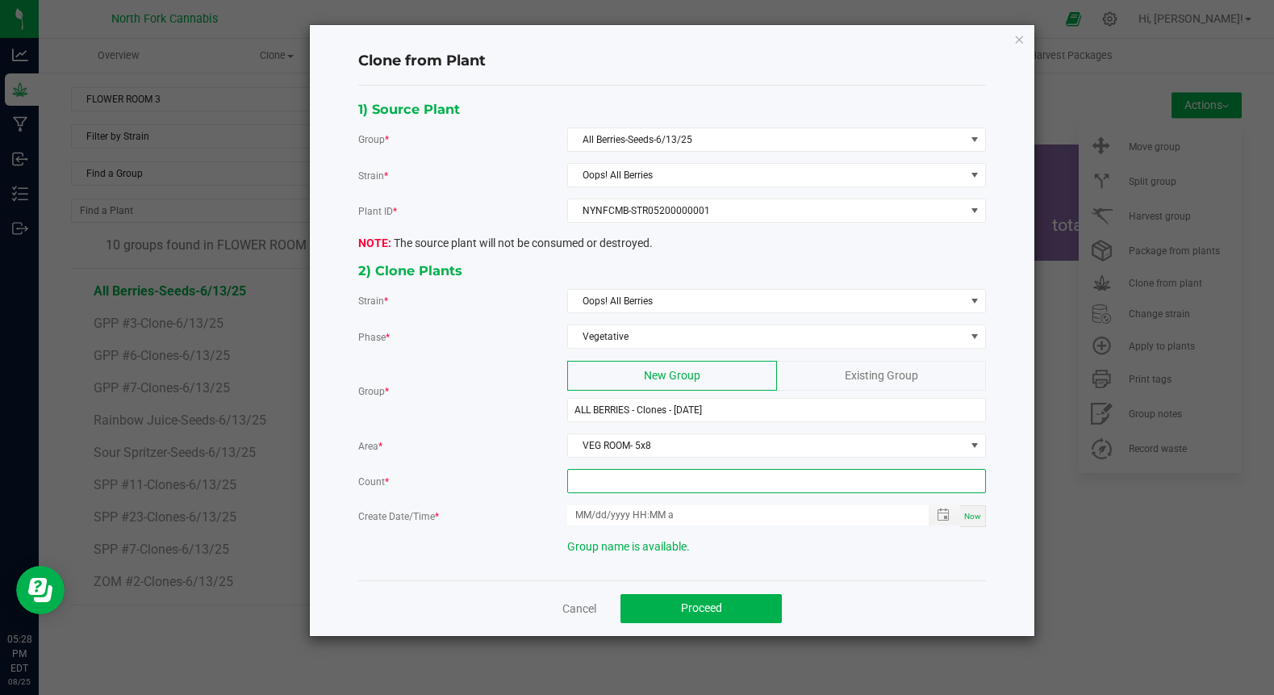
click at [634, 477] on input at bounding box center [776, 481] width 417 height 23
click at [946, 514] on span "Toggle popup" at bounding box center [943, 514] width 13 height 13
type input "18"
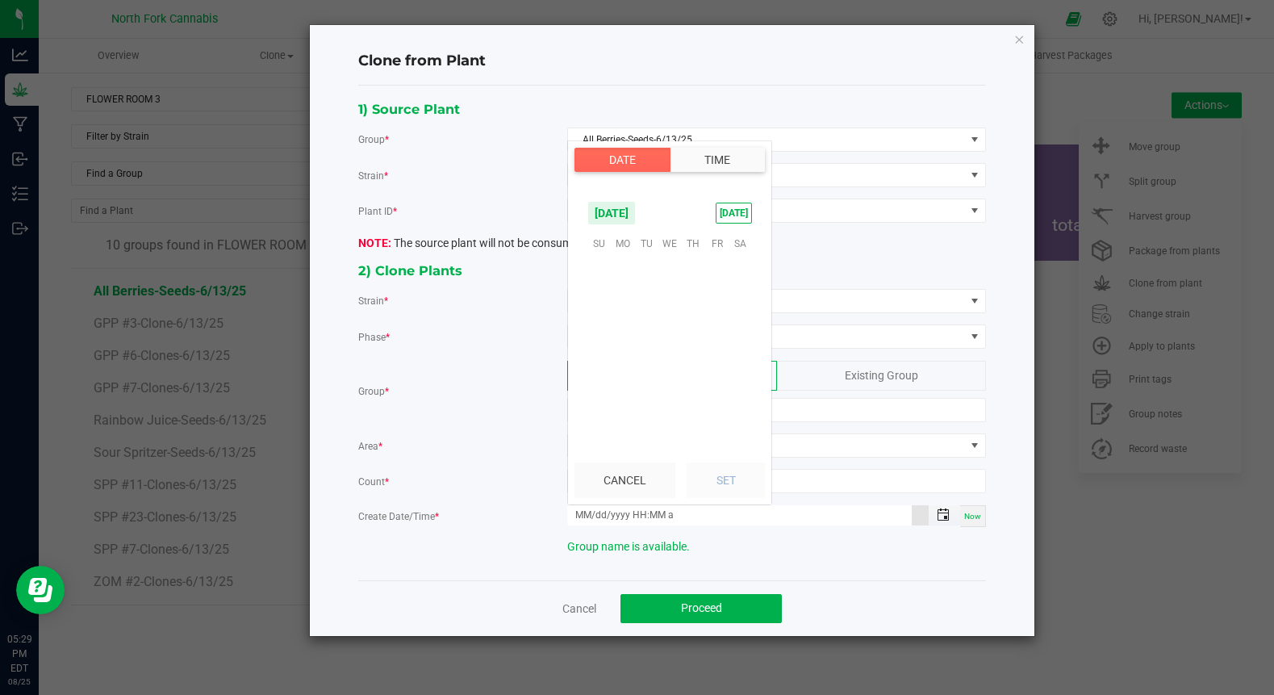
scroll to position [261576, 0]
click at [717, 258] on span "1" at bounding box center [716, 268] width 23 height 25
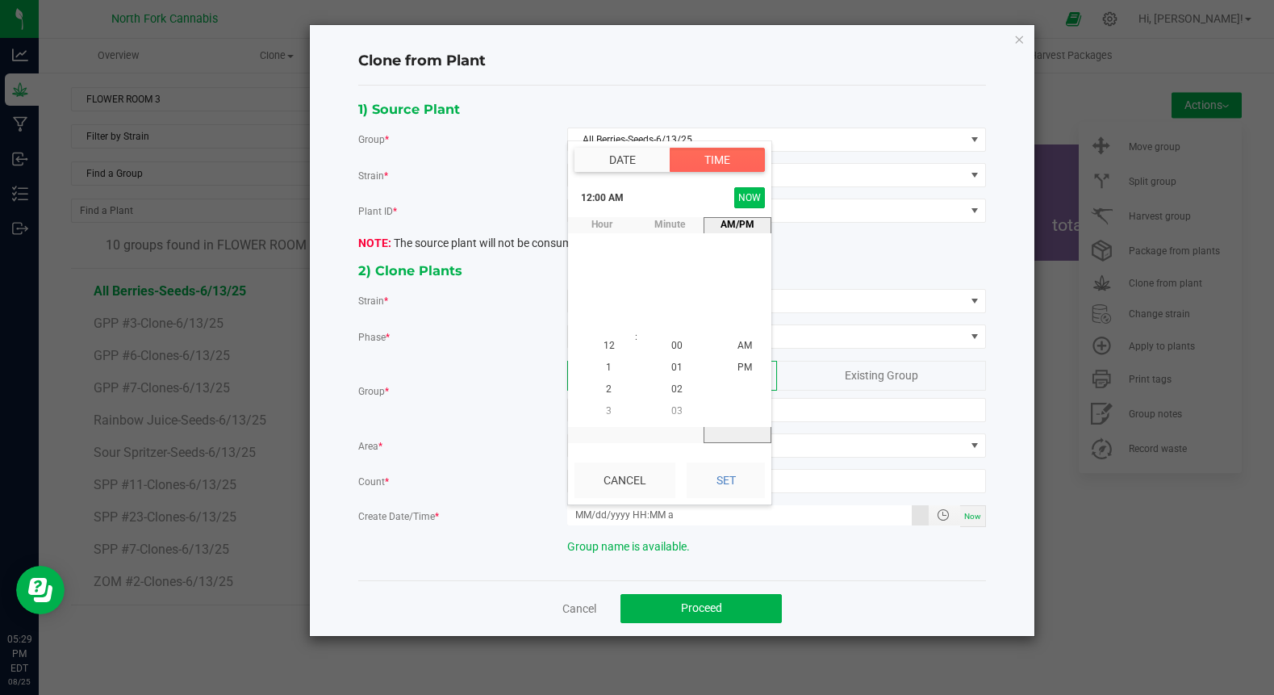
click at [744, 198] on button "NOW" at bounding box center [749, 197] width 31 height 21
click at [707, 499] on div "Cancel Set" at bounding box center [669, 480] width 203 height 48
click at [715, 488] on button "Set" at bounding box center [726, 480] width 78 height 36
type input "[DATE] 5:29 PM"
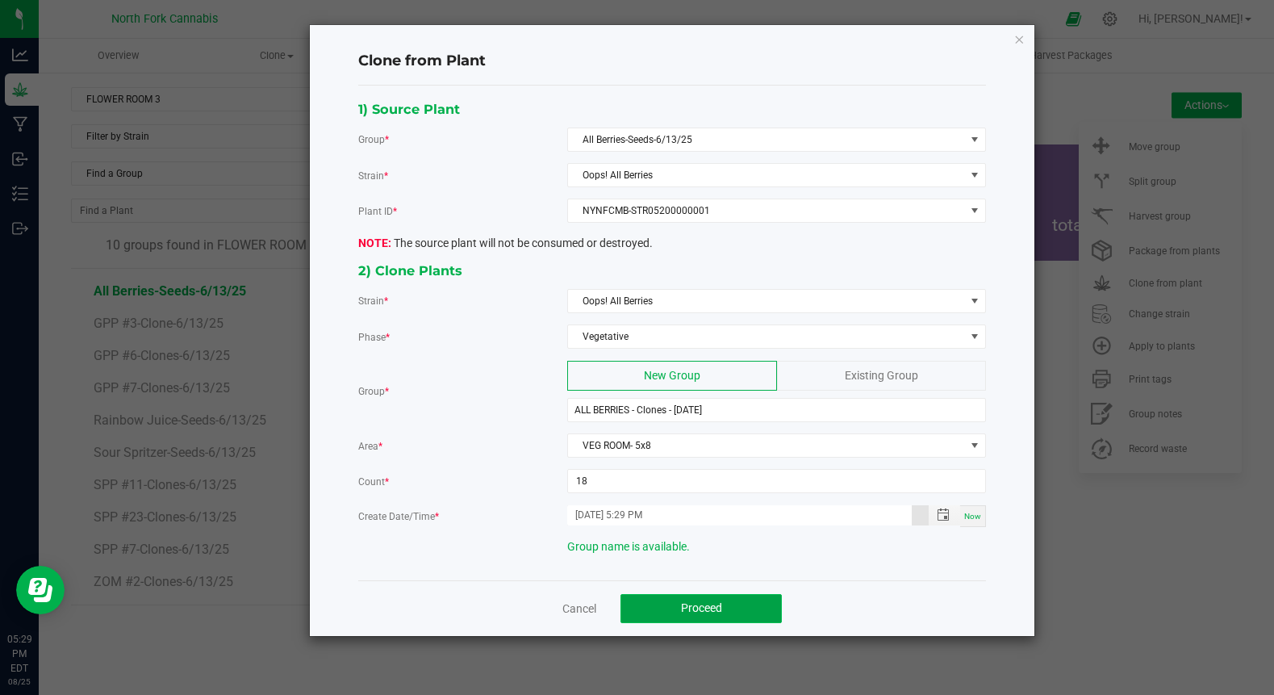
click at [694, 607] on span "Proceed" at bounding box center [701, 607] width 41 height 13
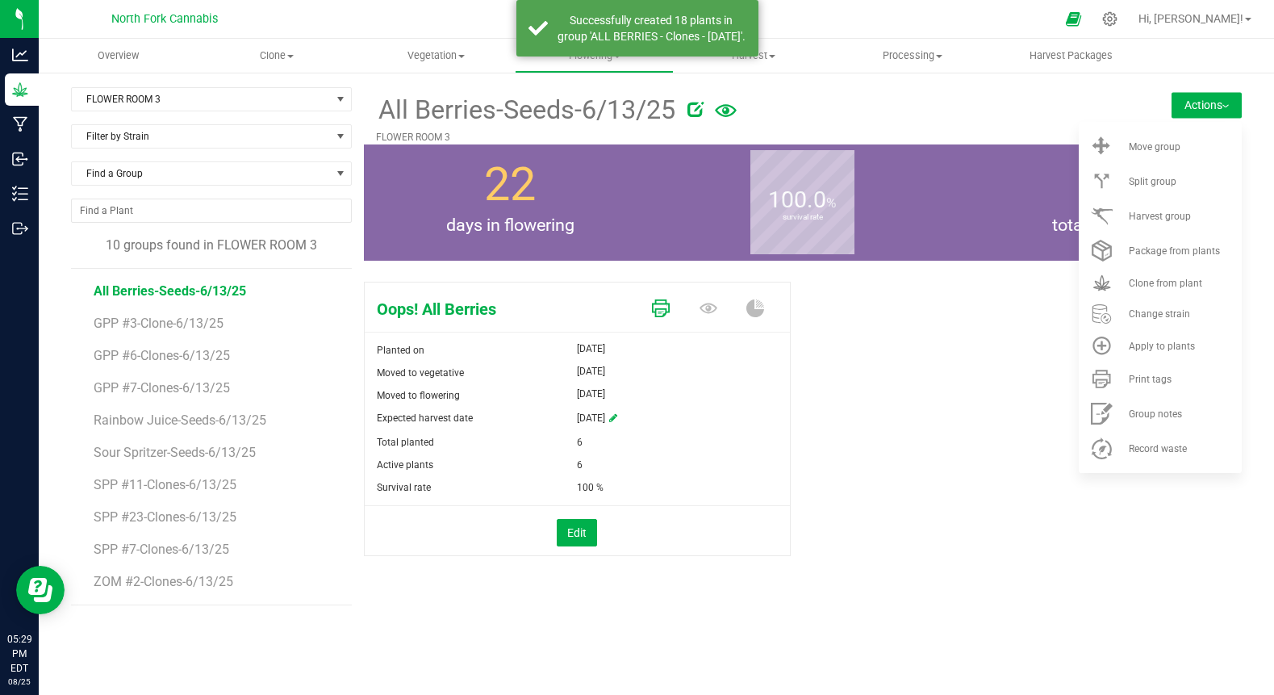
click at [660, 304] on icon at bounding box center [661, 308] width 18 height 18
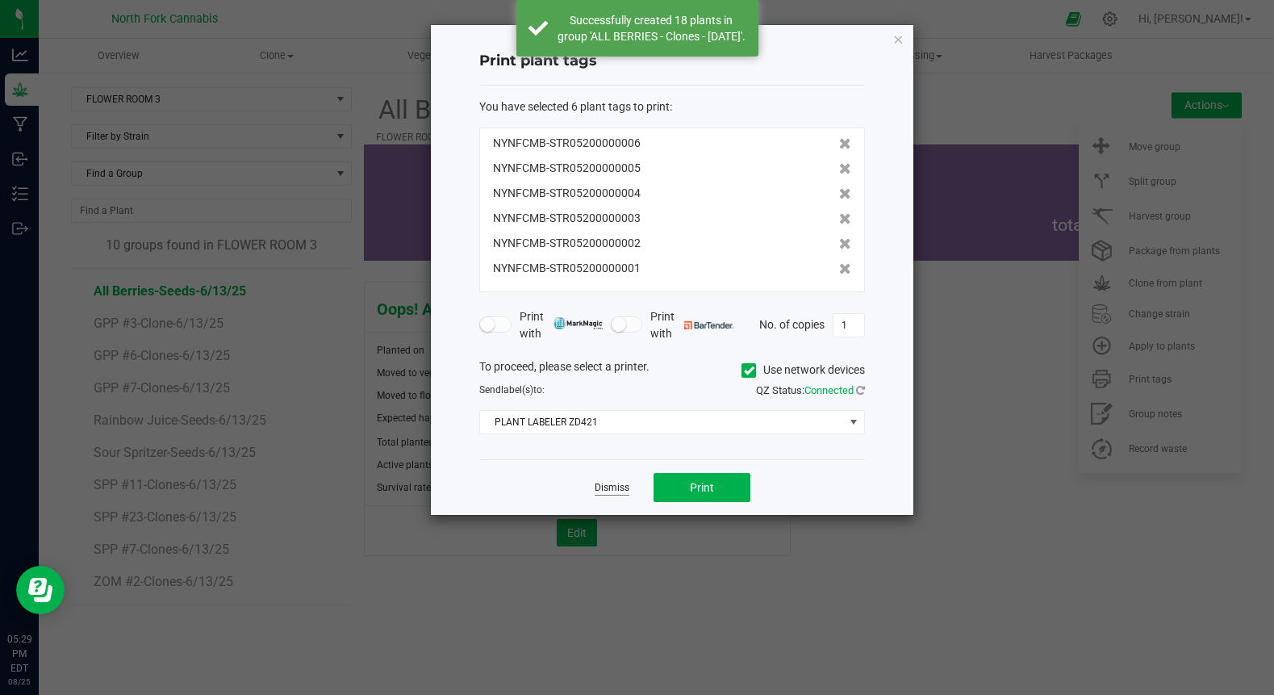
click at [602, 487] on link "Dismiss" at bounding box center [612, 488] width 35 height 14
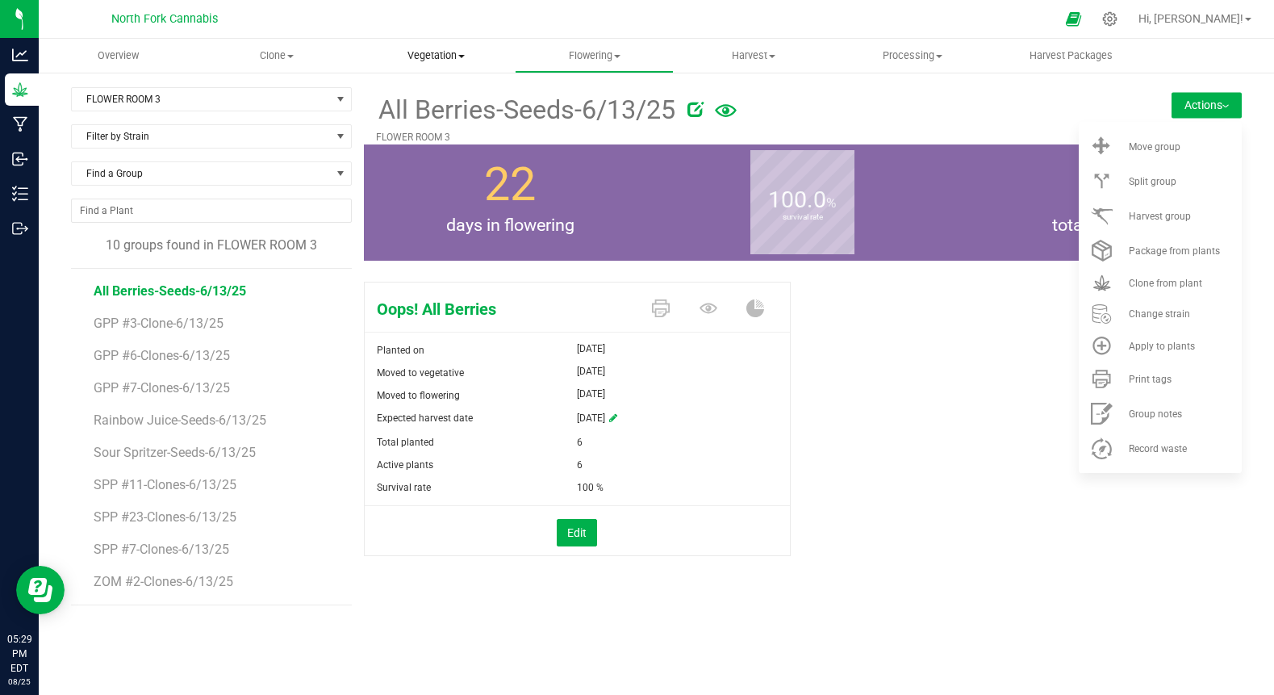
click at [417, 56] on span "Vegetation" at bounding box center [435, 55] width 157 height 15
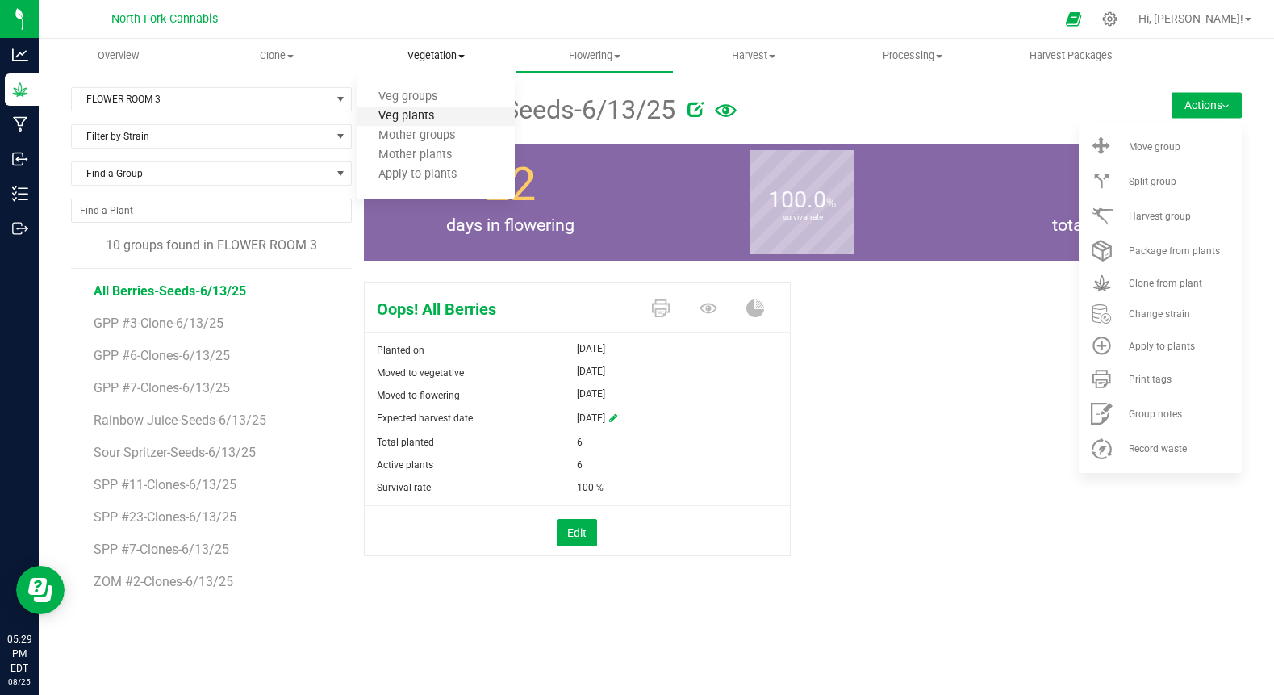
click at [408, 121] on span "Veg plants" at bounding box center [406, 117] width 99 height 14
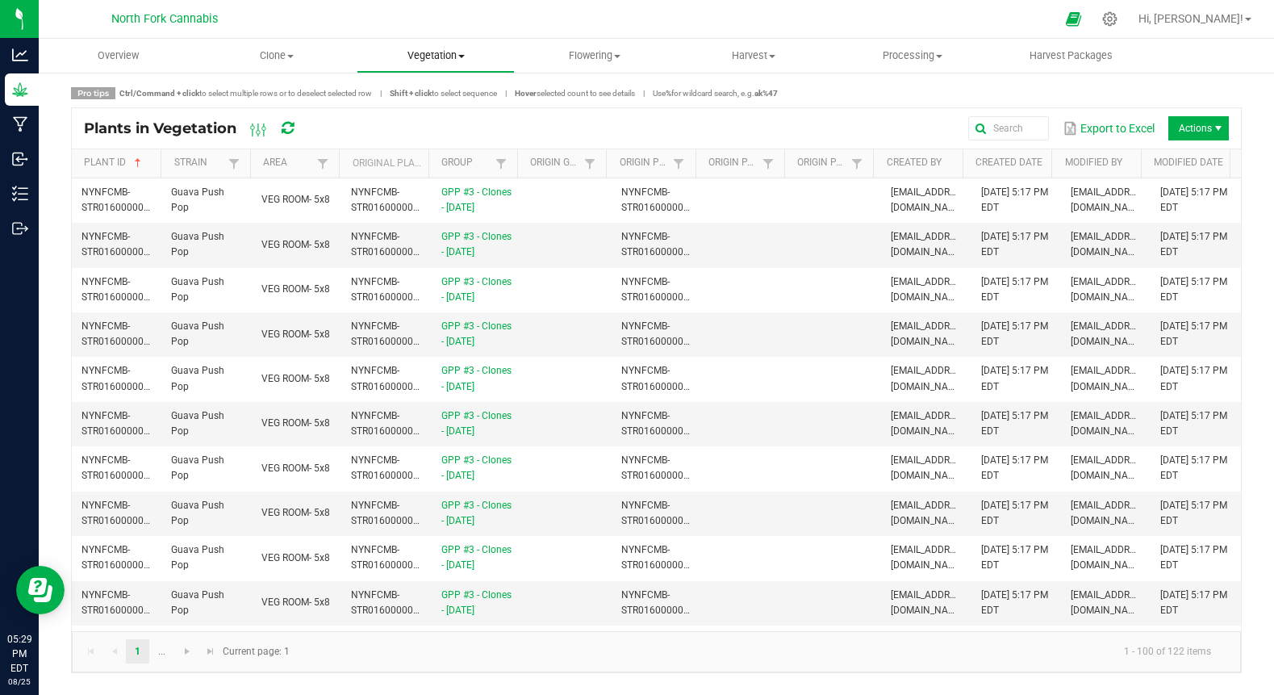
click at [434, 62] on span "Vegetation" at bounding box center [435, 55] width 157 height 15
click at [428, 90] on li "Veg groups" at bounding box center [436, 97] width 159 height 19
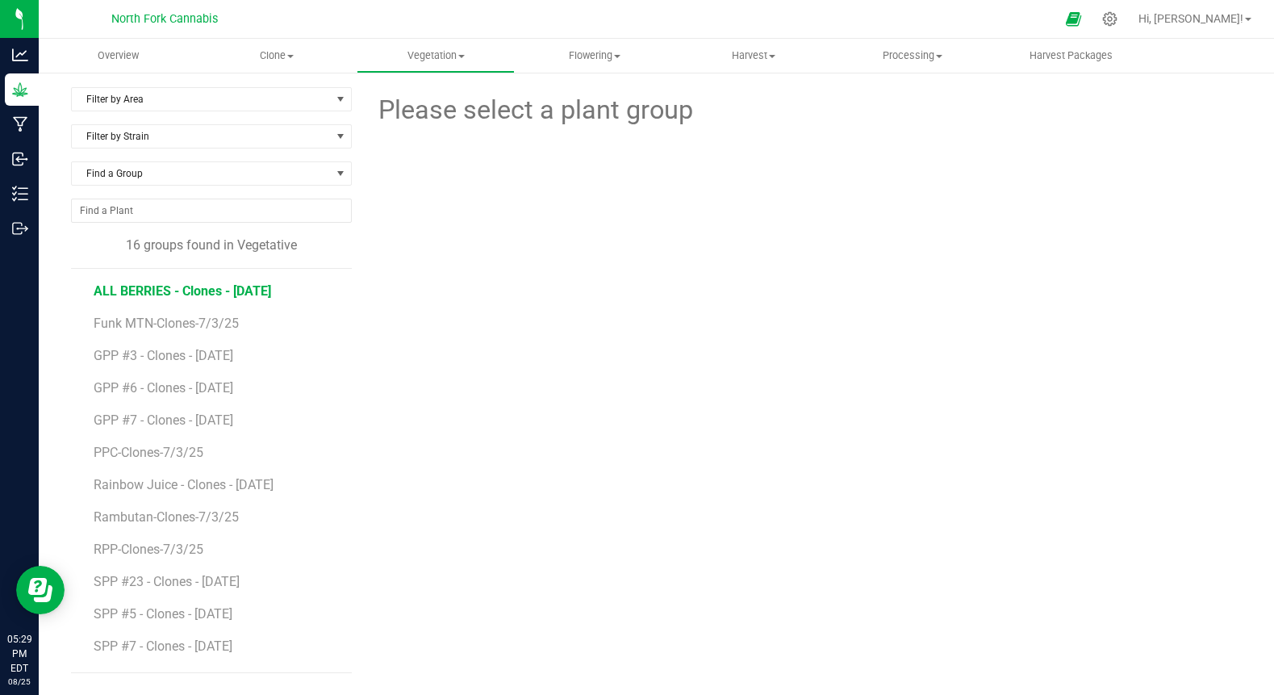
click at [232, 289] on span "ALL BERRIES - Clones - [DATE]" at bounding box center [183, 290] width 178 height 15
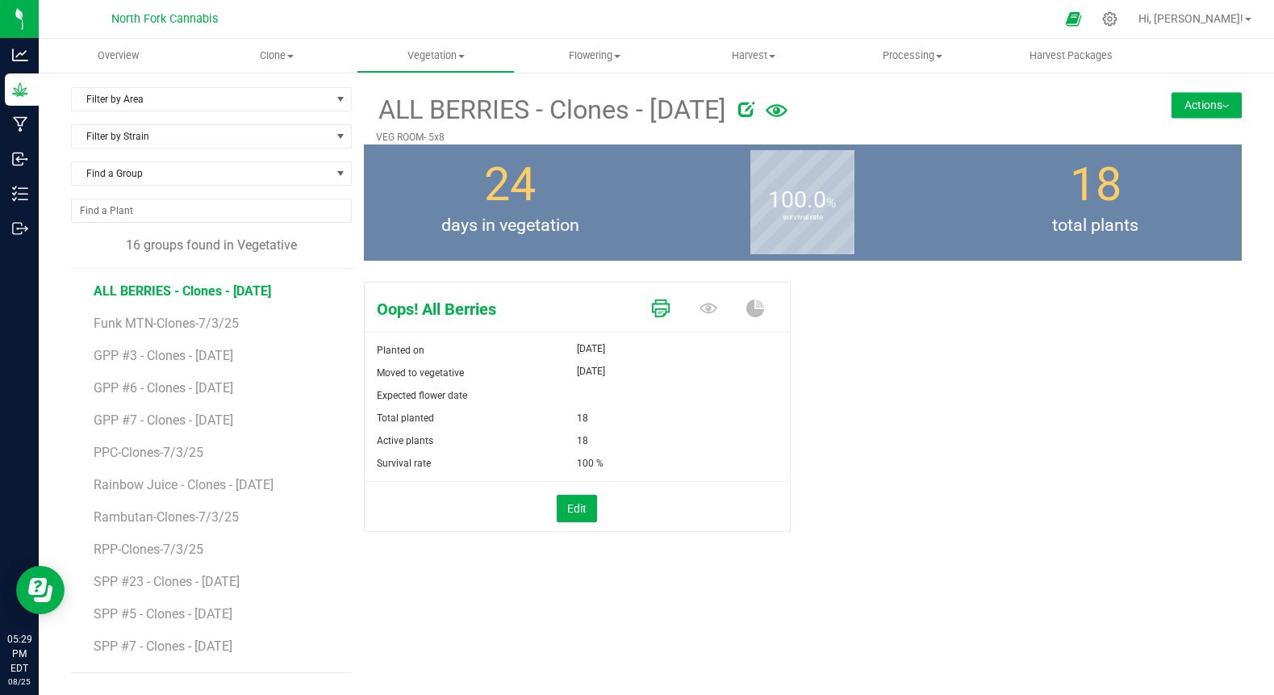
click at [658, 319] on link at bounding box center [661, 309] width 18 height 28
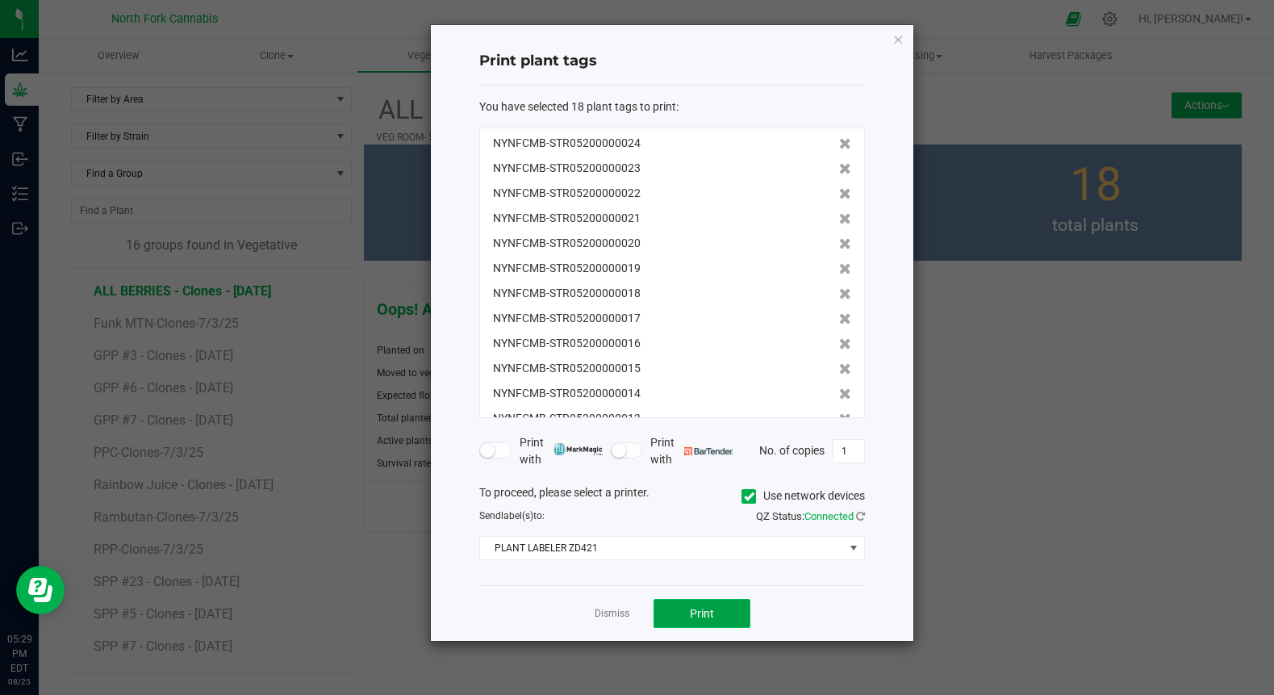
click at [668, 611] on button "Print" at bounding box center [702, 613] width 97 height 29
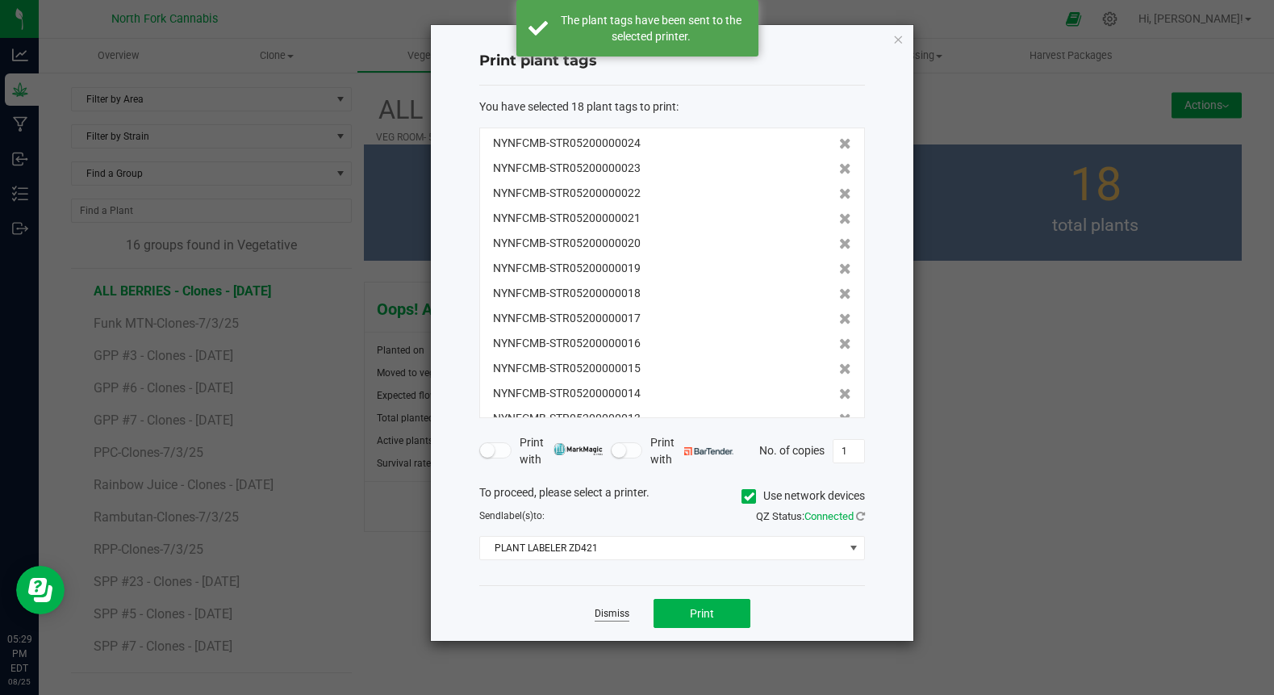
click at [626, 616] on link "Dismiss" at bounding box center [612, 614] width 35 height 14
